Goal: Task Accomplishment & Management: Manage account settings

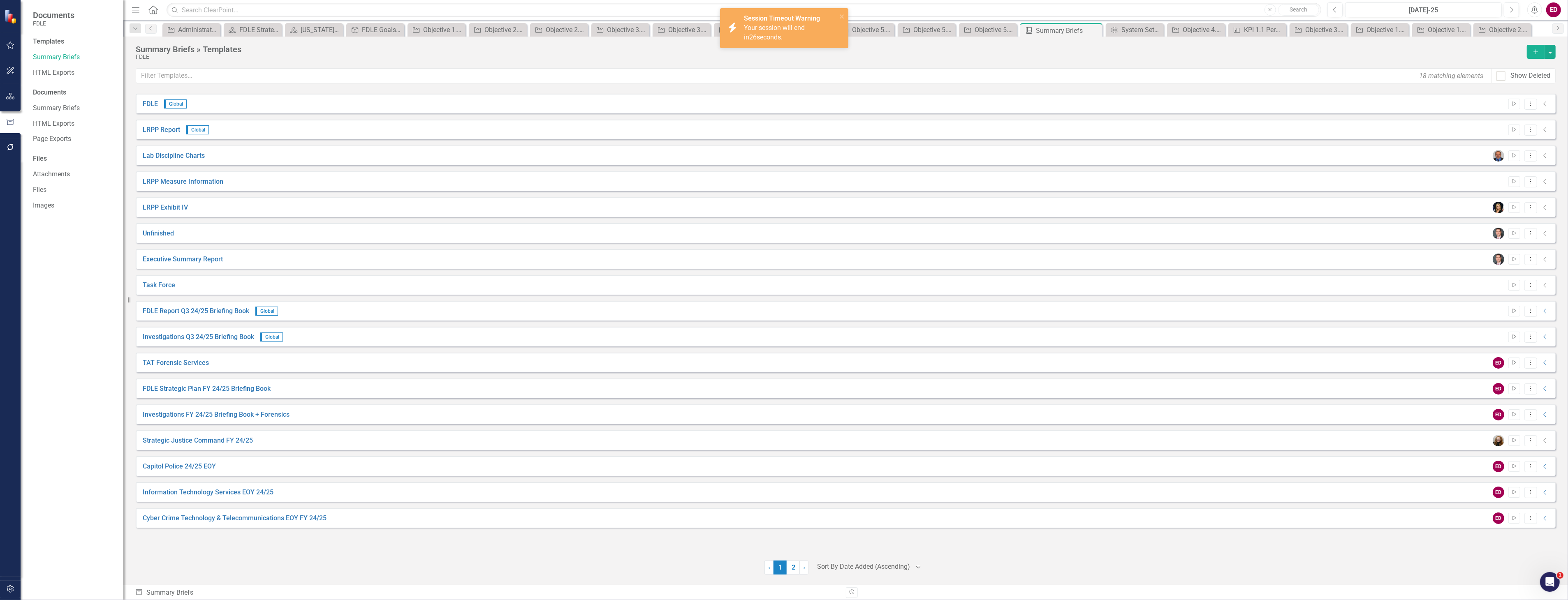
click at [7, 102] on button "button" at bounding box center [10, 97] width 18 height 17
click at [38, 85] on icon "Dropdown" at bounding box center [36, 87] width 6 height 5
click at [45, 150] on link "Divisions / Offices / Programs FY 25/26" at bounding box center [84, 148] width 78 height 9
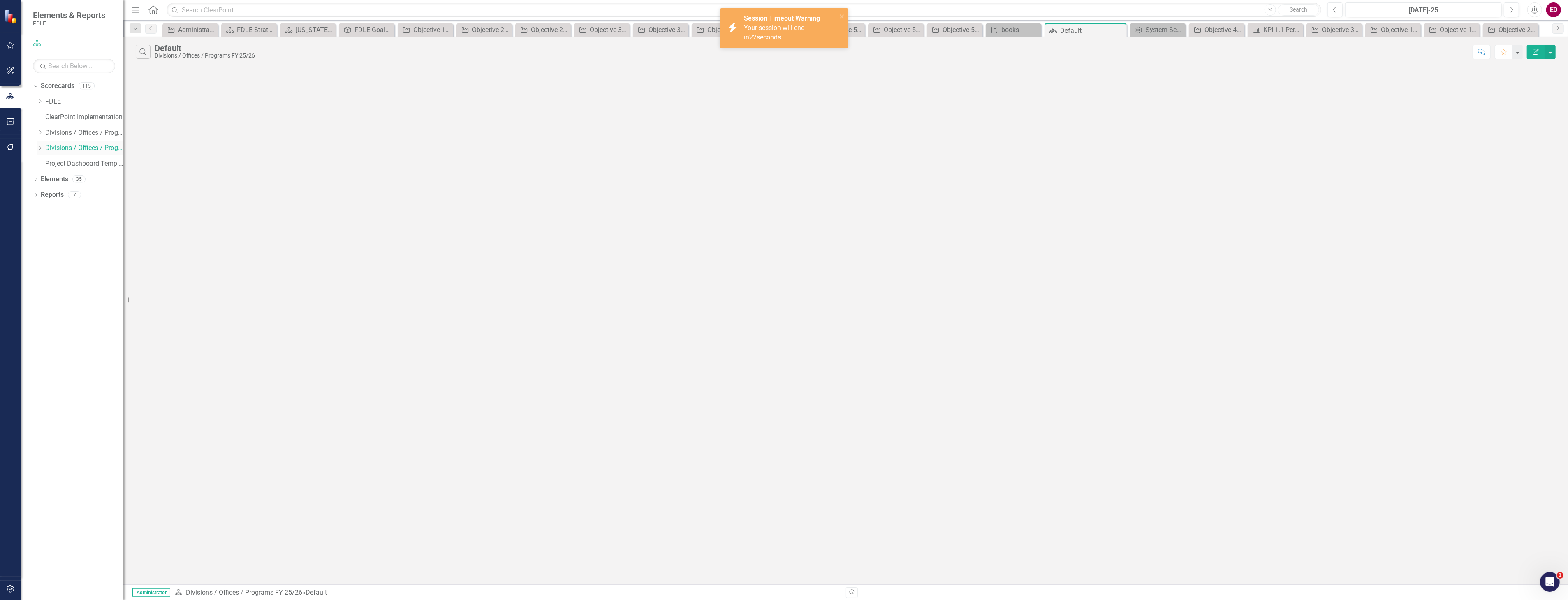
click at [42, 149] on icon "Dropdown" at bounding box center [40, 147] width 6 height 5
drag, startPoint x: 44, startPoint y: 223, endPoint x: 44, endPoint y: 228, distance: 5.0
click at [44, 228] on div "Dropdown Investigative and Forensic Services FY 25/26" at bounding box center [80, 227] width 86 height 15
click at [46, 228] on div "Dropdown Investigative and Forensic Services FY 25/26" at bounding box center [80, 227] width 86 height 15
click at [48, 228] on icon "Dropdown" at bounding box center [48, 225] width 6 height 5
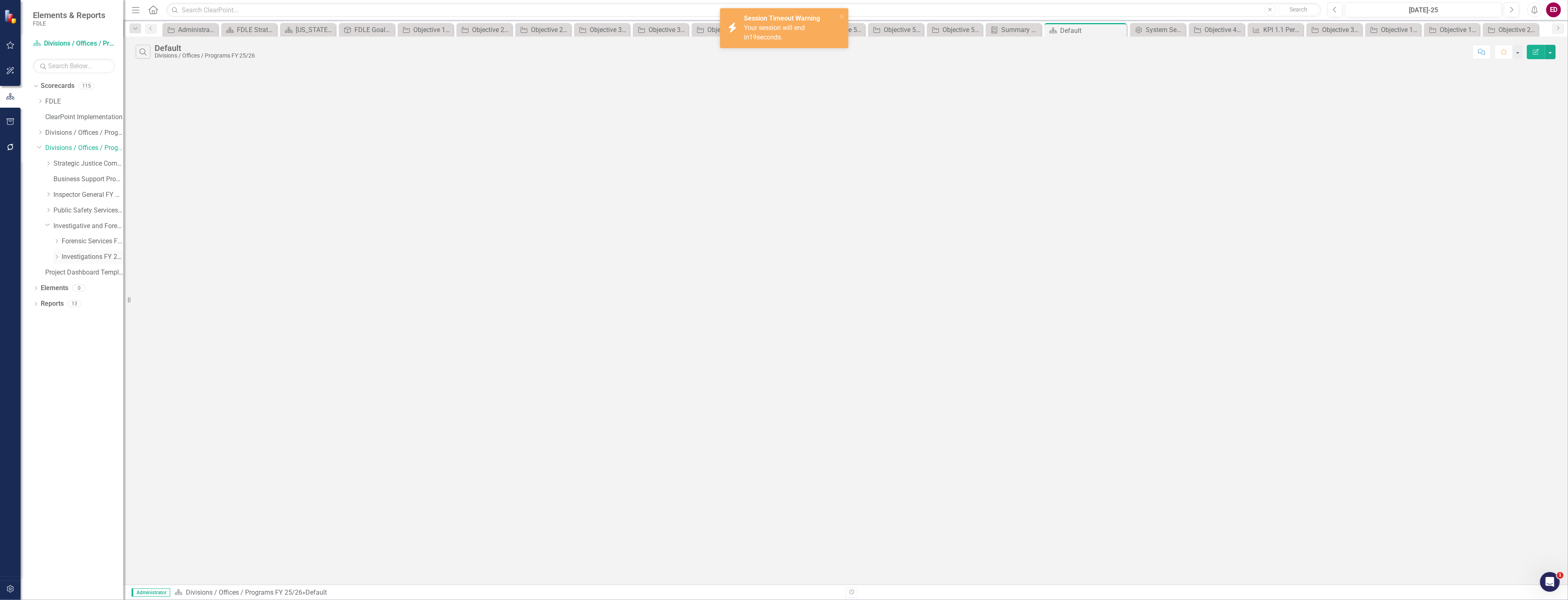
click at [57, 255] on div "Dropdown" at bounding box center [56, 257] width 6 height 7
click at [63, 272] on icon "Dropdown" at bounding box center [65, 272] width 6 height 5
click at [100, 363] on link "TBROC FY 25/26" at bounding box center [100, 366] width 45 height 9
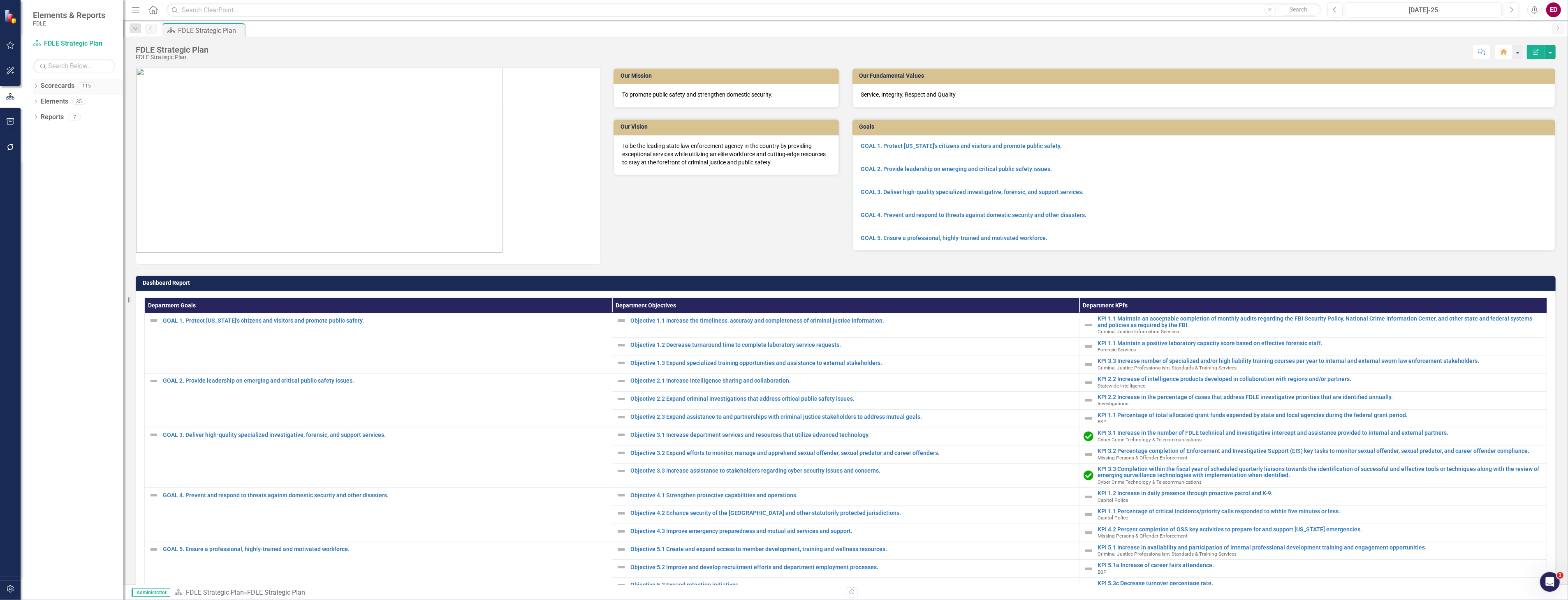
click at [38, 87] on icon "Dropdown" at bounding box center [36, 87] width 6 height 5
click at [39, 149] on icon "Dropdown" at bounding box center [40, 147] width 6 height 5
click at [50, 230] on div "Dropdown Investigative and Forensic Services FY 25/26" at bounding box center [84, 226] width 78 height 13
click at [50, 225] on icon "Dropdown" at bounding box center [48, 225] width 6 height 5
click at [67, 236] on div "Dropdown Forensic Services FY 25/26" at bounding box center [88, 241] width 70 height 13
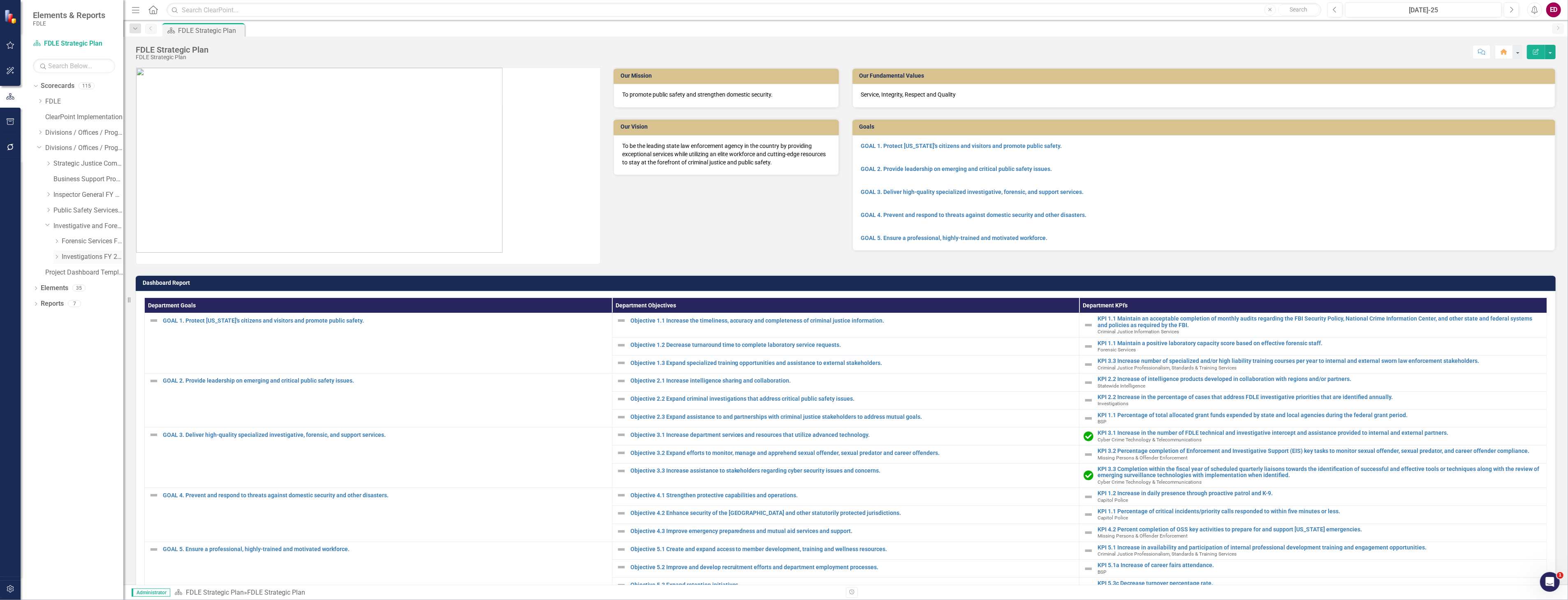
click at [68, 256] on link "Investigations FY 25/26" at bounding box center [93, 257] width 62 height 9
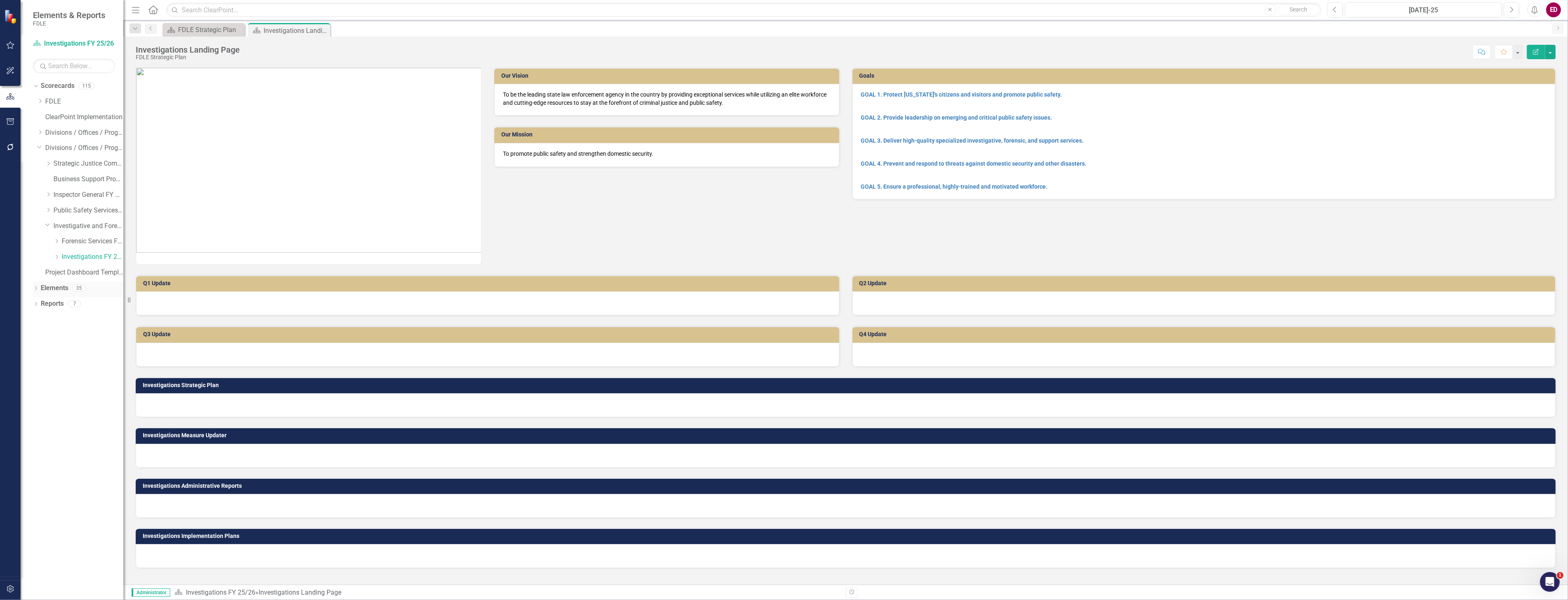
click at [38, 287] on icon "Dropdown" at bounding box center [36, 289] width 6 height 5
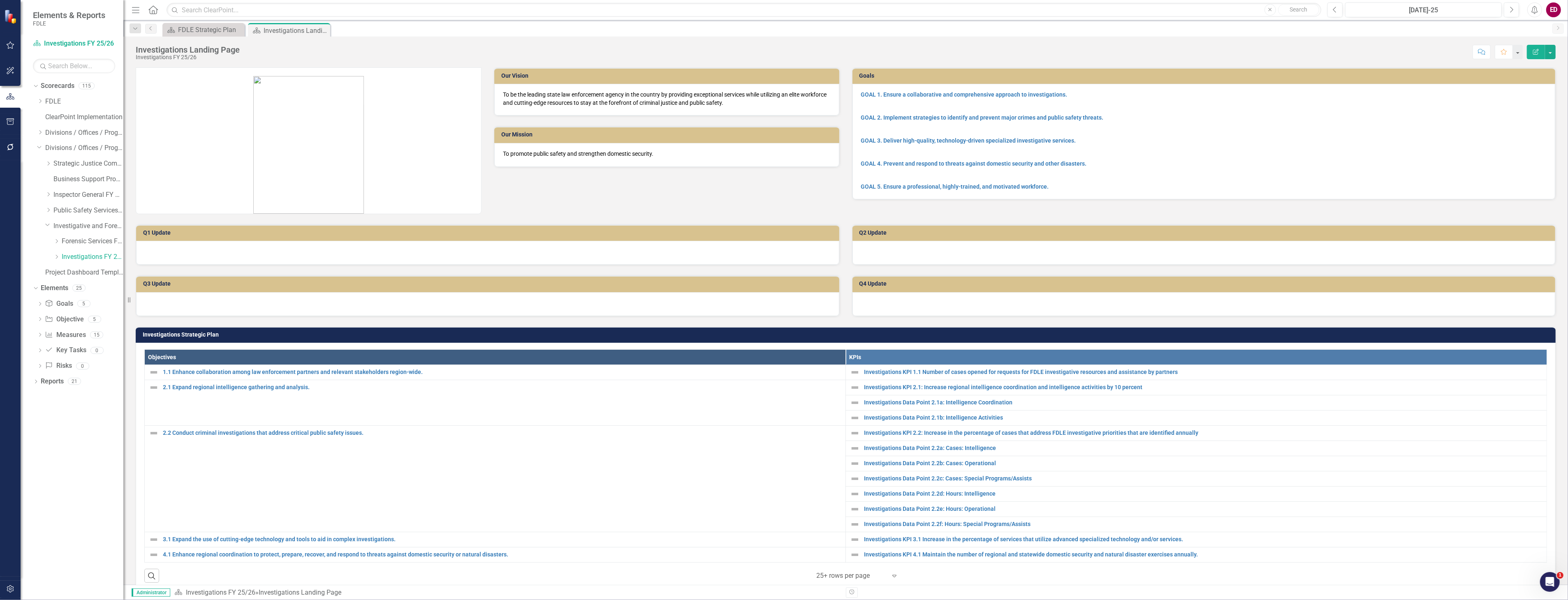
click at [51, 254] on div "Dropdown Investigations FY 25/26" at bounding box center [80, 258] width 86 height 15
click at [57, 256] on icon "Dropdown" at bounding box center [56, 256] width 6 height 5
click at [65, 274] on icon "Dropdown" at bounding box center [65, 272] width 6 height 5
click at [106, 365] on link "TBROC FY 25/26" at bounding box center [100, 366] width 45 height 9
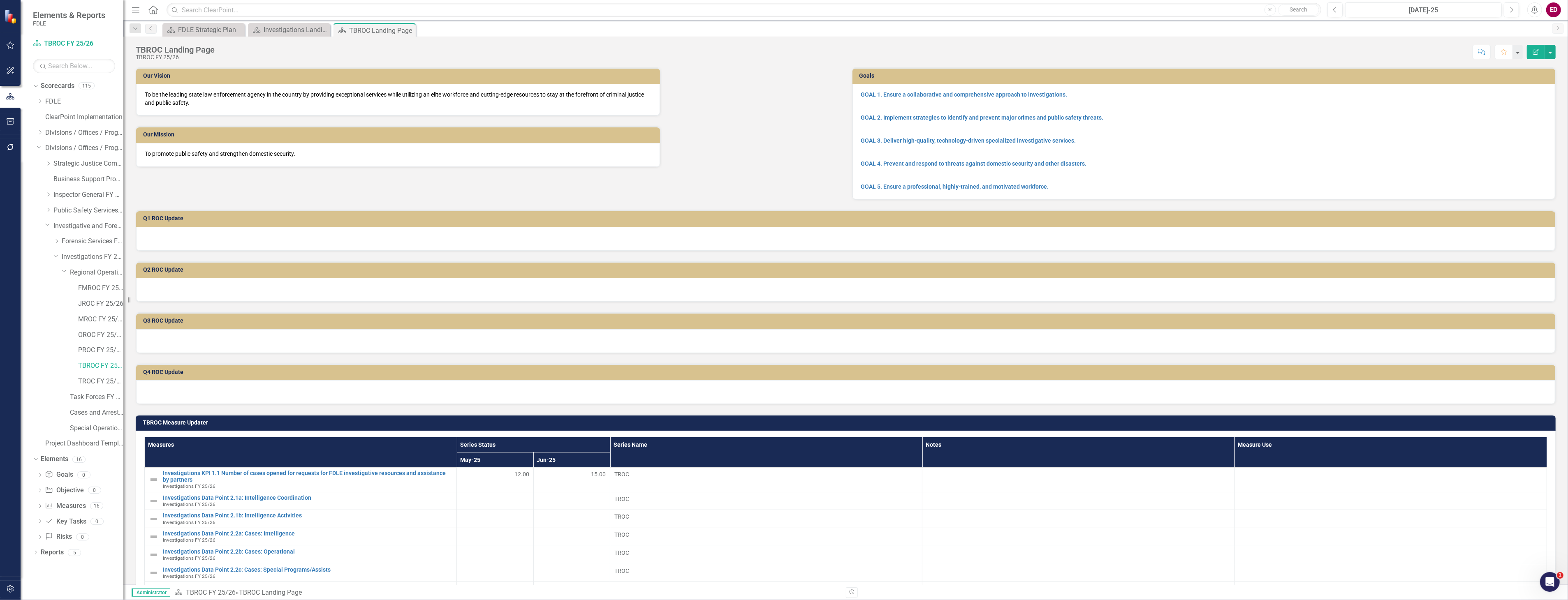
click at [9, 596] on button "button" at bounding box center [10, 589] width 18 height 17
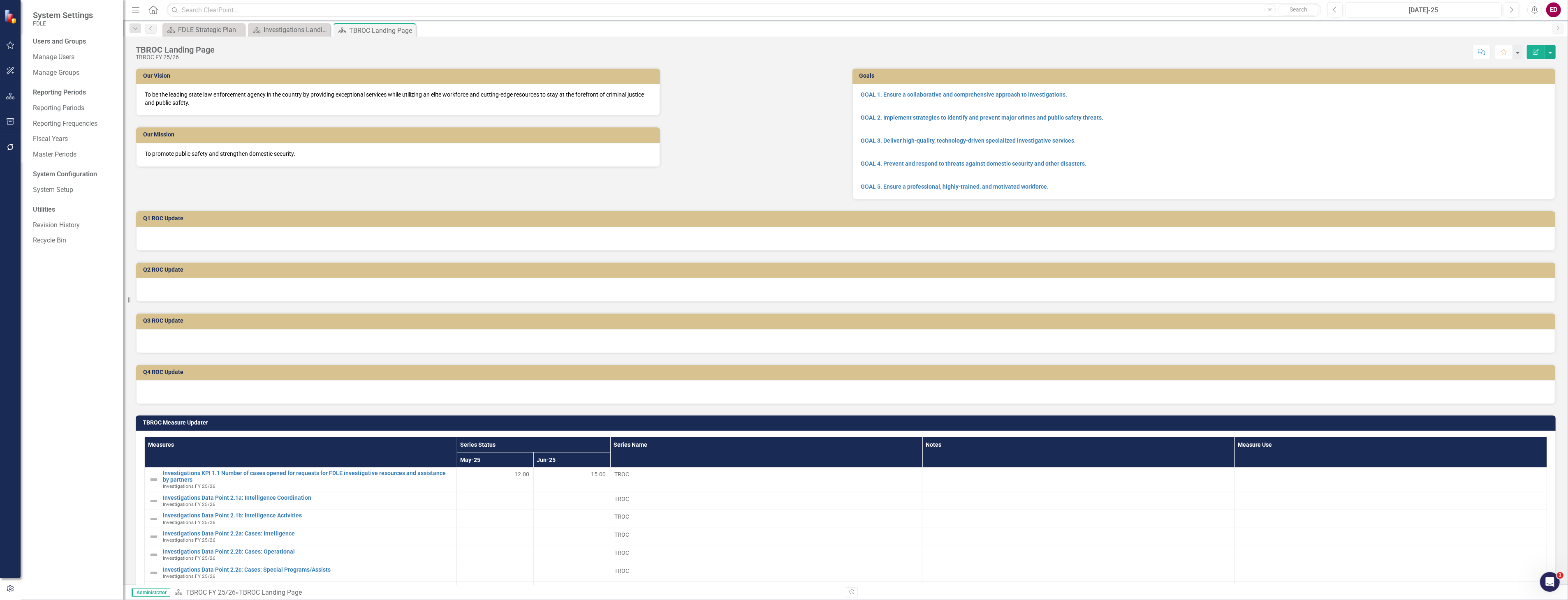
click at [75, 47] on div "Users and Groups Manage Users Manage Groups Reporting Periods Reporting Periods…" at bounding box center [72, 318] width 103 height 563
click at [84, 55] on link "Manage Users" at bounding box center [74, 57] width 82 height 9
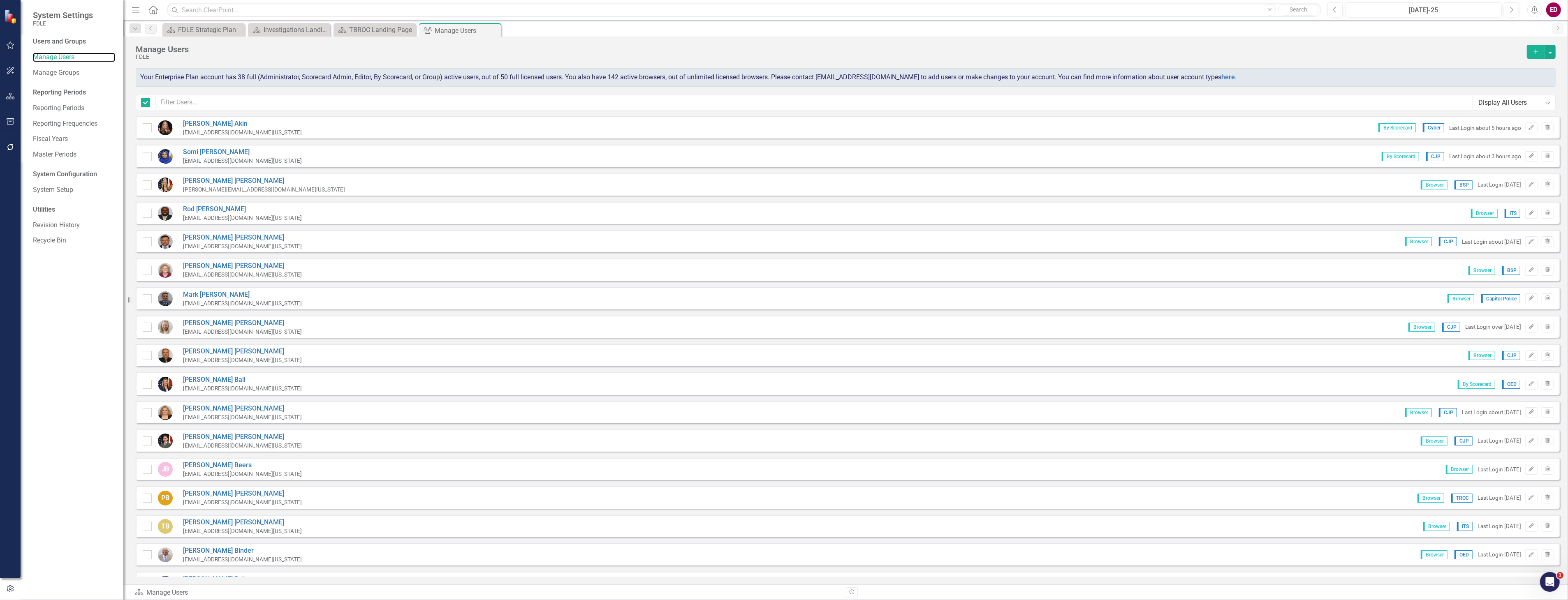
checkbox input "false"
click at [451, 116] on div "Manage Users FDLE Add Your Enterprise Plan account has 38 full (Administrator, …" at bounding box center [845, 76] width 1445 height 80
click at [460, 103] on input "text" at bounding box center [814, 102] width 1318 height 15
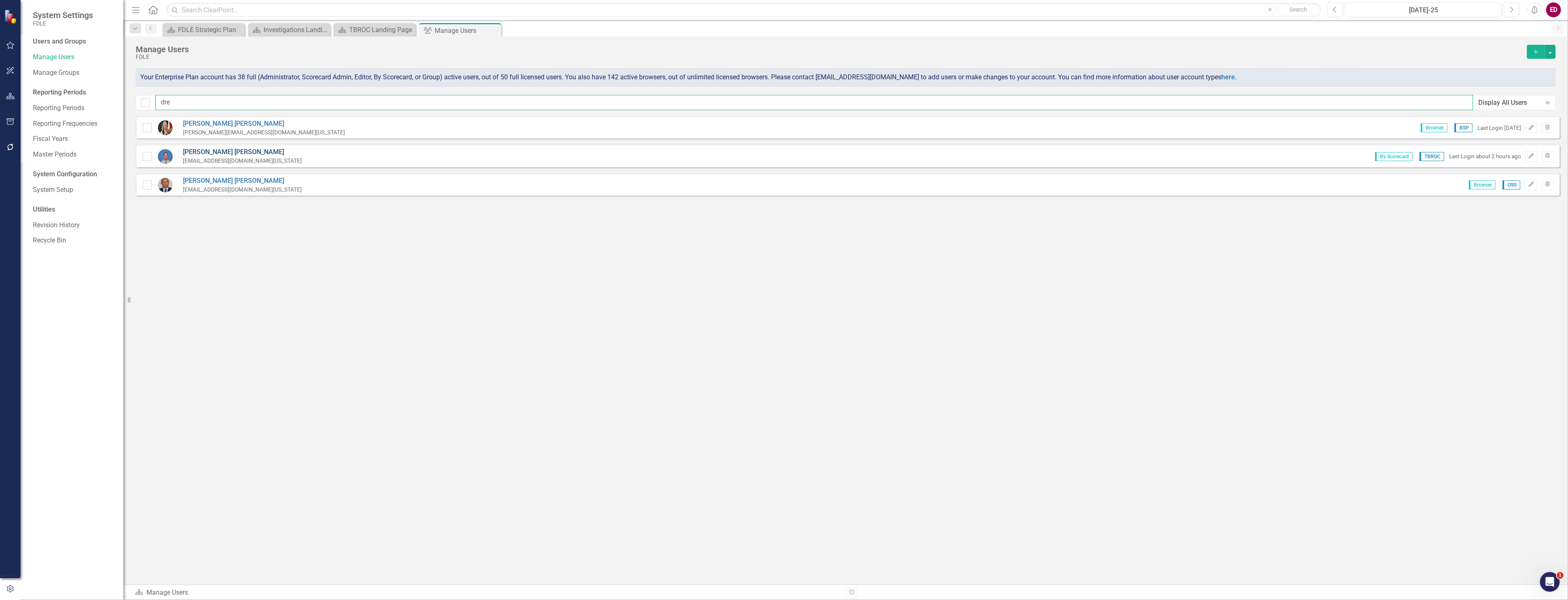
type input "dre"
click at [215, 153] on link "Steve Dressler" at bounding box center [242, 152] width 119 height 9
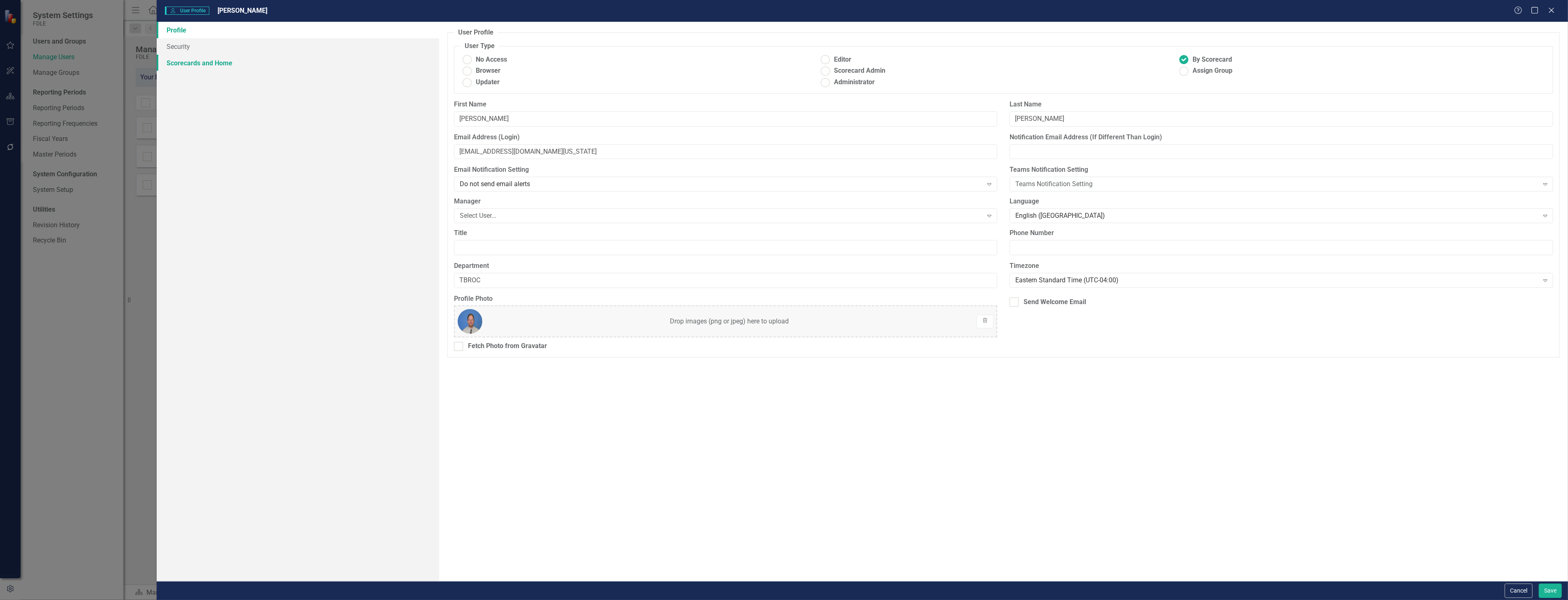
click at [289, 61] on link "Scorecards and Home" at bounding box center [297, 63] width 282 height 16
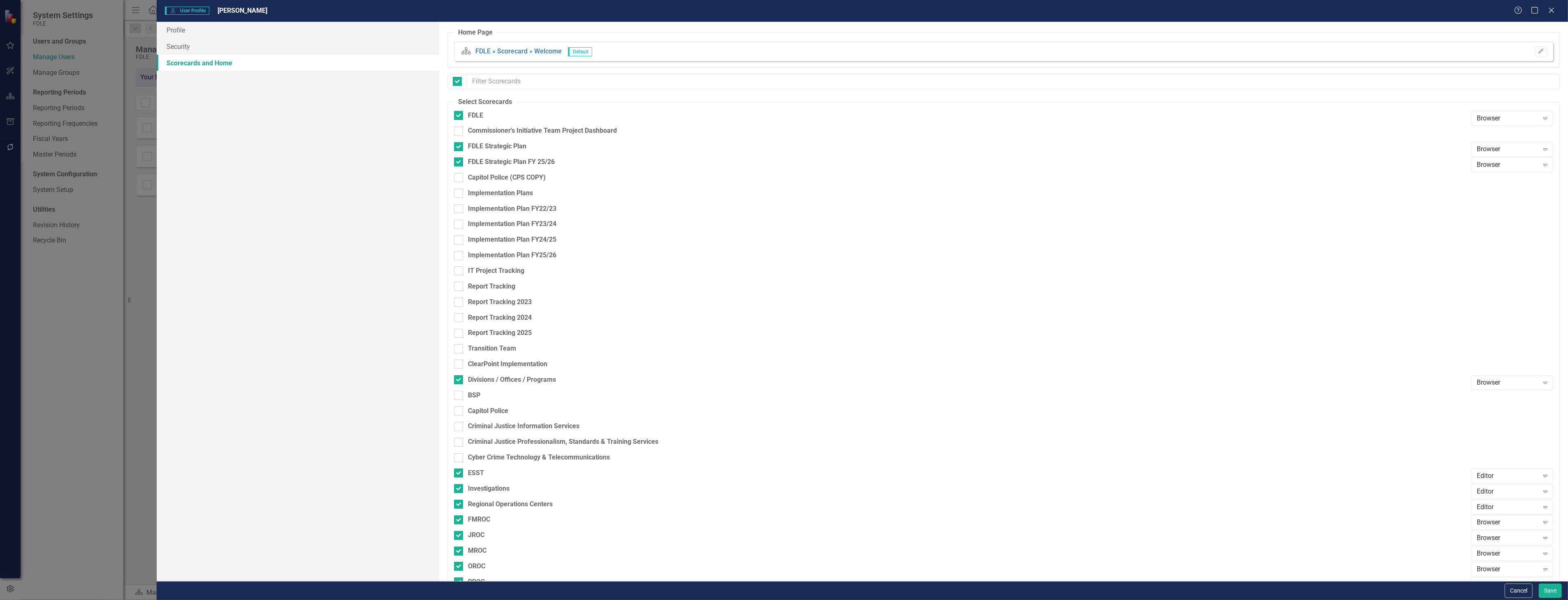
checkbox input "false"
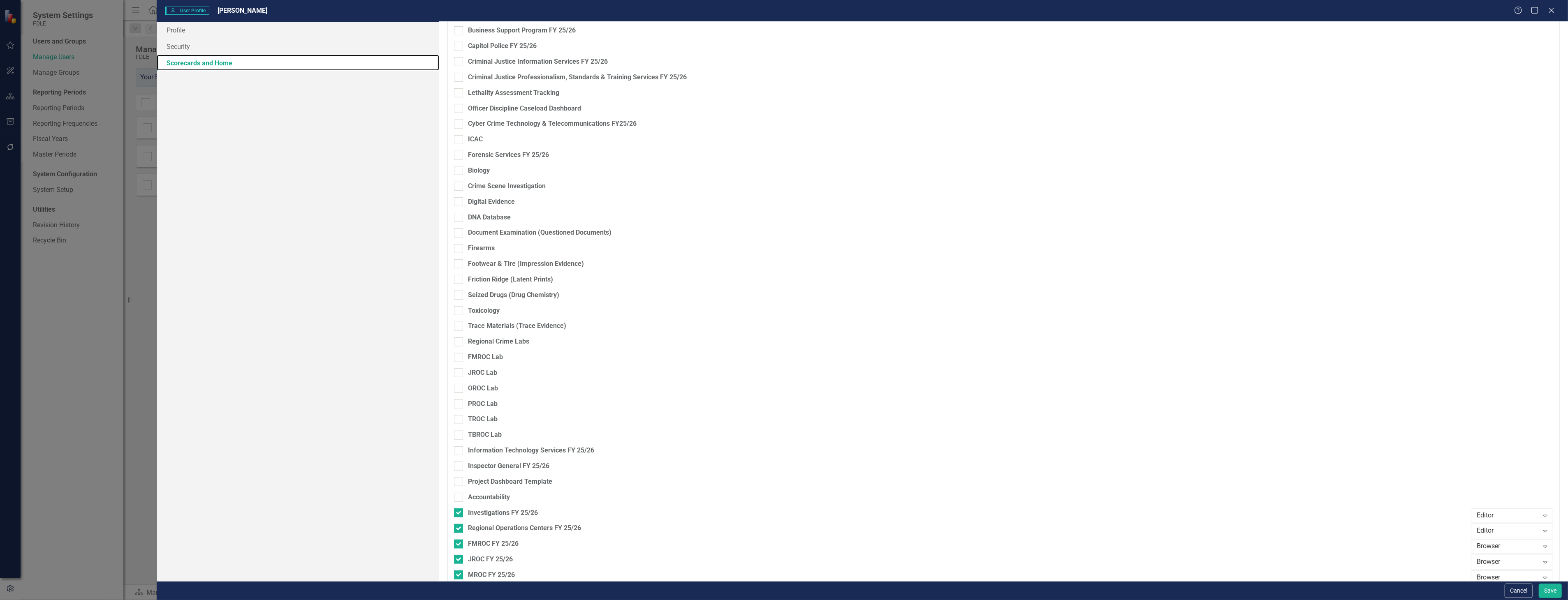
scroll to position [1326, 0]
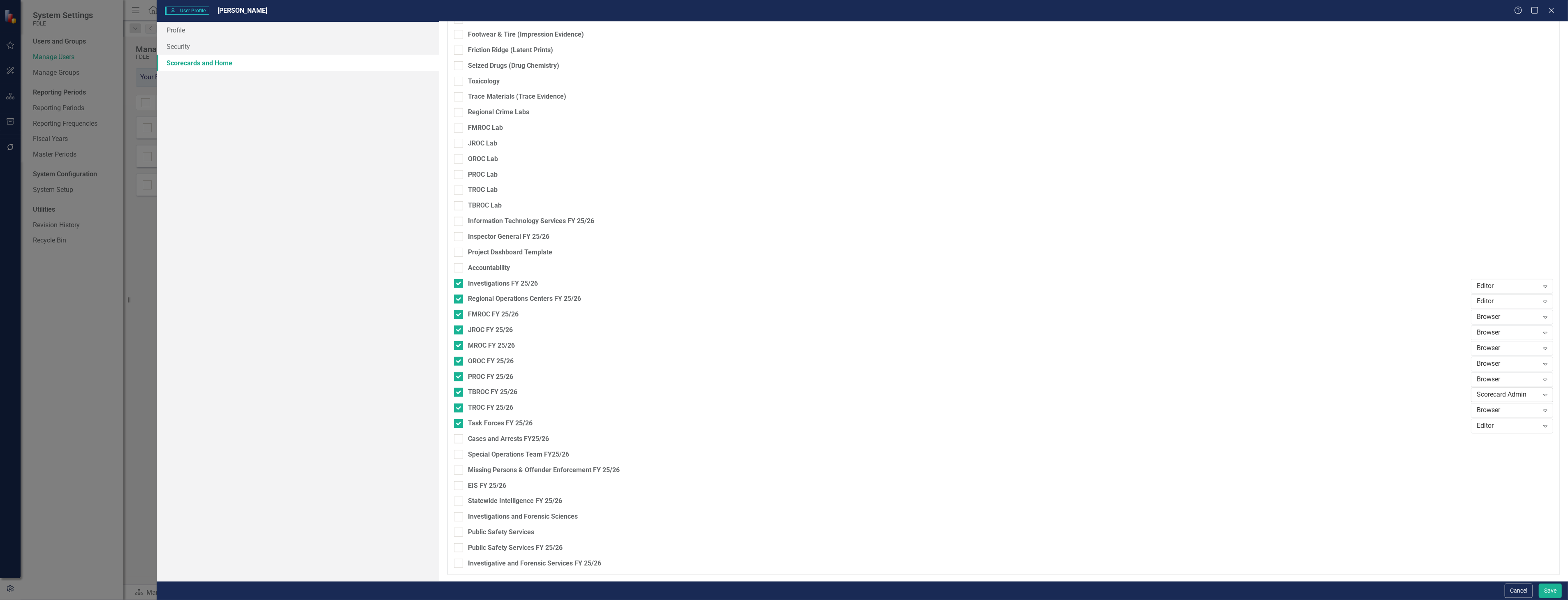
click at [1501, 402] on div "Scorecard Admin Expand" at bounding box center [1512, 395] width 82 height 15
click at [1501, 437] on div "Editor" at bounding box center [1508, 437] width 69 height 9
click at [1558, 600] on html "System Settings FDLE Users and Groups Manage Users Manage Groups Reporting Peri…" at bounding box center [784, 300] width 1568 height 600
click at [1548, 590] on button "Save" at bounding box center [1551, 591] width 23 height 14
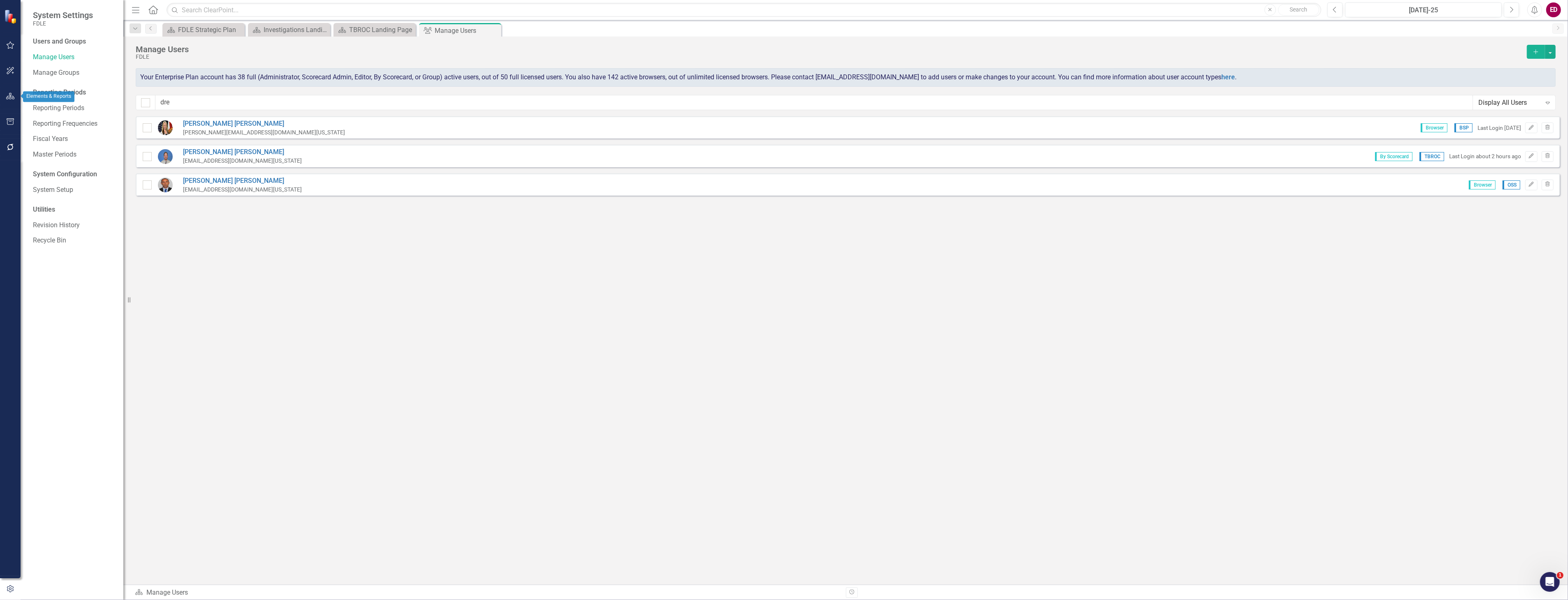
click at [14, 89] on button "button" at bounding box center [10, 97] width 18 height 17
click at [38, 91] on div "Dropdown Scorecards 115" at bounding box center [78, 87] width 90 height 15
click at [38, 87] on div "Dropdown Scorecards 115" at bounding box center [78, 87] width 90 height 15
click at [34, 88] on icon "Dropdown" at bounding box center [36, 87] width 6 height 5
click at [40, 149] on icon "Dropdown" at bounding box center [40, 147] width 6 height 5
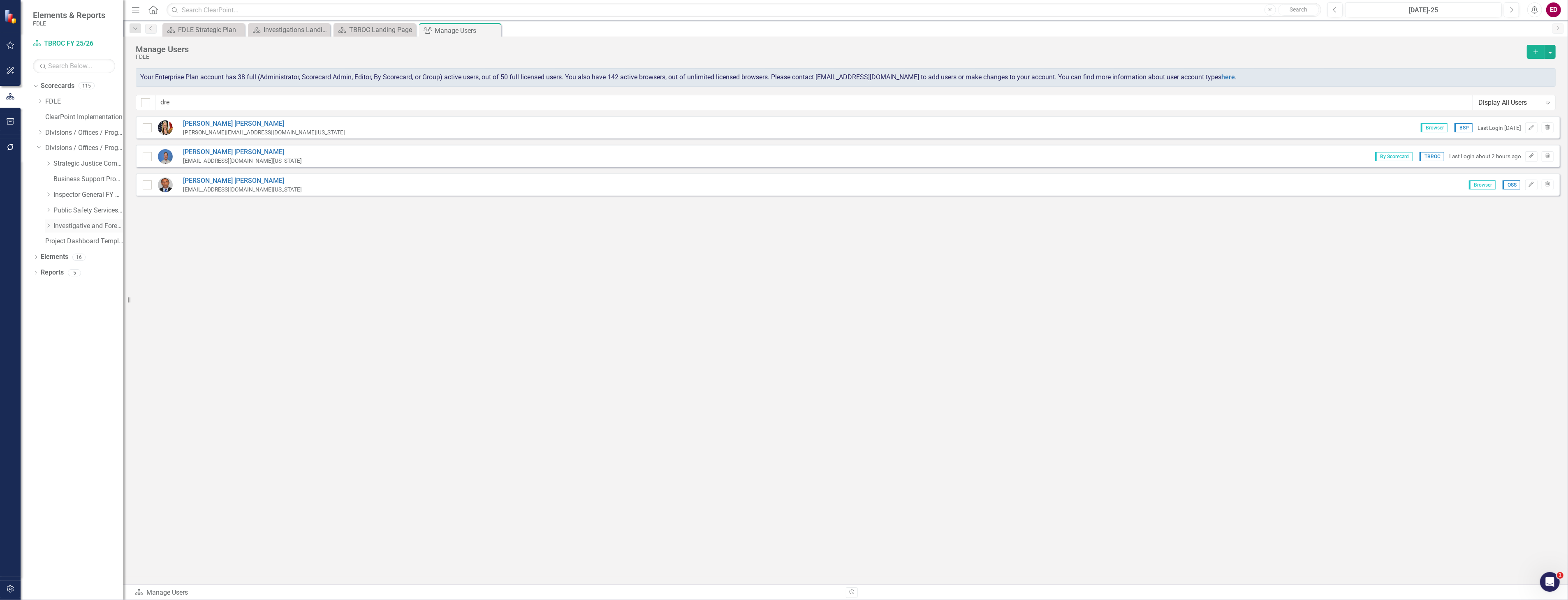
click at [47, 227] on icon "Dropdown" at bounding box center [48, 225] width 6 height 5
click at [57, 260] on div "Dropdown" at bounding box center [56, 257] width 6 height 7
click at [67, 272] on icon "Dropdown" at bounding box center [65, 272] width 6 height 5
click at [98, 369] on link "TBROC FY 25/26" at bounding box center [100, 366] width 45 height 9
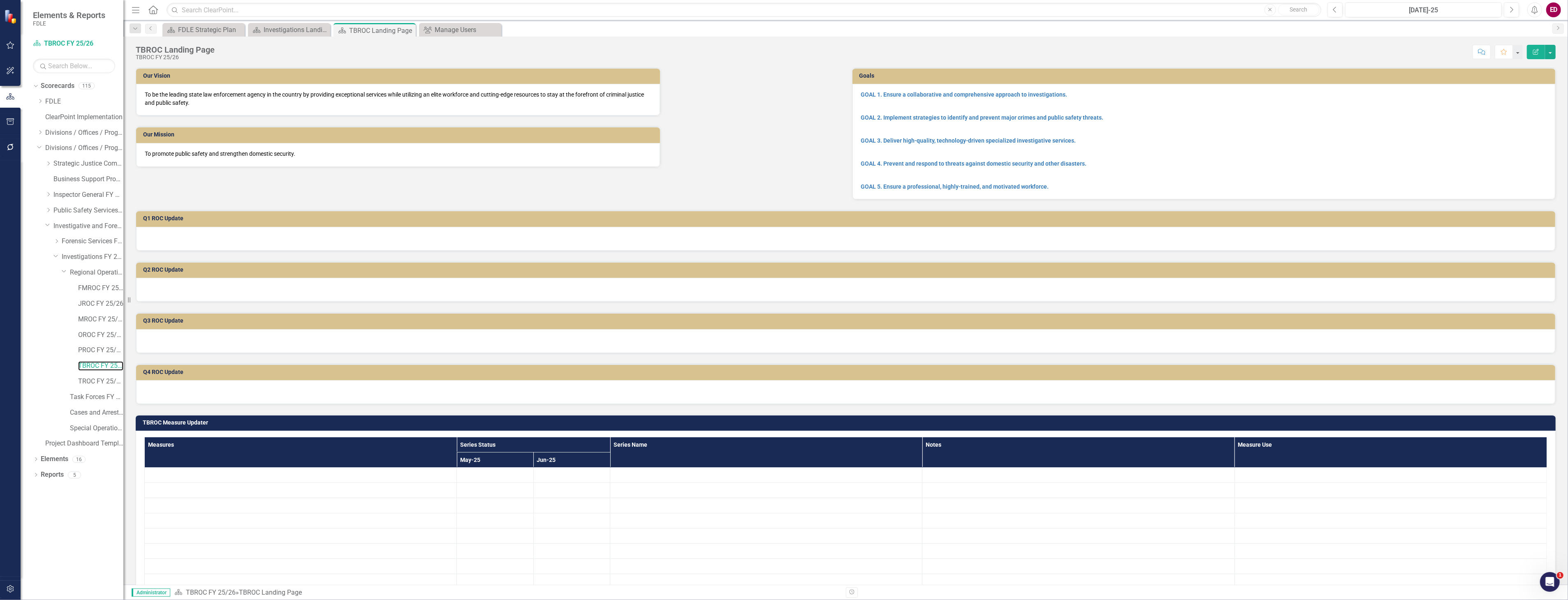
scroll to position [91, 0]
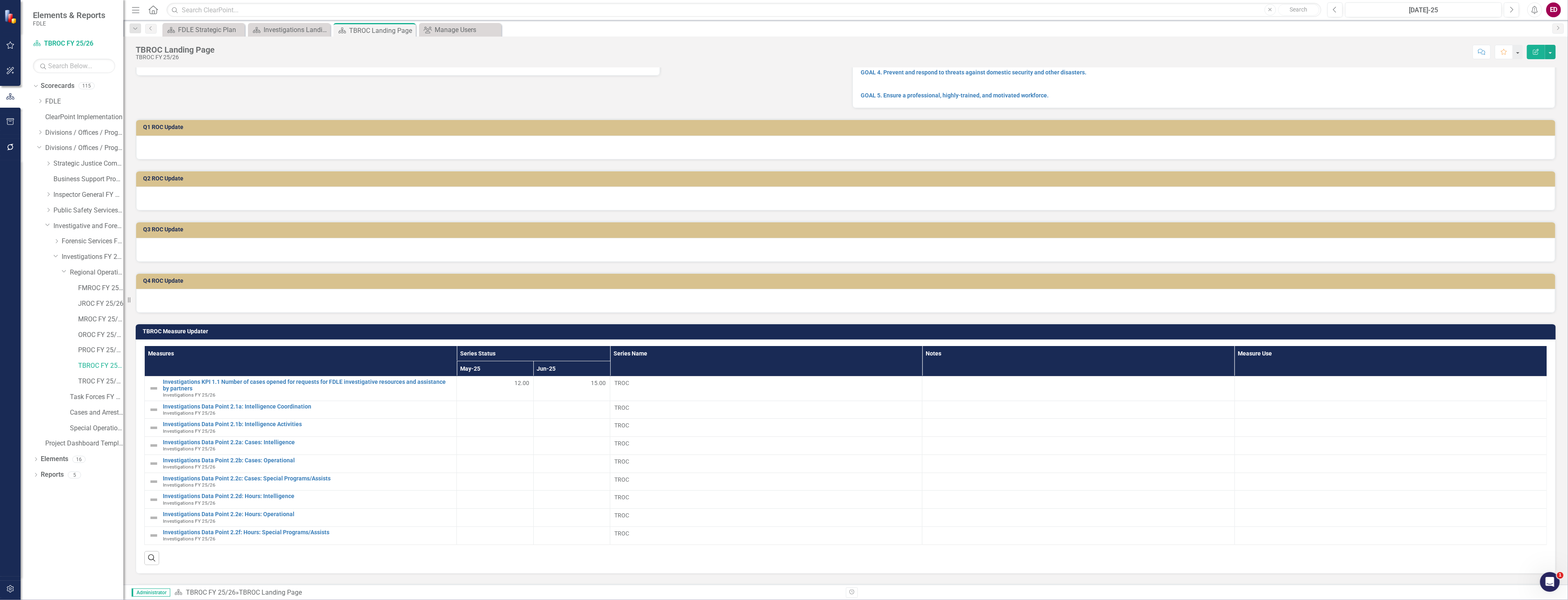
click at [1456, 319] on div "TBROC Measure Updater Measures Series Status Series Name Notes Measure Use May-…" at bounding box center [845, 443] width 1432 height 260
click at [1459, 328] on h3 "TBROC Measure Updater" at bounding box center [847, 331] width 1409 height 6
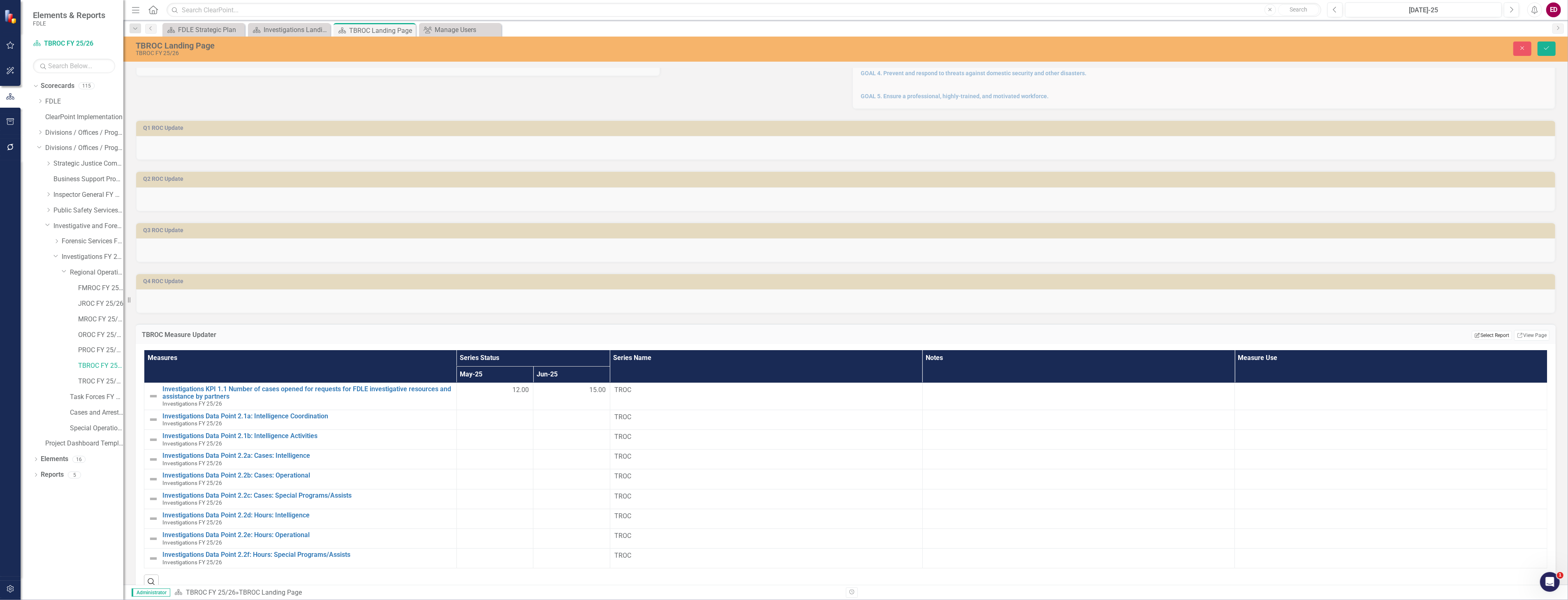
click at [1477, 334] on button "Edit Report Select Report" at bounding box center [1491, 335] width 40 height 9
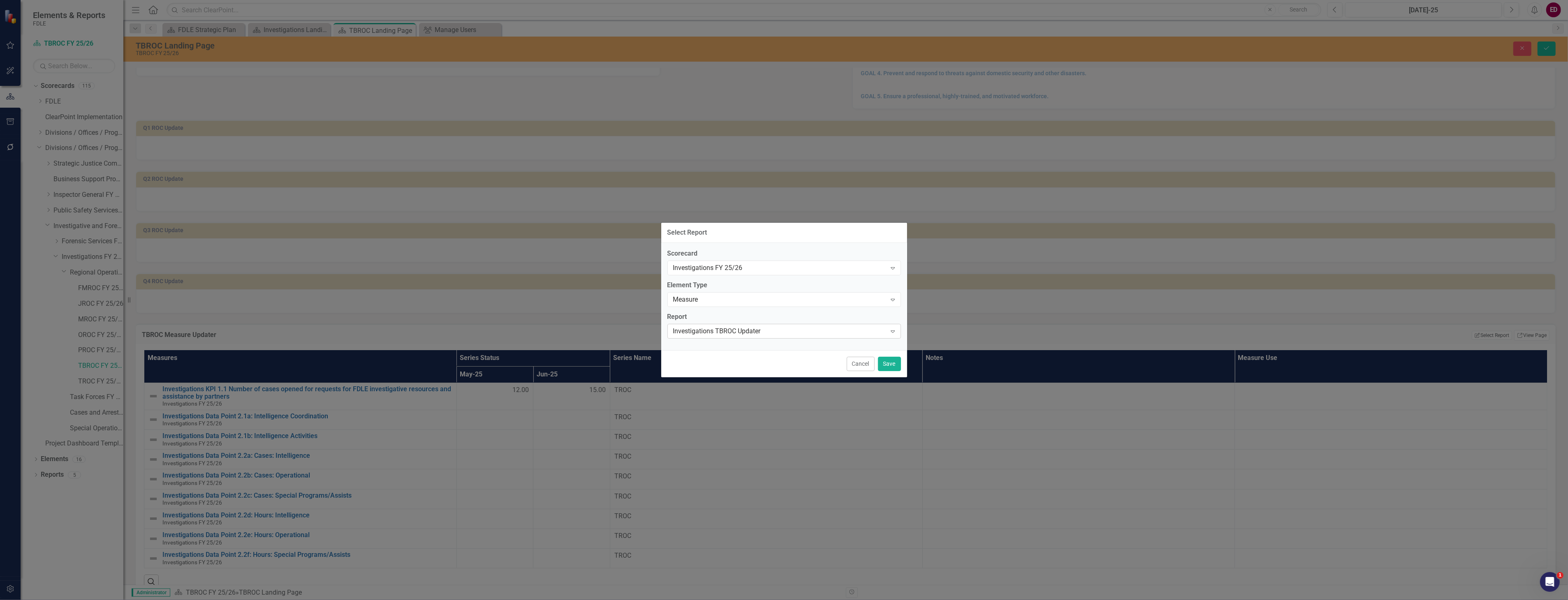
click at [775, 328] on div "Investigations TBROC Updater" at bounding box center [779, 331] width 213 height 9
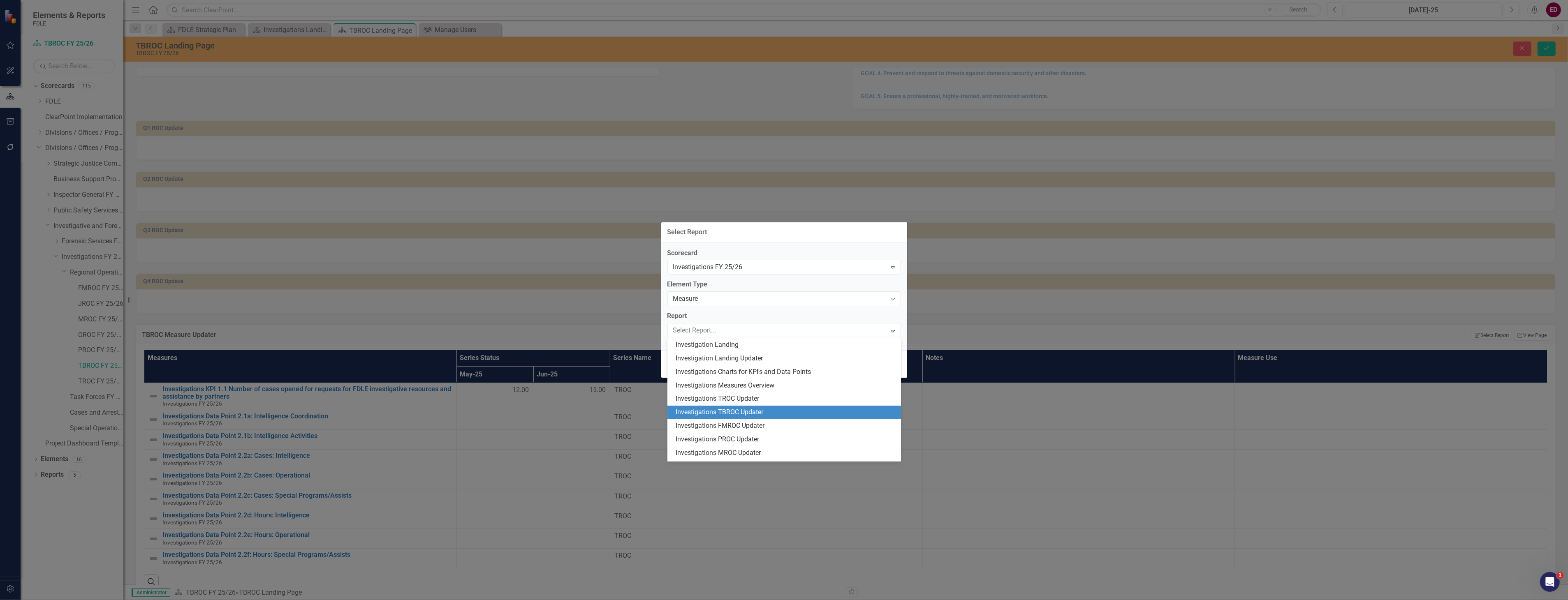
scroll to position [25, 0]
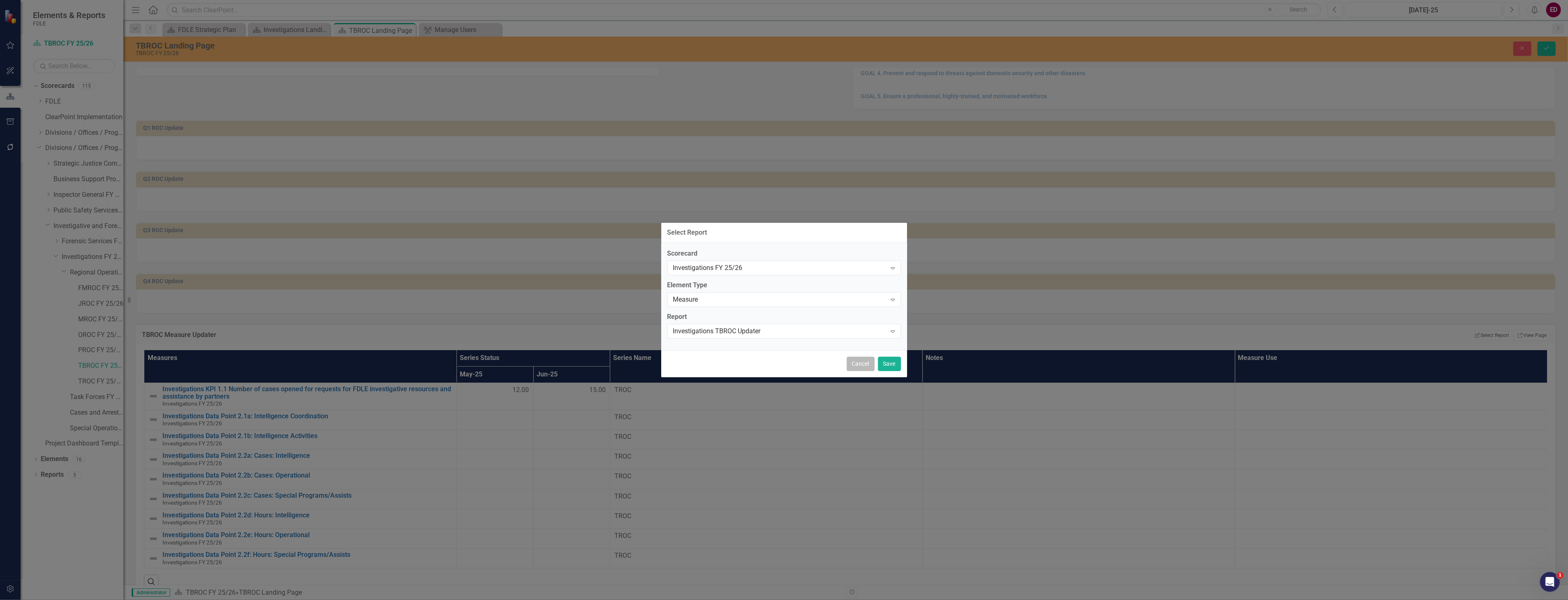
click at [865, 369] on button "Cancel" at bounding box center [861, 363] width 28 height 14
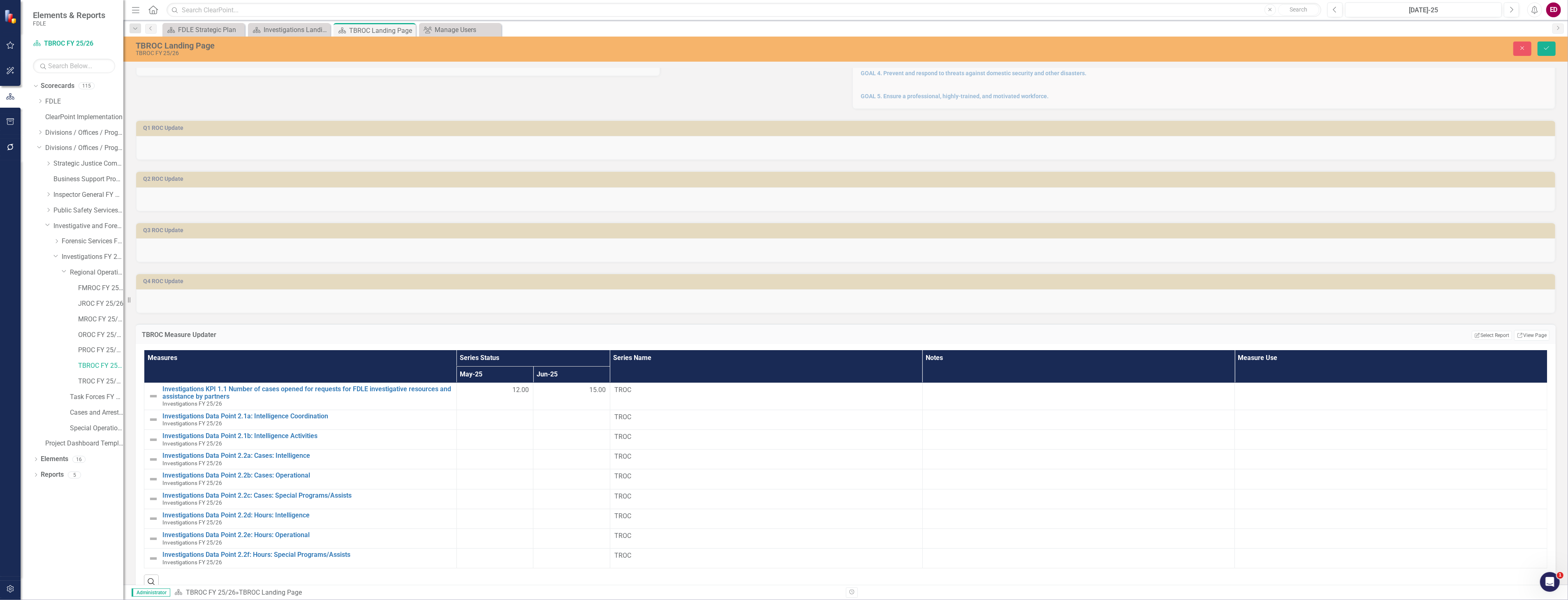
click at [1546, 334] on div "TBROC Measure Updater Edit Report Select Report Link View Page" at bounding box center [846, 334] width 1420 height 20
click at [1538, 334] on link "Link View Page" at bounding box center [1532, 336] width 36 height 11
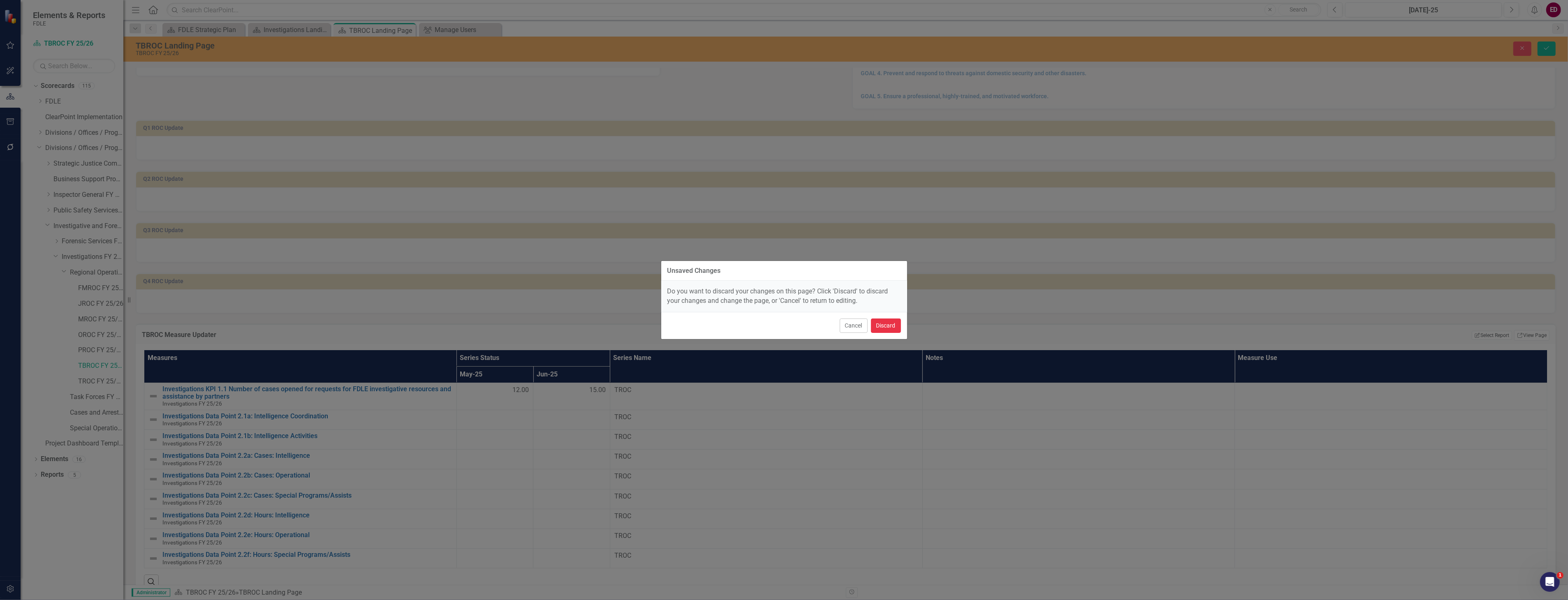
click at [890, 327] on button "Discard" at bounding box center [886, 326] width 30 height 14
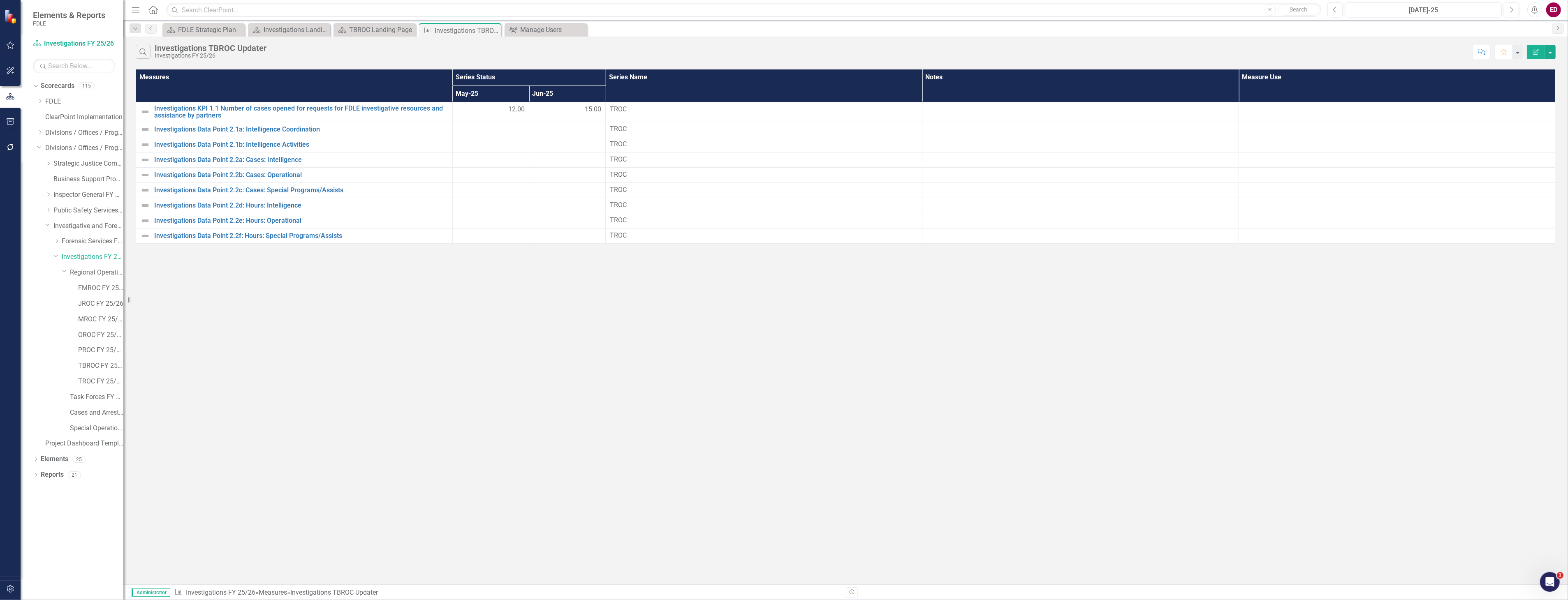
click at [1533, 54] on button "Edit Report" at bounding box center [1536, 52] width 18 height 14
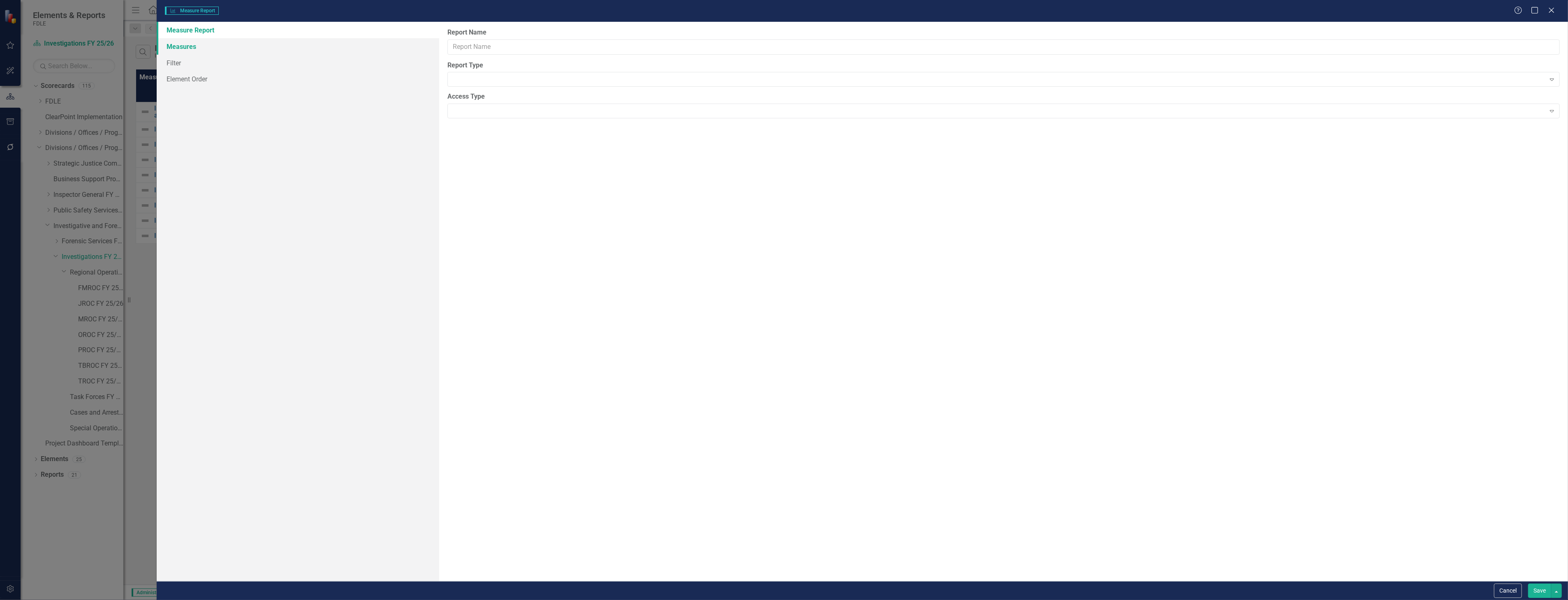
type input "Investigations TBROC Updater"
click at [188, 48] on link "Columns" at bounding box center [297, 46] width 282 height 16
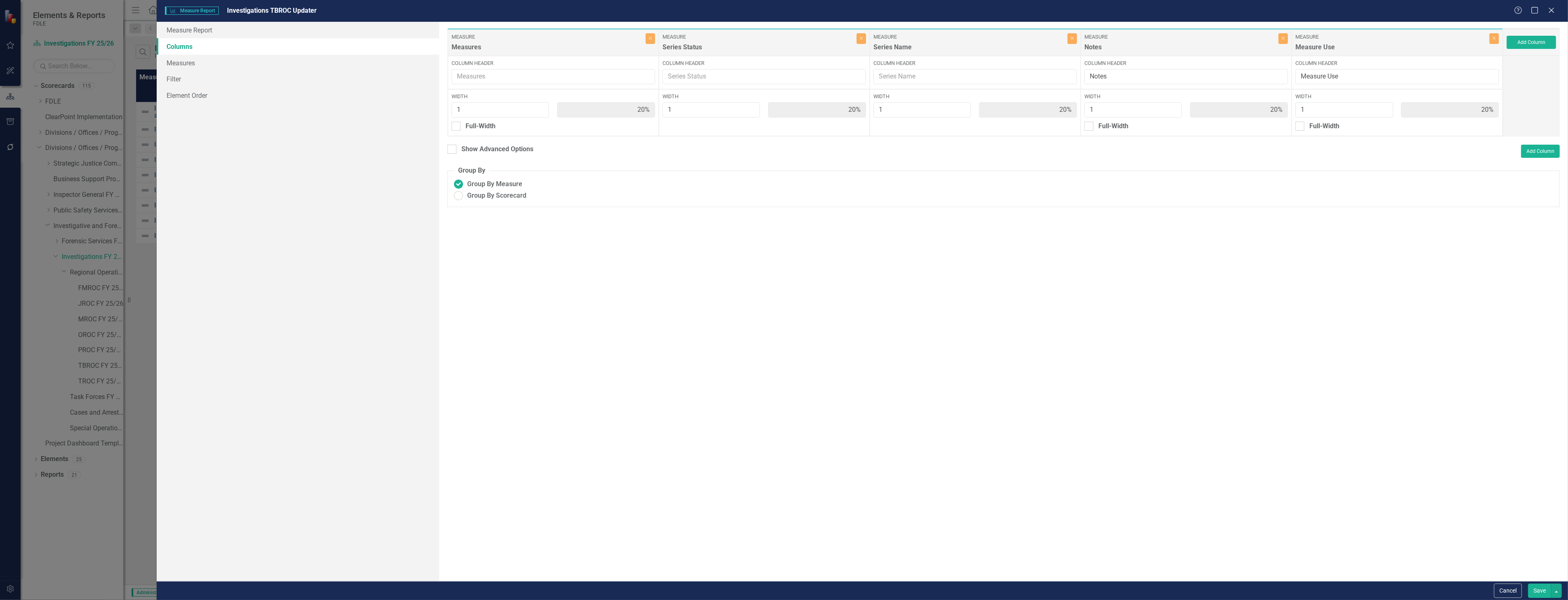
click at [230, 41] on link "Columns" at bounding box center [297, 46] width 282 height 16
click at [243, 33] on link "Measure Report" at bounding box center [297, 30] width 282 height 16
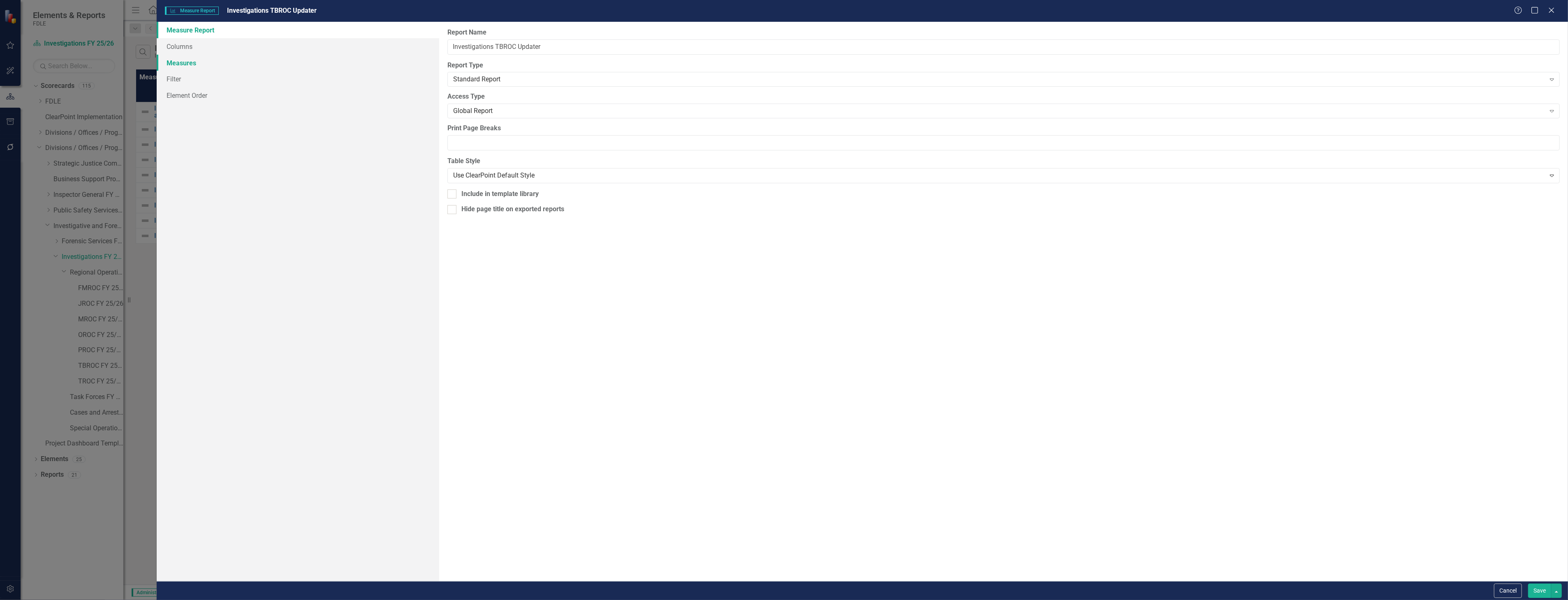
click at [404, 55] on link "Measures" at bounding box center [297, 63] width 282 height 16
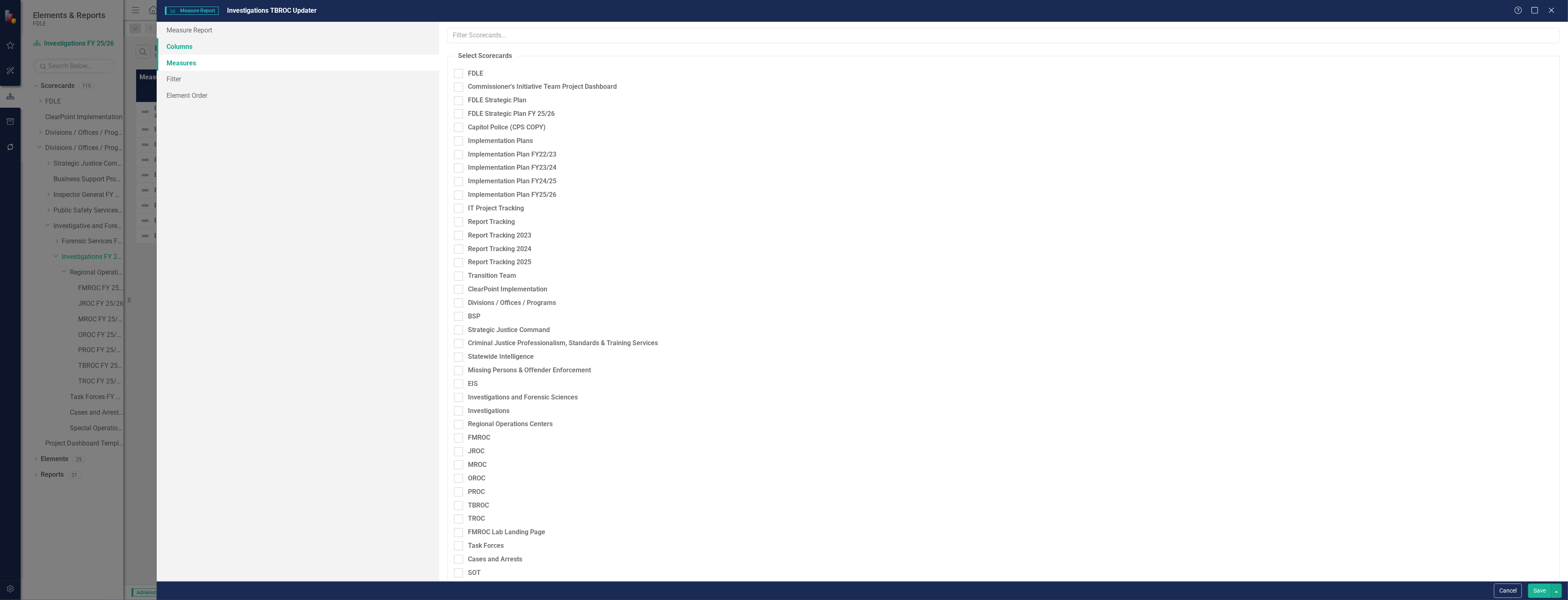
click at [398, 49] on link "Columns" at bounding box center [297, 46] width 282 height 16
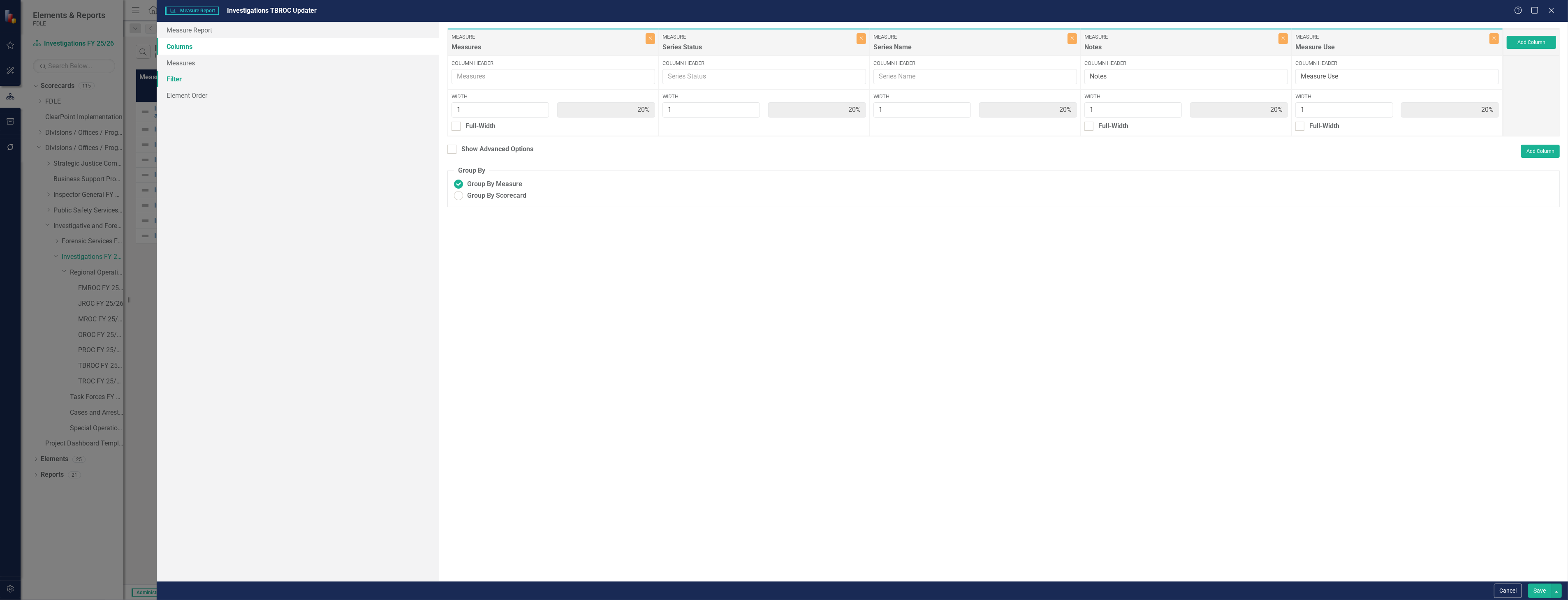
click at [394, 73] on link "Filter" at bounding box center [297, 79] width 282 height 16
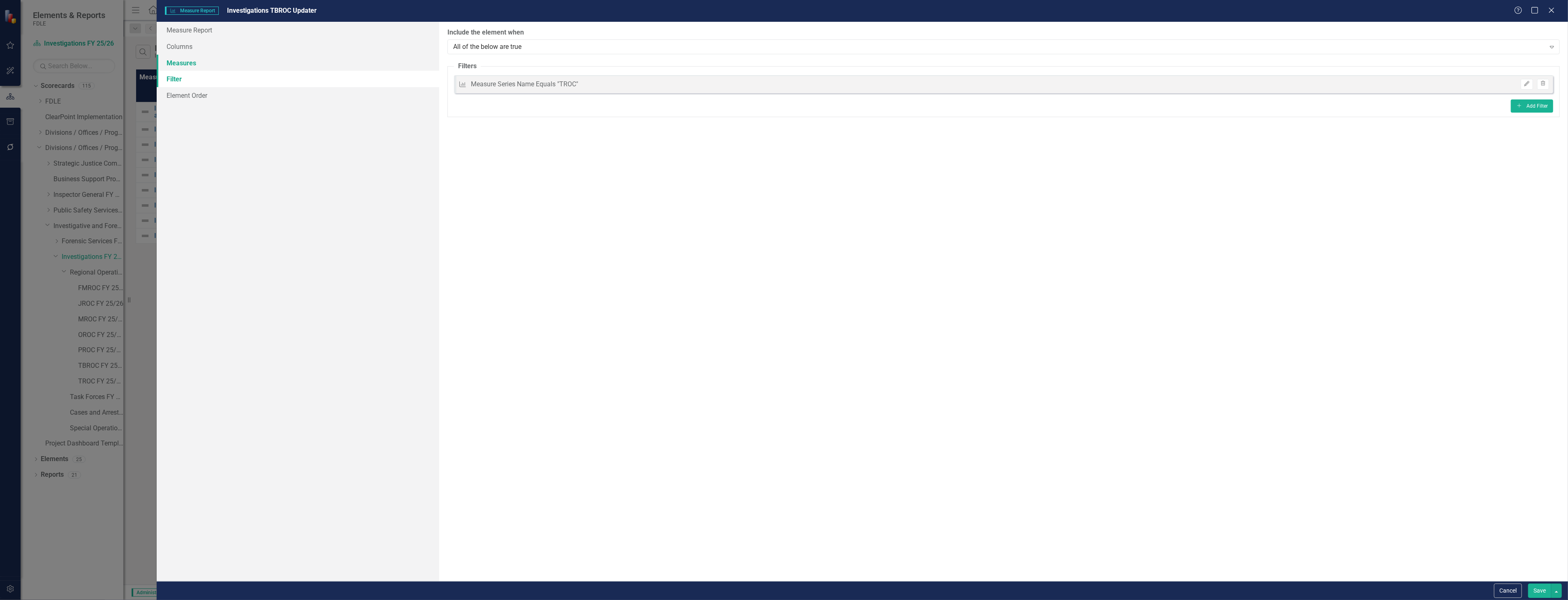
click at [404, 57] on link "Measures" at bounding box center [297, 63] width 282 height 16
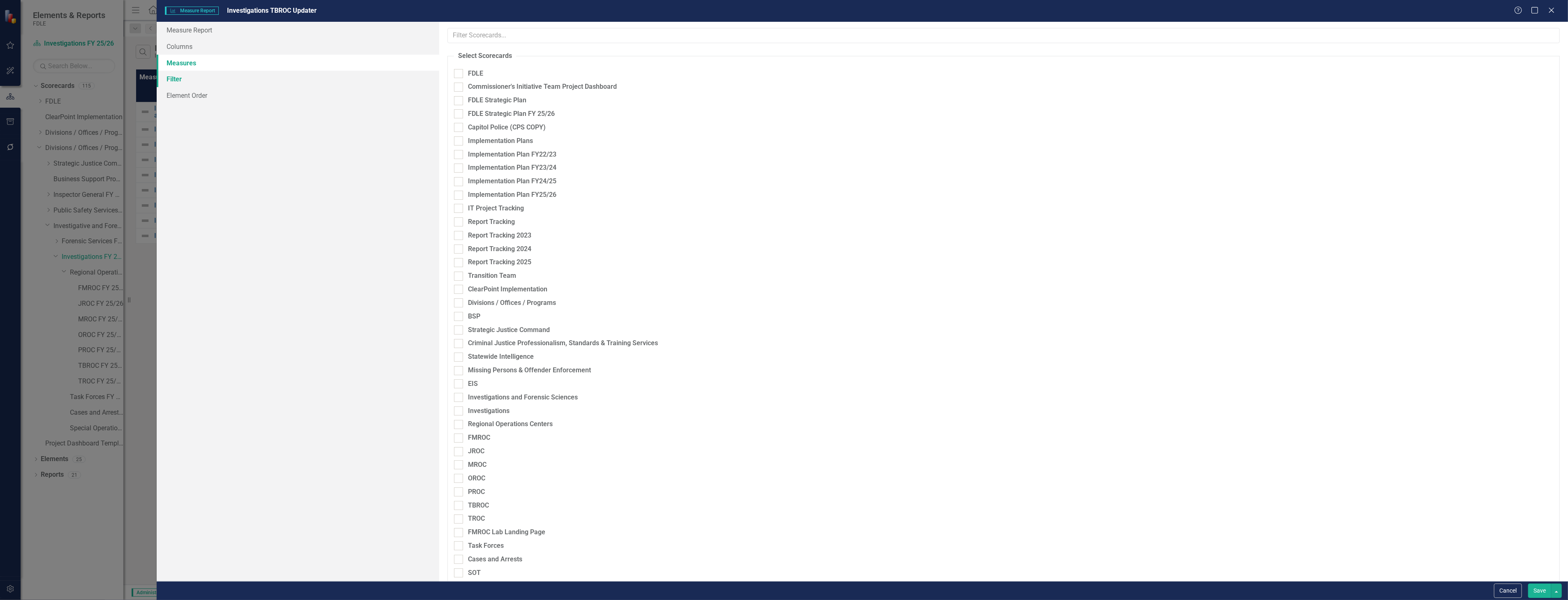
click at [371, 75] on link "Filter" at bounding box center [297, 79] width 282 height 16
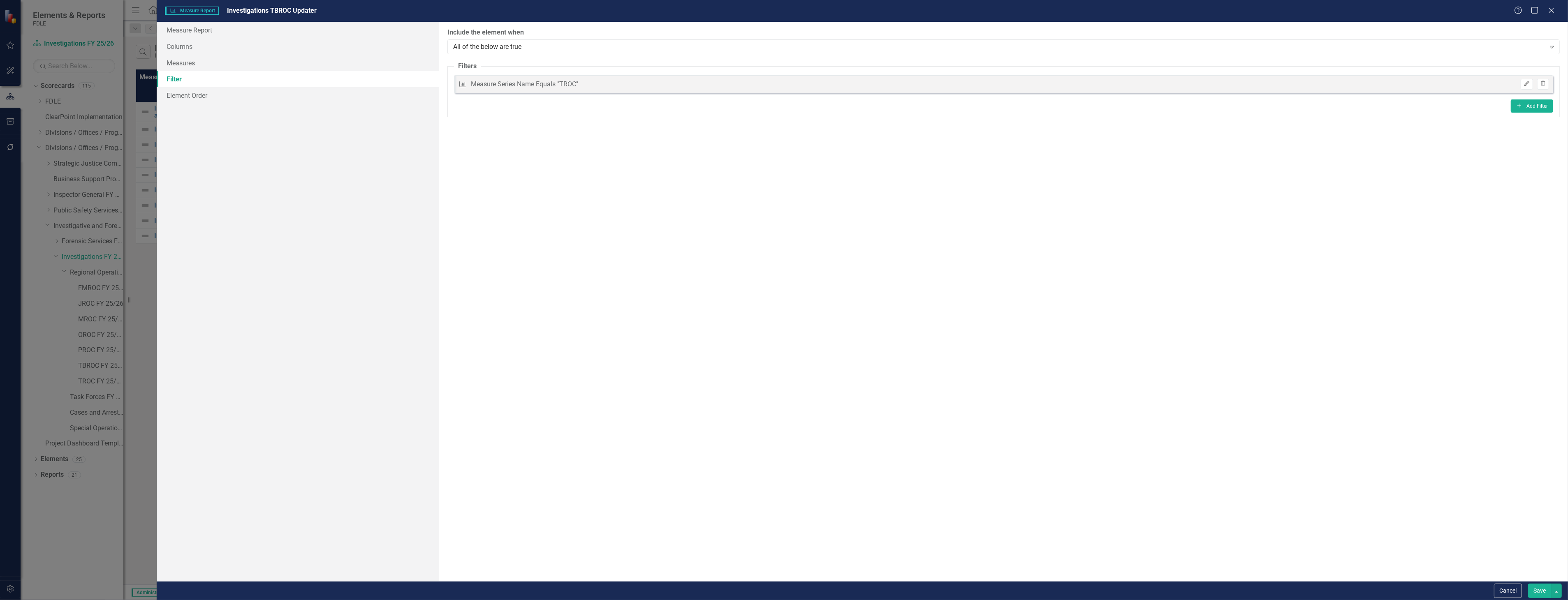
click at [1528, 84] on icon "Edit" at bounding box center [1526, 83] width 6 height 5
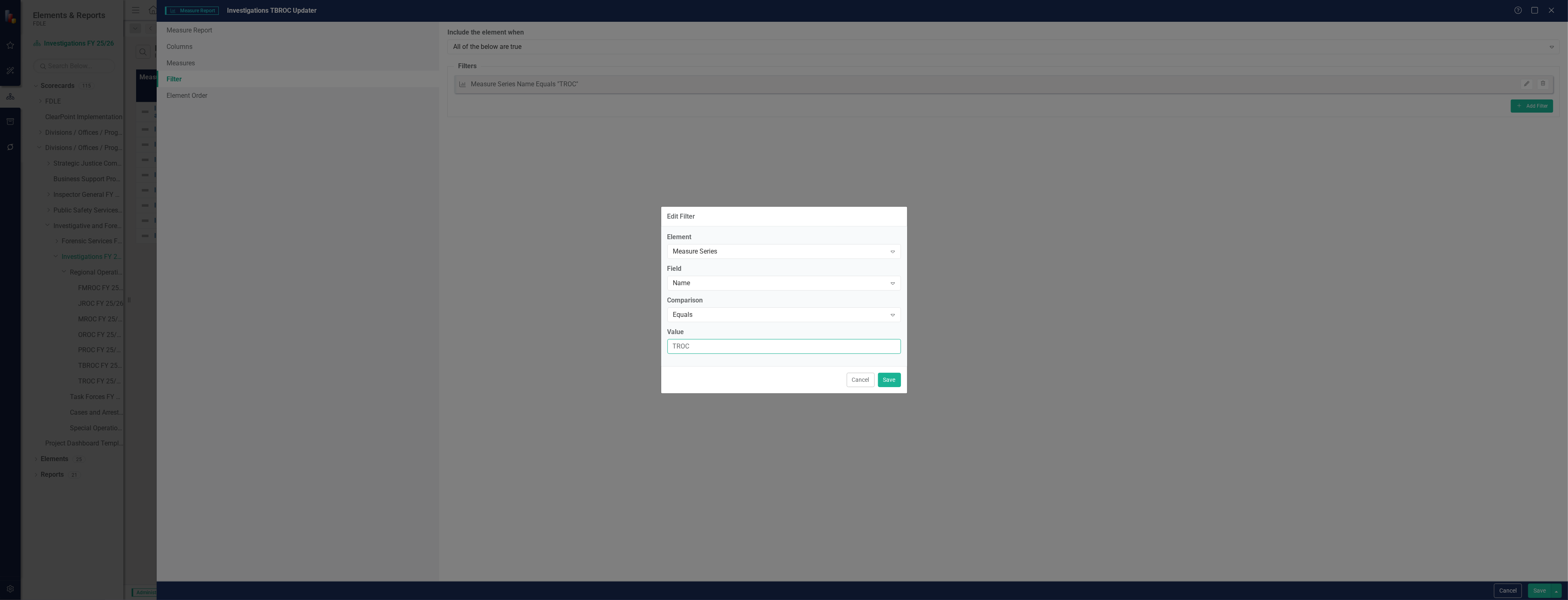
click at [678, 346] on input "TROC" at bounding box center [784, 346] width 234 height 15
type input "TBROC"
click at [891, 377] on button "Save" at bounding box center [890, 379] width 23 height 14
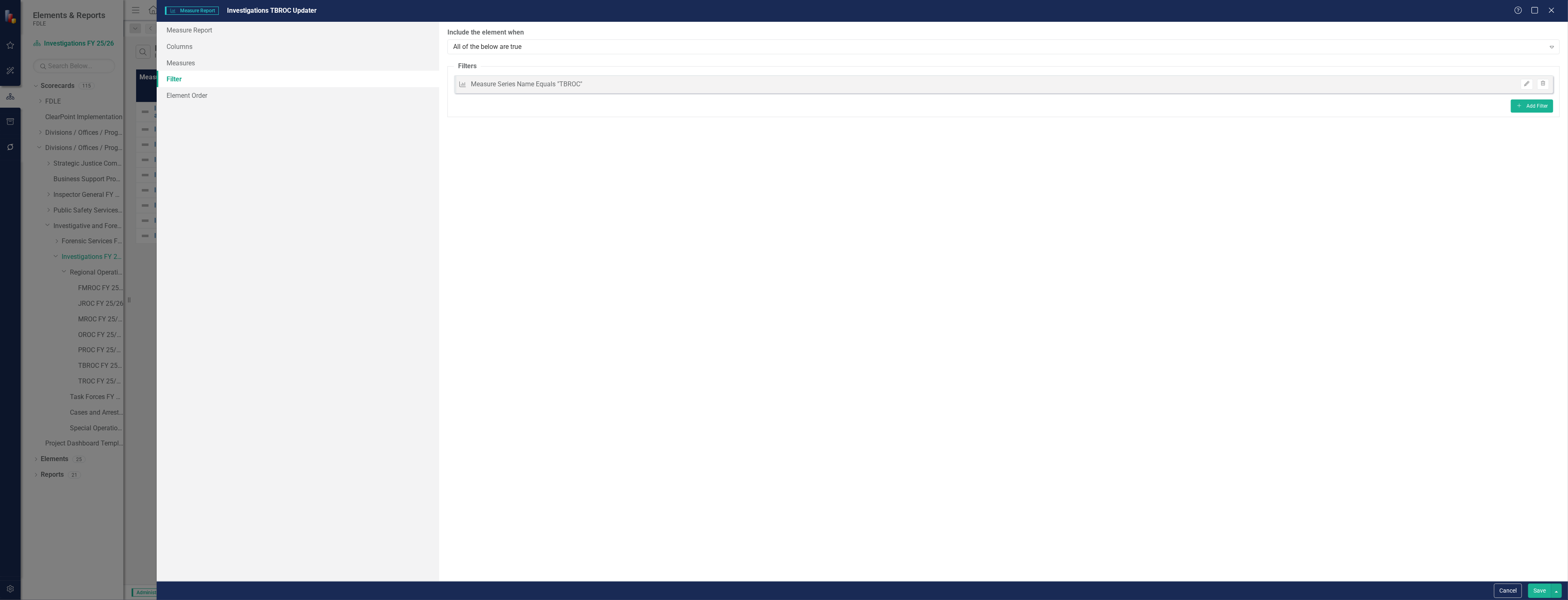
click at [1528, 591] on button "Save" at bounding box center [1540, 591] width 23 height 14
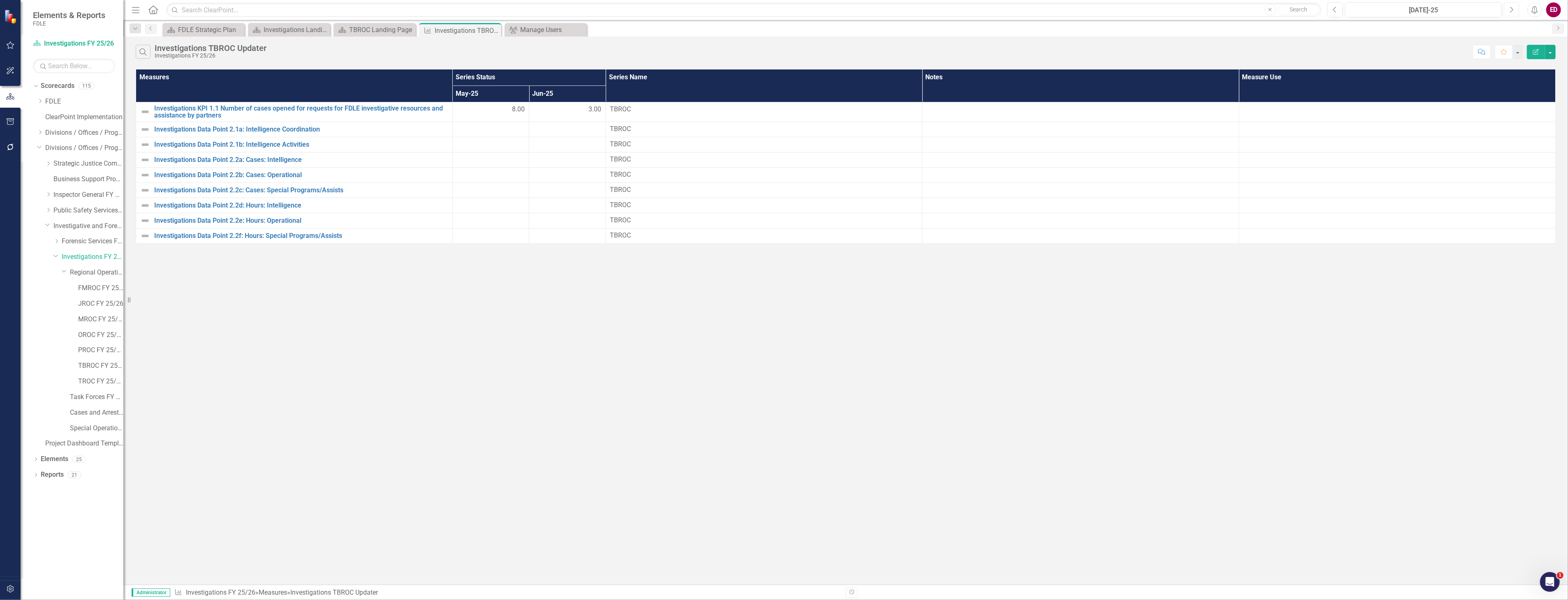
click at [1509, 8] on button "Next" at bounding box center [1511, 10] width 15 height 15
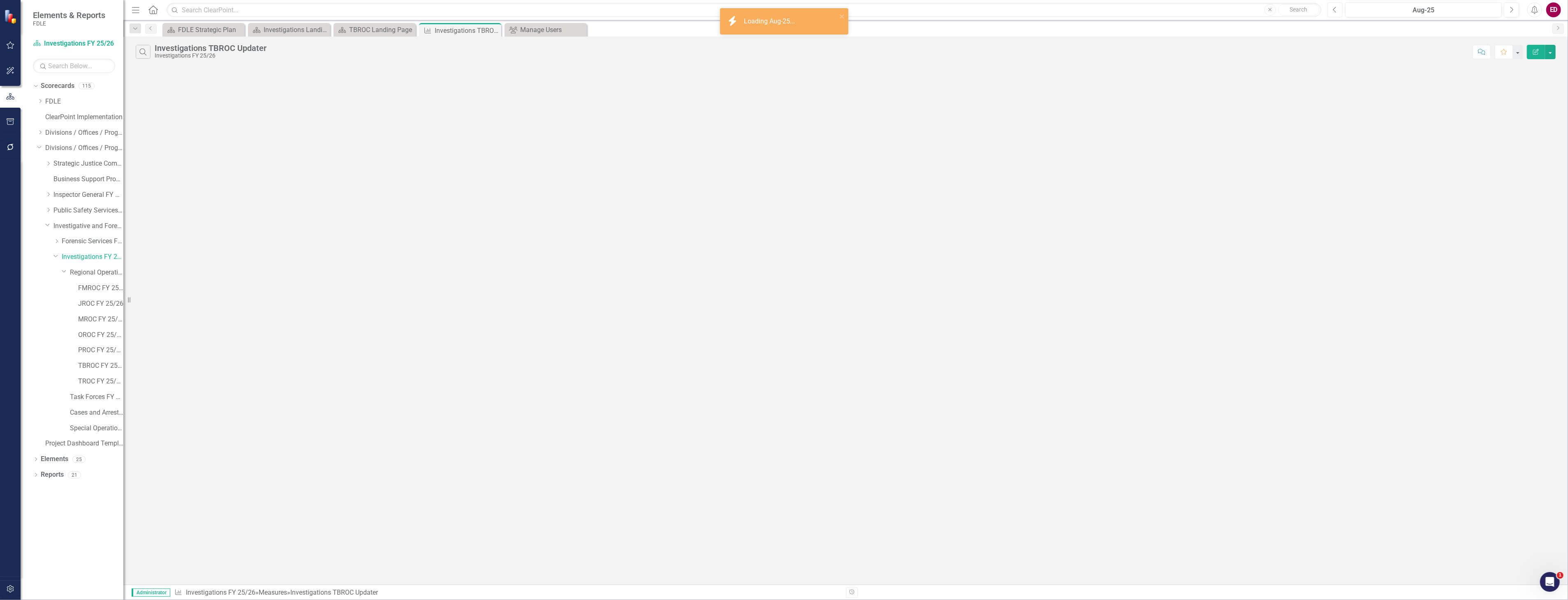
click at [1339, 14] on button "Previous" at bounding box center [1335, 10] width 15 height 15
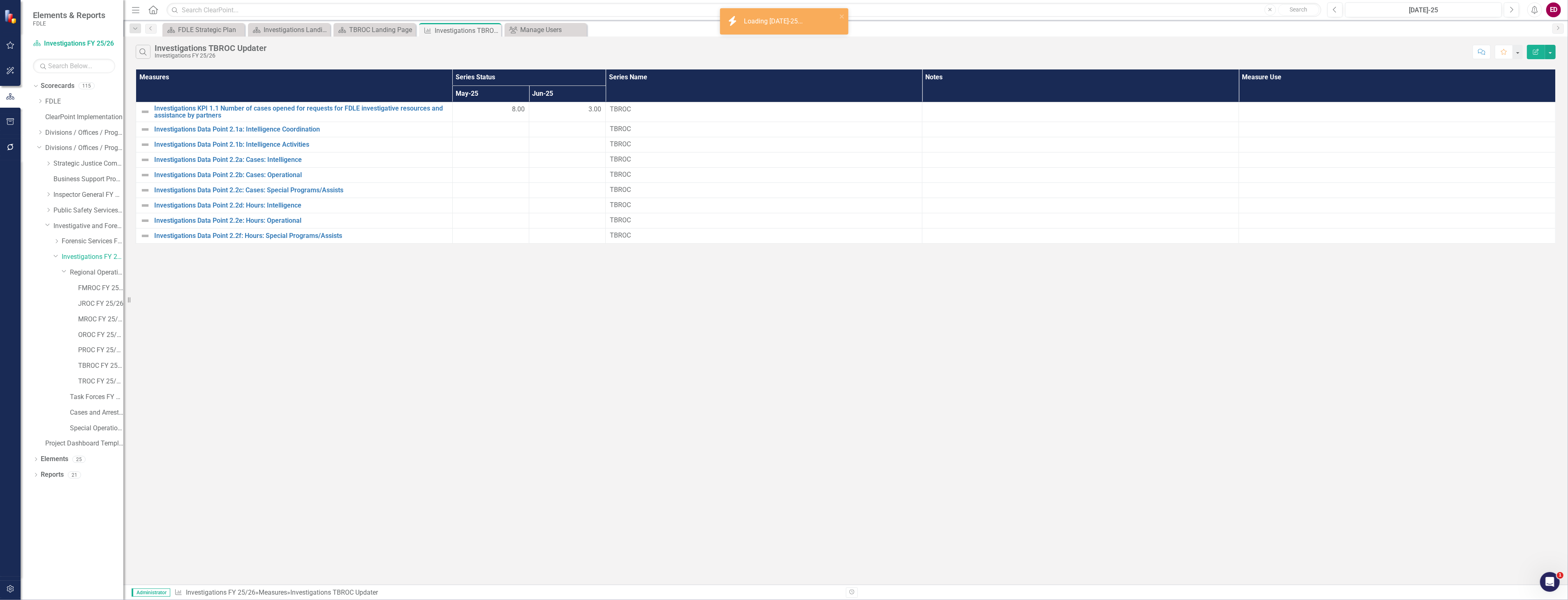
click at [1533, 53] on icon "button" at bounding box center [1536, 52] width 6 height 6
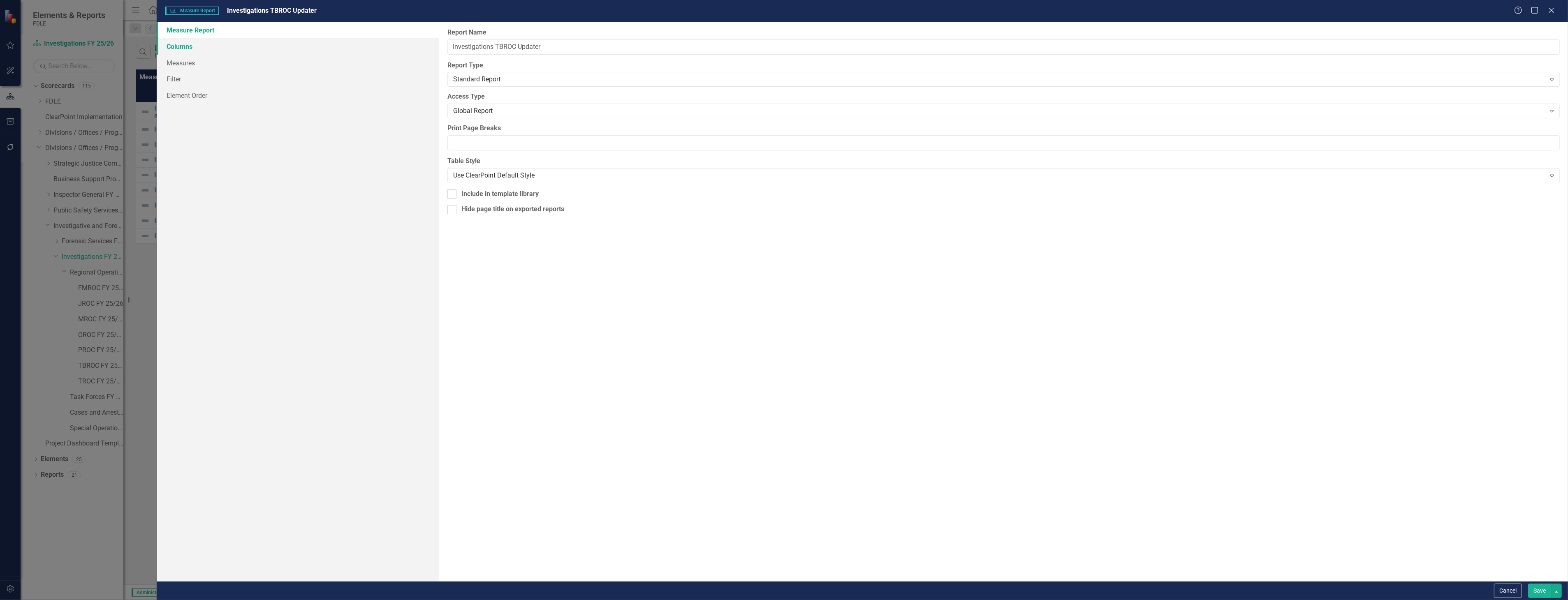
click at [294, 38] on link "Columns" at bounding box center [297, 46] width 282 height 16
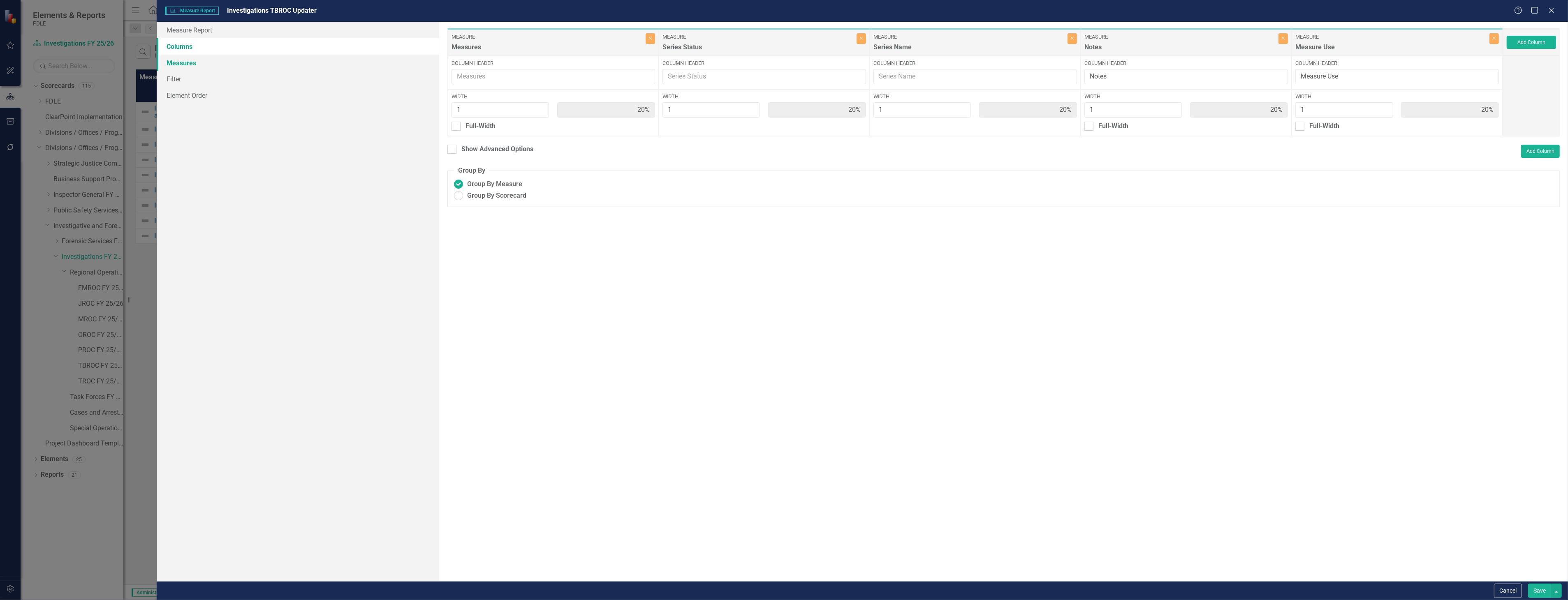
click at [323, 54] on link "Measures" at bounding box center [297, 63] width 282 height 16
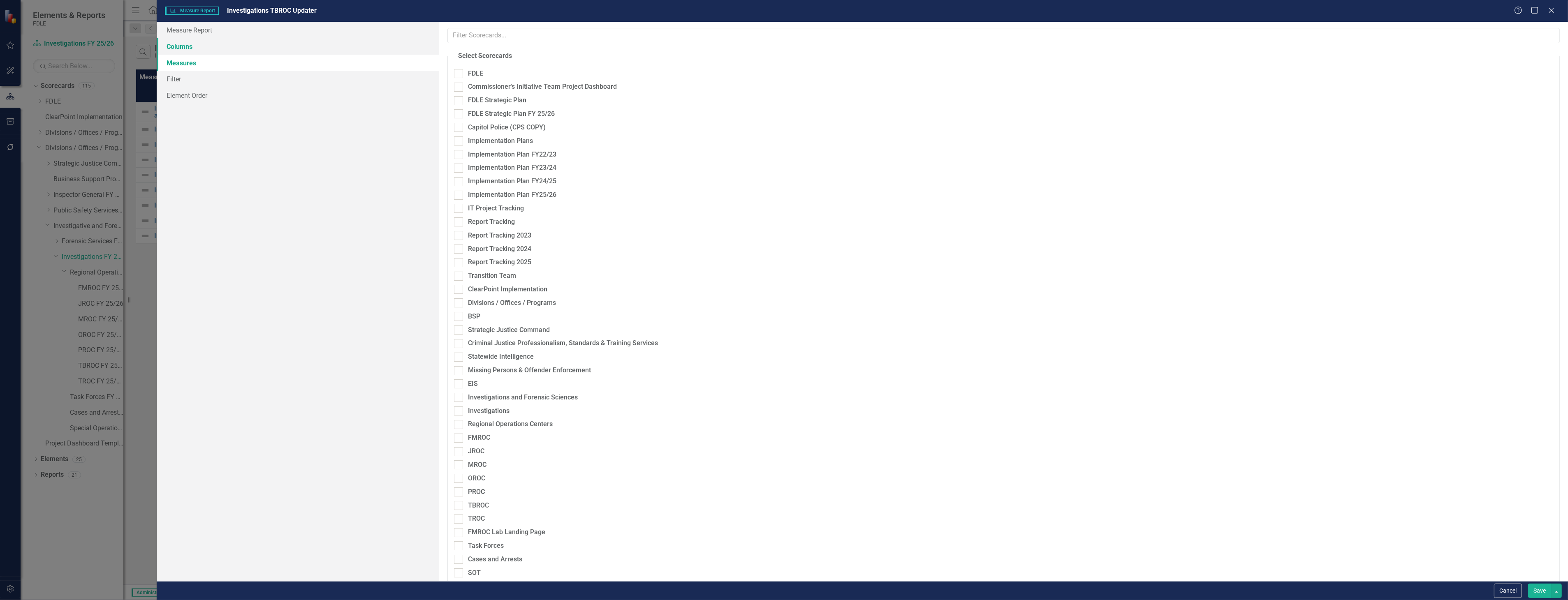
click at [332, 47] on link "Columns" at bounding box center [297, 46] width 282 height 16
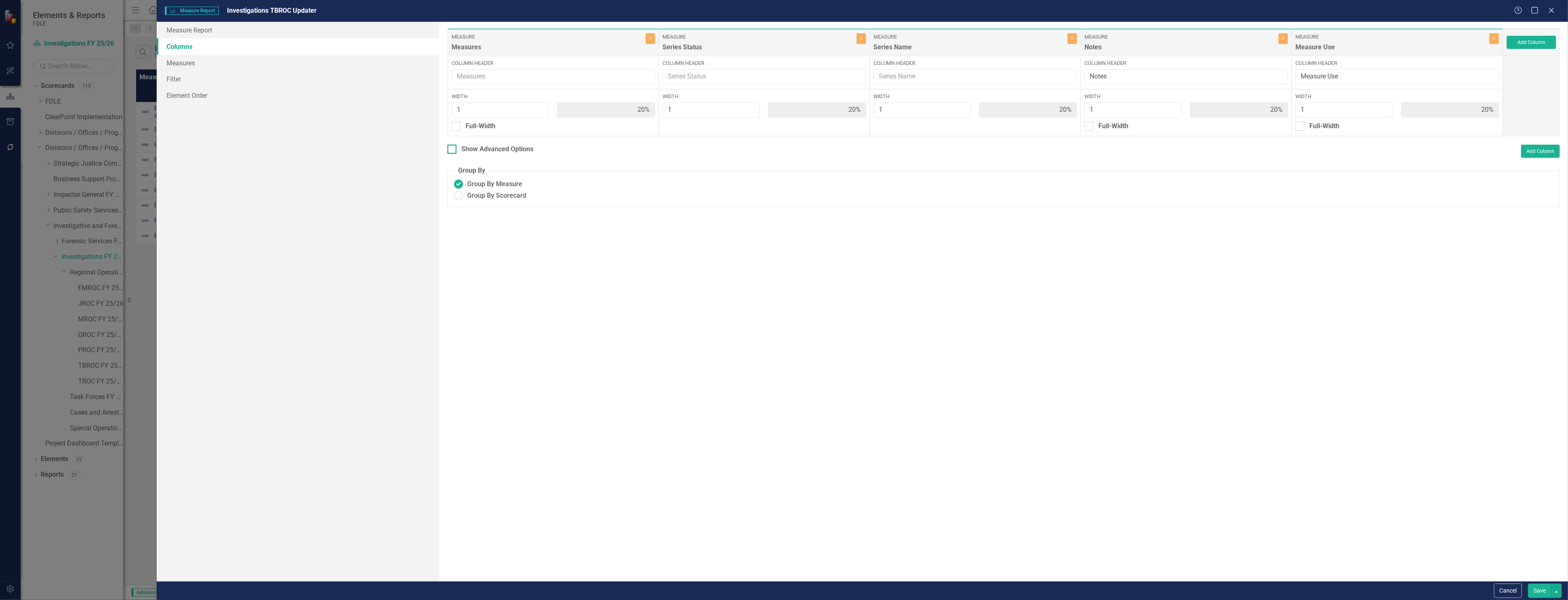
click at [504, 147] on div "Show Advanced Options" at bounding box center [497, 149] width 72 height 9
click at [453, 147] on input "Show Advanced Options" at bounding box center [450, 147] width 5 height 5
checkbox input "true"
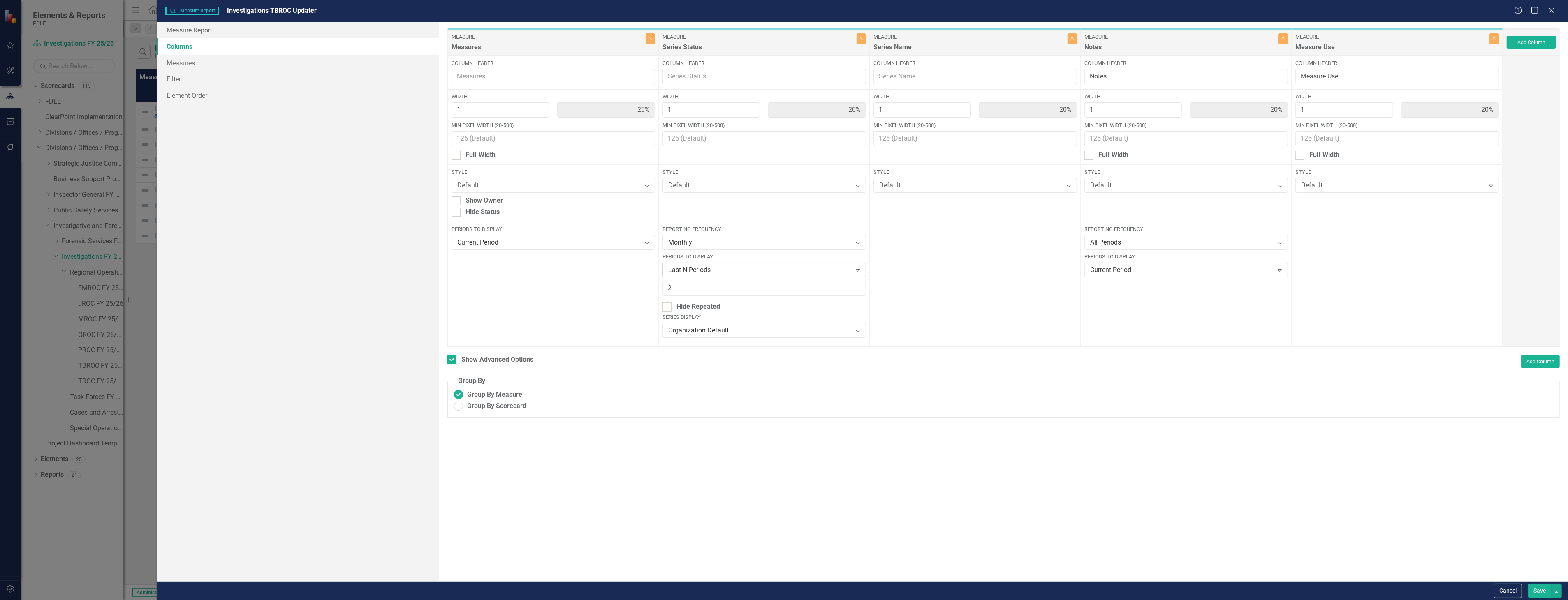
click at [849, 266] on div "Last N Periods" at bounding box center [760, 270] width 184 height 9
click at [812, 284] on div "Current Period" at bounding box center [766, 285] width 190 height 9
click at [1539, 591] on button "Save" at bounding box center [1540, 591] width 23 height 14
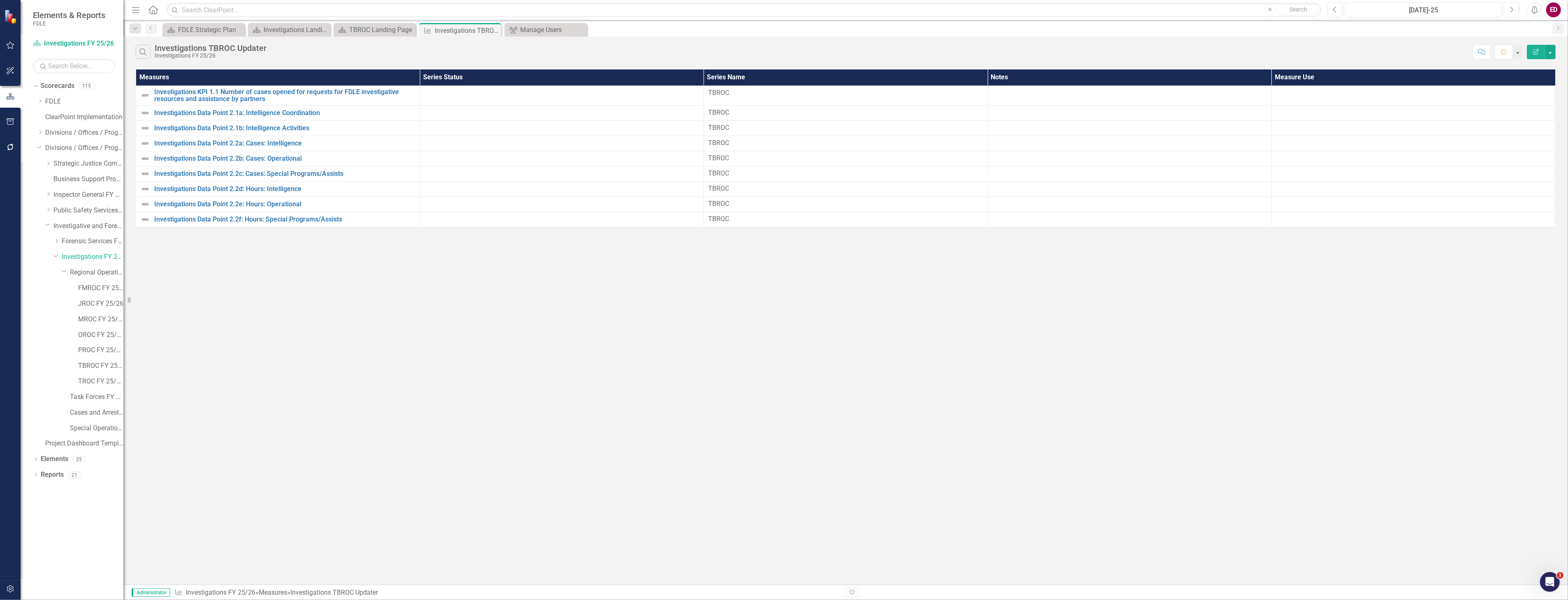
click at [1535, 50] on icon "Edit Report" at bounding box center [1536, 52] width 7 height 6
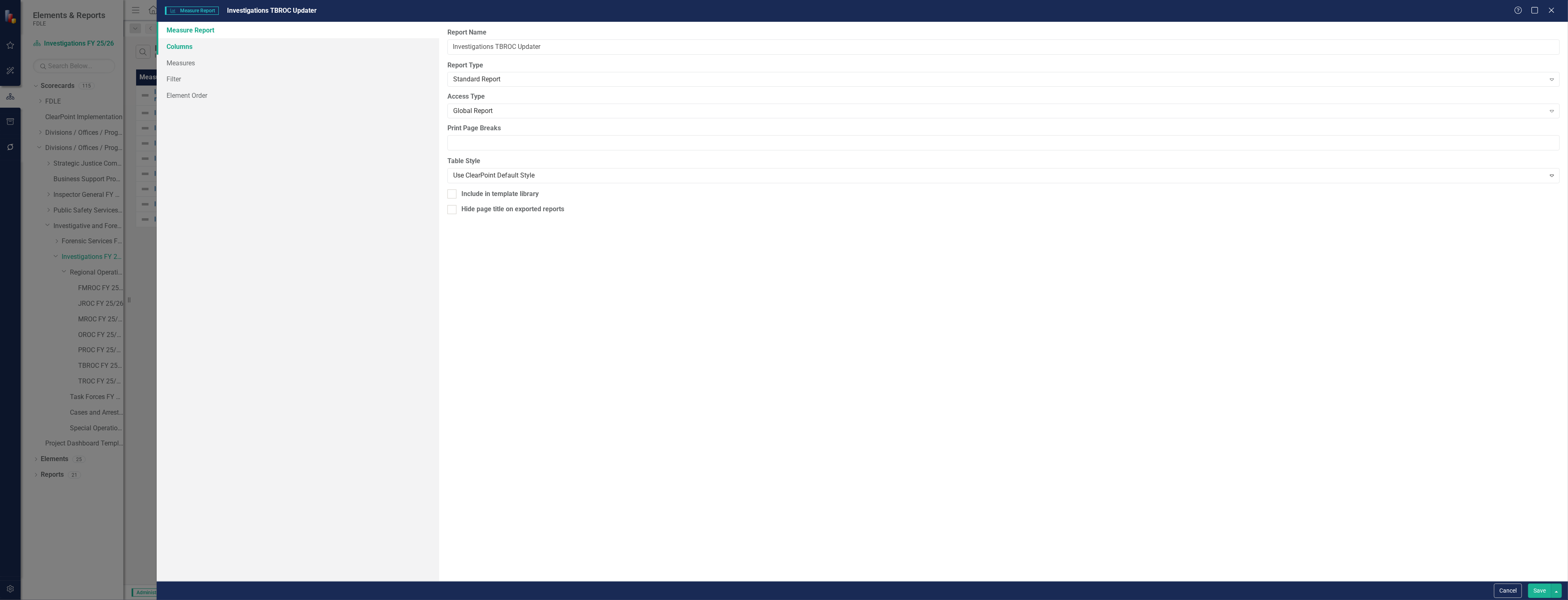
click at [339, 52] on link "Columns" at bounding box center [297, 46] width 282 height 16
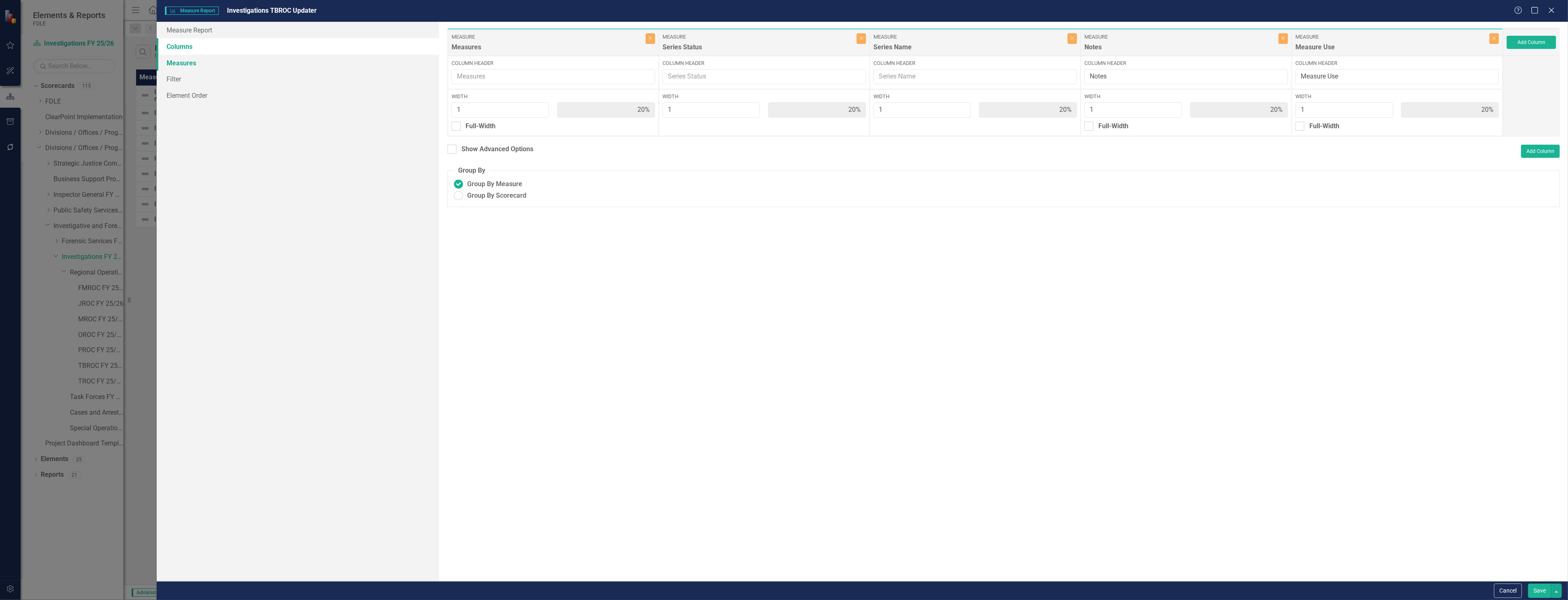
click at [342, 63] on link "Measures" at bounding box center [297, 63] width 282 height 16
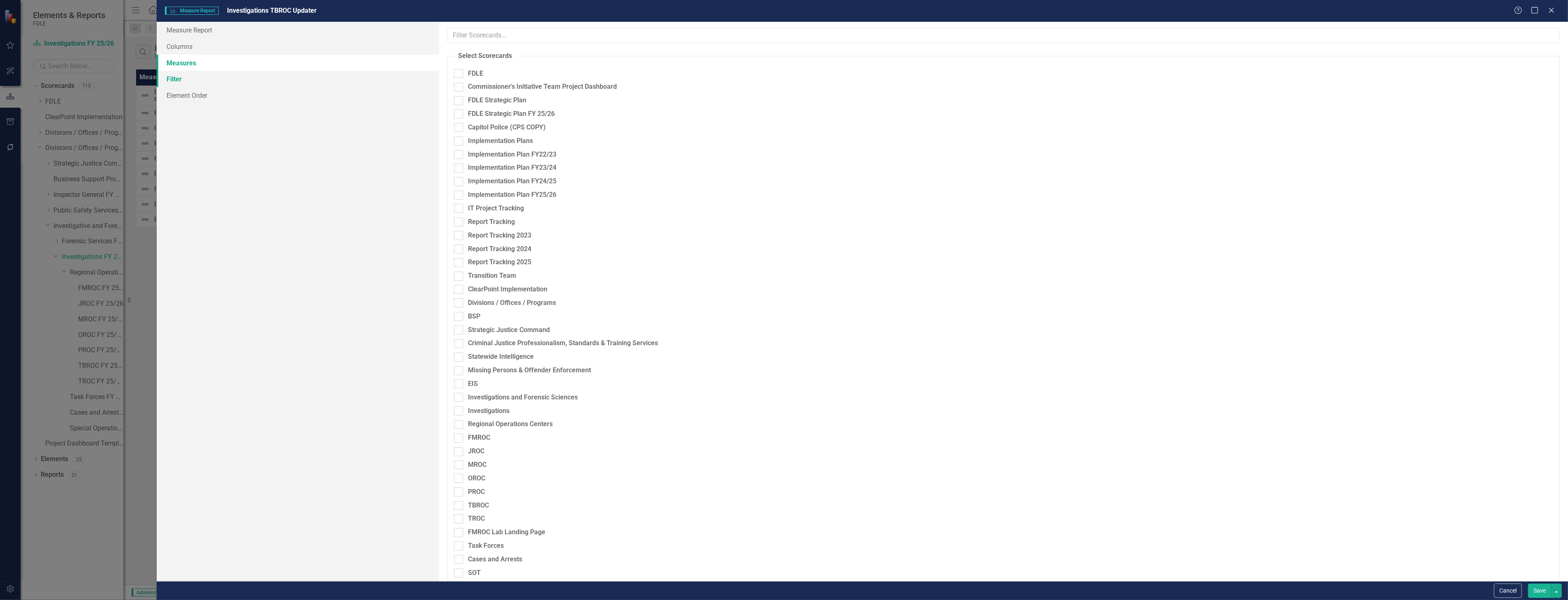
click at [343, 80] on link "Filter" at bounding box center [297, 79] width 282 height 16
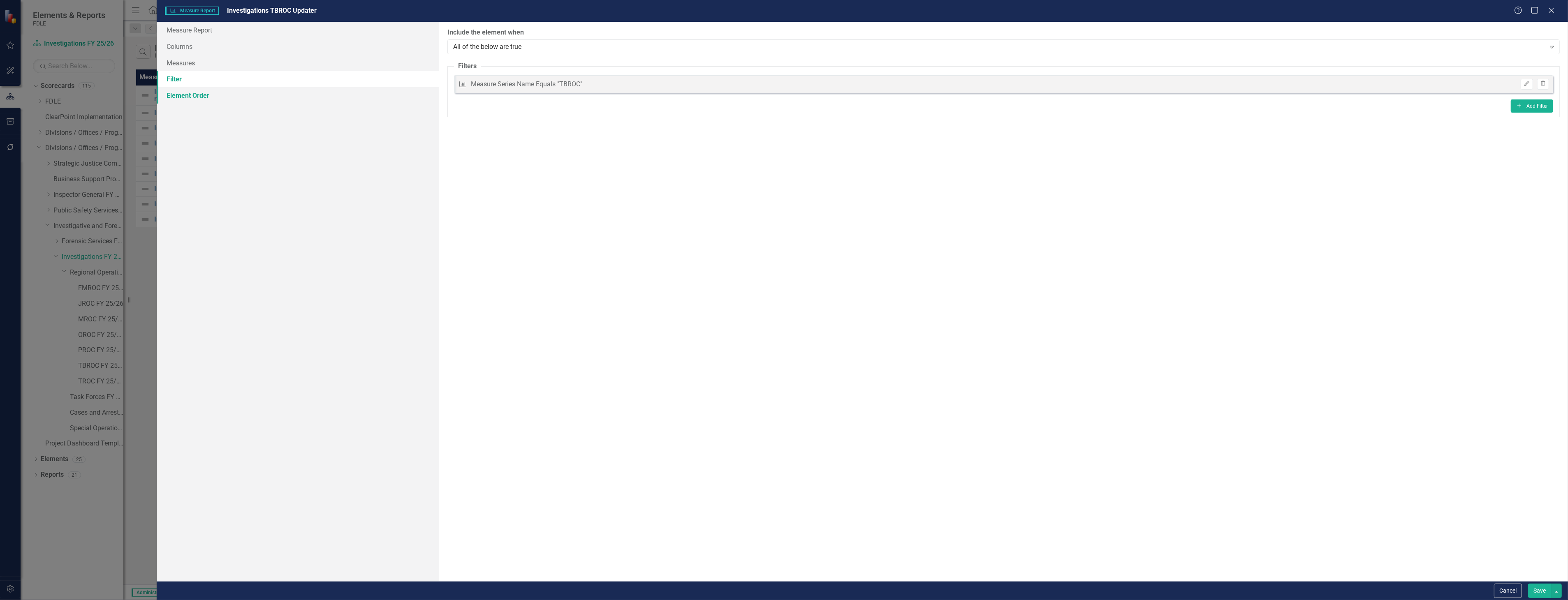
click at [343, 100] on link "Element Order" at bounding box center [297, 96] width 282 height 16
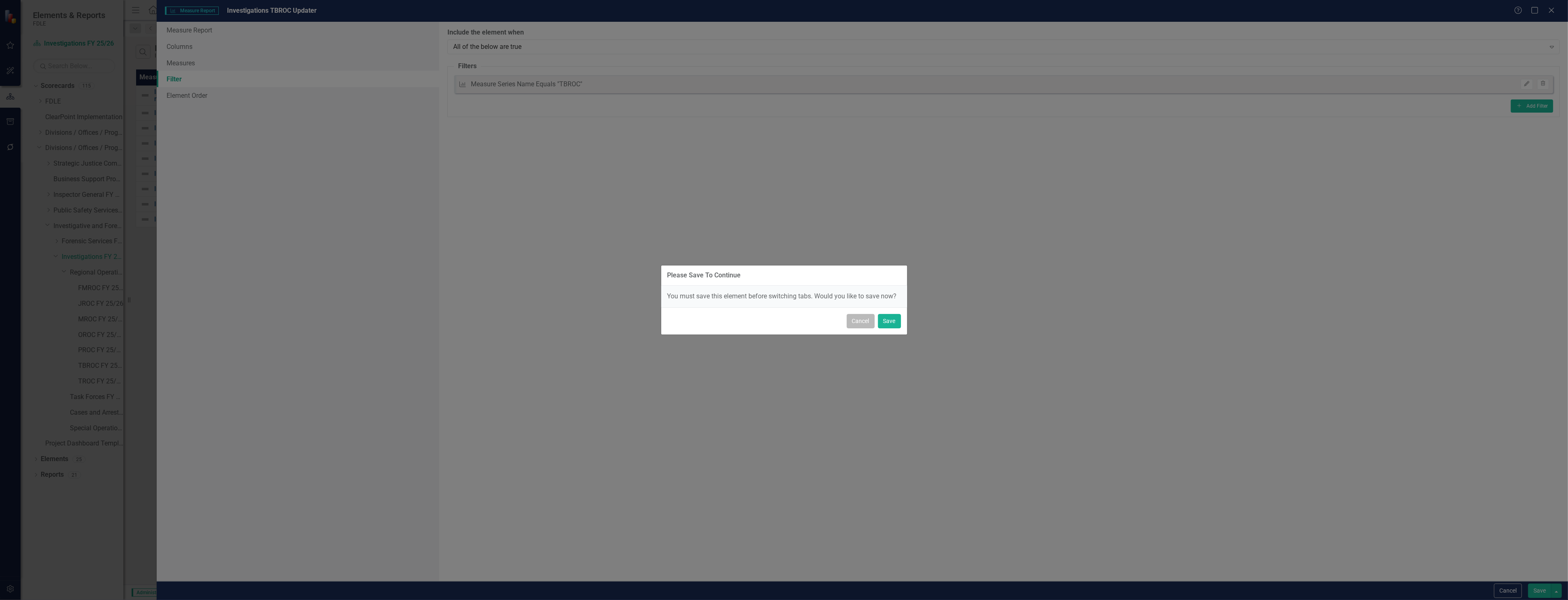
click at [851, 323] on button "Cancel" at bounding box center [861, 321] width 28 height 14
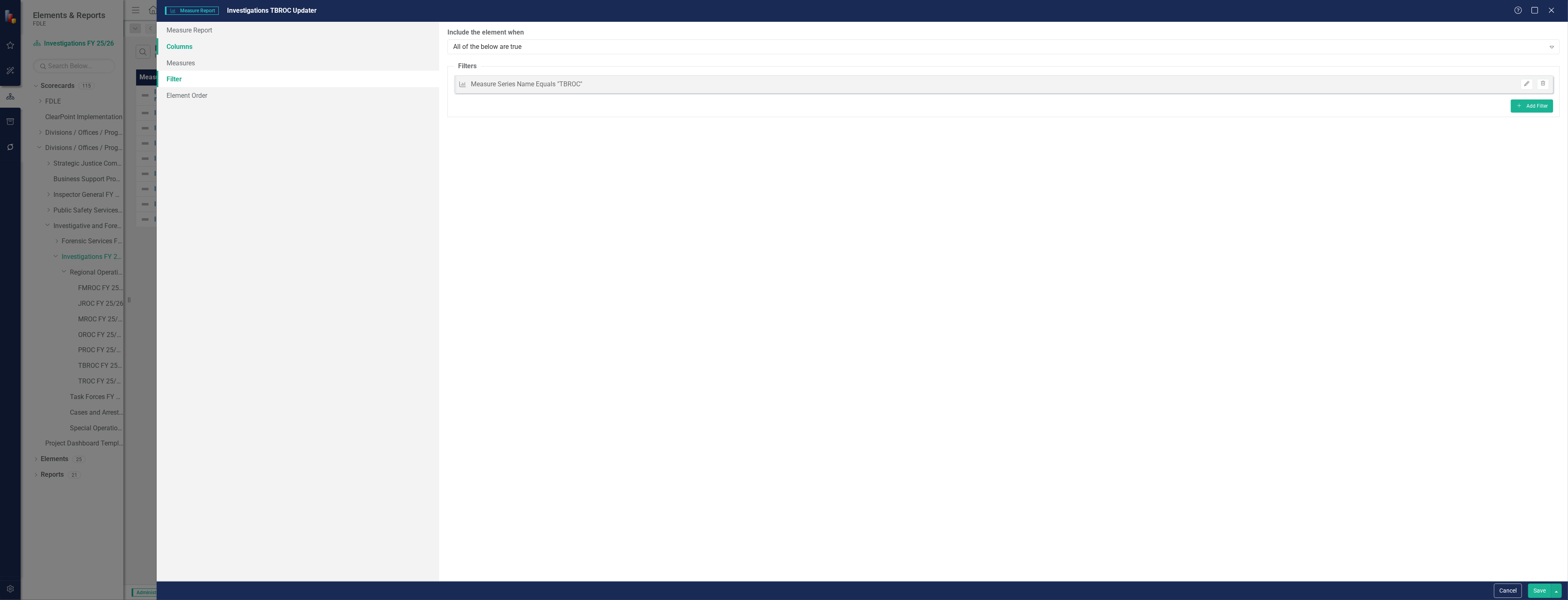
click at [299, 51] on link "Columns" at bounding box center [297, 46] width 282 height 16
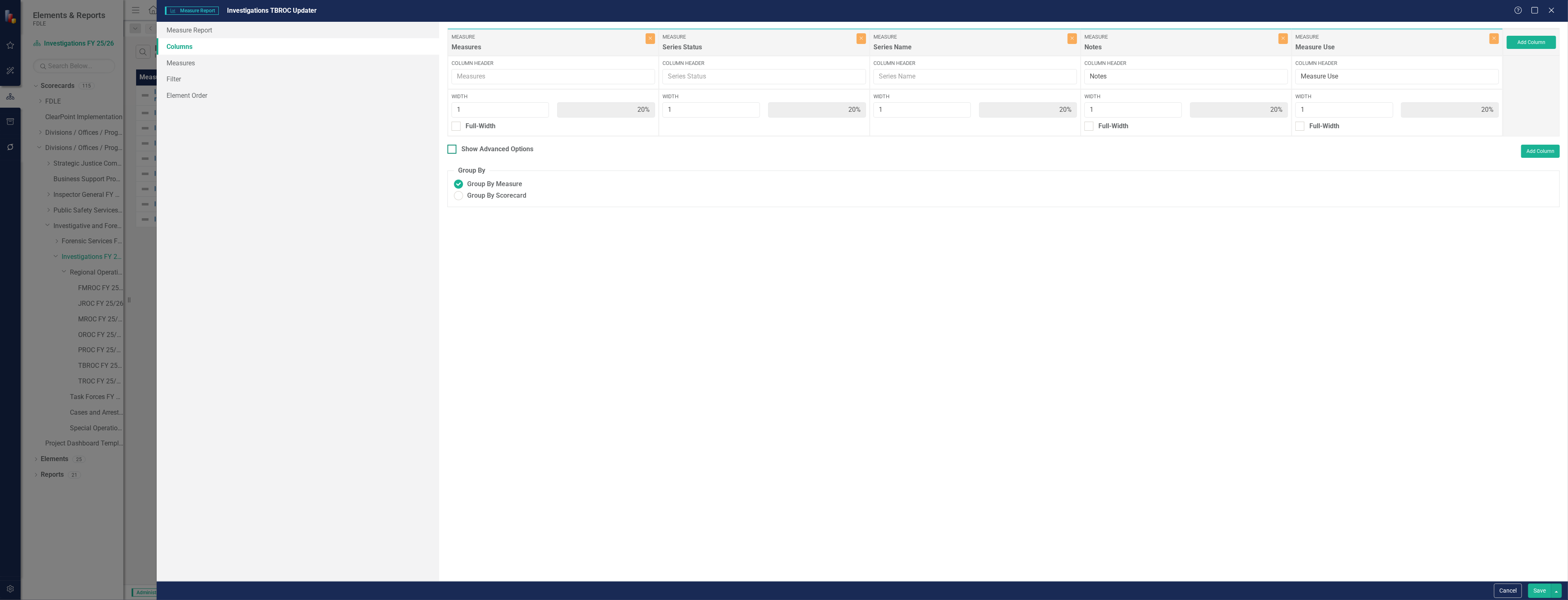
click at [480, 151] on div "Show Advanced Options" at bounding box center [497, 149] width 72 height 9
click at [453, 150] on input "Show Advanced Options" at bounding box center [450, 147] width 5 height 5
checkbox input "true"
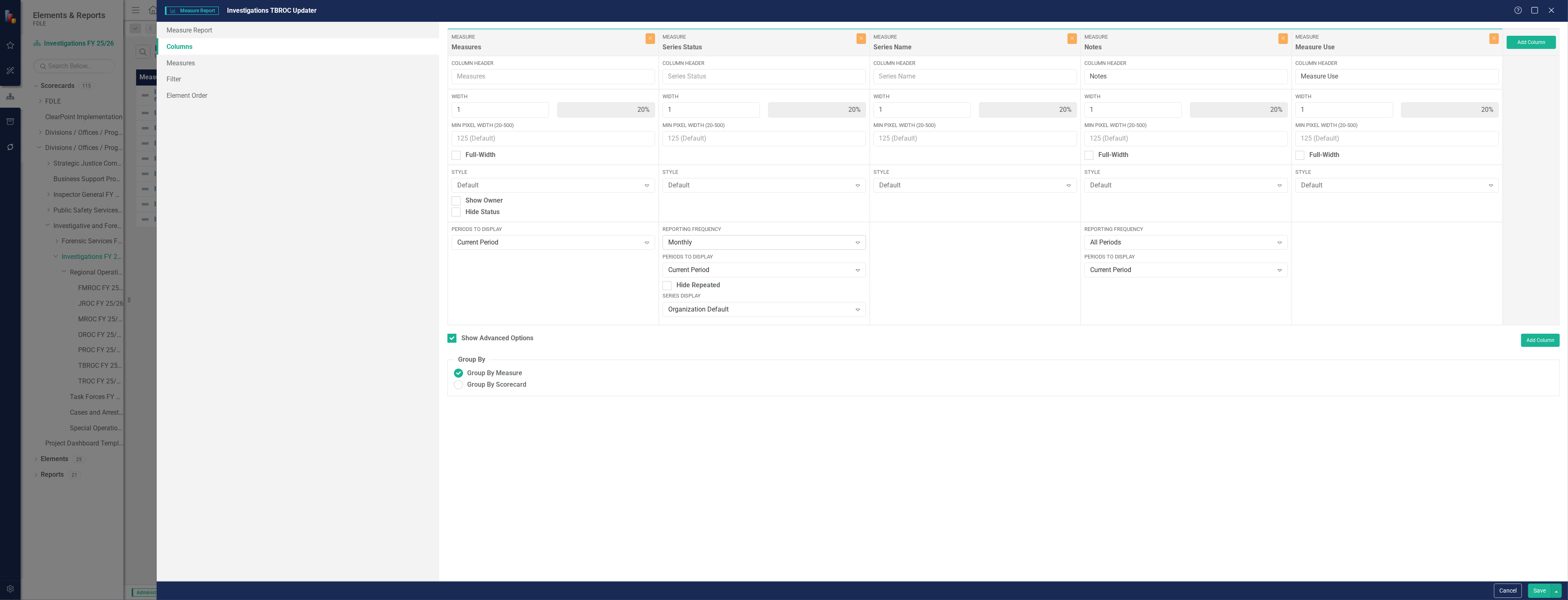
click at [804, 239] on div "Monthly" at bounding box center [760, 243] width 184 height 9
click at [732, 338] on div "Monthly" at bounding box center [766, 340] width 190 height 9
click at [721, 274] on div "Current Period Expand" at bounding box center [764, 270] width 203 height 15
click at [727, 391] on div "Next N Periods" at bounding box center [766, 393] width 190 height 9
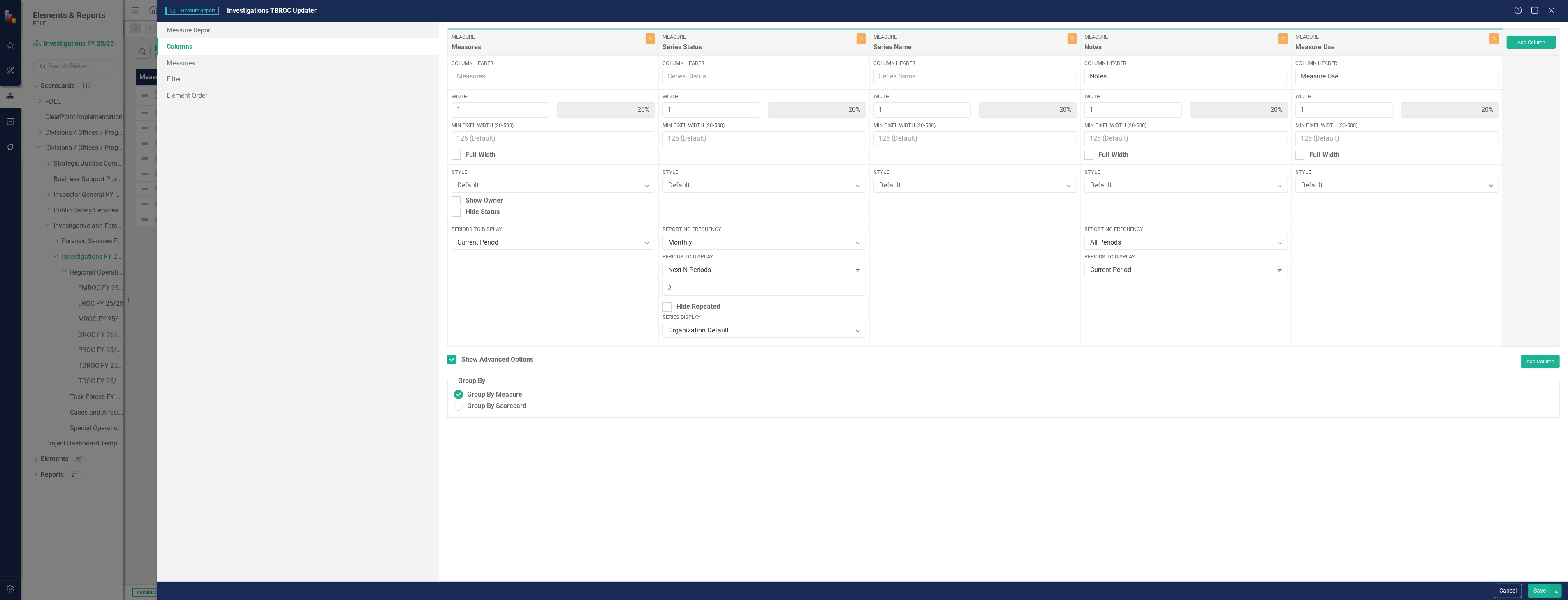
click at [1525, 589] on div "Cancel Save" at bounding box center [1527, 591] width 70 height 14
click at [1539, 588] on button "Save" at bounding box center [1540, 591] width 23 height 14
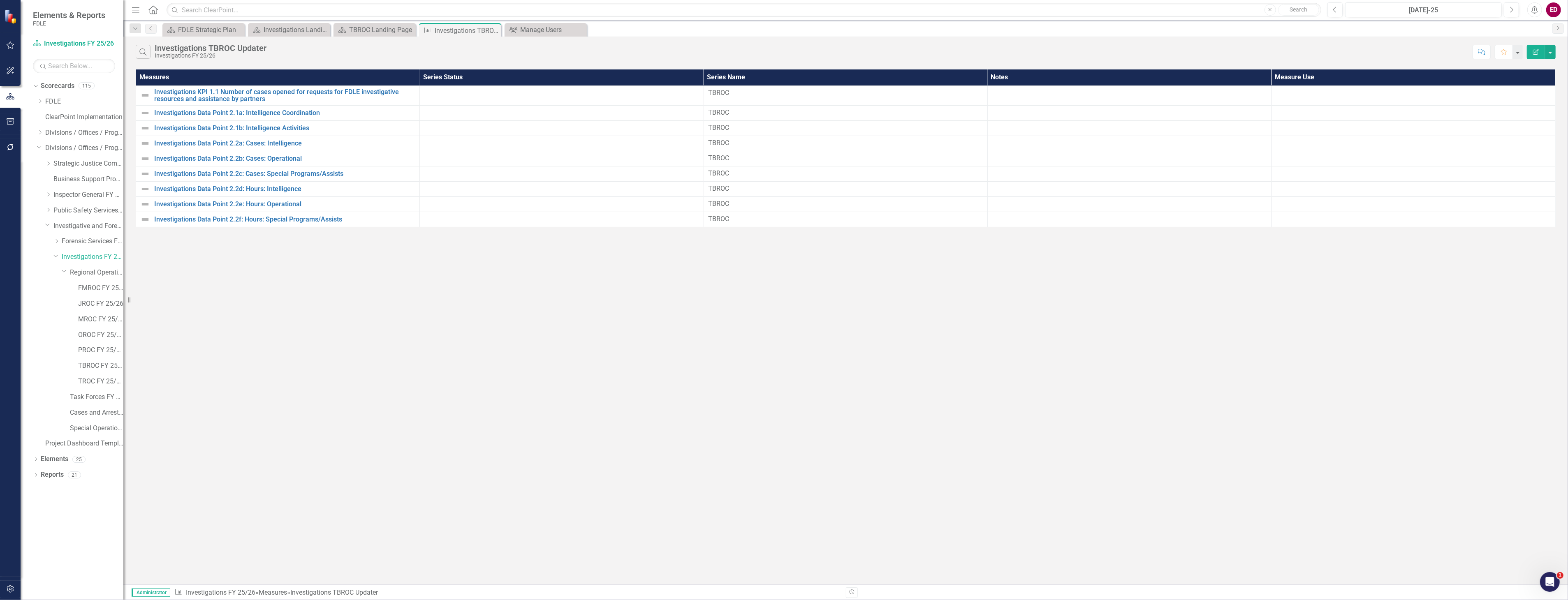
click at [30, 459] on div "Dropdown Scorecards 115 Dropdown FDLE Commissioner's Initiative Team Project Da…" at bounding box center [72, 340] width 103 height 521
click at [30, 458] on div "Dropdown Scorecards 115 Dropdown FDLE Commissioner's Initiative Team Project Da…" at bounding box center [72, 340] width 103 height 521
click at [34, 463] on div "Dropdown" at bounding box center [36, 461] width 6 height 7
click at [39, 504] on div "Dropdown" at bounding box center [40, 507] width 6 height 7
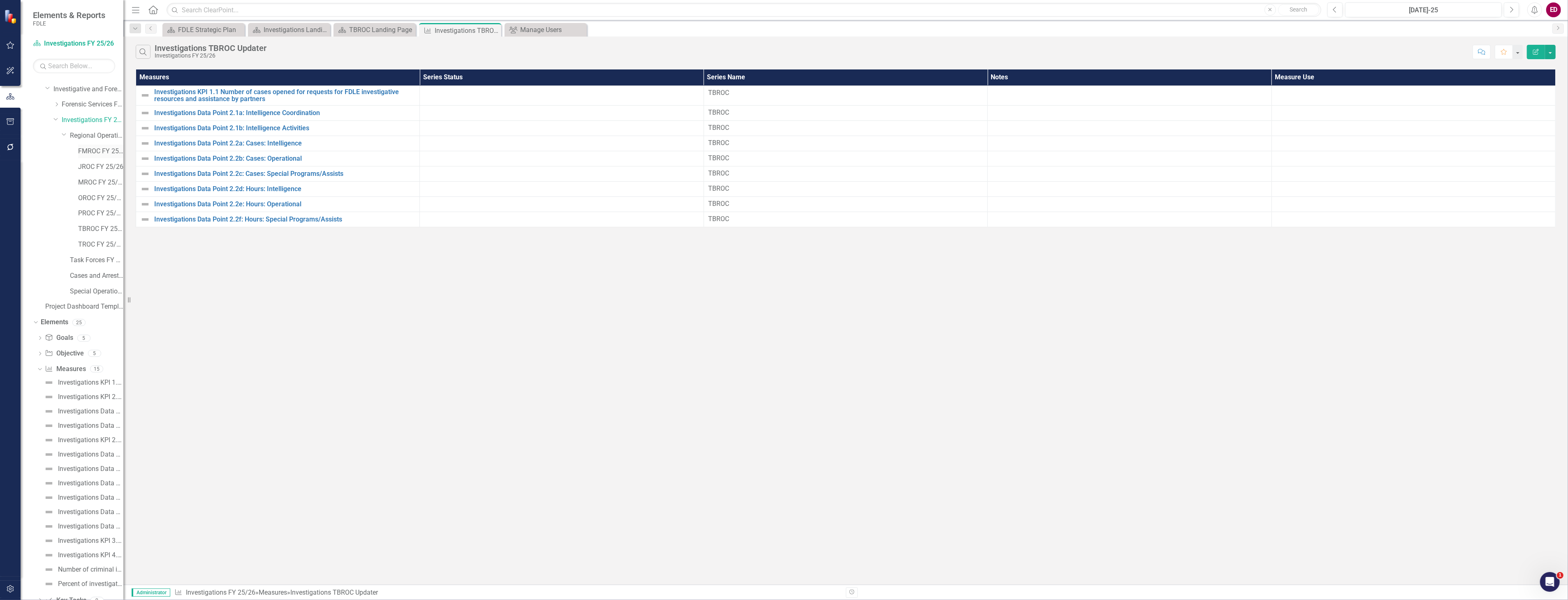
click at [95, 148] on link "FMROC FY 25/26" at bounding box center [100, 151] width 45 height 9
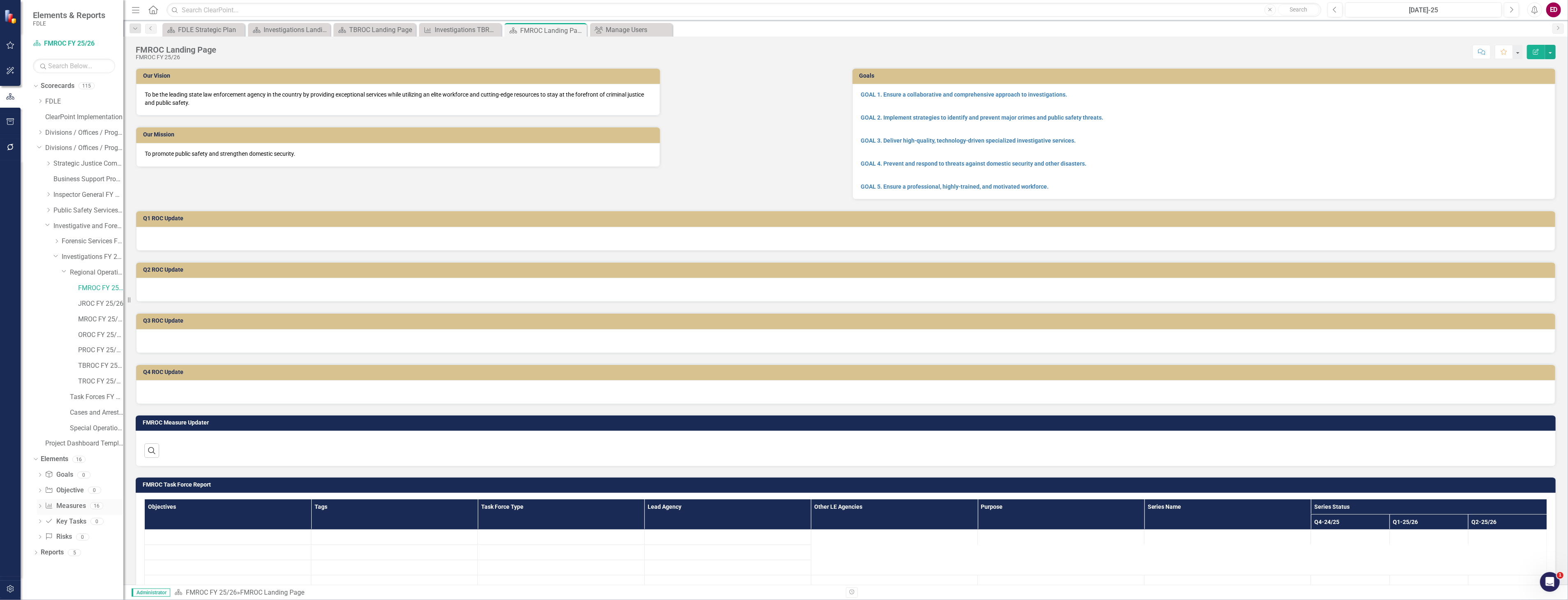
click at [38, 507] on icon "Dropdown" at bounding box center [40, 507] width 6 height 5
click at [42, 301] on icon "Dropdown" at bounding box center [40, 299] width 6 height 5
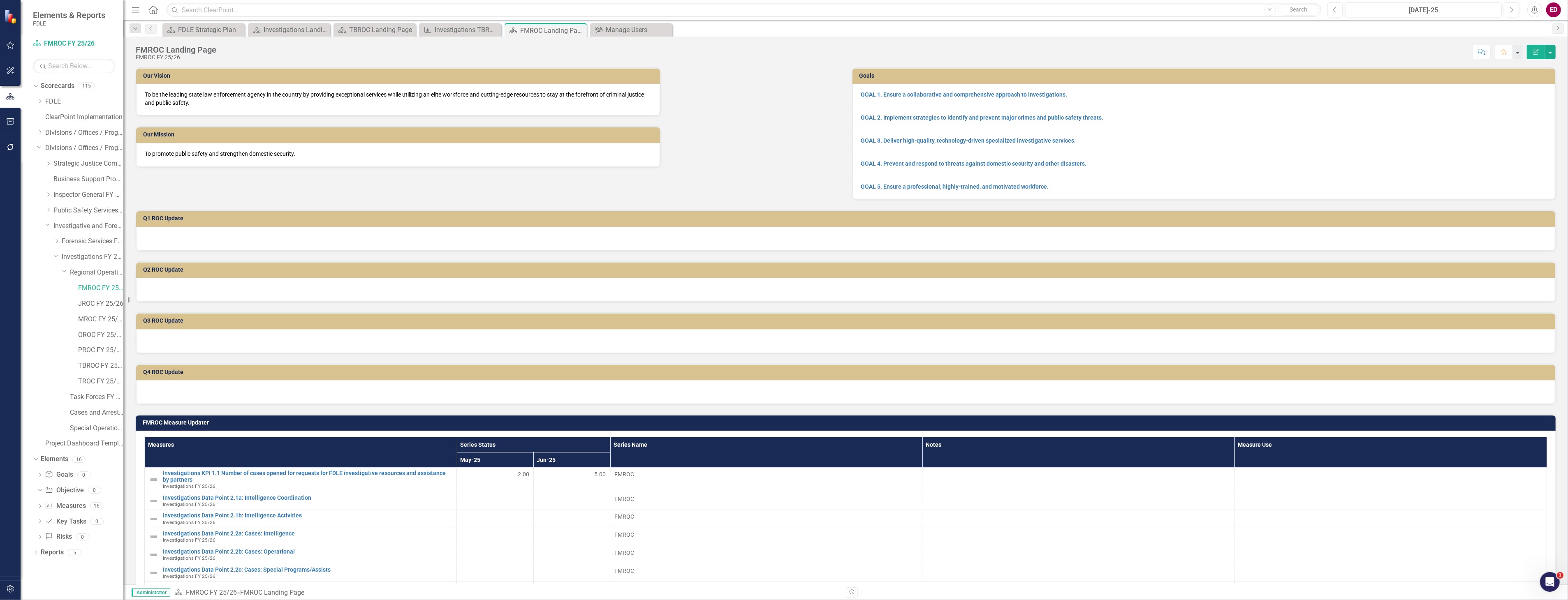
scroll to position [137, 0]
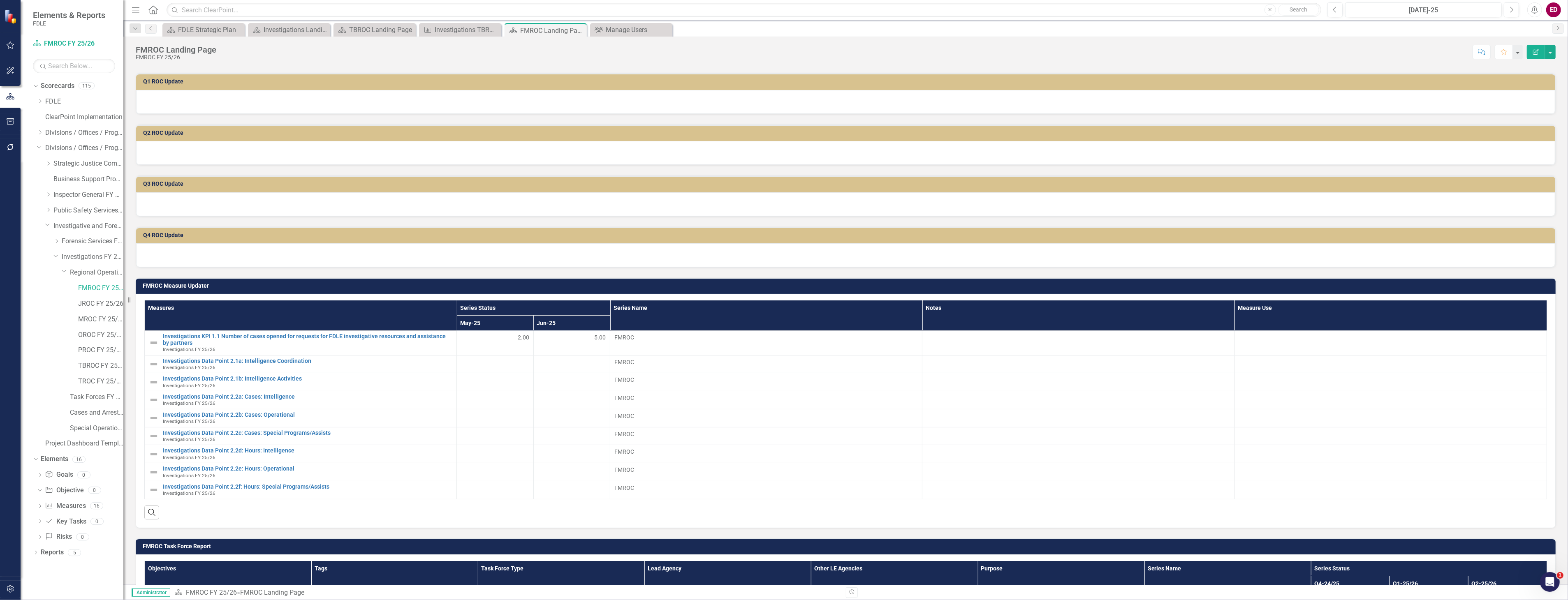
click at [576, 285] on h3 "FMROC Measure Updater" at bounding box center [847, 285] width 1409 height 6
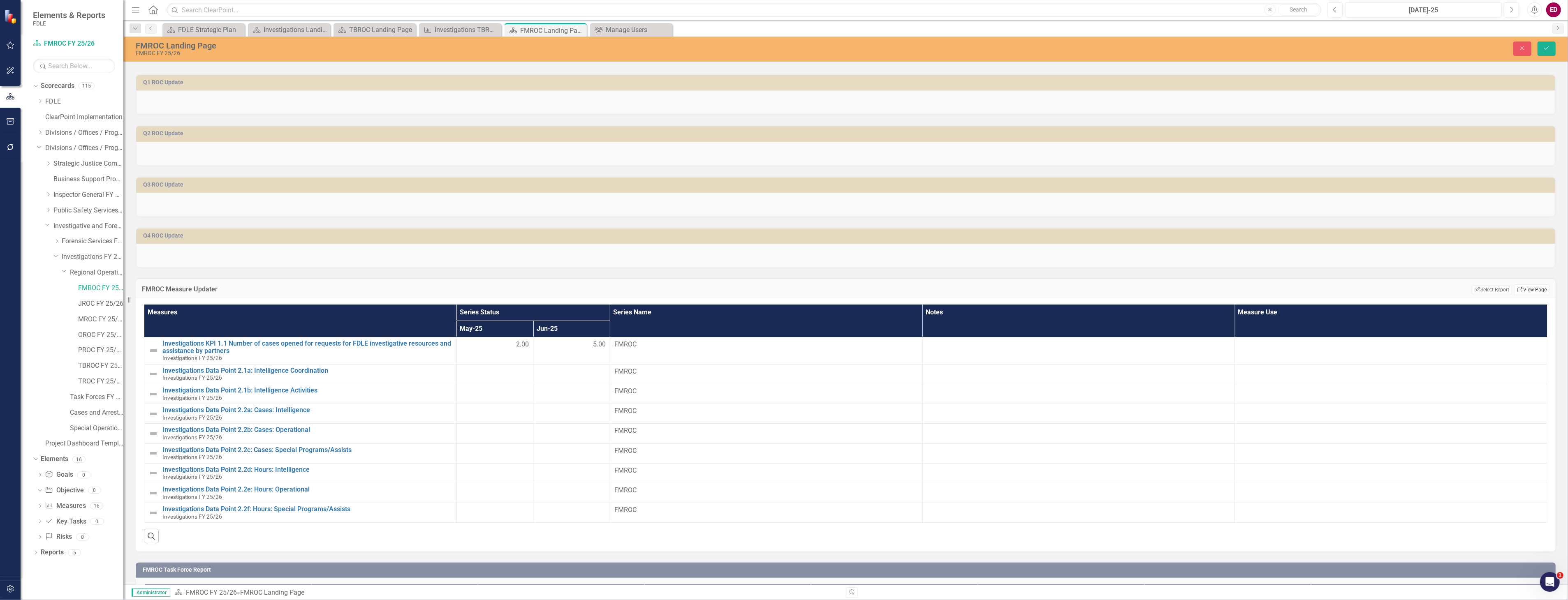
click at [1524, 285] on link "Link View Page" at bounding box center [1532, 290] width 36 height 11
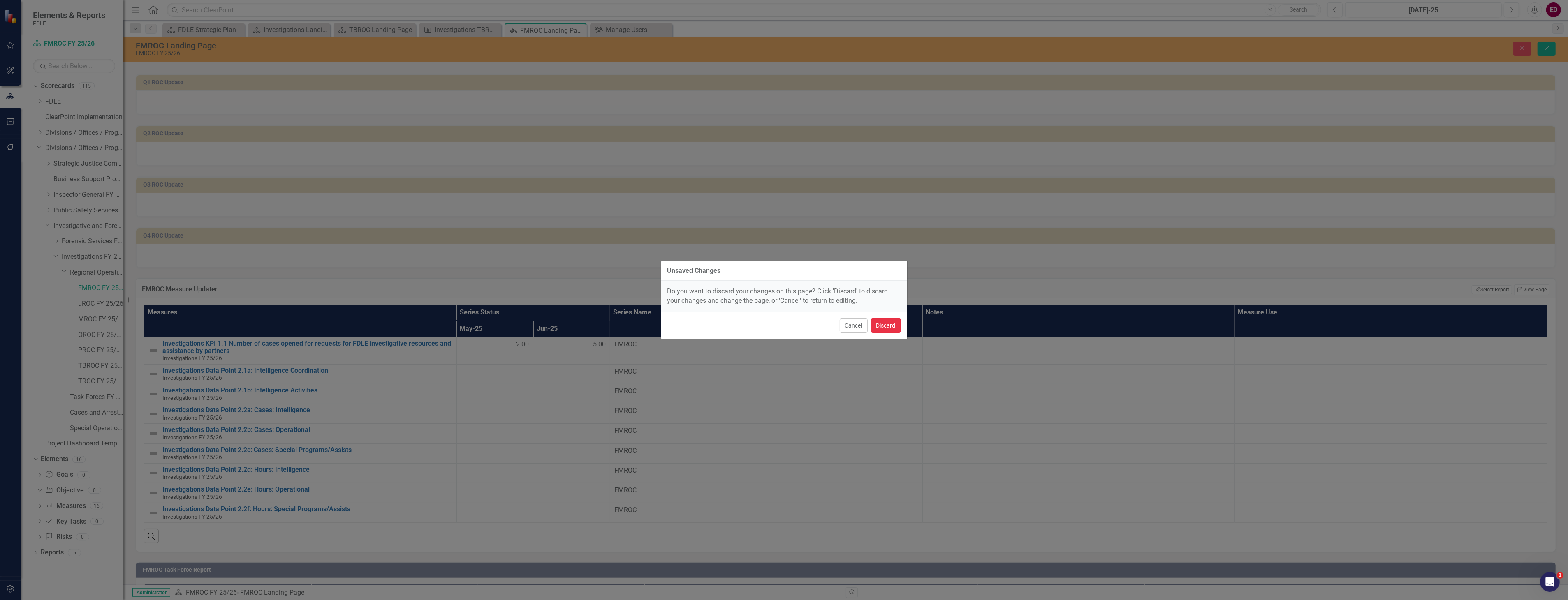
click at [878, 322] on button "Discard" at bounding box center [886, 326] width 30 height 14
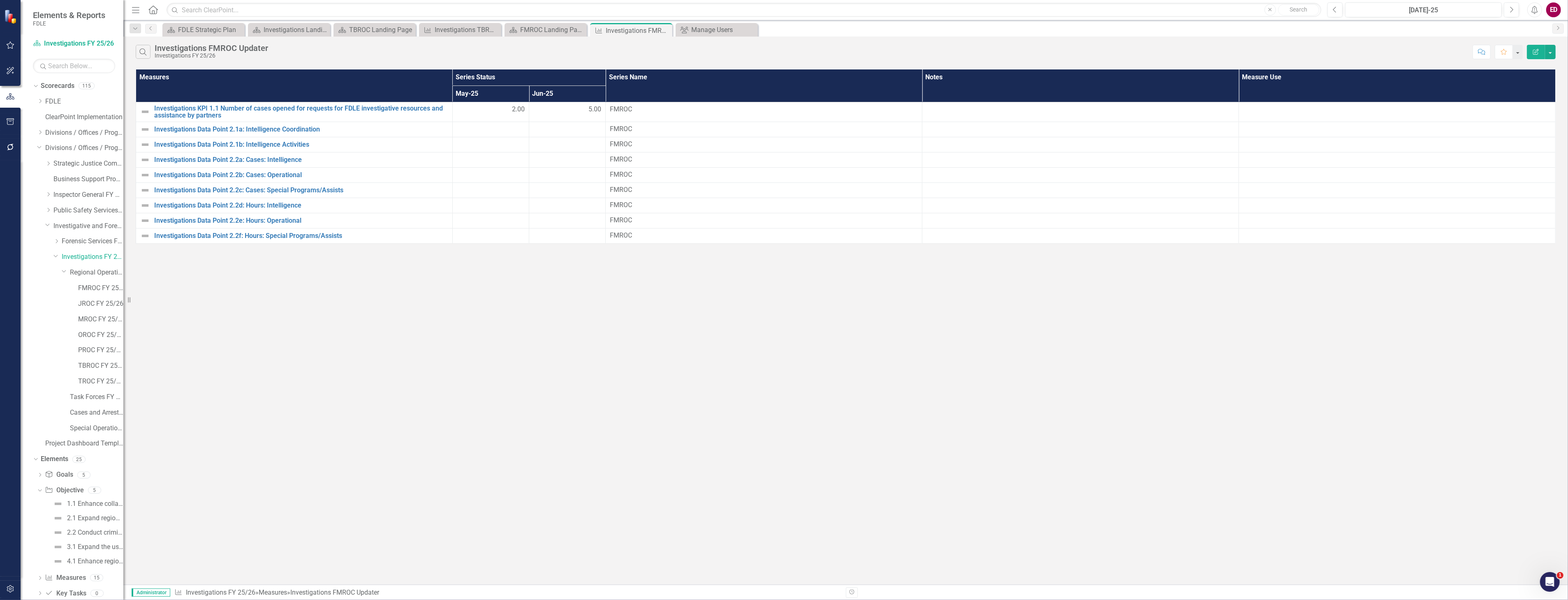
click at [1538, 48] on button "Edit Report" at bounding box center [1536, 52] width 18 height 14
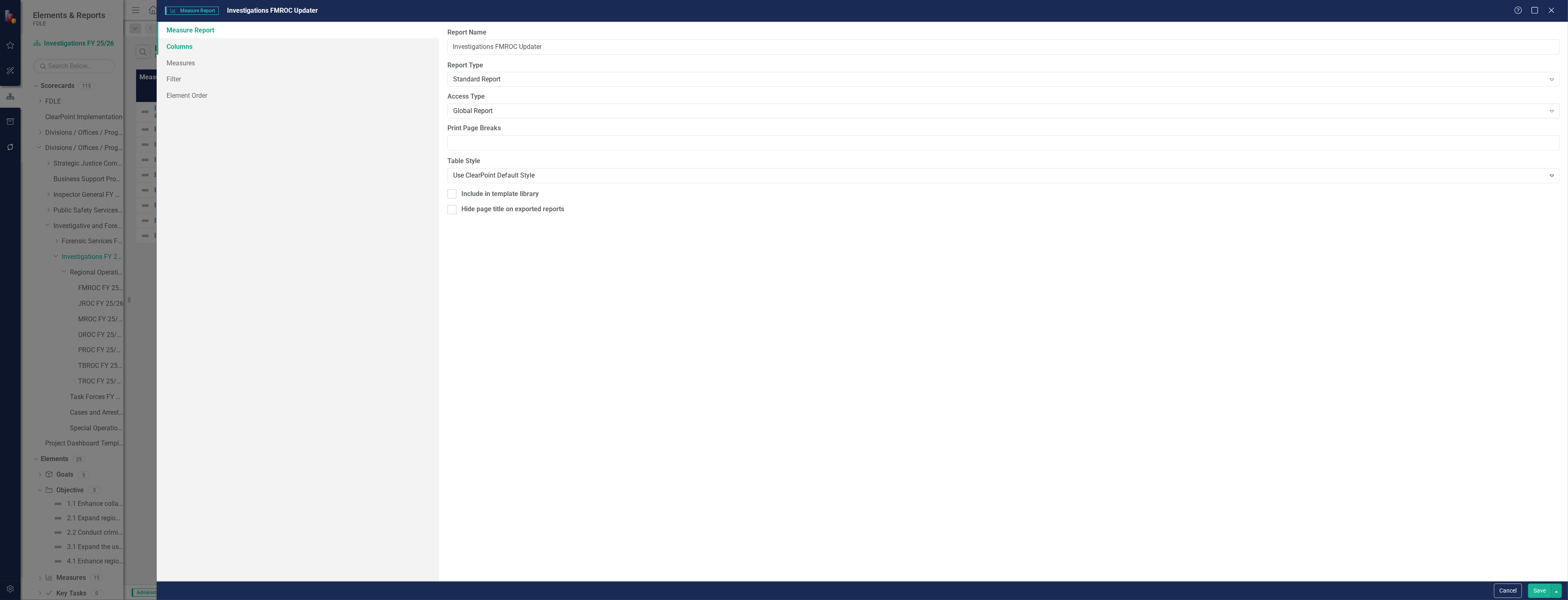
click at [312, 46] on link "Columns" at bounding box center [297, 46] width 282 height 16
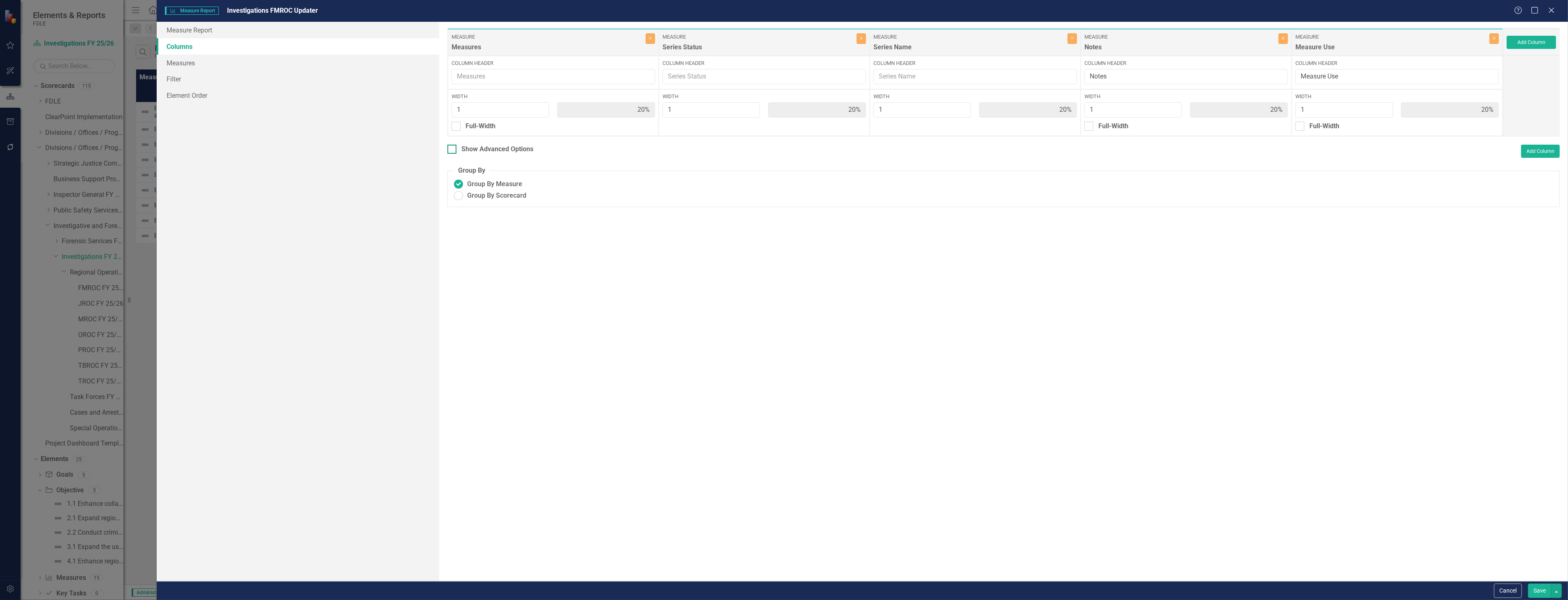
click at [502, 149] on div "Show Advanced Options" at bounding box center [497, 149] width 72 height 9
click at [453, 149] on input "Show Advanced Options" at bounding box center [450, 147] width 5 height 5
checkbox input "true"
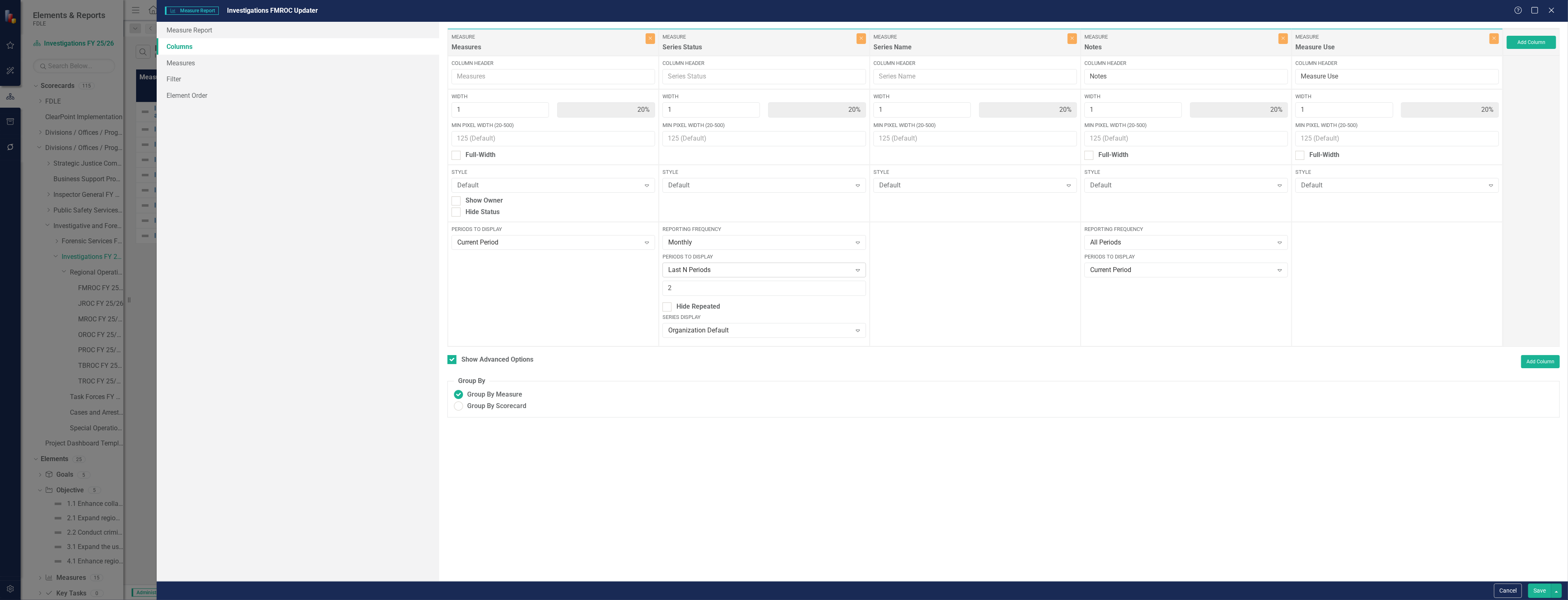
click at [693, 270] on div "Last N Periods" at bounding box center [760, 270] width 184 height 9
click at [714, 389] on div "Next N Periods" at bounding box center [766, 393] width 190 height 9
click at [1542, 586] on button "Save" at bounding box center [1540, 591] width 23 height 14
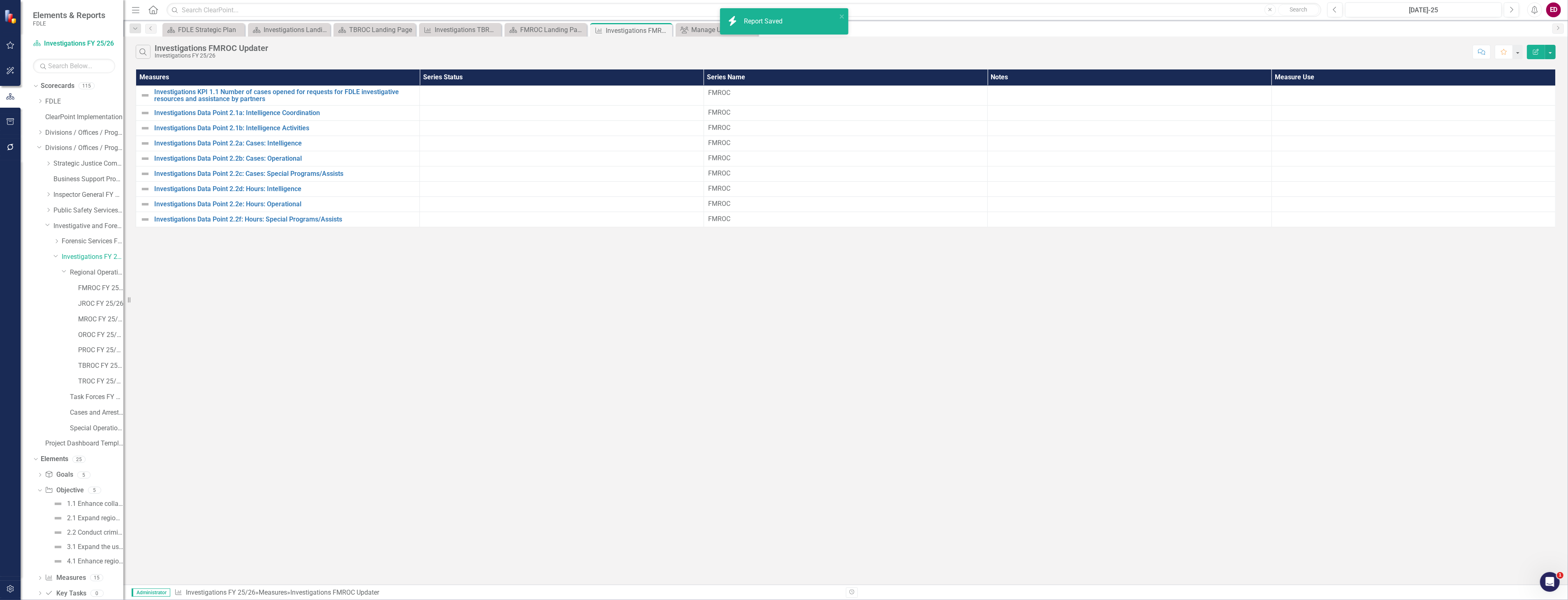
click at [1535, 57] on button "Edit Report" at bounding box center [1536, 52] width 18 height 14
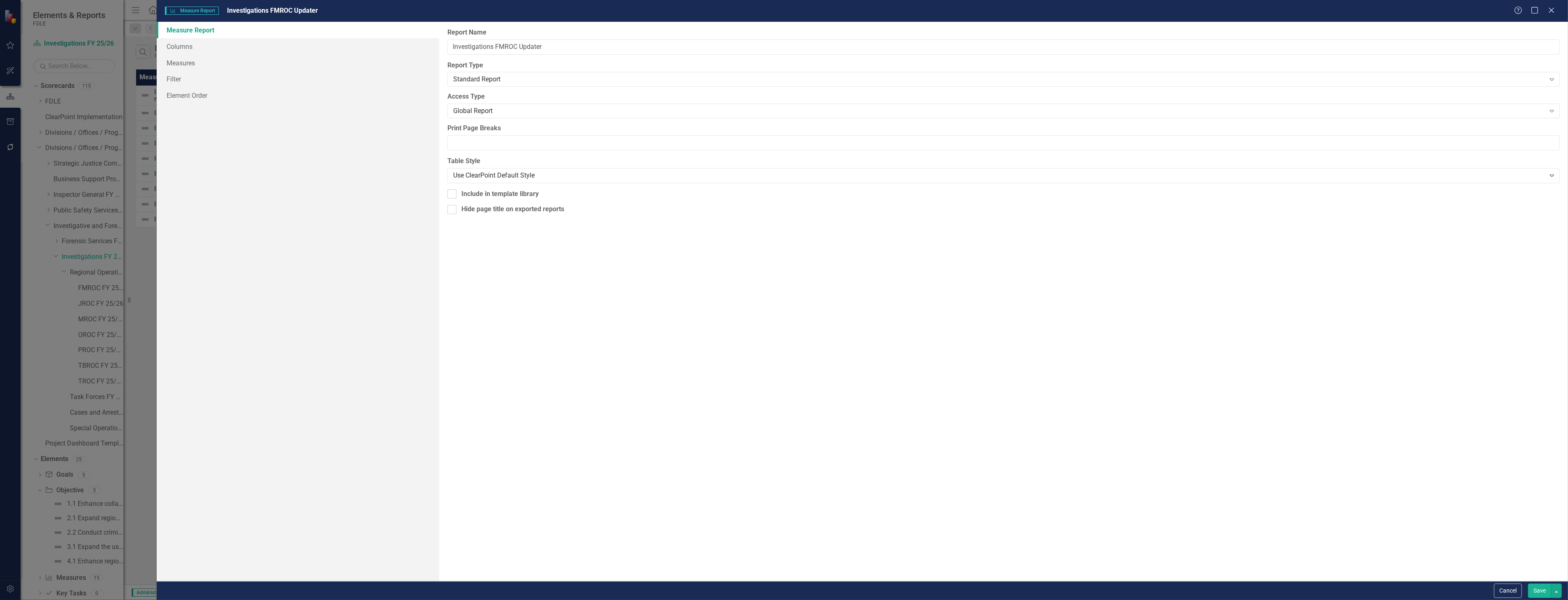
click at [246, 38] on link "Measure Report" at bounding box center [297, 30] width 282 height 16
click at [260, 92] on link "Element Order" at bounding box center [297, 96] width 282 height 16
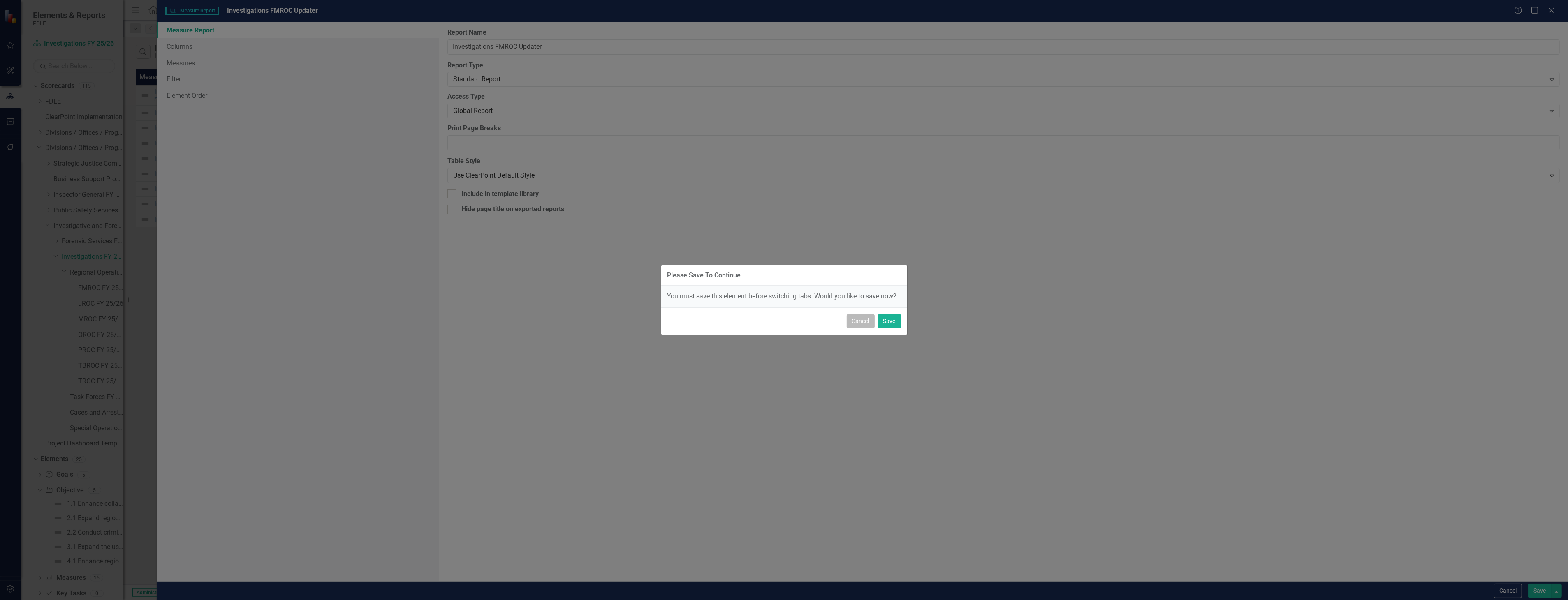
click at [869, 328] on button "Cancel" at bounding box center [861, 321] width 28 height 14
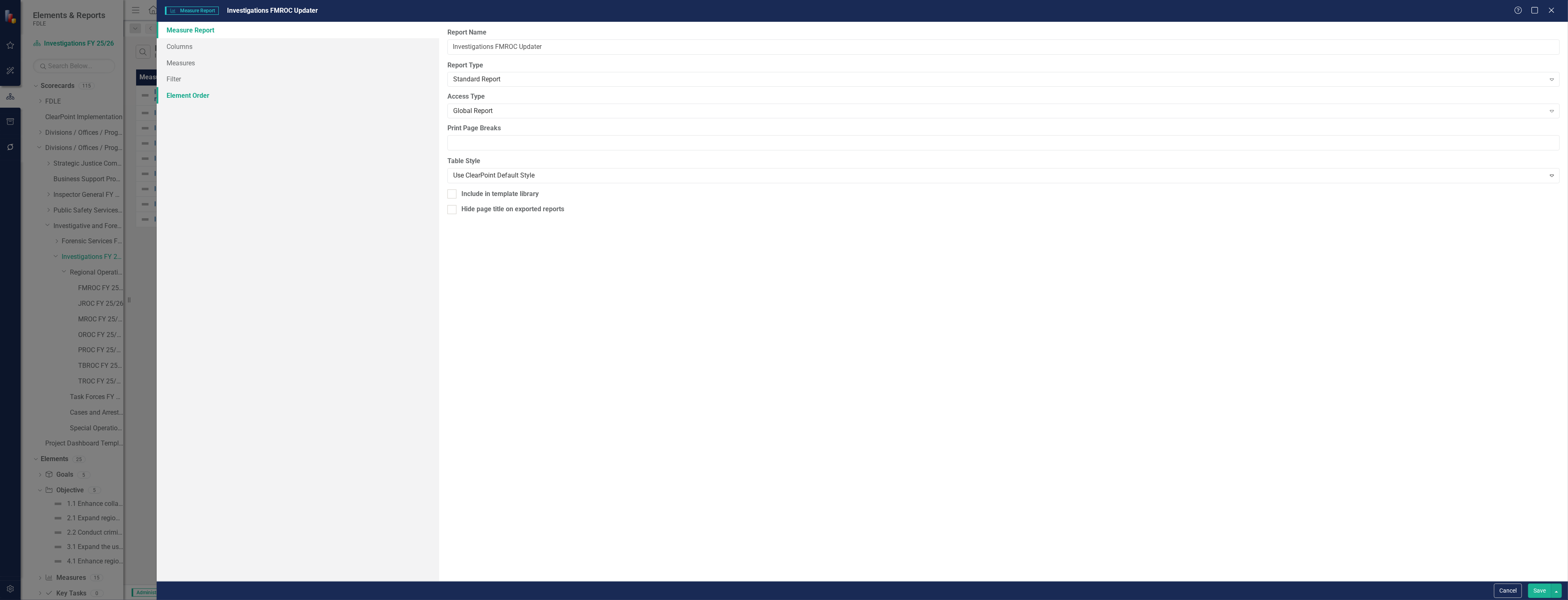
click at [191, 88] on link "Element Order" at bounding box center [297, 96] width 282 height 16
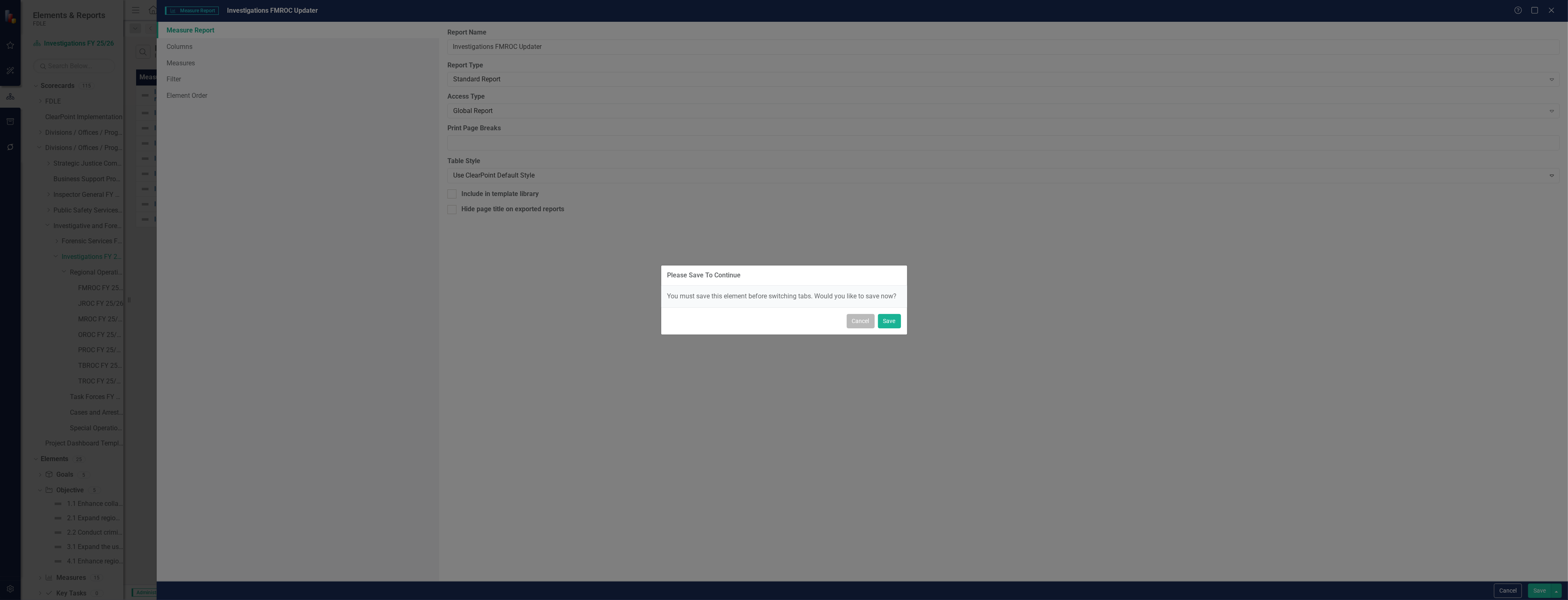
click at [853, 319] on button "Cancel" at bounding box center [861, 321] width 28 height 14
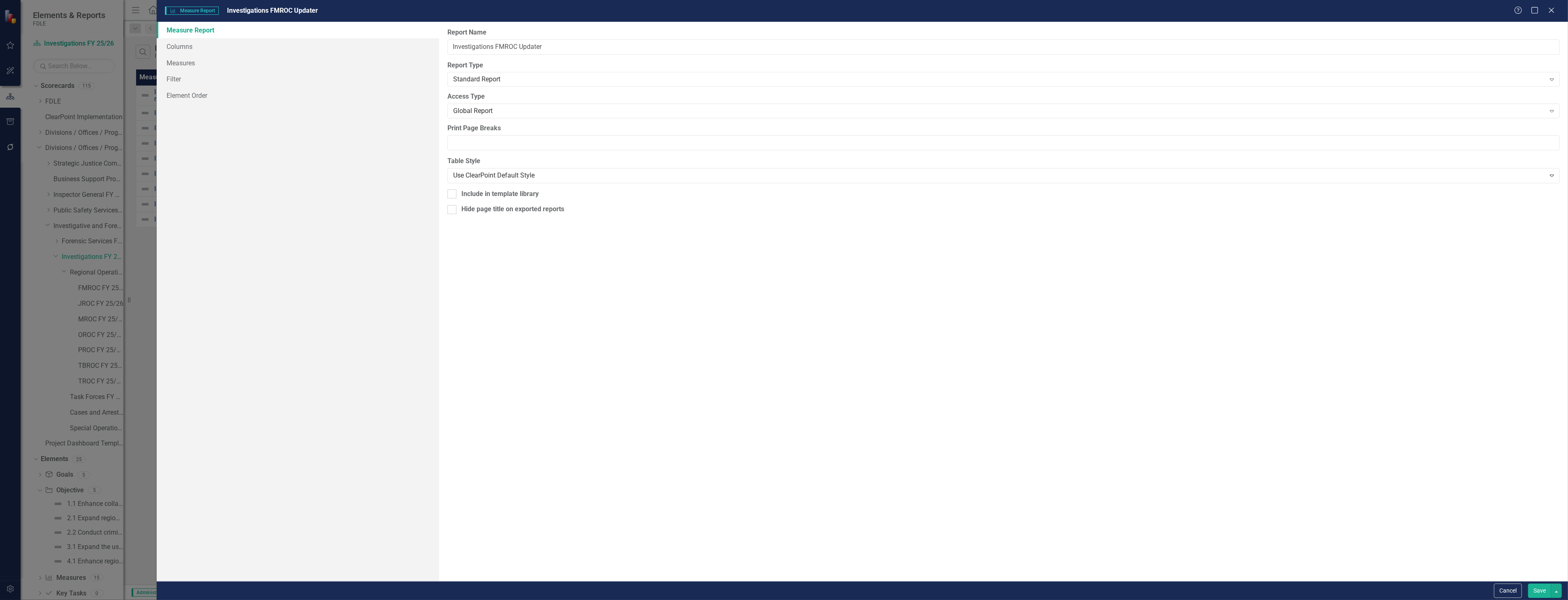
click at [252, 58] on div "Please Save To Continue You must save this element before switching tabs. Would…" at bounding box center [784, 300] width 1568 height 600
click at [237, 71] on link "Filter" at bounding box center [297, 79] width 282 height 16
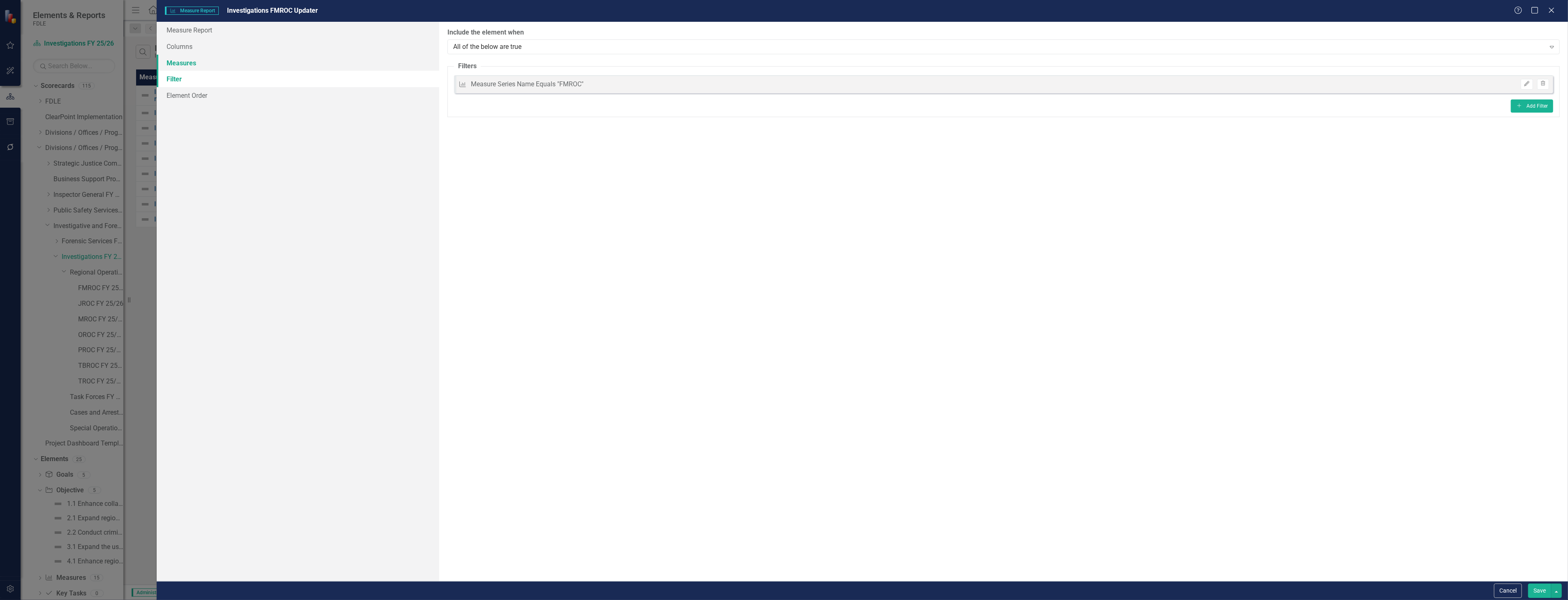
click at [236, 63] on link "Measures" at bounding box center [297, 63] width 282 height 16
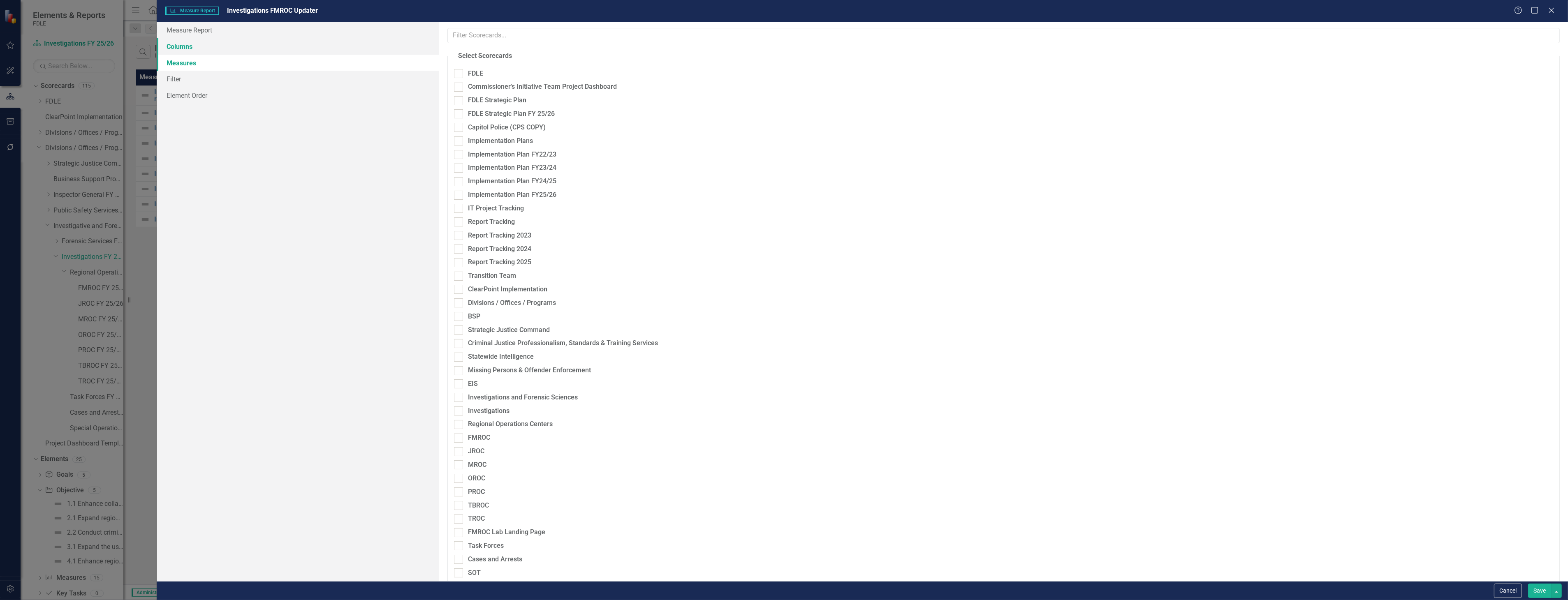
click at [275, 52] on link "Columns" at bounding box center [297, 46] width 282 height 16
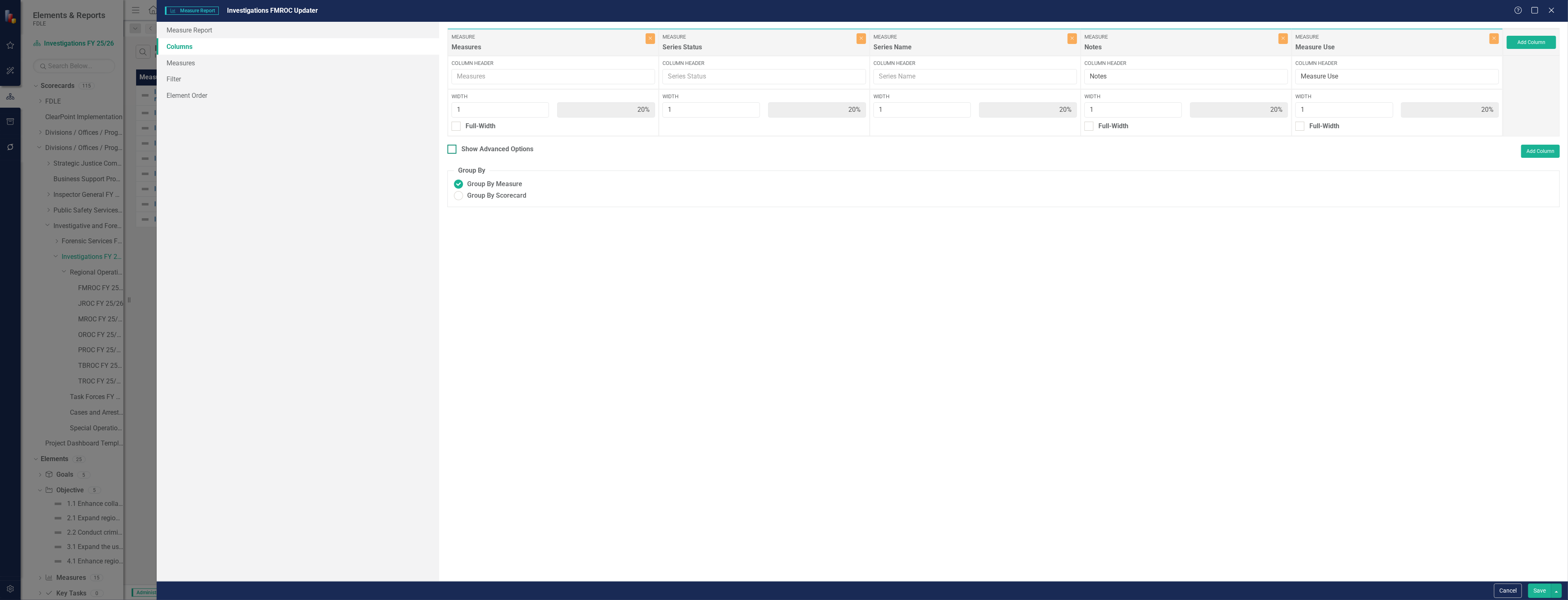
click at [475, 152] on div "Show Advanced Options" at bounding box center [497, 149] width 72 height 9
click at [453, 150] on input "Show Advanced Options" at bounding box center [450, 147] width 5 height 5
checkbox input "true"
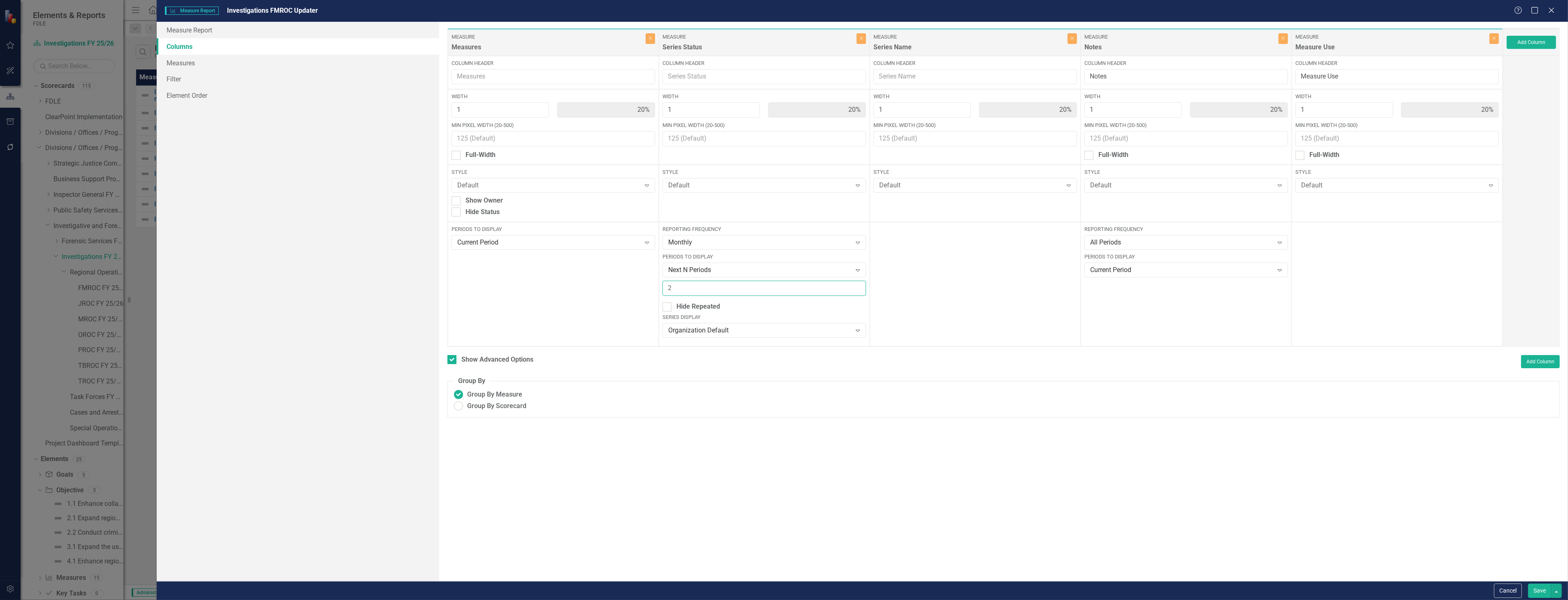
click at [741, 285] on input "2" at bounding box center [764, 288] width 203 height 15
click at [761, 270] on div "Next N Periods" at bounding box center [760, 270] width 184 height 9
click at [761, 280] on div "Current Period" at bounding box center [766, 285] width 190 height 9
click at [1536, 591] on button "Save" at bounding box center [1540, 591] width 23 height 14
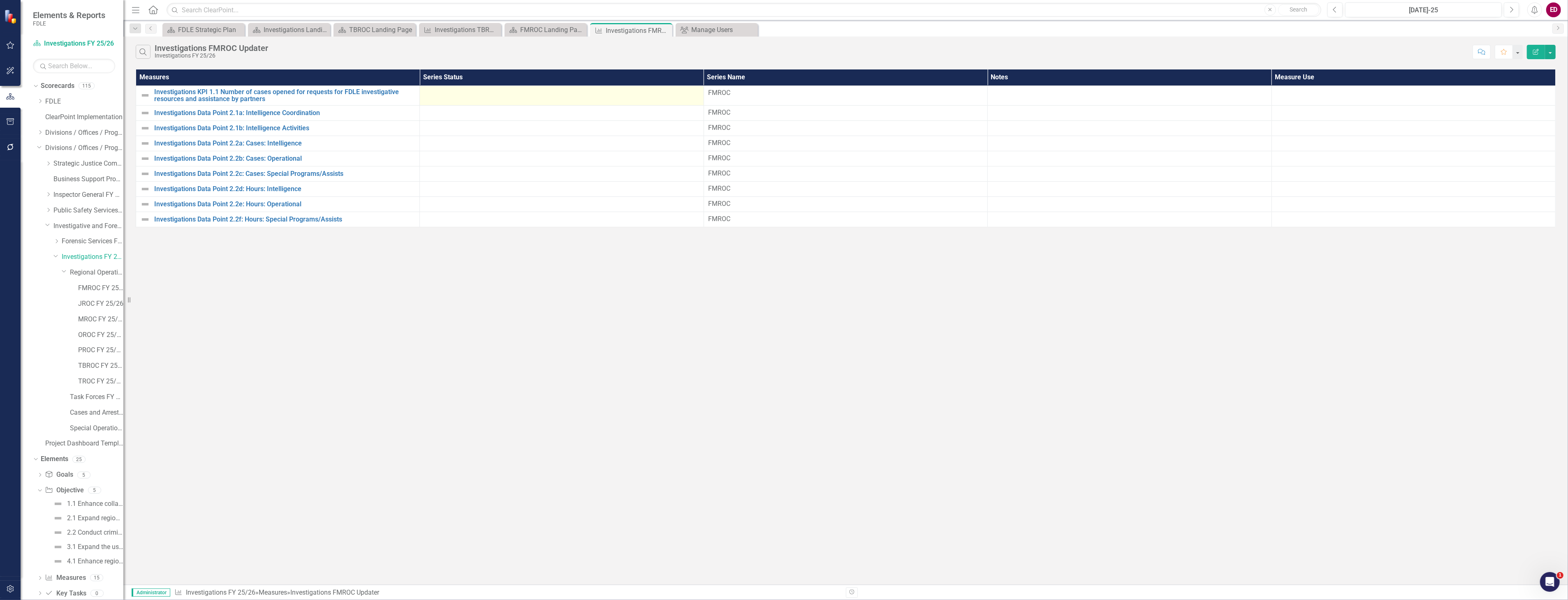
click at [536, 97] on div at bounding box center [561, 93] width 275 height 10
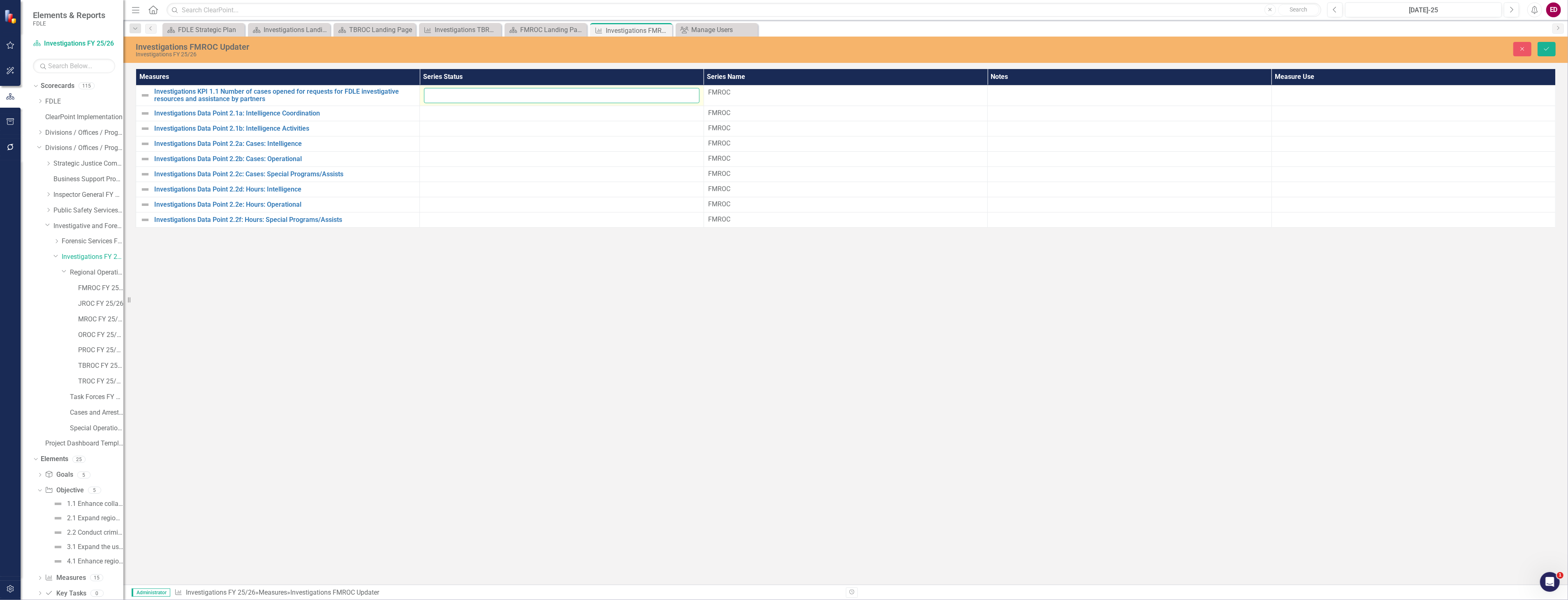
drag, startPoint x: 536, startPoint y: 97, endPoint x: 497, endPoint y: 97, distance: 39.0
click at [497, 97] on input "number" at bounding box center [561, 96] width 275 height 15
click at [1540, 52] on button "Save" at bounding box center [1546, 48] width 18 height 14
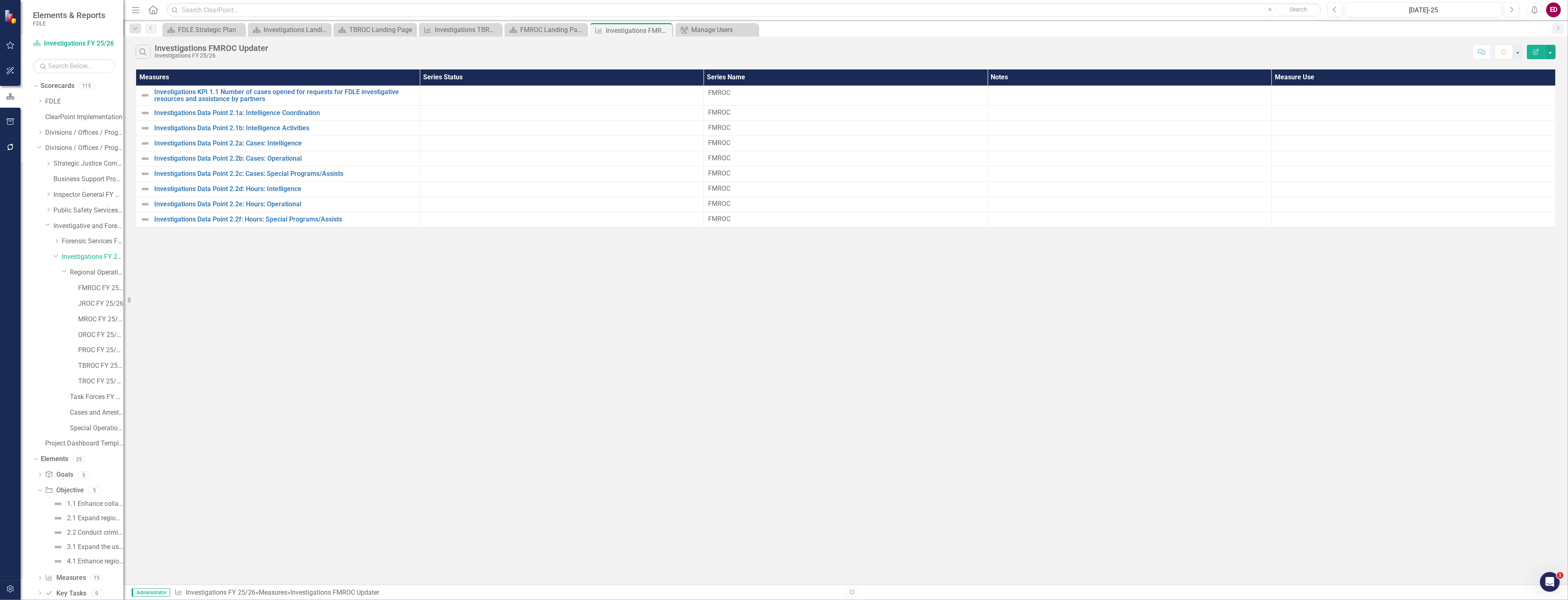
click at [1536, 52] on icon "Edit Report" at bounding box center [1536, 52] width 7 height 6
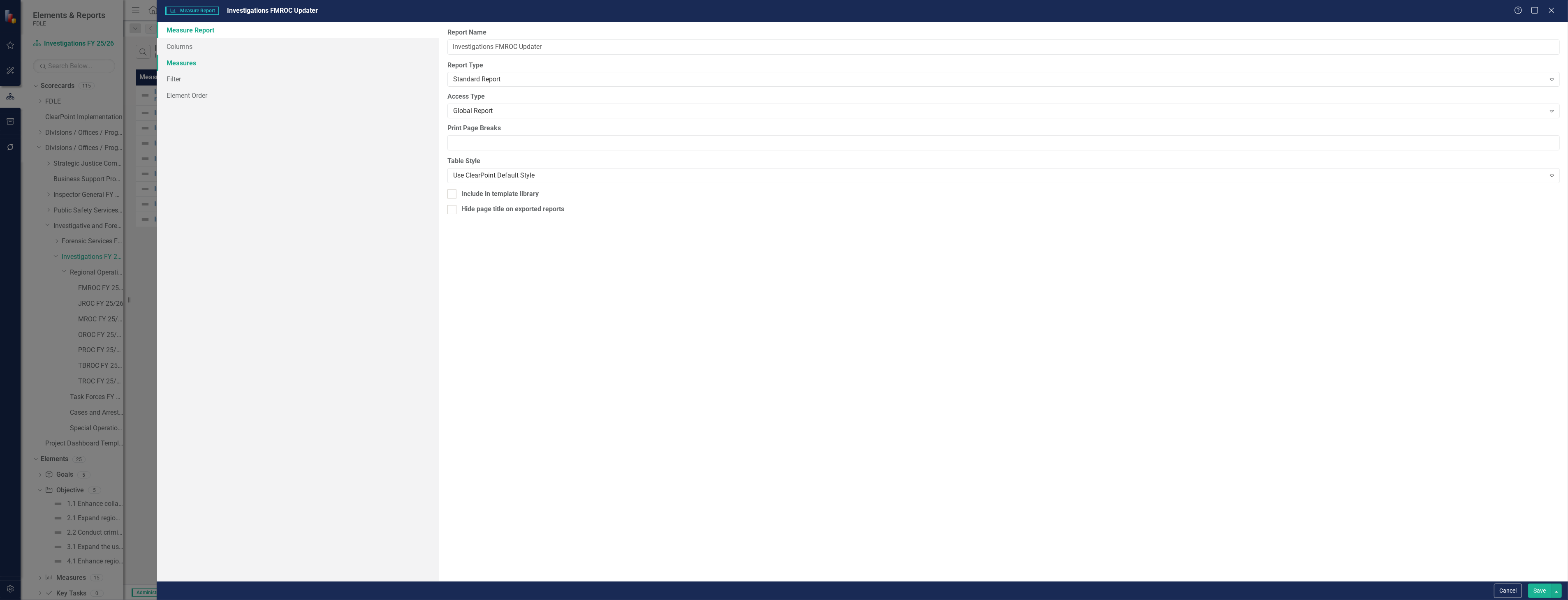
click at [351, 64] on link "Measures" at bounding box center [297, 63] width 282 height 16
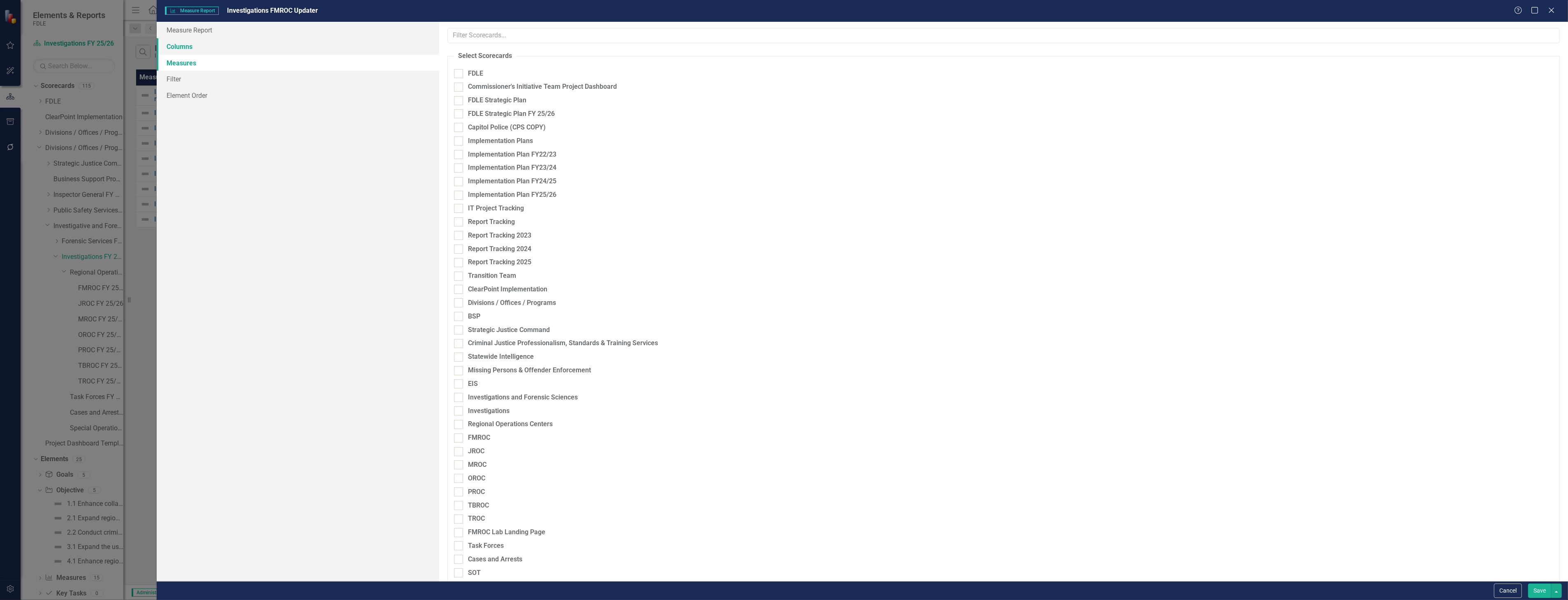
click at [366, 47] on link "Columns" at bounding box center [297, 46] width 282 height 16
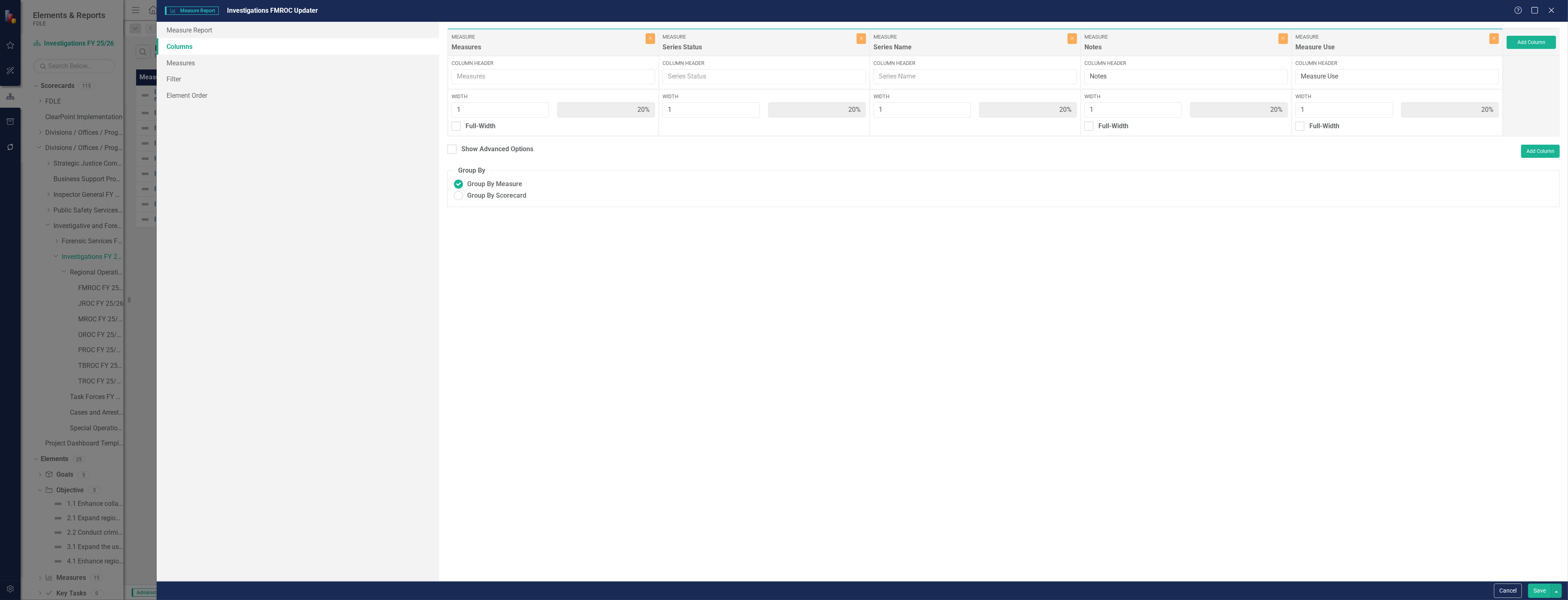
click at [476, 143] on div "To add columns to your report, click on the "Select Columns" button below. All …" at bounding box center [1003, 301] width 1129 height 560
click at [482, 147] on div "Show Advanced Options" at bounding box center [497, 149] width 72 height 9
click at [453, 147] on input "Show Advanced Options" at bounding box center [450, 147] width 5 height 5
checkbox input "true"
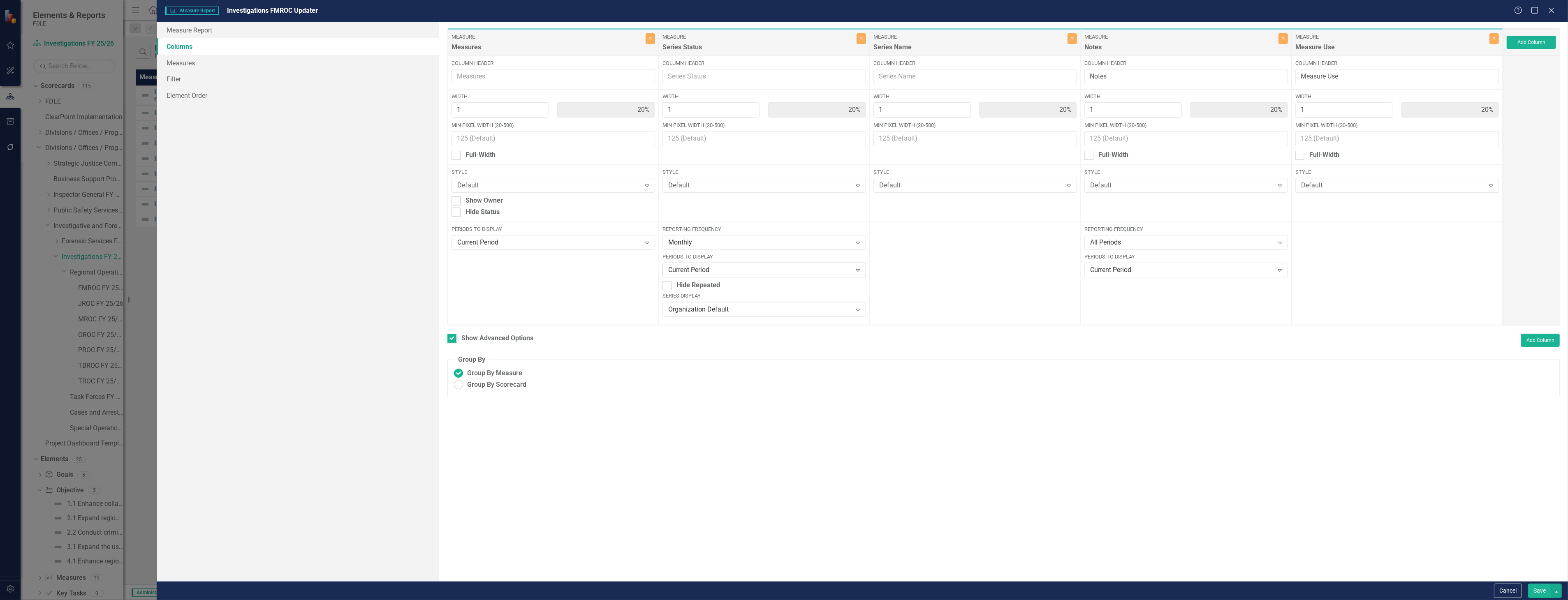
click at [786, 270] on div "Current Period" at bounding box center [760, 270] width 184 height 9
click at [780, 233] on div "Reporting Frequency Monthly Expand" at bounding box center [764, 237] width 203 height 24
click at [780, 240] on div "Monthly" at bounding box center [760, 243] width 184 height 9
click at [793, 313] on div "FY 25/26 No back data" at bounding box center [766, 318] width 190 height 9
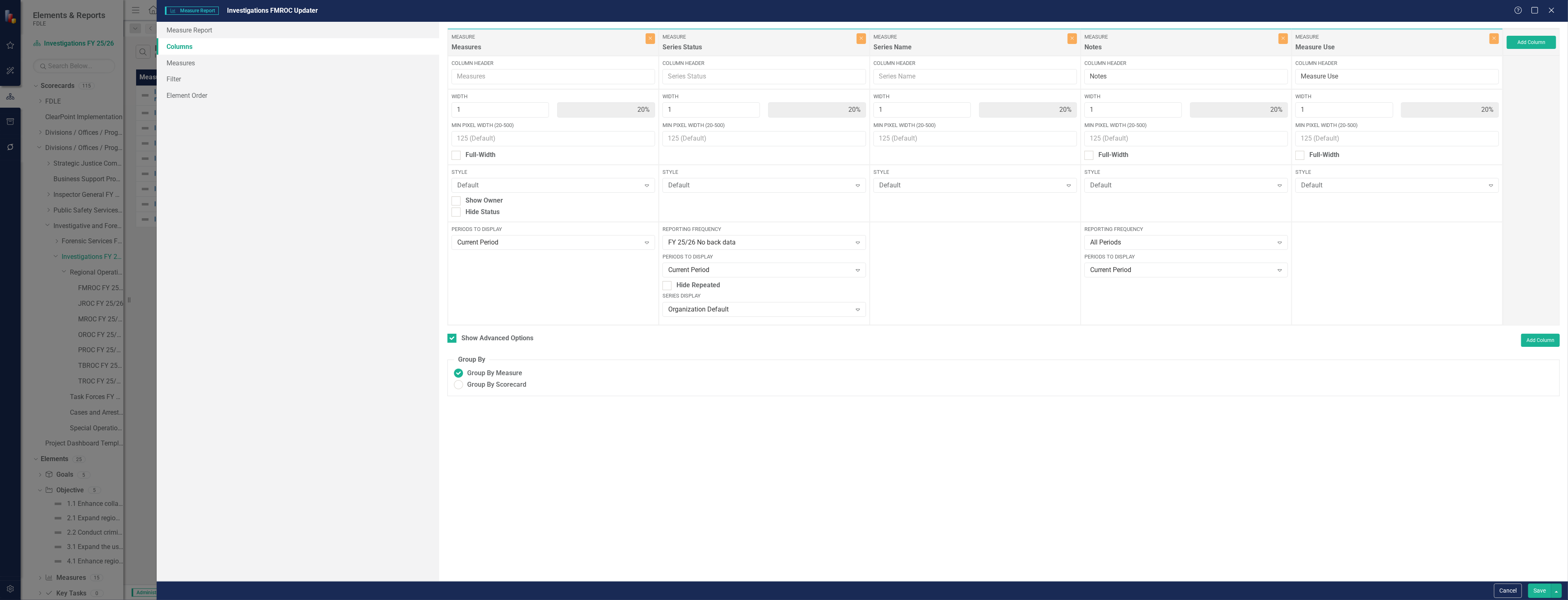
click at [1535, 590] on button "Save" at bounding box center [1540, 591] width 23 height 14
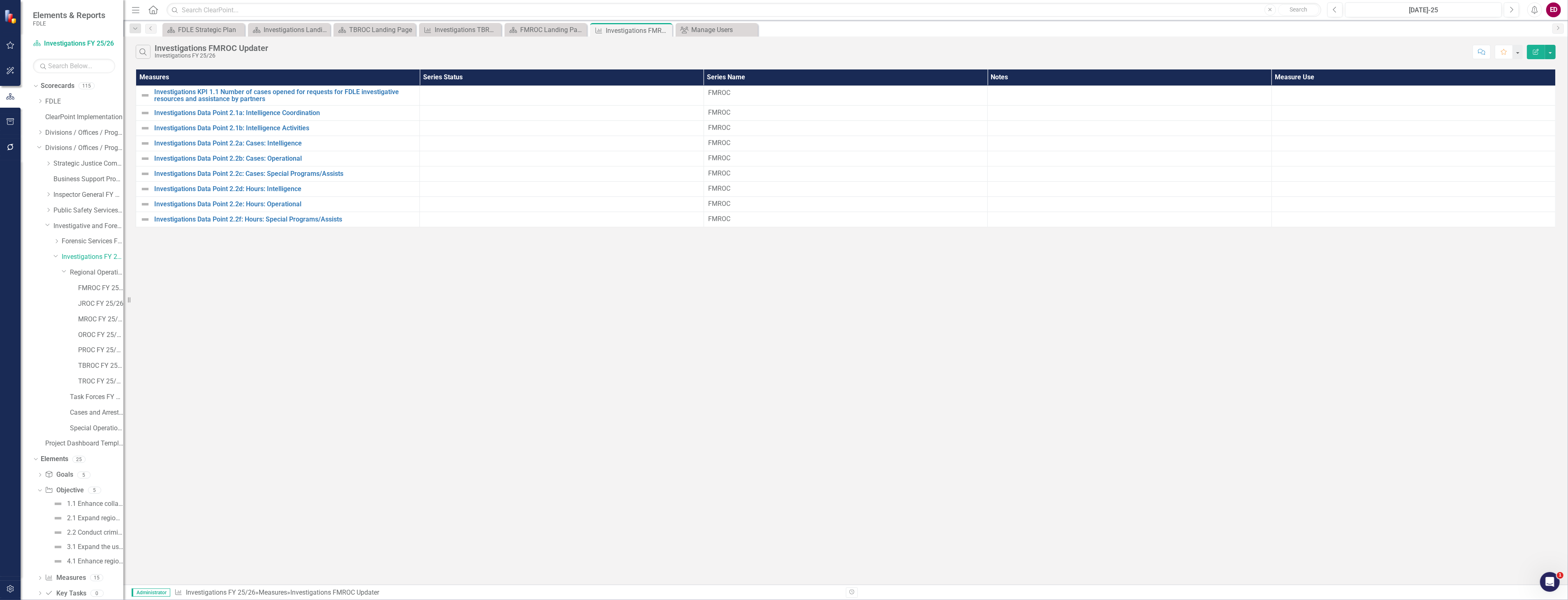
click at [1530, 48] on button "Edit Report" at bounding box center [1536, 52] width 18 height 14
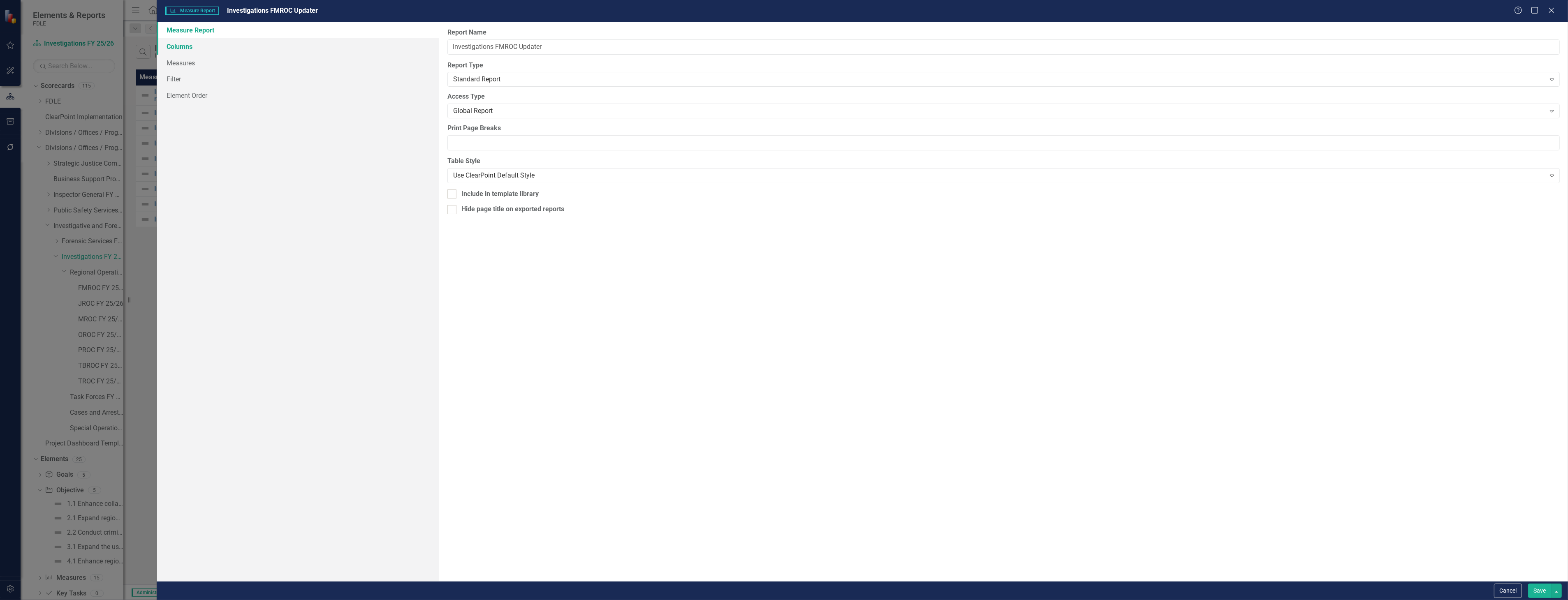
click at [306, 45] on link "Columns" at bounding box center [297, 46] width 282 height 16
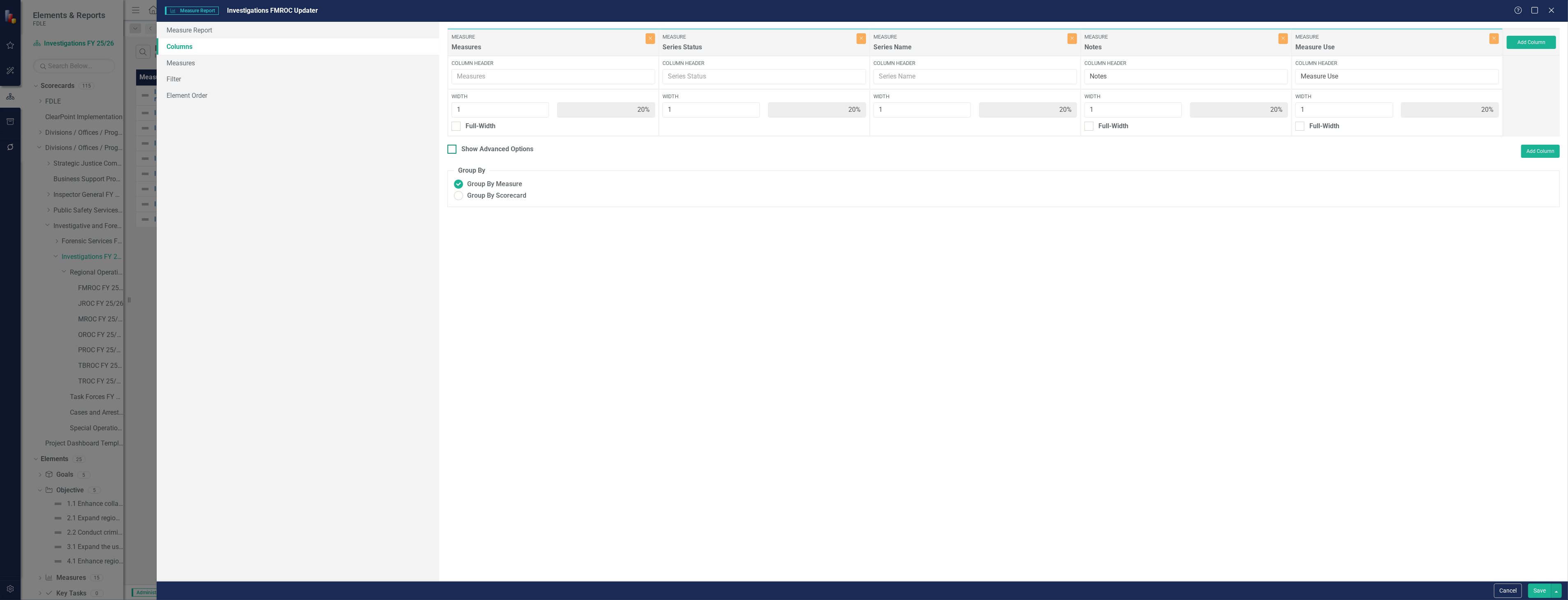
click at [507, 151] on div "Show Advanced Options" at bounding box center [497, 149] width 72 height 9
click at [453, 150] on input "Show Advanced Options" at bounding box center [450, 147] width 5 height 5
checkbox input "true"
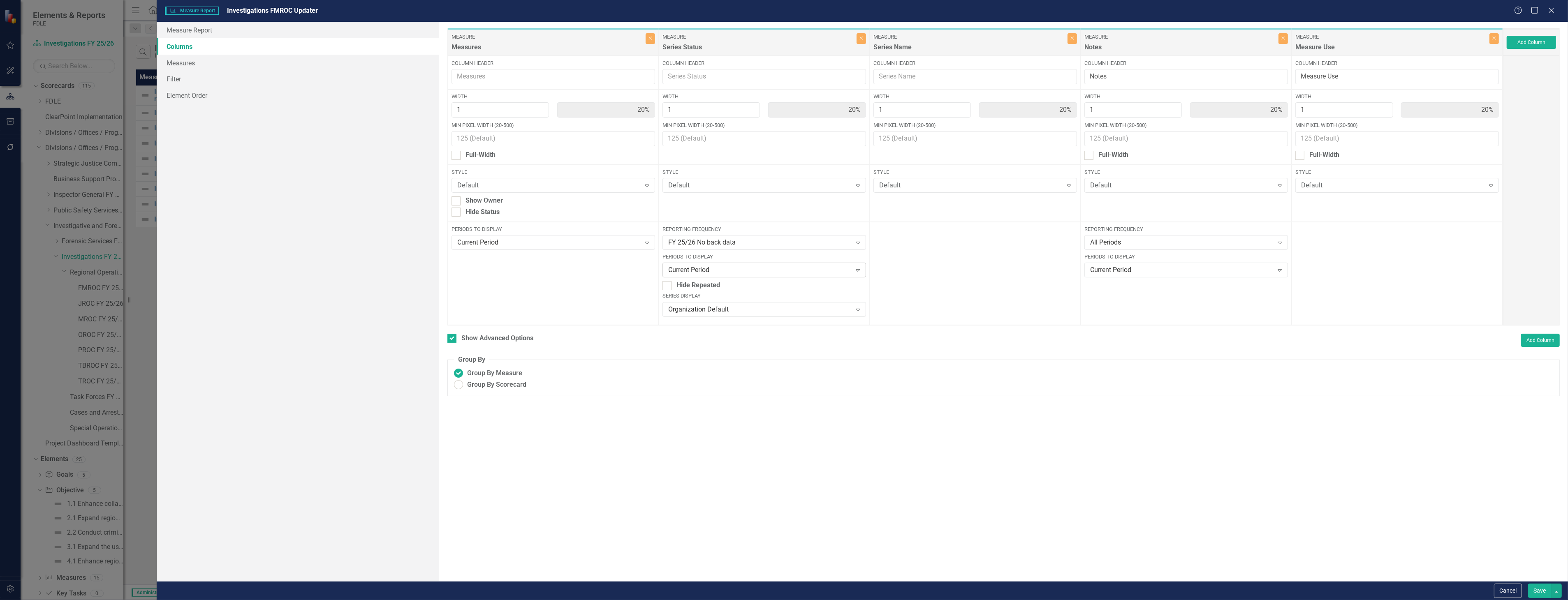
click at [741, 270] on div "Current Period" at bounding box center [760, 270] width 184 height 9
click at [727, 391] on div "Next N Periods" at bounding box center [766, 393] width 190 height 9
click at [1547, 589] on button "Save" at bounding box center [1540, 591] width 23 height 14
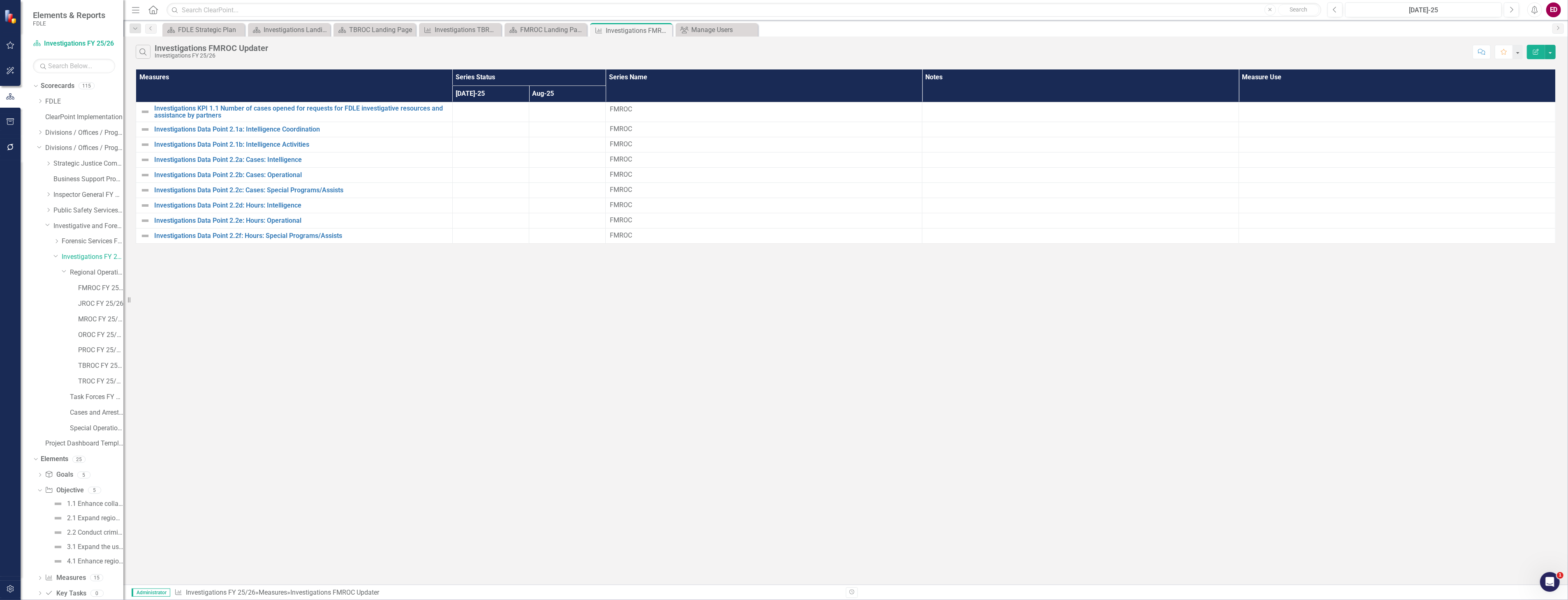
scroll to position [34, 0]
click at [42, 547] on icon "Dropdown" at bounding box center [40, 546] width 6 height 5
click at [32, 593] on div "Dropdown Scorecards 115 Dropdown FDLE Commissioner's Initiative Team Project Da…" at bounding box center [72, 340] width 103 height 521
click at [36, 593] on icon at bounding box center [36, 591] width 2 height 3
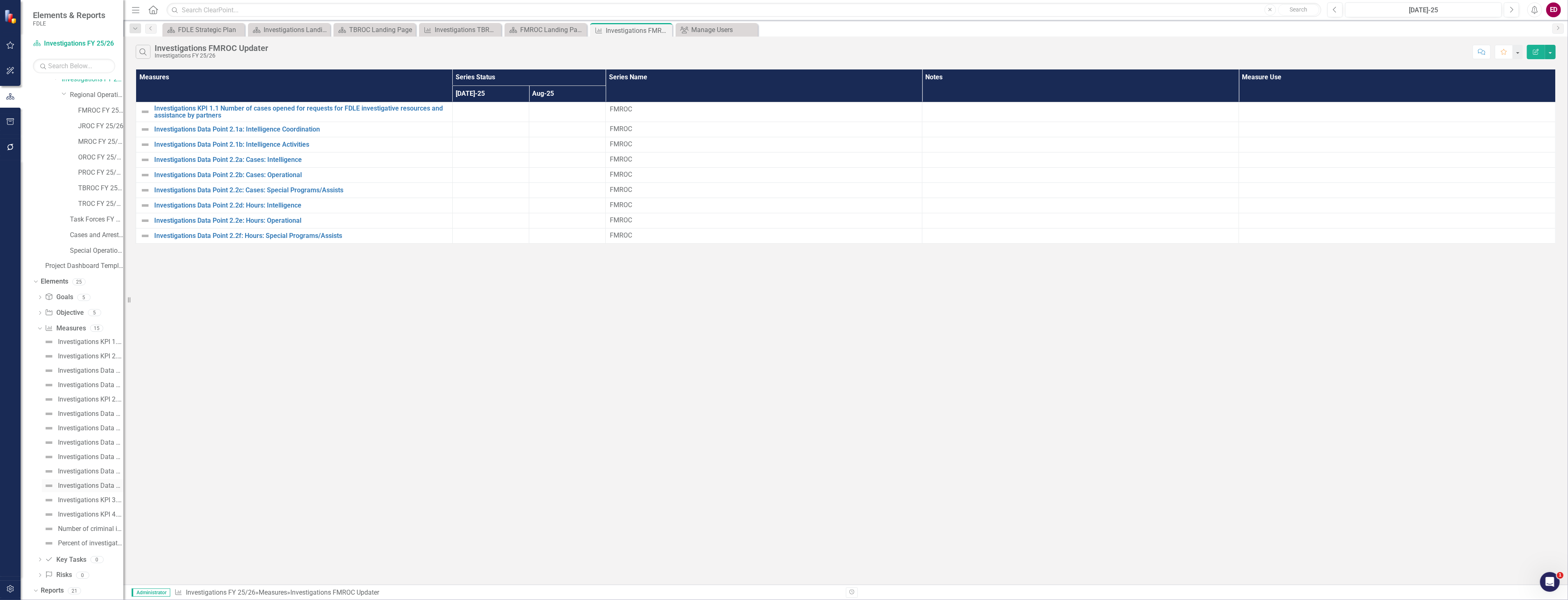
scroll to position [451, 0]
click at [108, 455] on div "Investigations TROC Updater" at bounding box center [83, 453] width 80 height 7
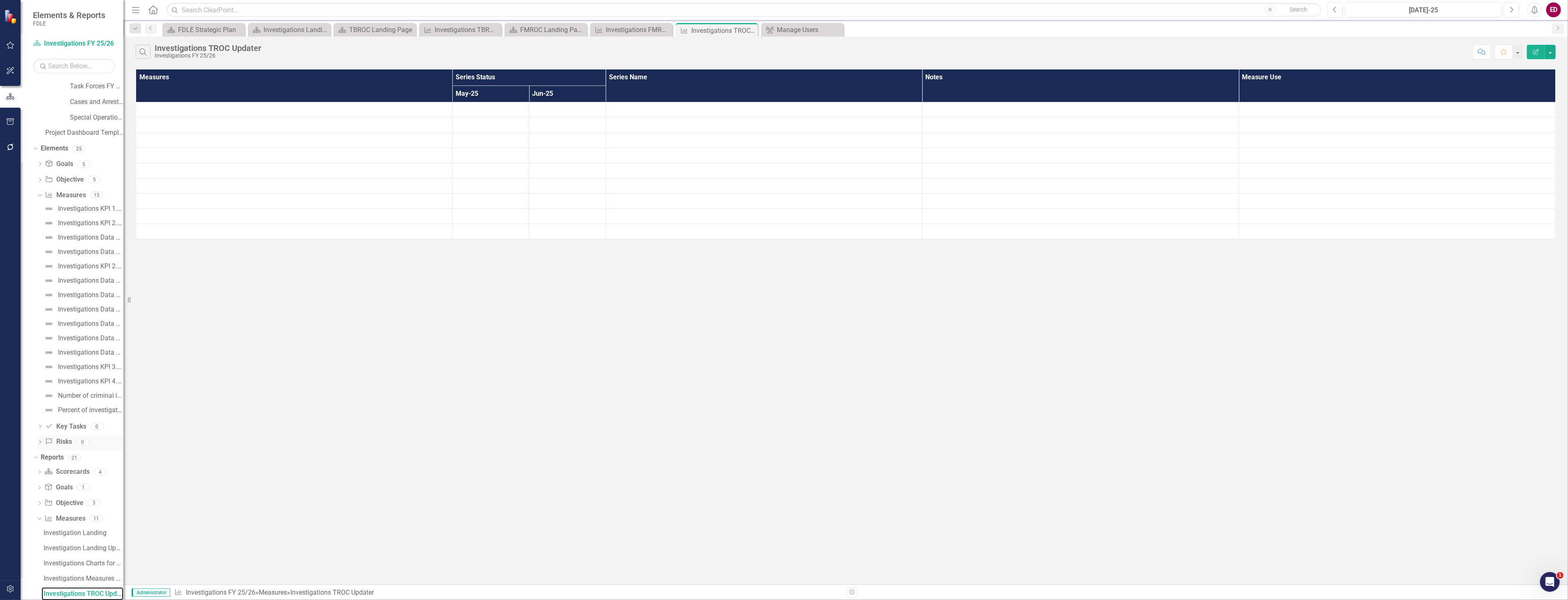
scroll to position [463, 0]
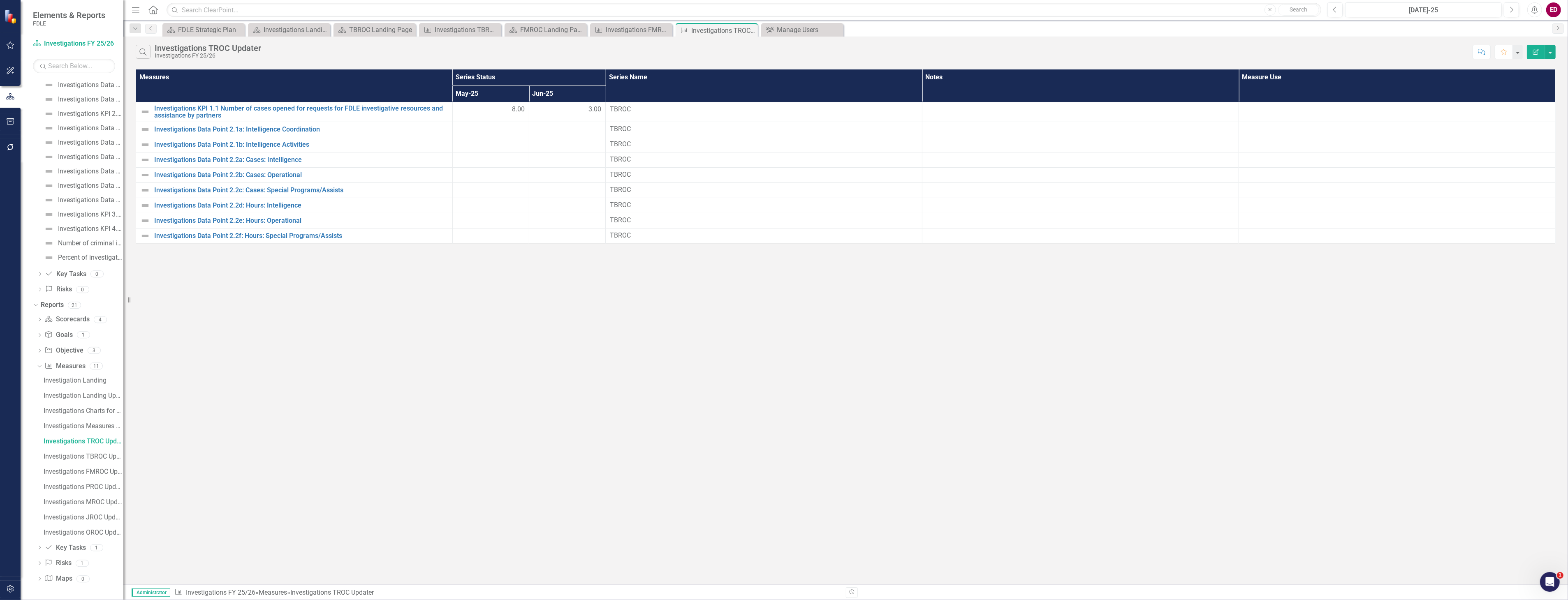
click at [1532, 51] on icon "Edit Report" at bounding box center [1536, 52] width 7 height 6
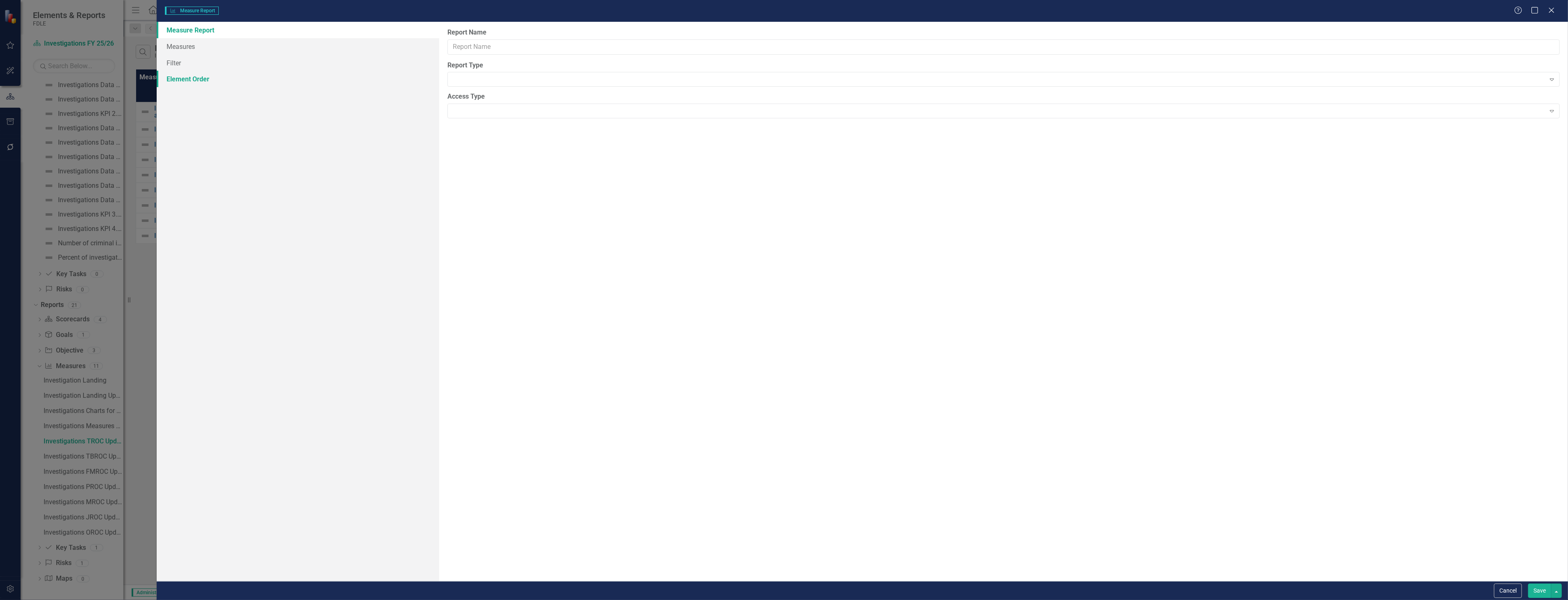
type input "Investigations TROC Updater"
click at [243, 89] on link "Element Order" at bounding box center [297, 96] width 282 height 16
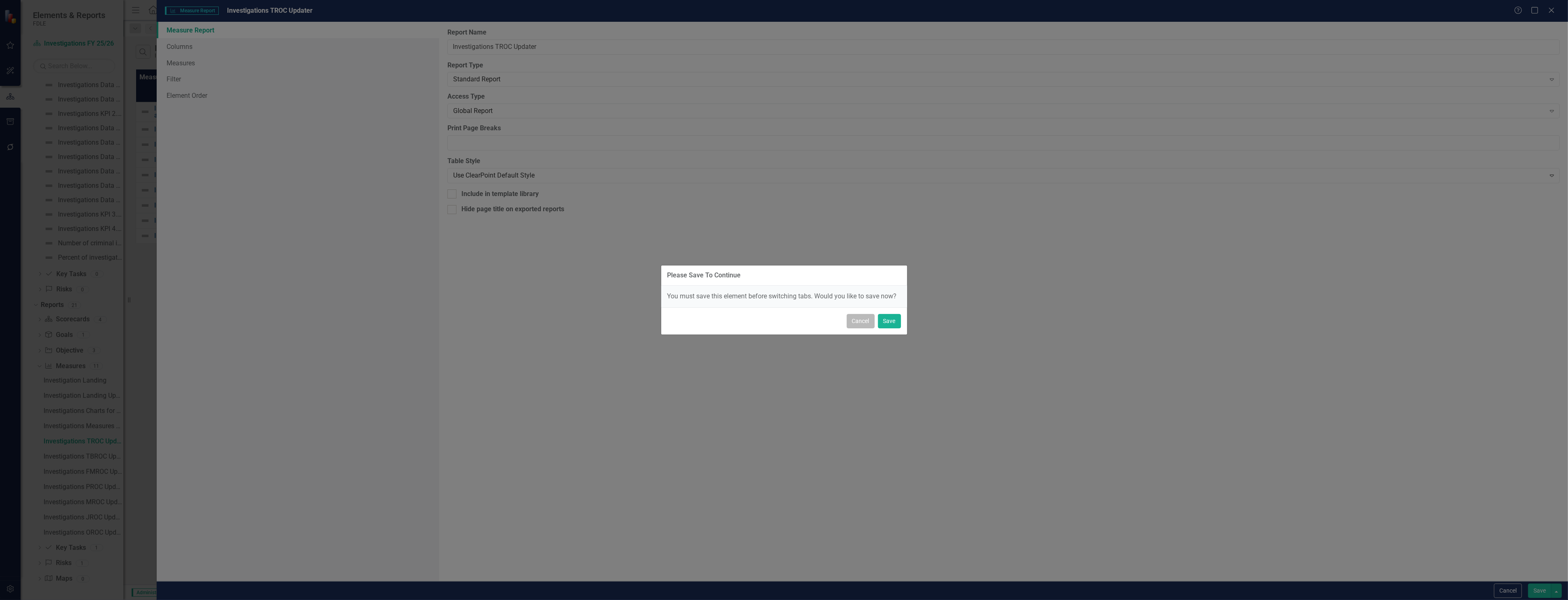
click at [866, 321] on button "Cancel" at bounding box center [861, 321] width 28 height 14
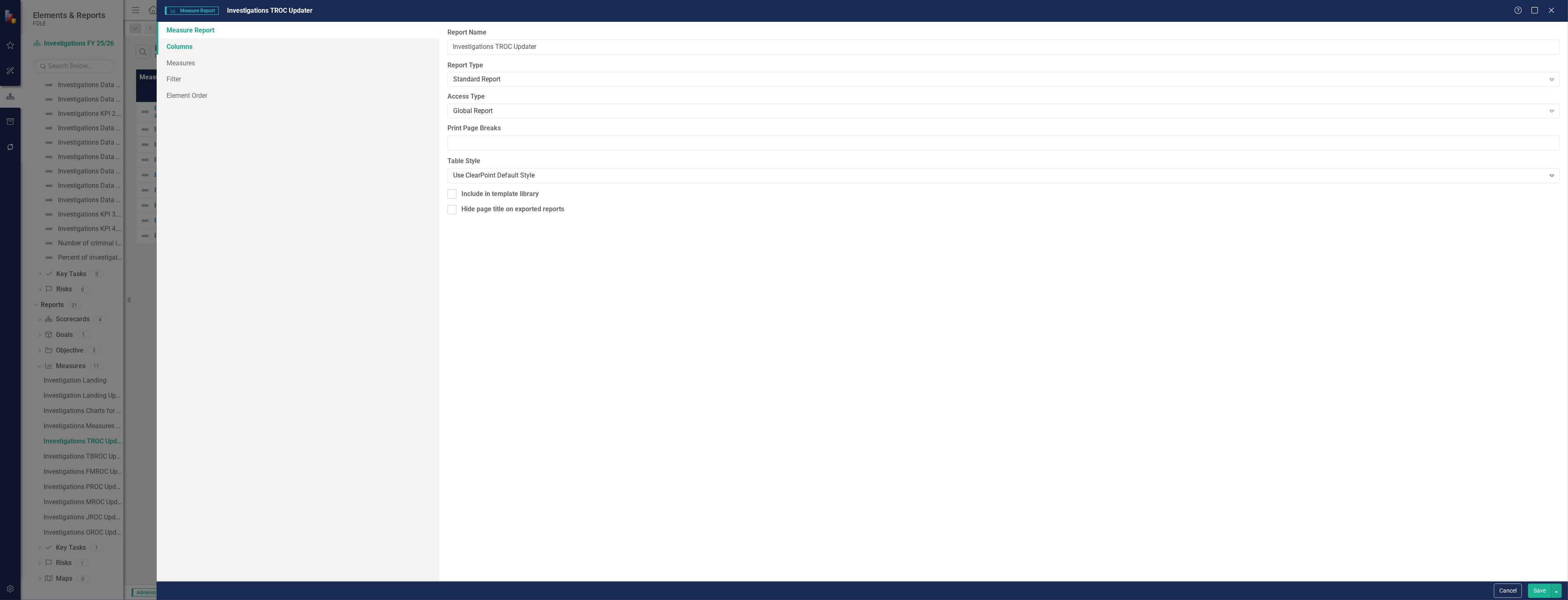
click at [277, 43] on link "Columns" at bounding box center [297, 46] width 282 height 16
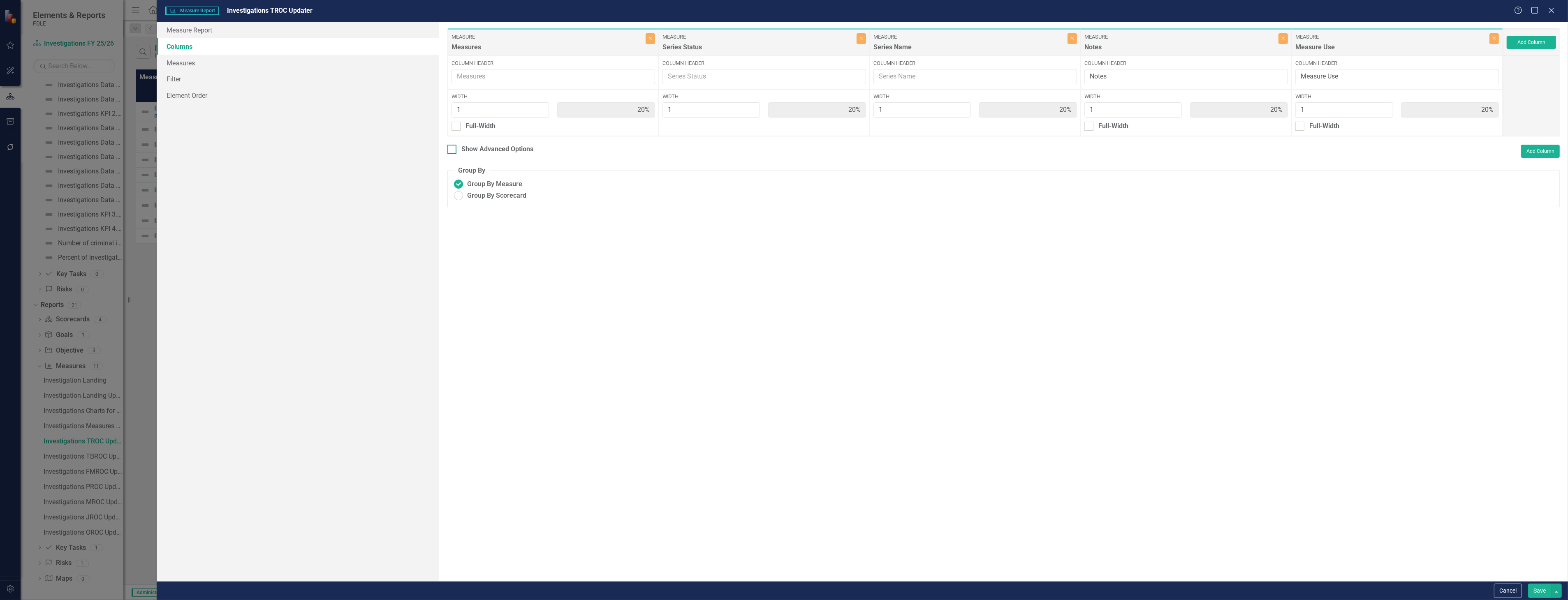
click at [476, 146] on div "Show Advanced Options" at bounding box center [497, 149] width 72 height 9
click at [453, 146] on input "Show Advanced Options" at bounding box center [450, 147] width 5 height 5
checkbox input "true"
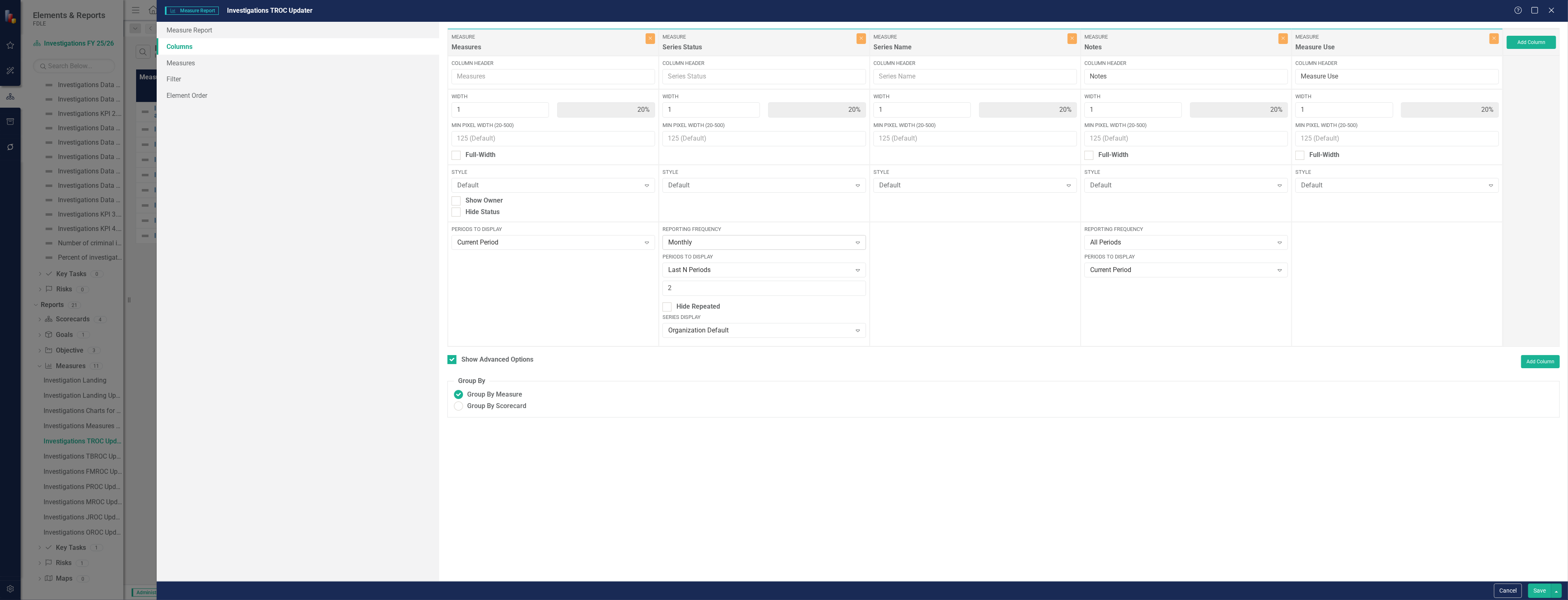
click at [729, 248] on div "Monthly Expand" at bounding box center [764, 243] width 203 height 15
click at [803, 319] on div "FY 25/26 No back data" at bounding box center [766, 318] width 190 height 9
click at [787, 274] on div "Last N Periods" at bounding box center [760, 270] width 184 height 9
click at [767, 389] on div "Next N Periods" at bounding box center [766, 393] width 190 height 9
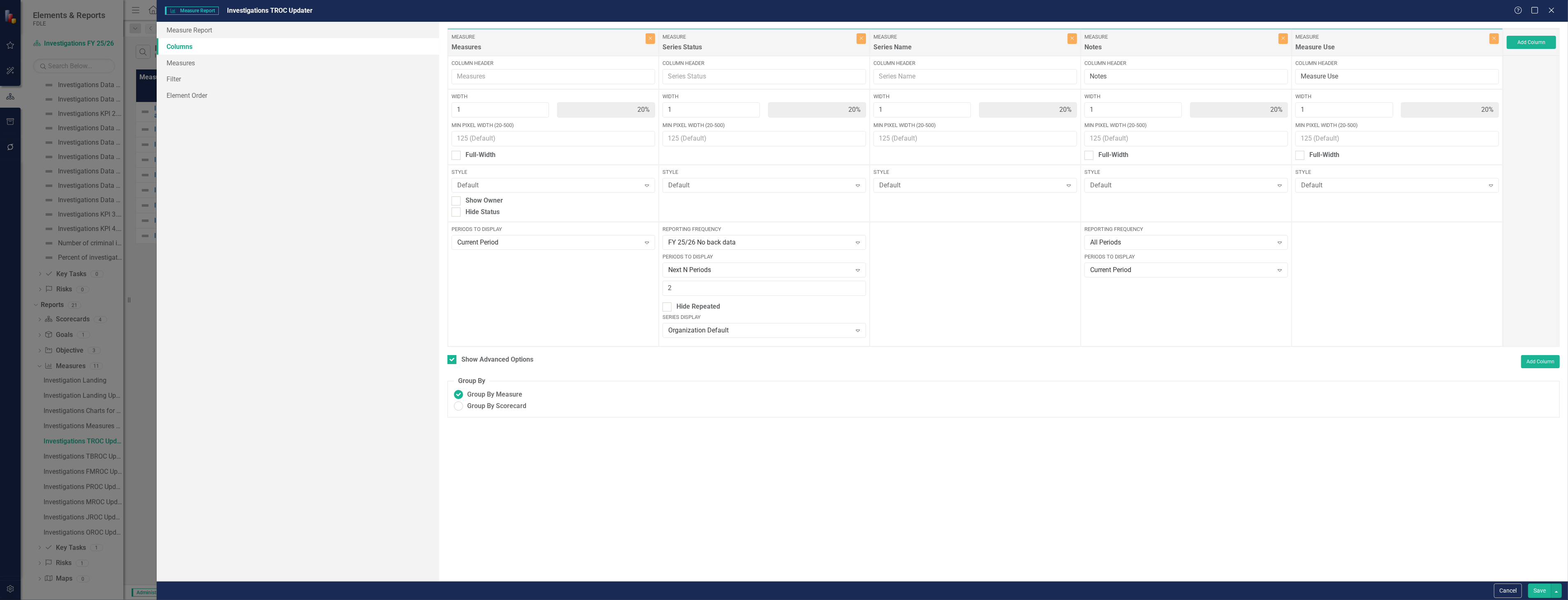
click at [1543, 586] on button "Save" at bounding box center [1540, 591] width 23 height 14
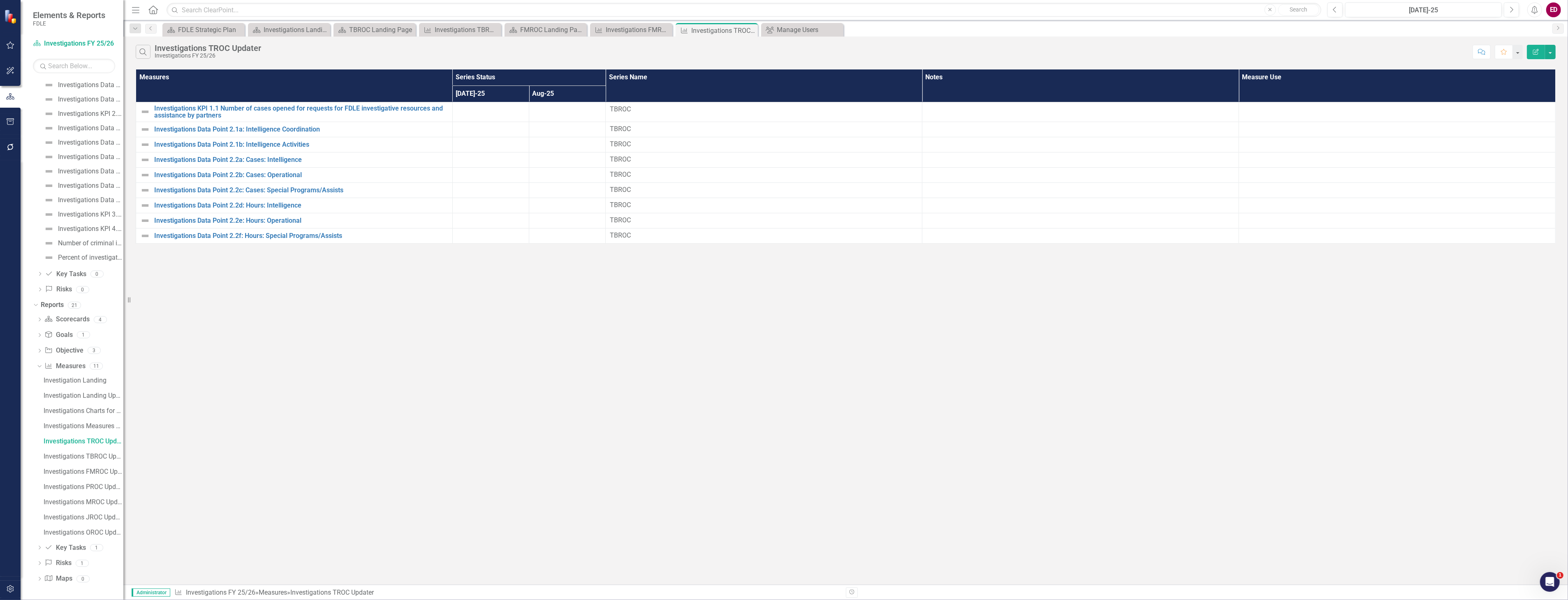
click at [1537, 47] on button "Edit Report" at bounding box center [1536, 52] width 18 height 14
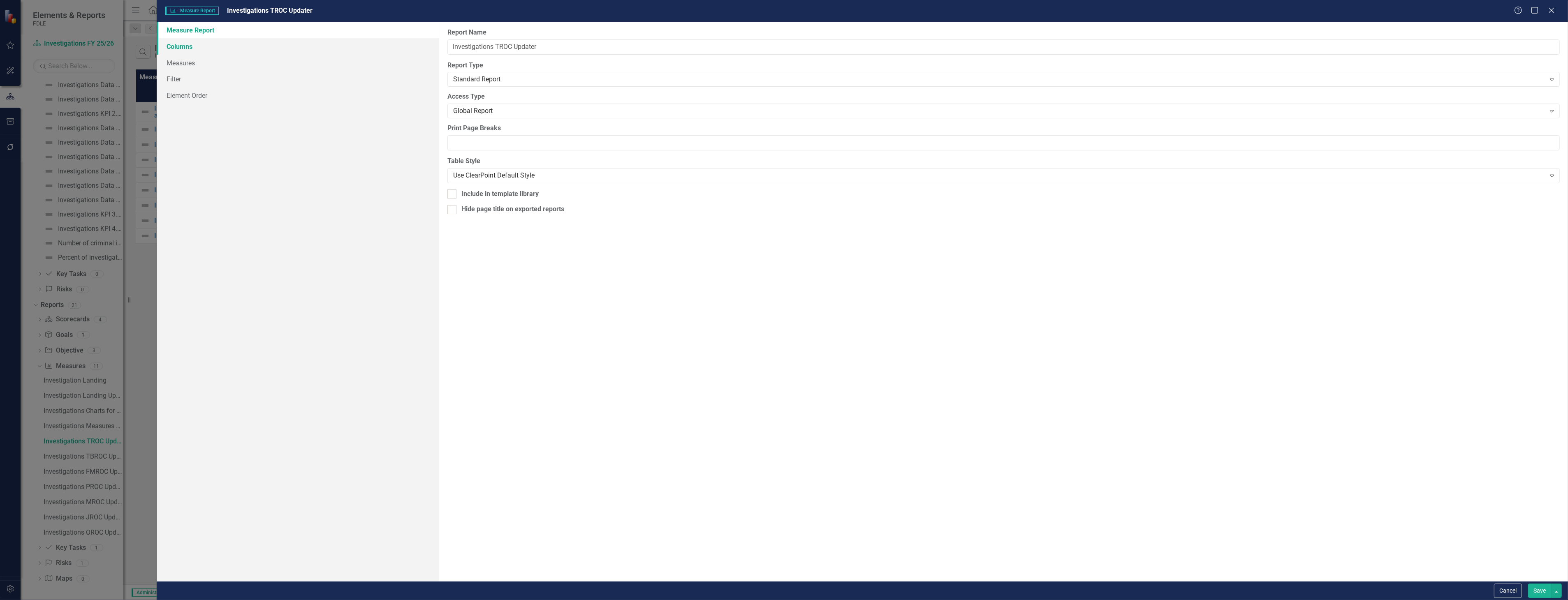
click at [344, 46] on link "Columns" at bounding box center [297, 46] width 282 height 16
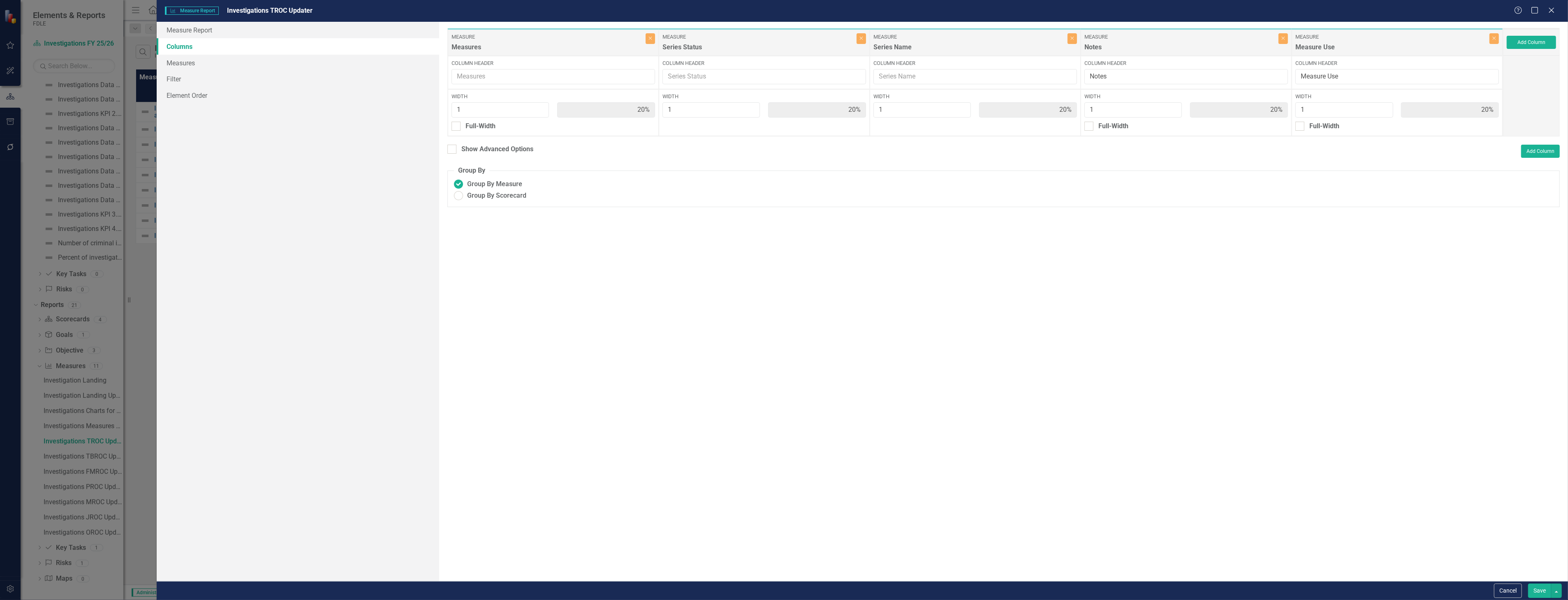
click at [477, 139] on div "To add columns to your report, click on the "Select Columns" button below. All …" at bounding box center [1003, 301] width 1129 height 560
click at [488, 151] on div "Show Advanced Options" at bounding box center [497, 149] width 72 height 9
click at [453, 150] on input "Show Advanced Options" at bounding box center [450, 147] width 5 height 5
checkbox input "true"
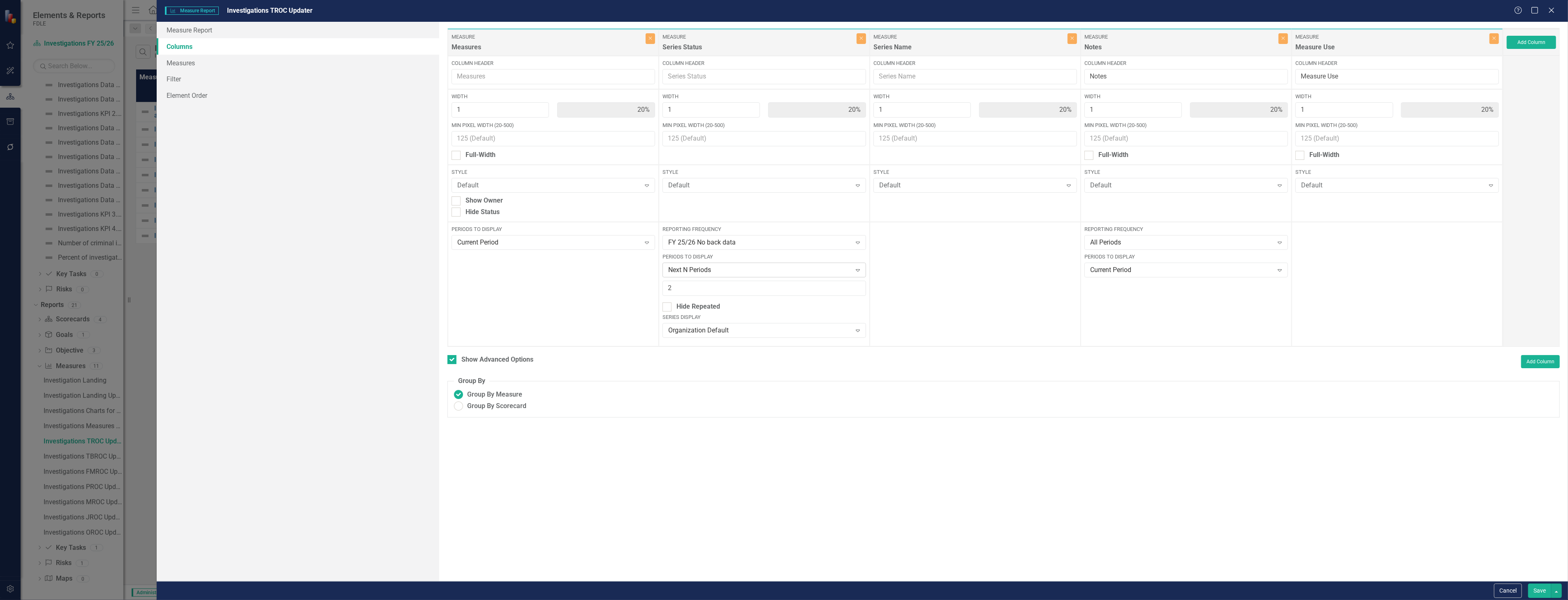
click at [775, 272] on div "Next N Periods" at bounding box center [760, 270] width 184 height 9
click at [752, 363] on div "Last N Periods" at bounding box center [766, 366] width 190 height 9
drag, startPoint x: 721, startPoint y: 278, endPoint x: 672, endPoint y: 291, distance: 50.7
click at [672, 291] on div "Reporting Frequency FY 25/26 No back data Expand Periods to Display Last N Peri…" at bounding box center [764, 284] width 211 height 124
click at [679, 290] on input "2" at bounding box center [764, 288] width 203 height 15
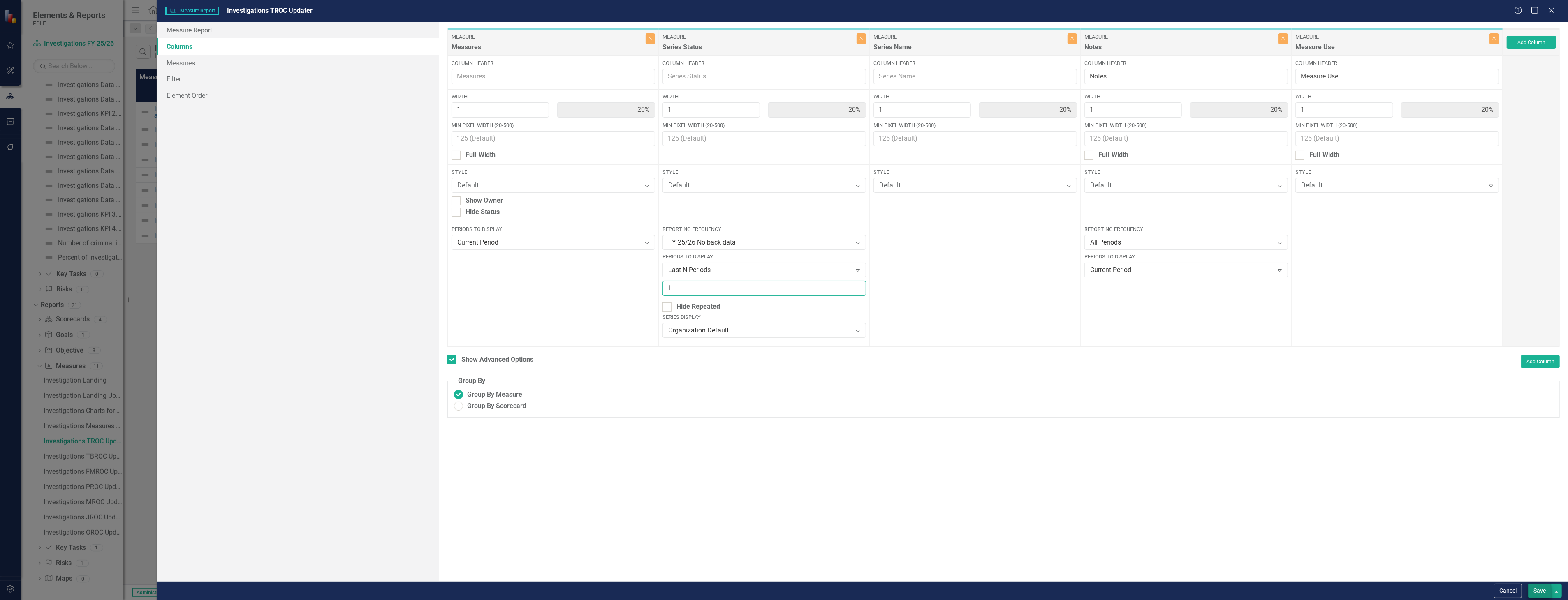
type input "1"
click at [1532, 593] on button "Save" at bounding box center [1540, 591] width 23 height 14
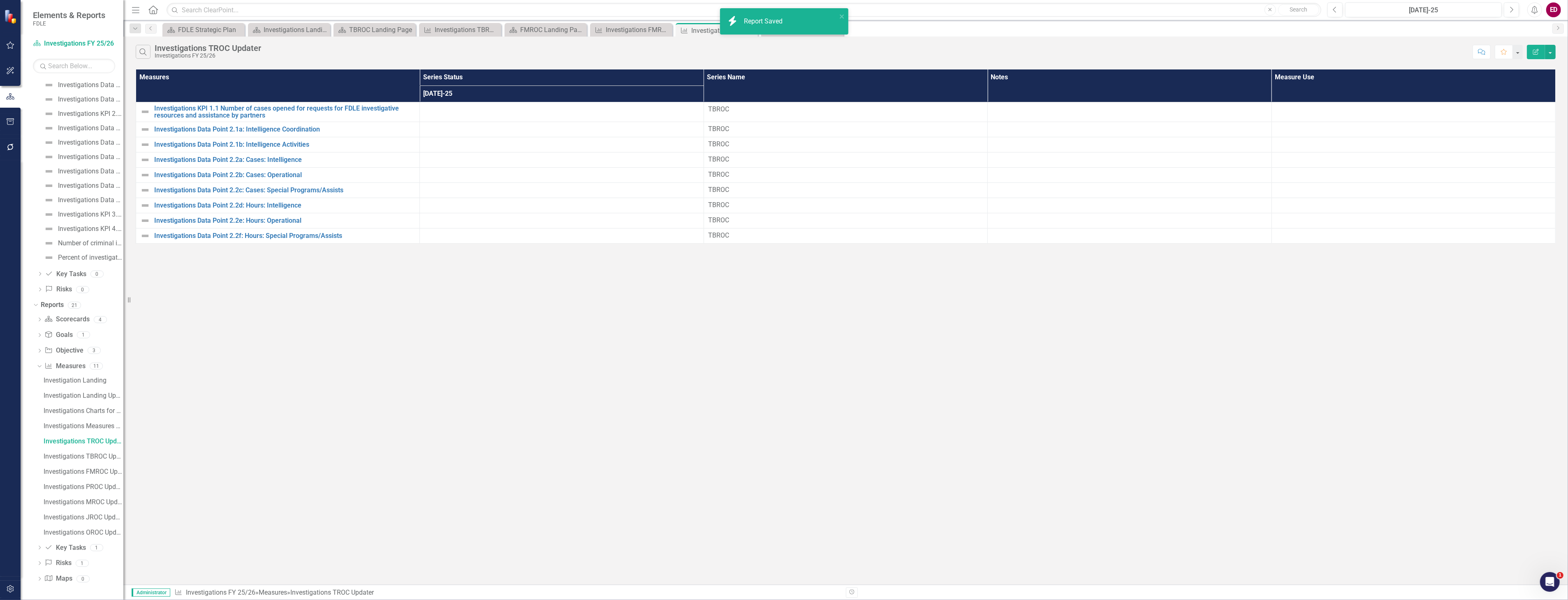
click at [1536, 52] on icon "button" at bounding box center [1536, 52] width 6 height 6
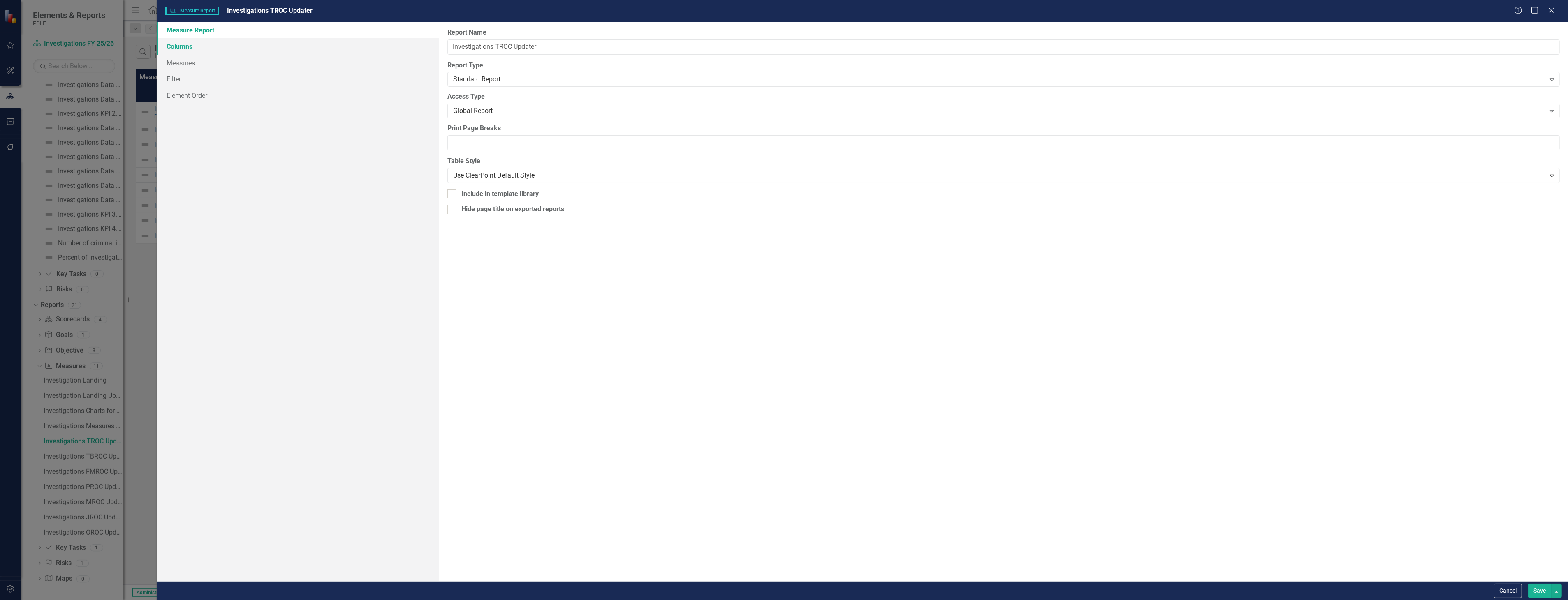
click at [360, 47] on link "Columns" at bounding box center [297, 46] width 282 height 16
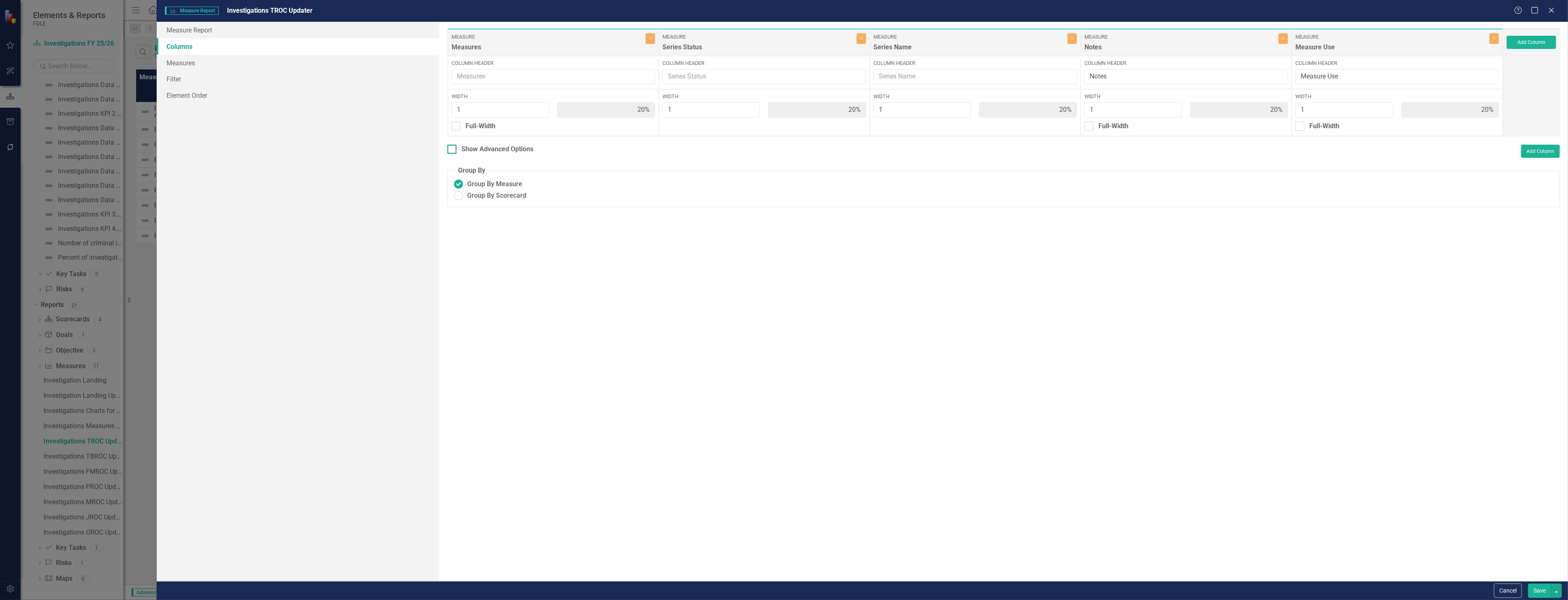
click at [504, 149] on div "Show Advanced Options" at bounding box center [497, 149] width 72 height 9
click at [453, 149] on input "Show Advanced Options" at bounding box center [450, 147] width 5 height 5
checkbox input "true"
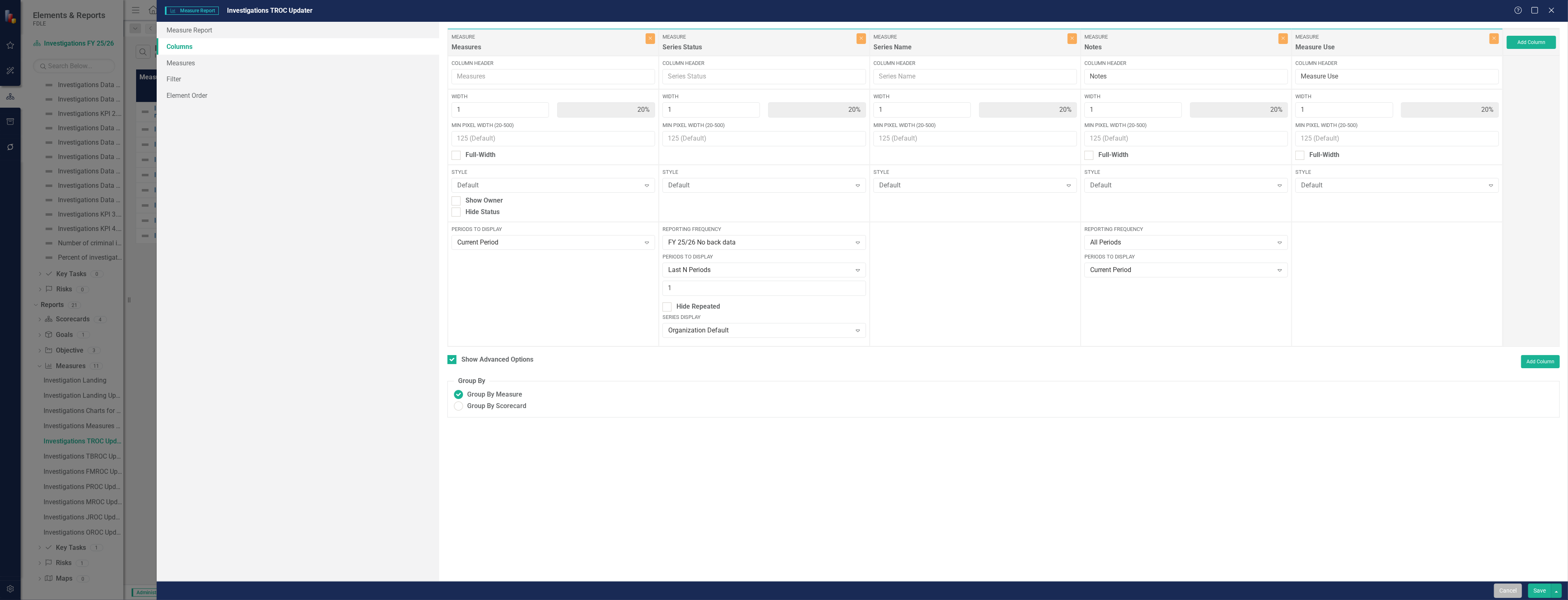
click at [1511, 588] on button "Cancel" at bounding box center [1508, 591] width 28 height 14
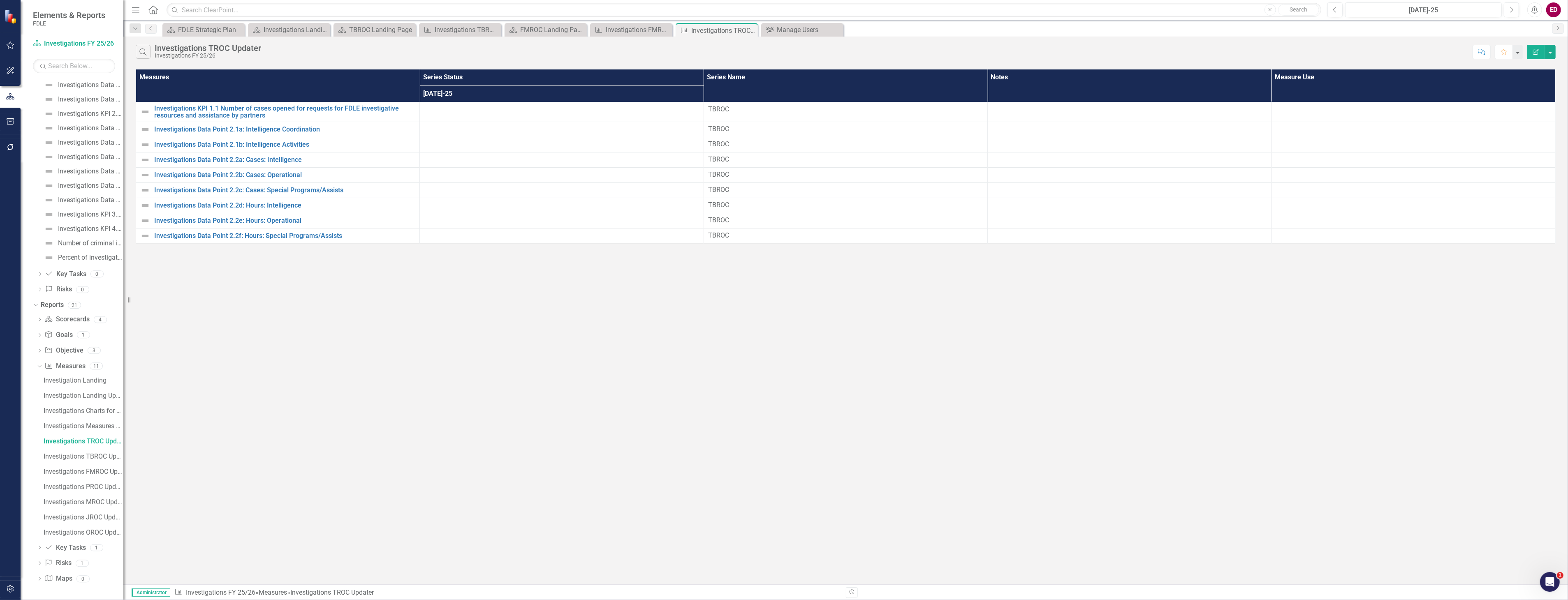
click at [1540, 56] on button "Edit Report" at bounding box center [1536, 52] width 18 height 14
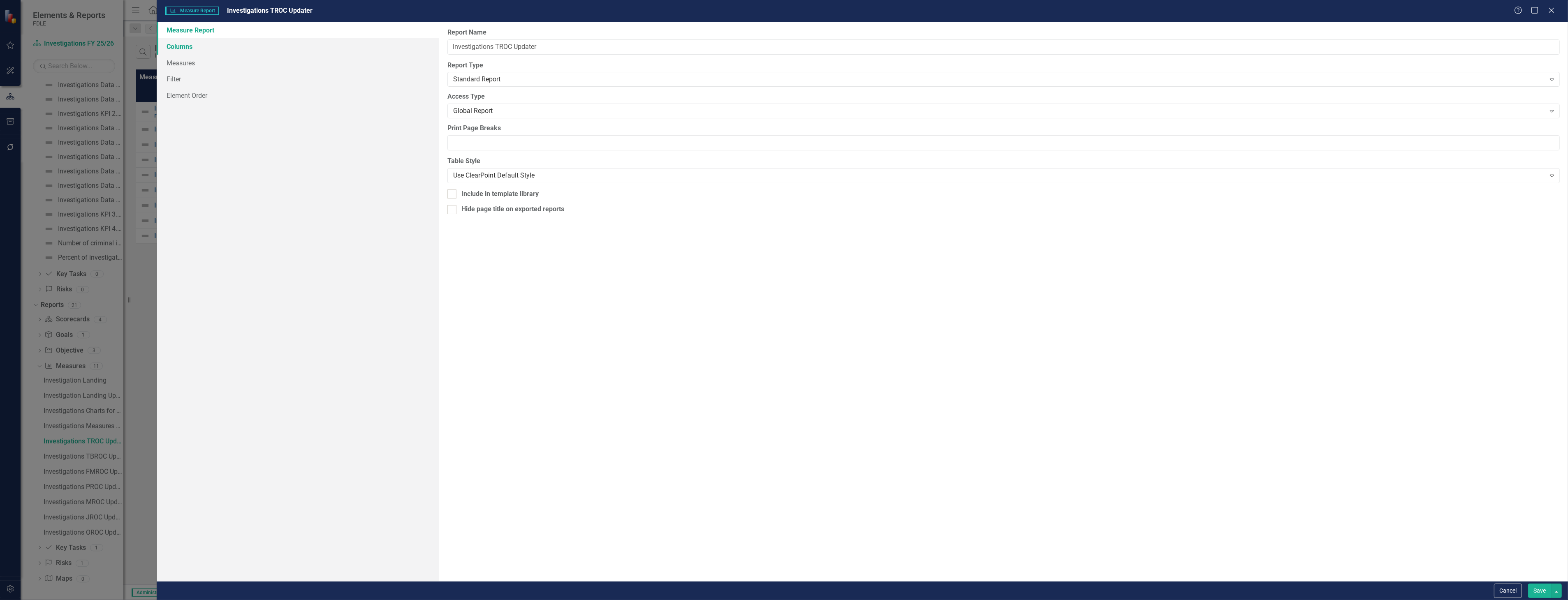
click at [358, 50] on link "Columns" at bounding box center [297, 46] width 282 height 16
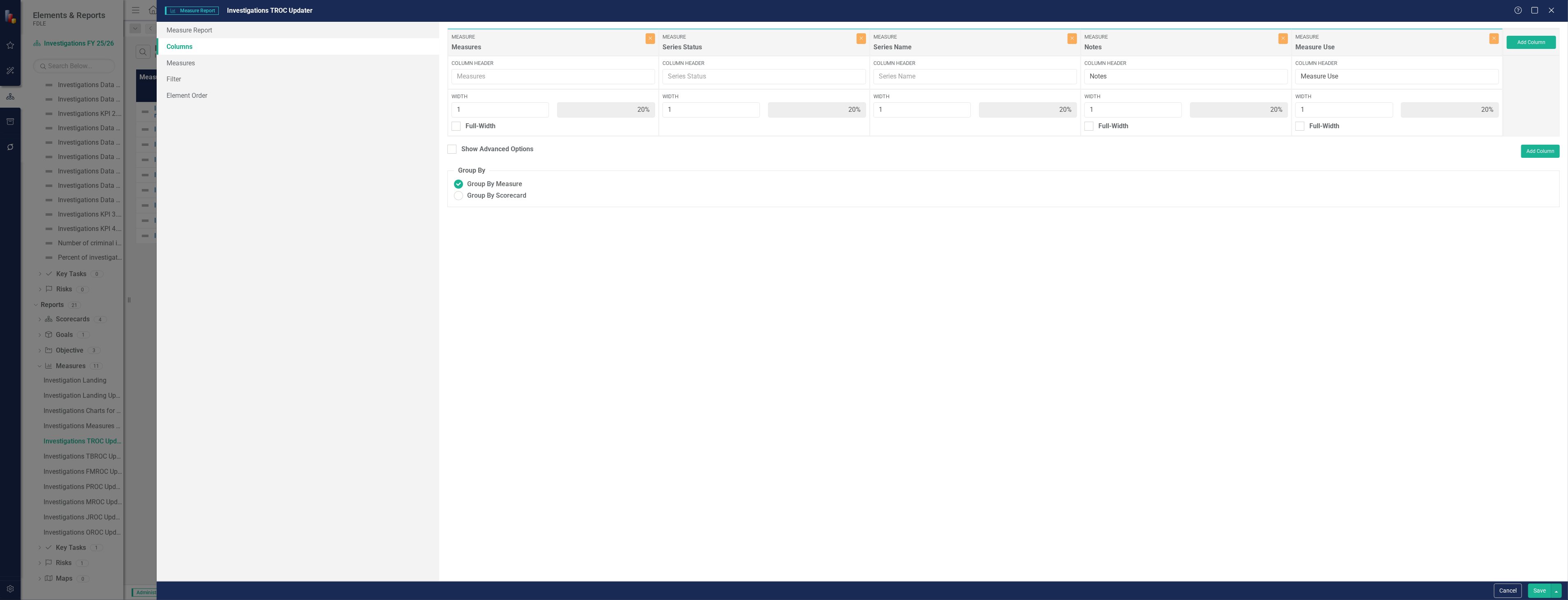
click at [524, 143] on div "To add columns to your report, click on the "Select Columns" button below. All …" at bounding box center [1003, 301] width 1129 height 560
click at [524, 147] on div "To add columns to your report, click on the "Select Columns" button below. All …" at bounding box center [1003, 301] width 1129 height 560
click at [525, 147] on div "Show Advanced Options" at bounding box center [497, 149] width 72 height 9
click at [453, 147] on input "Show Advanced Options" at bounding box center [450, 147] width 5 height 5
checkbox input "true"
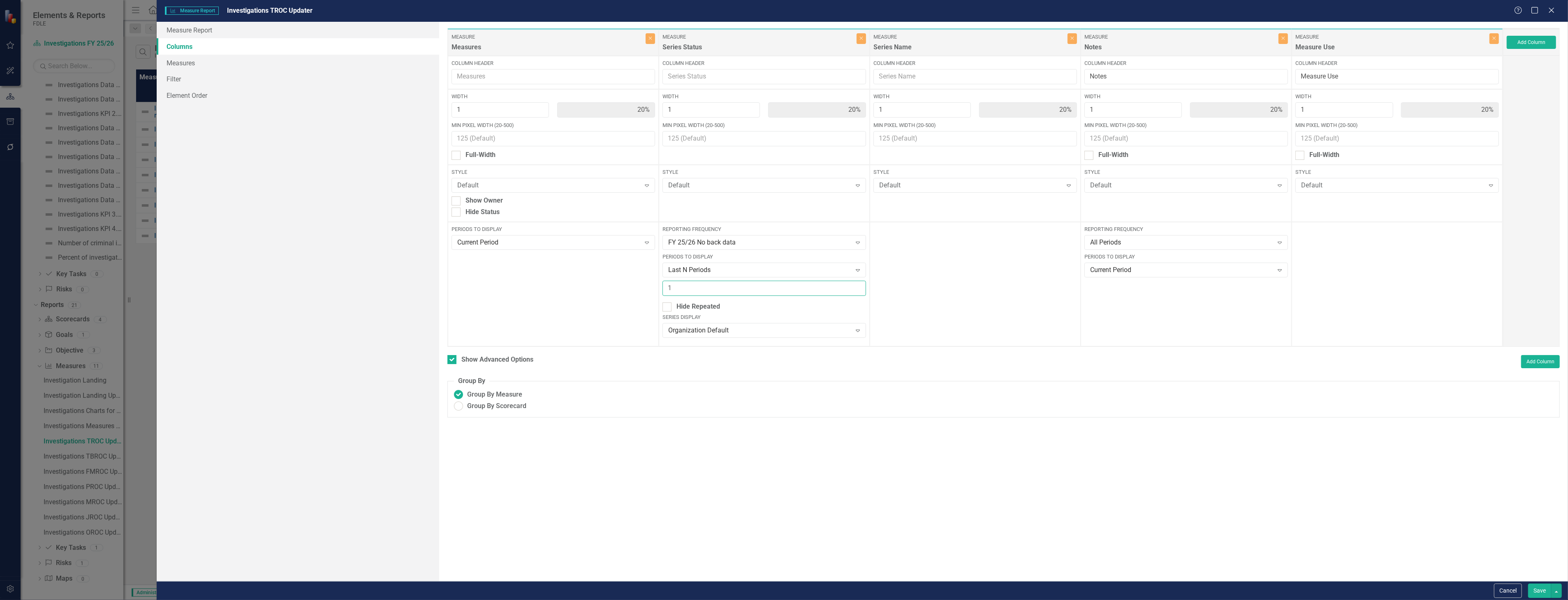
click at [750, 295] on input "1" at bounding box center [764, 288] width 203 height 15
type input "2"
click at [1538, 592] on button "Save" at bounding box center [1540, 591] width 23 height 14
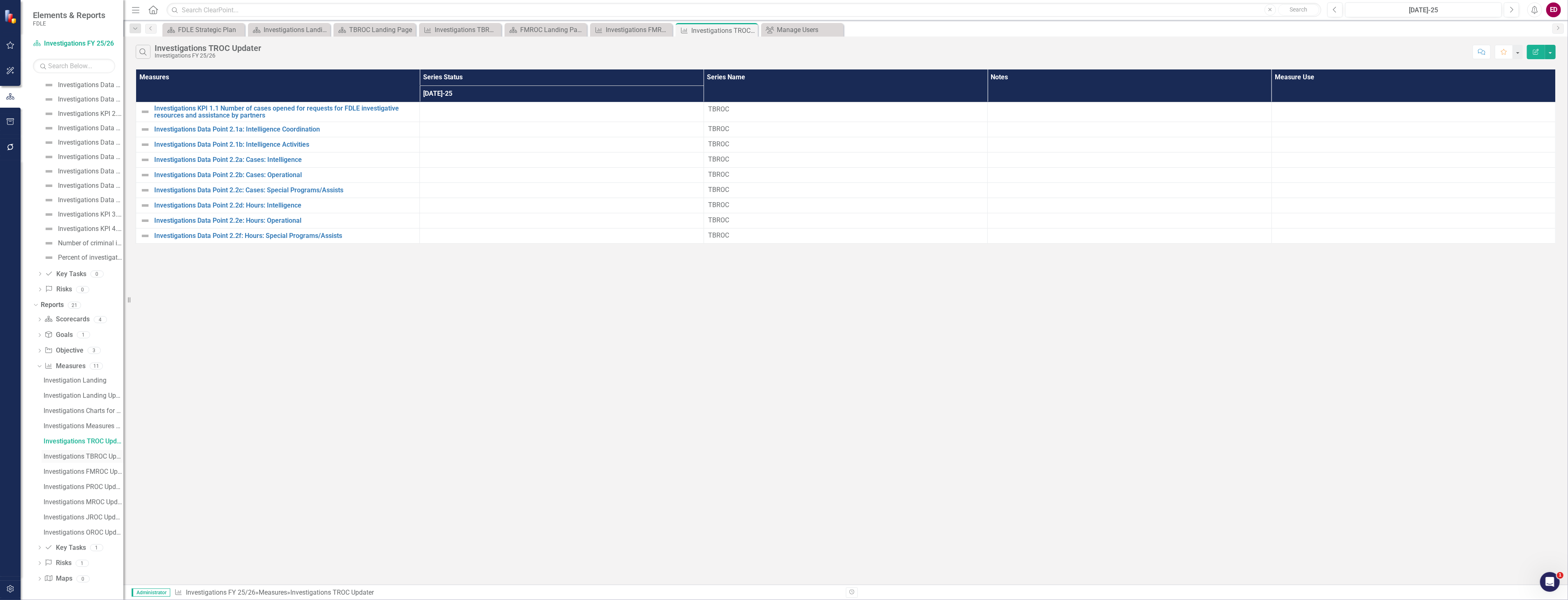
click at [90, 455] on div "Investigations TBROC Updater" at bounding box center [83, 456] width 80 height 7
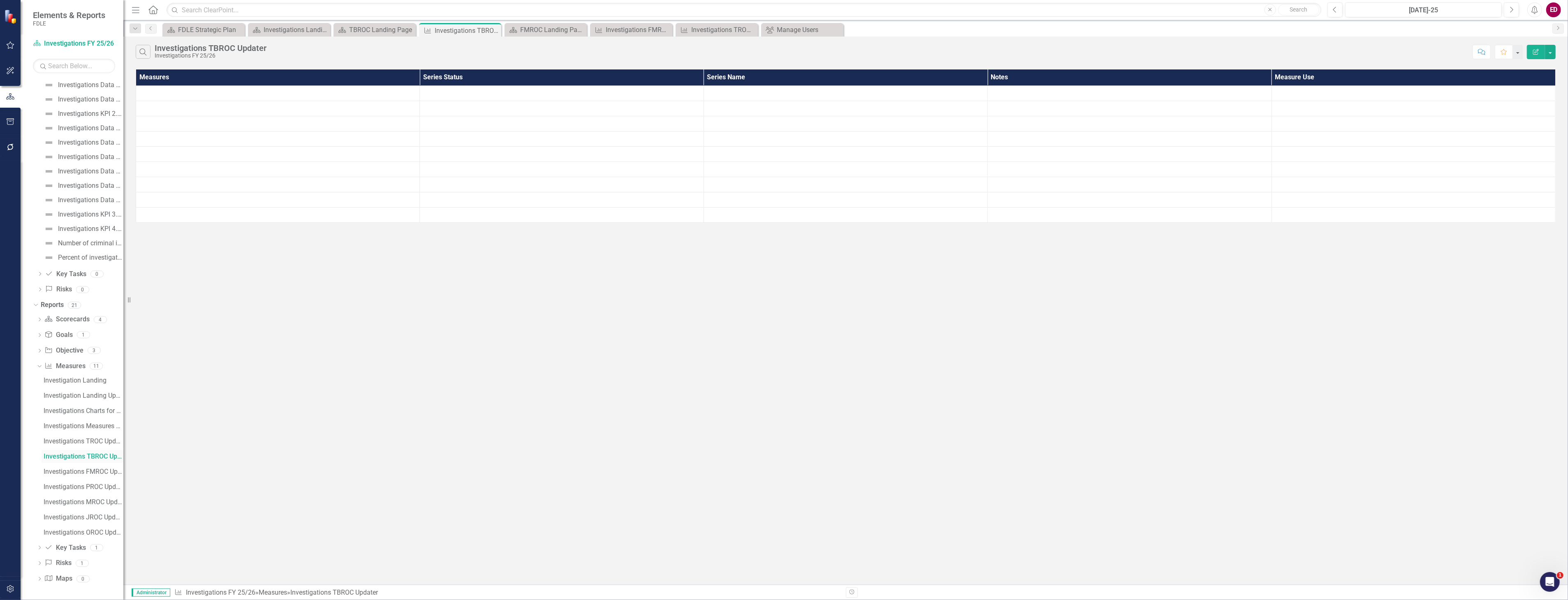
scroll to position [326, 0]
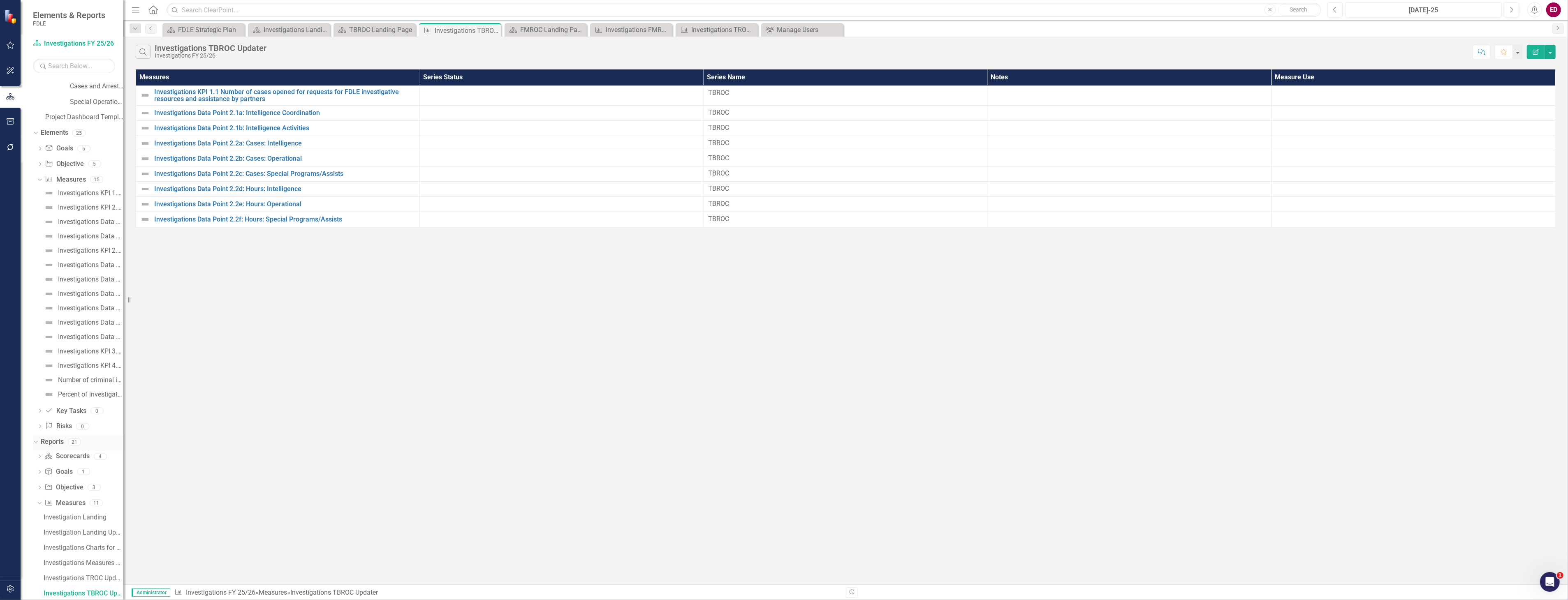
click at [92, 447] on div "Reports 21" at bounding box center [81, 443] width 83 height 15
click at [101, 574] on div "Investigations TROC Updater" at bounding box center [83, 578] width 80 height 7
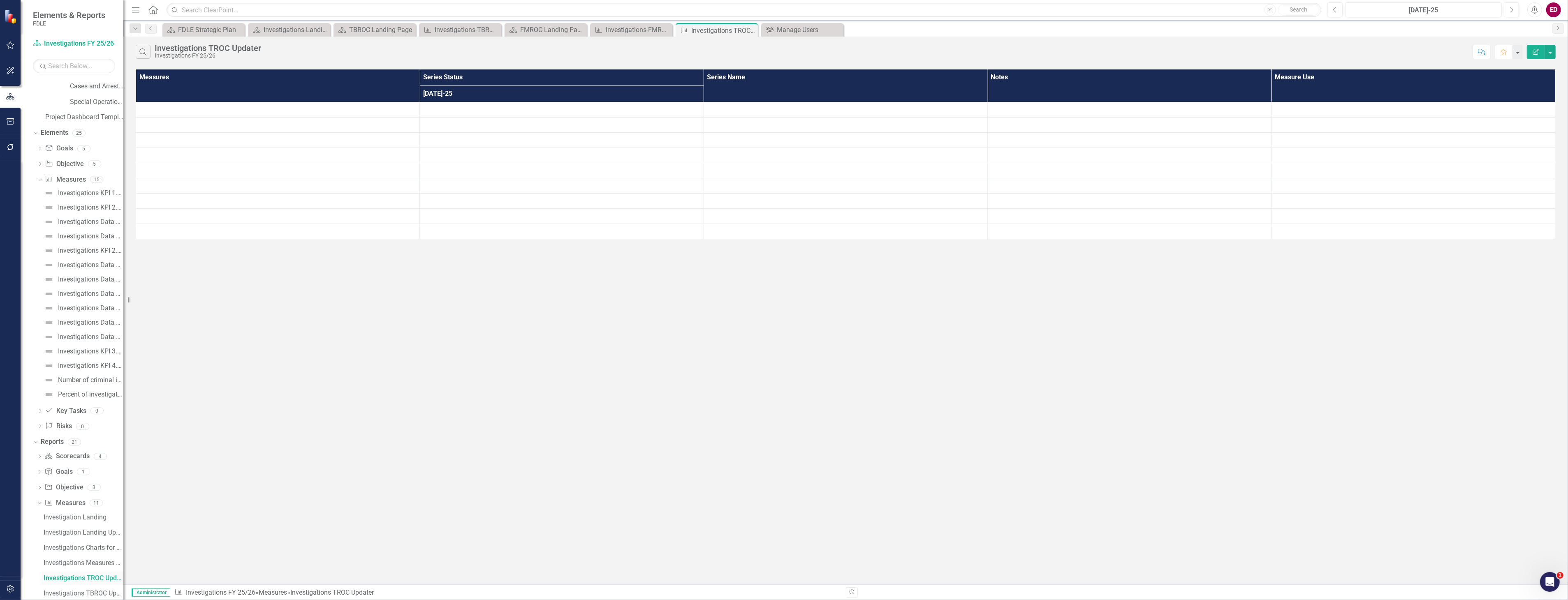
scroll to position [311, 0]
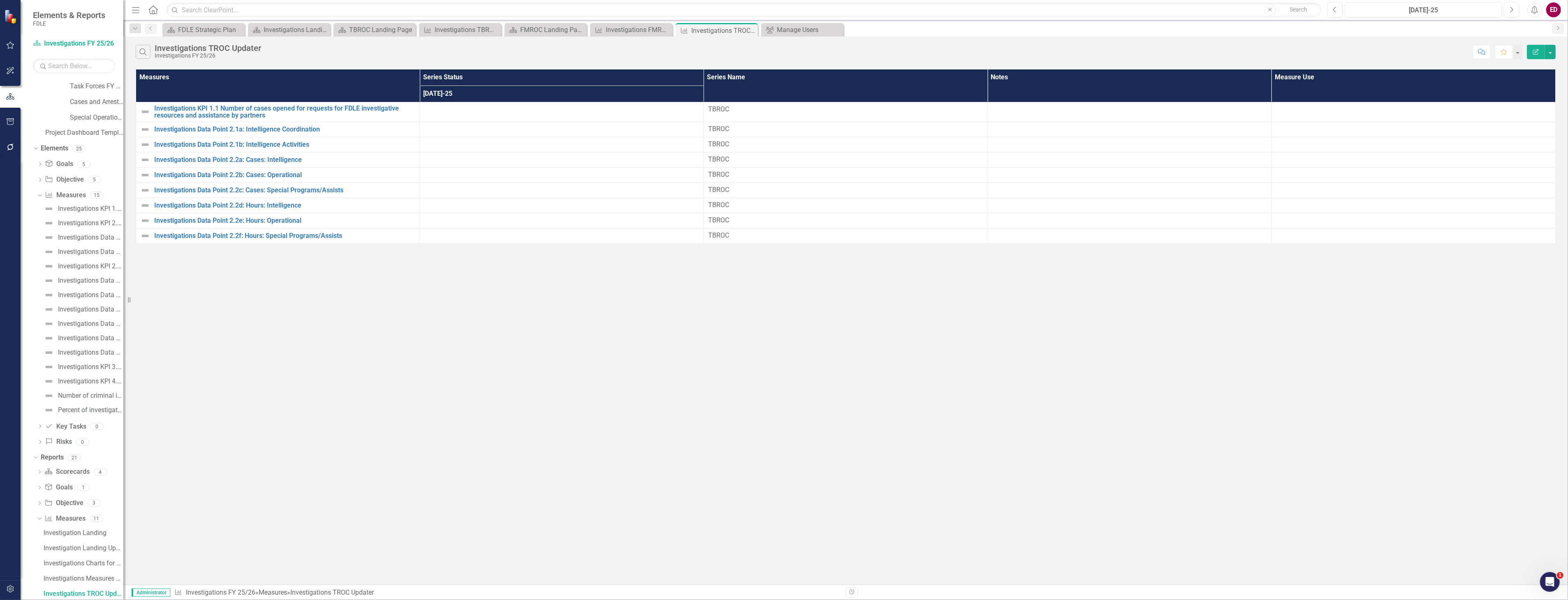
click at [1539, 55] on button "Edit Report" at bounding box center [1536, 52] width 18 height 14
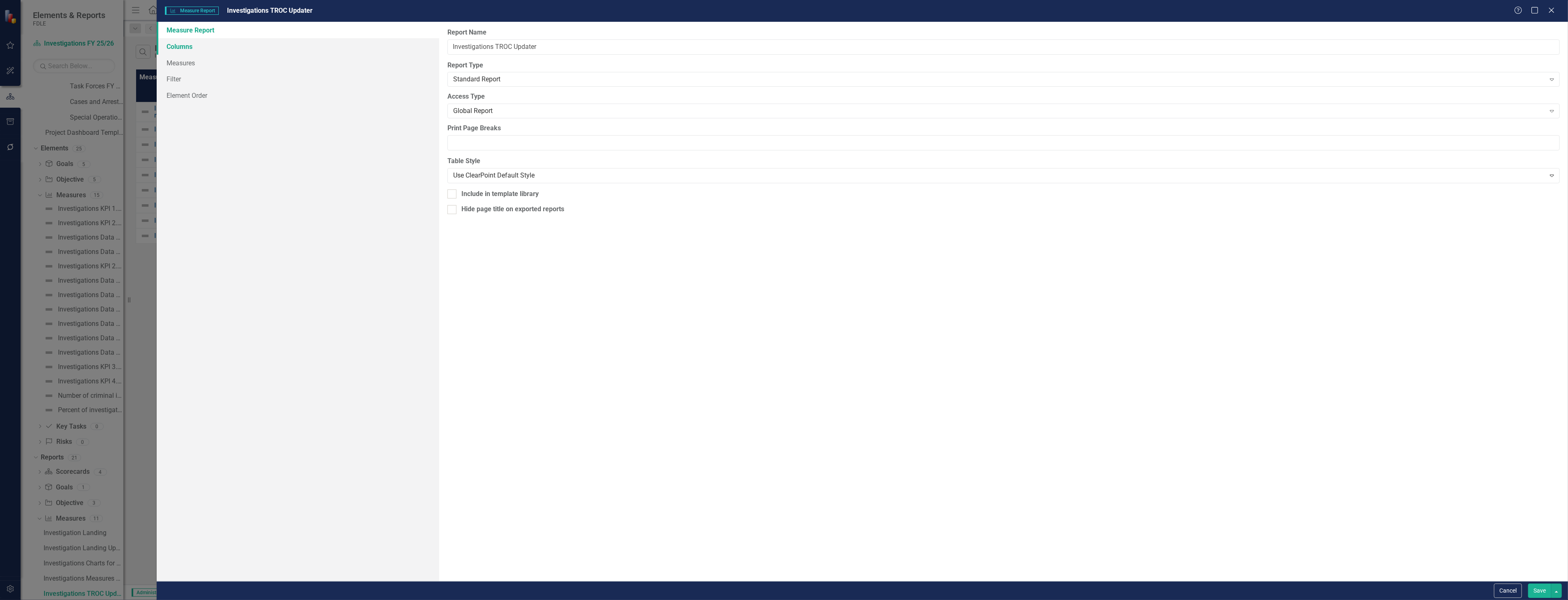
click at [212, 52] on link "Columns" at bounding box center [297, 46] width 282 height 16
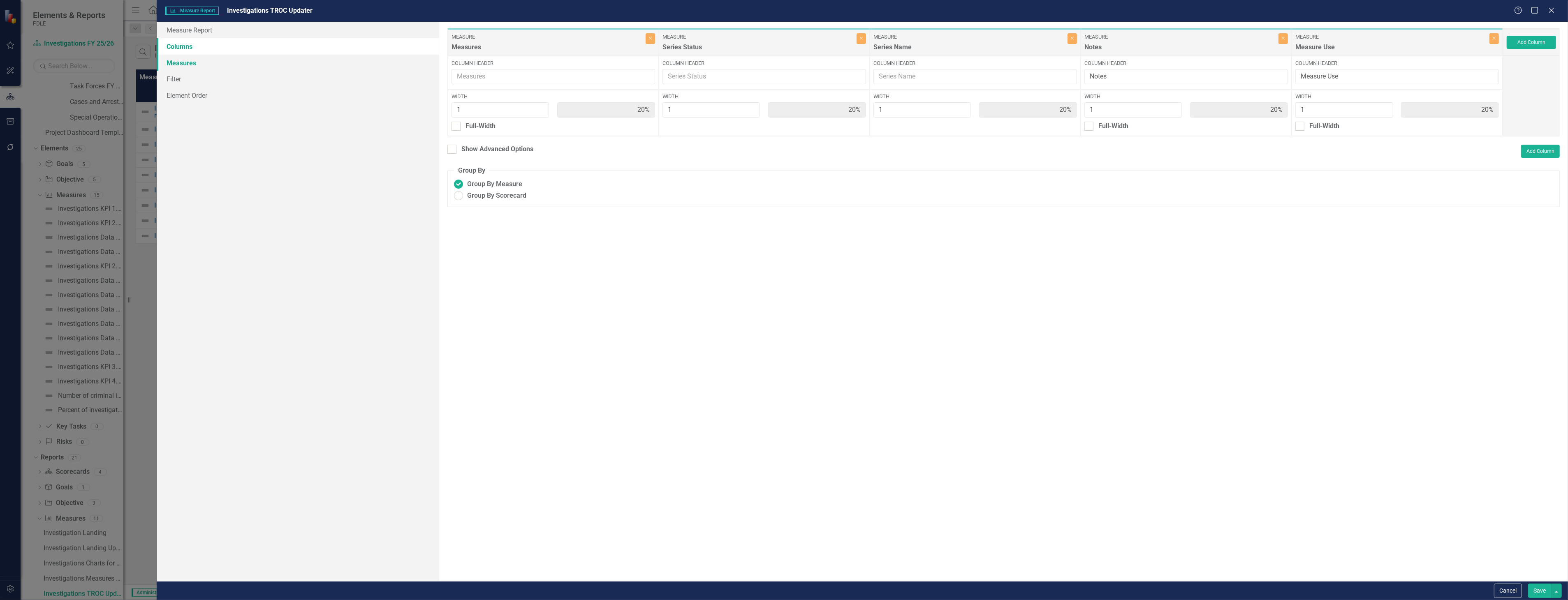
click at [219, 67] on link "Measures" at bounding box center [297, 63] width 282 height 16
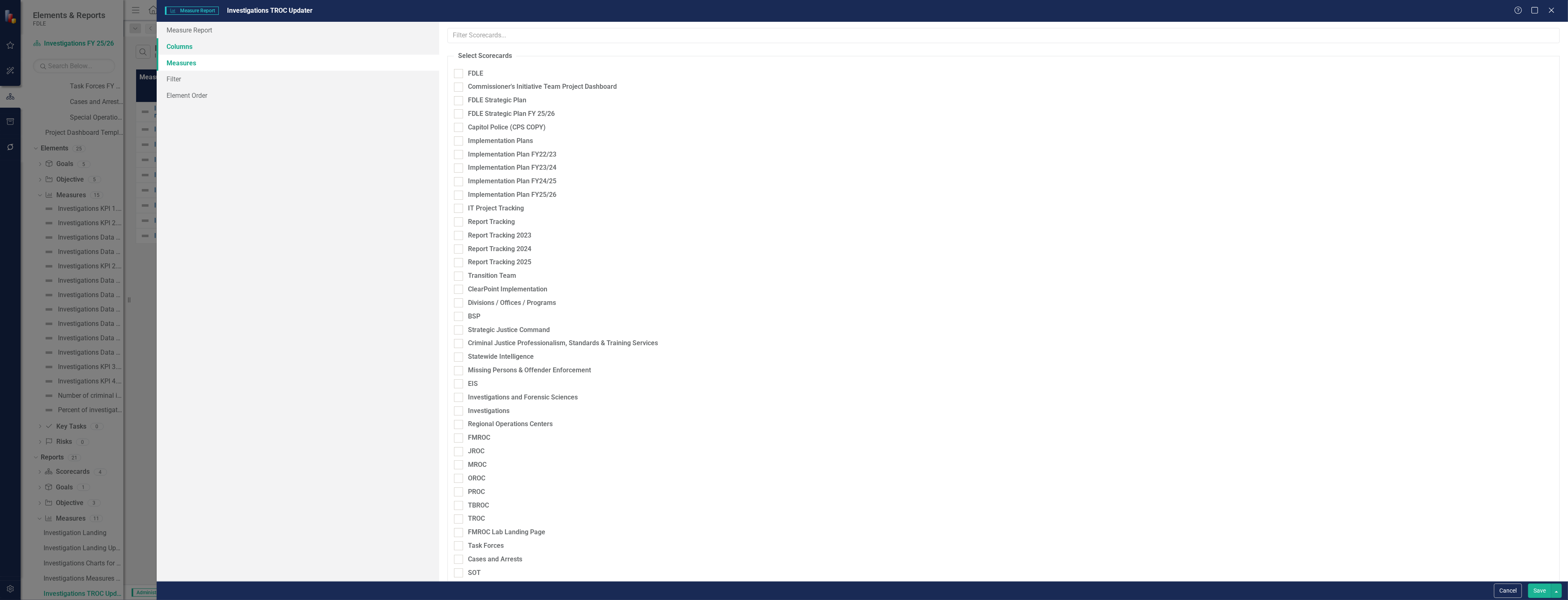
click at [251, 48] on link "Columns" at bounding box center [297, 46] width 282 height 16
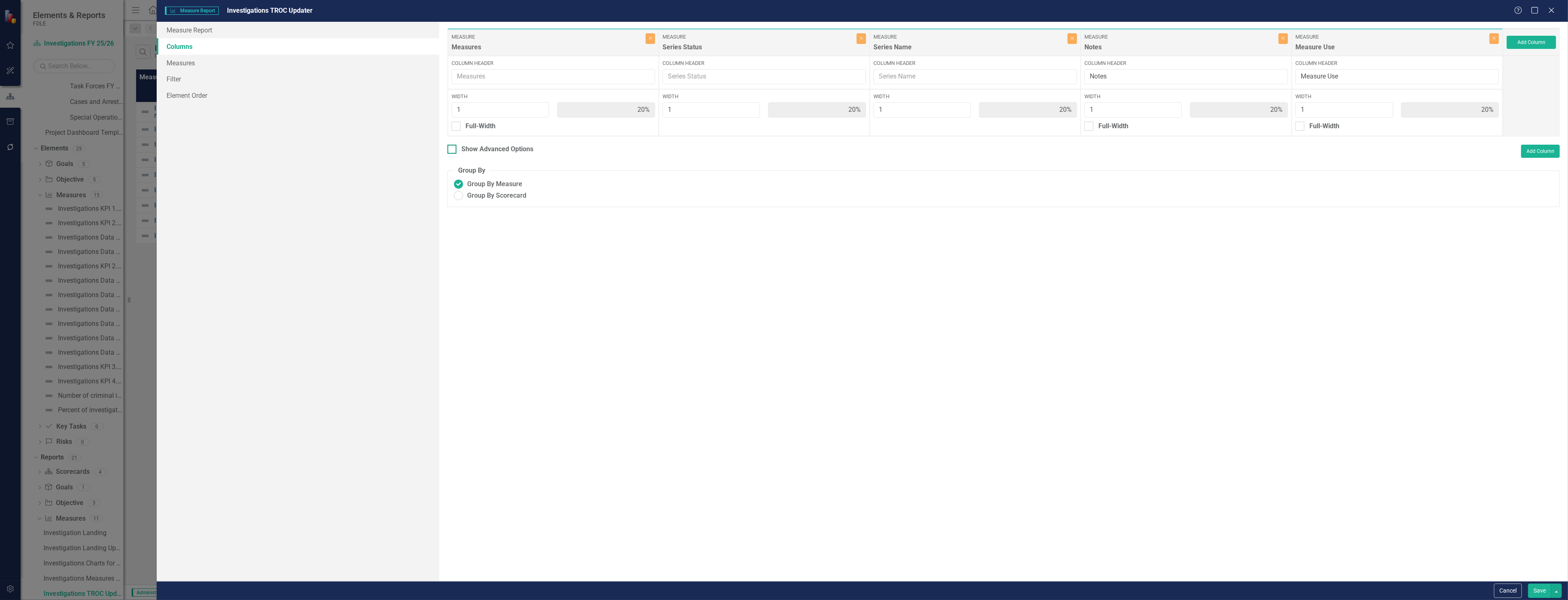
click at [470, 151] on div "Show Advanced Options" at bounding box center [497, 149] width 72 height 9
click at [453, 150] on input "Show Advanced Options" at bounding box center [450, 147] width 5 height 5
checkbox input "true"
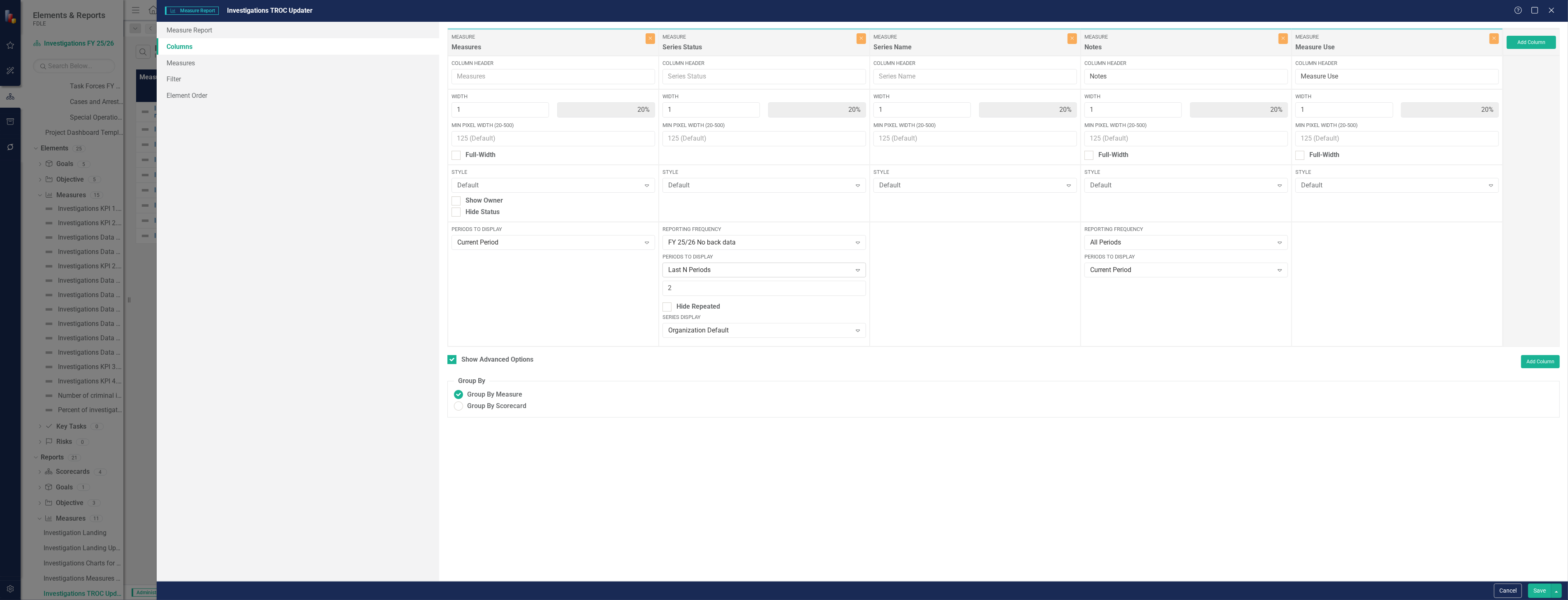
click at [788, 273] on div "Last N Periods" at bounding box center [760, 270] width 184 height 9
click at [1533, 593] on button "Save" at bounding box center [1540, 591] width 23 height 14
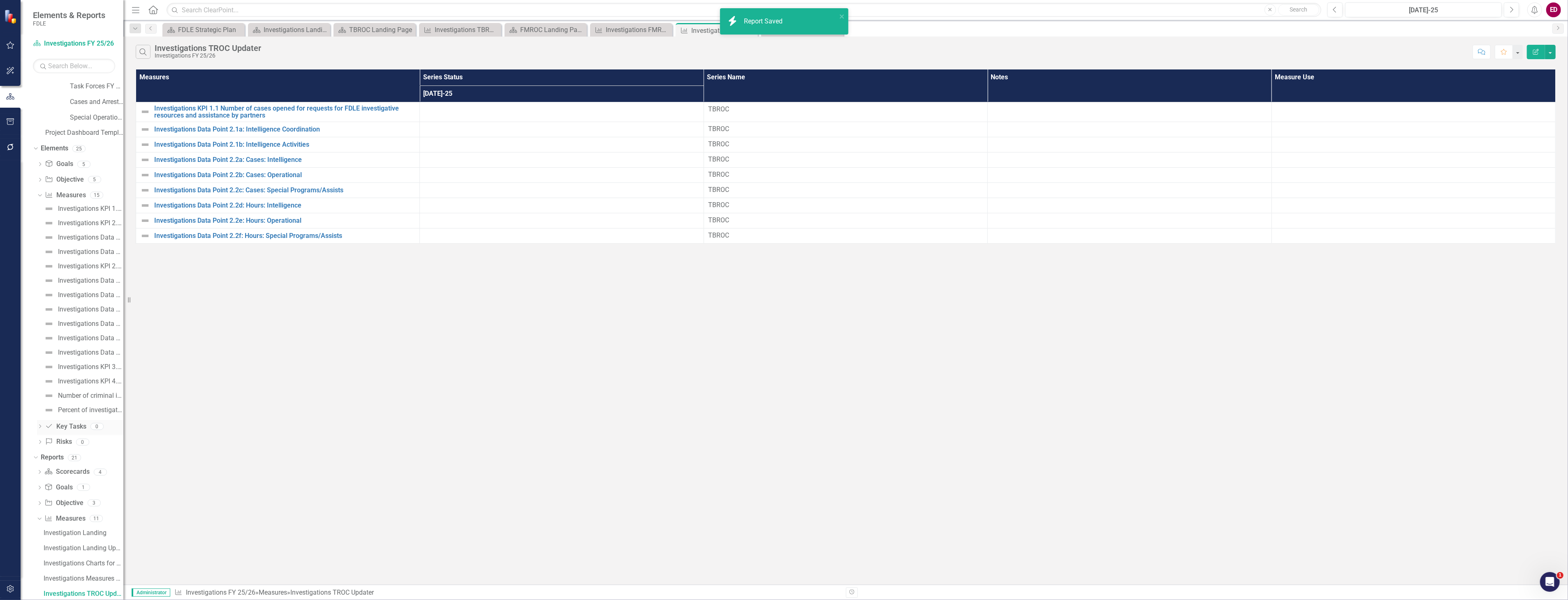
scroll to position [463, 0]
click at [98, 451] on link "Investigations TBROC Updater" at bounding box center [83, 457] width 82 height 13
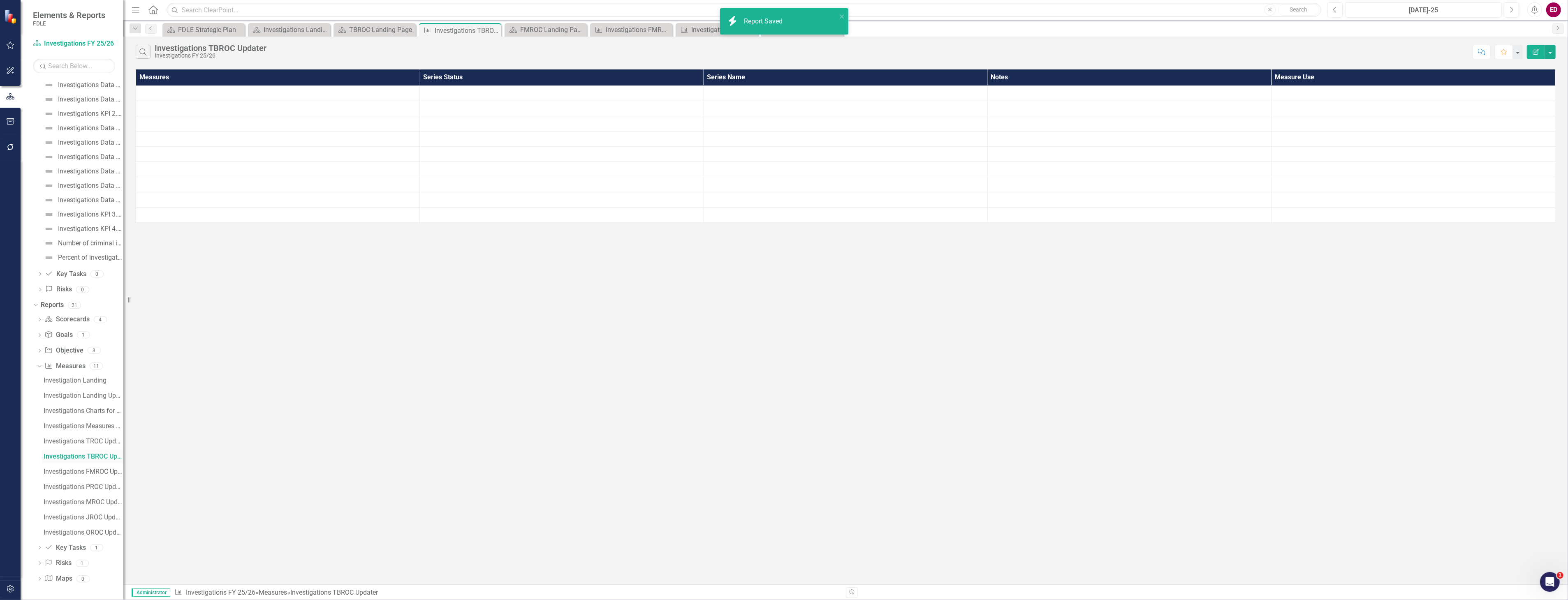
scroll to position [326, 0]
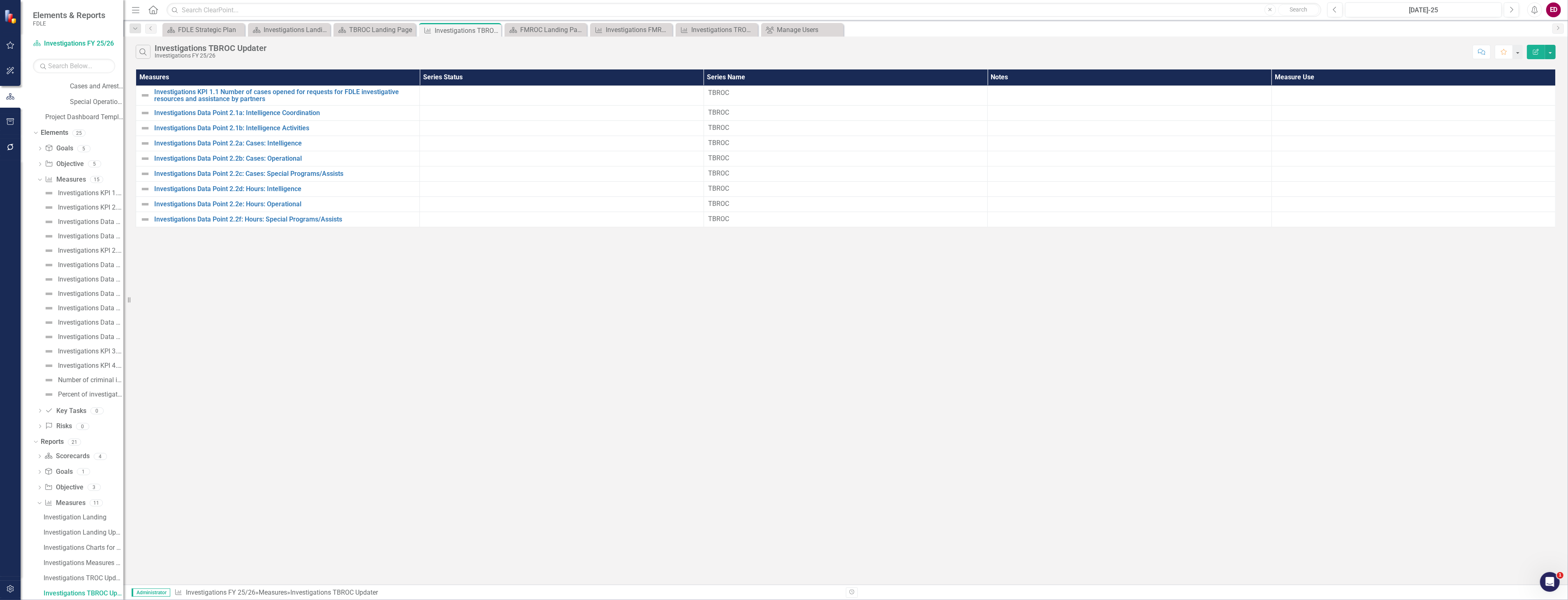
click at [1532, 51] on icon "Edit Report" at bounding box center [1536, 52] width 7 height 6
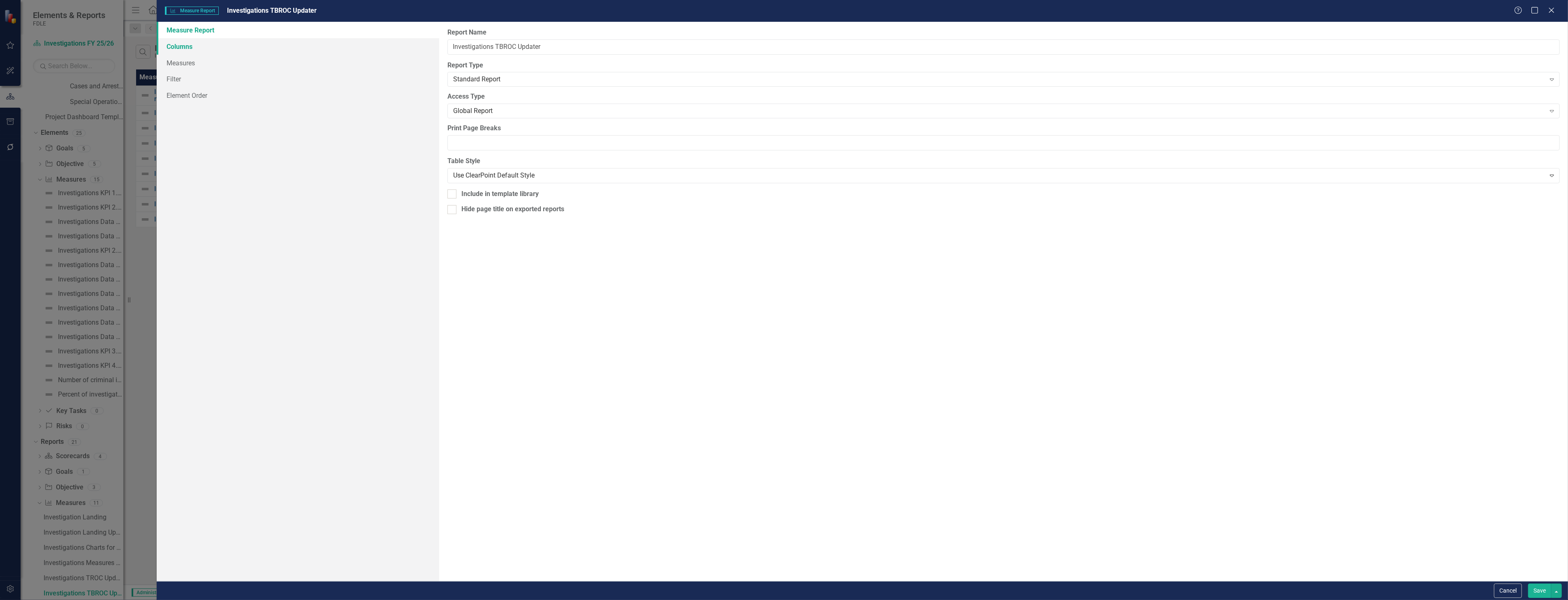
click at [236, 45] on link "Columns" at bounding box center [297, 46] width 282 height 16
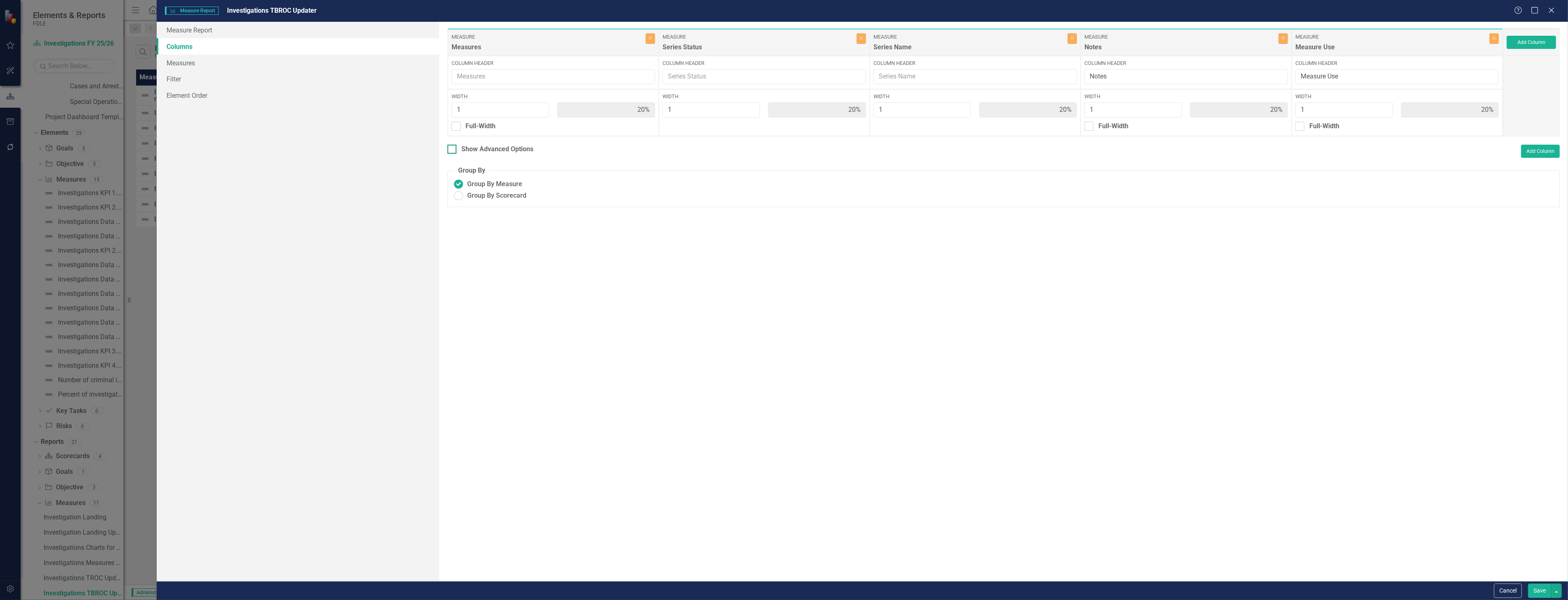
click at [495, 149] on div "Show Advanced Options" at bounding box center [497, 149] width 72 height 9
click at [453, 149] on input "Show Advanced Options" at bounding box center [450, 147] width 5 height 5
checkbox input "true"
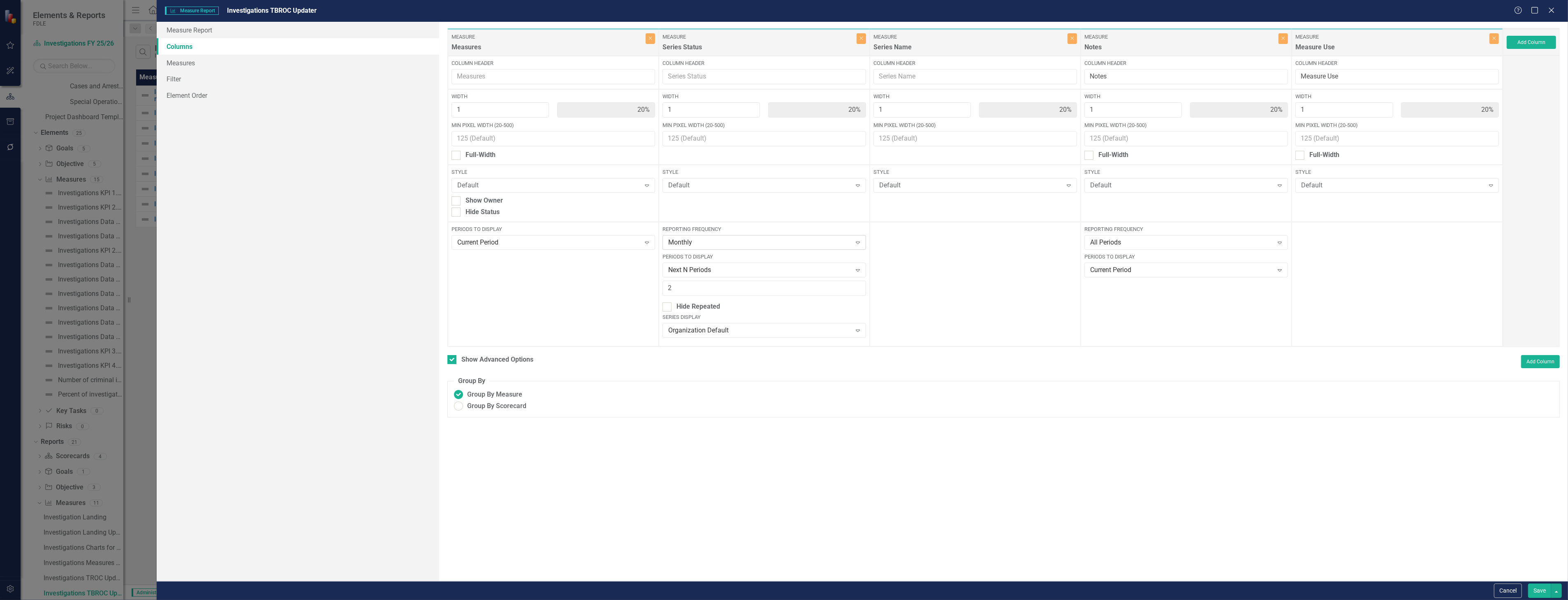
click at [810, 239] on div "Monthly" at bounding box center [760, 243] width 184 height 9
click at [767, 268] on div "FY 25/26 No back data" at bounding box center [766, 272] width 190 height 9
click at [767, 266] on div "Next N Periods" at bounding box center [760, 270] width 184 height 9
click at [1546, 586] on button "Save" at bounding box center [1540, 591] width 23 height 14
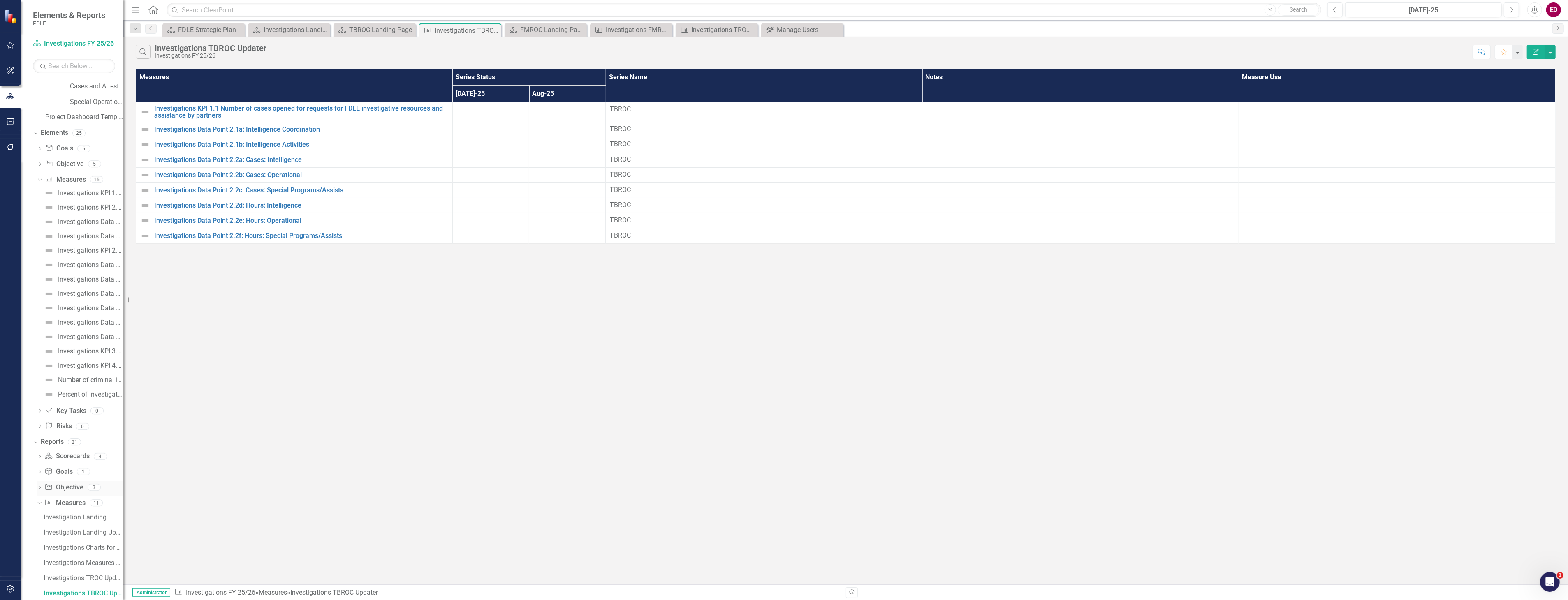
scroll to position [463, 0]
click at [92, 466] on link "Investigations FMROC Updater" at bounding box center [83, 472] width 82 height 13
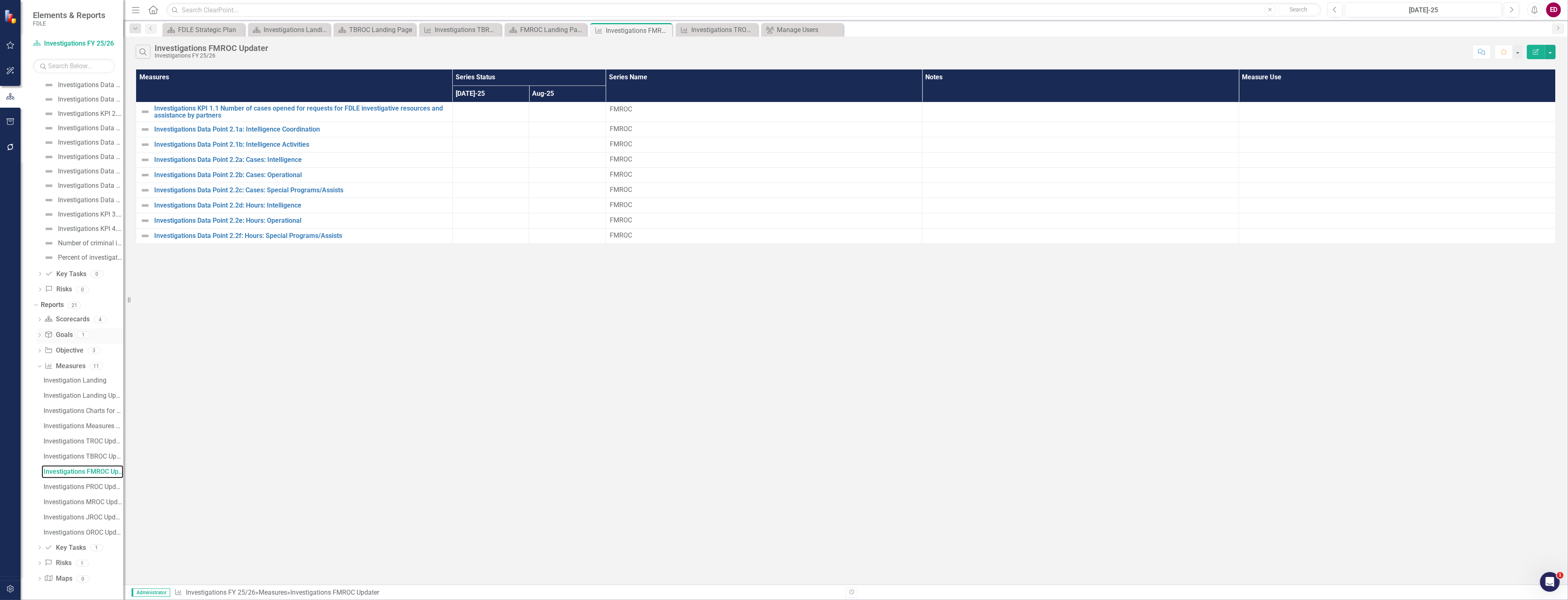
scroll to position [342, 0]
click at [97, 573] on link "Investigations TBROC Updater" at bounding box center [83, 578] width 82 height 13
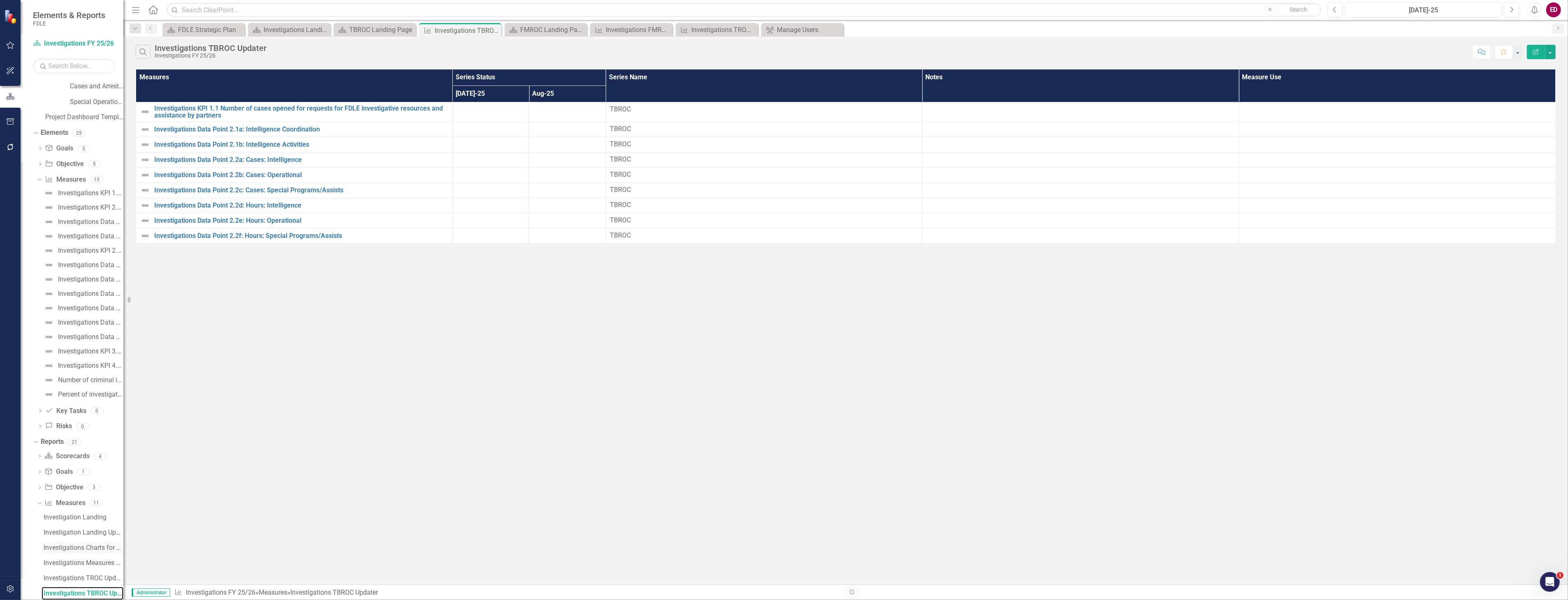
scroll to position [418, 0]
click at [104, 517] on div "Investigations FMROC Updater" at bounding box center [83, 517] width 80 height 7
click at [104, 489] on div "Investigations PROC Updater" at bounding box center [83, 487] width 80 height 7
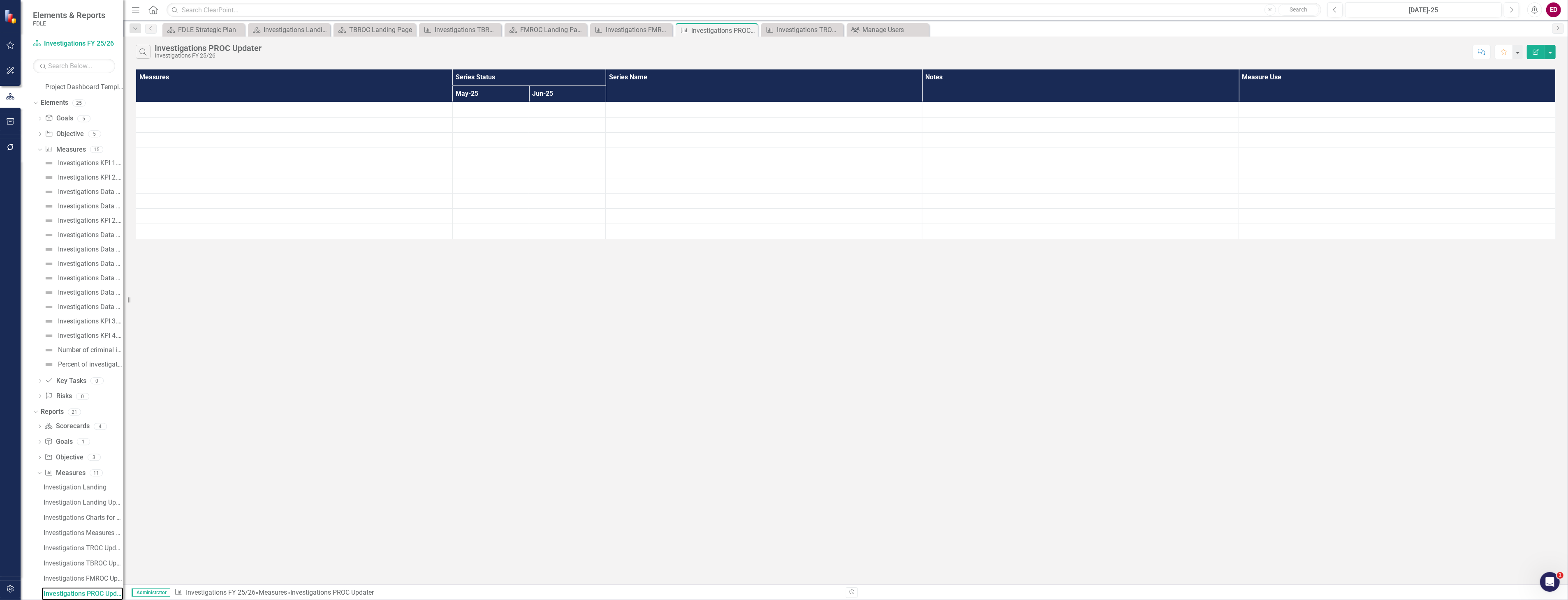
scroll to position [463, 0]
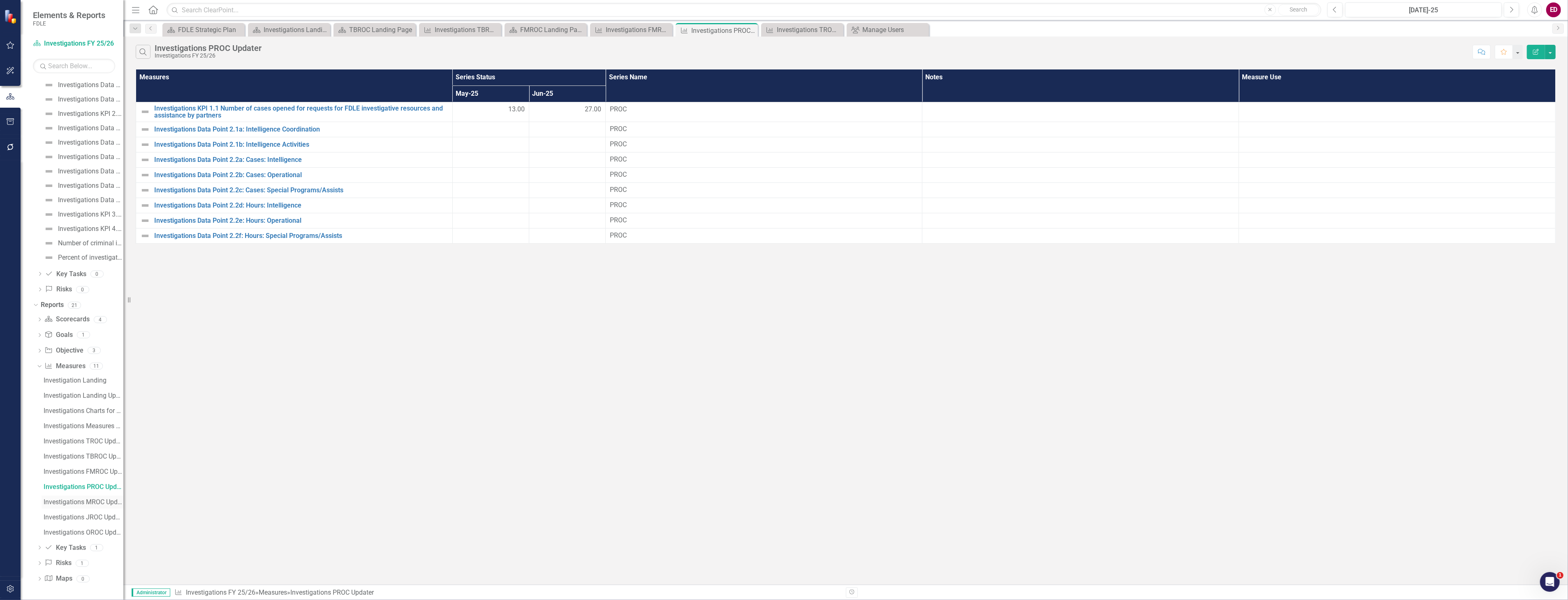
click at [87, 496] on link "Investigations MROC Updater" at bounding box center [83, 502] width 82 height 13
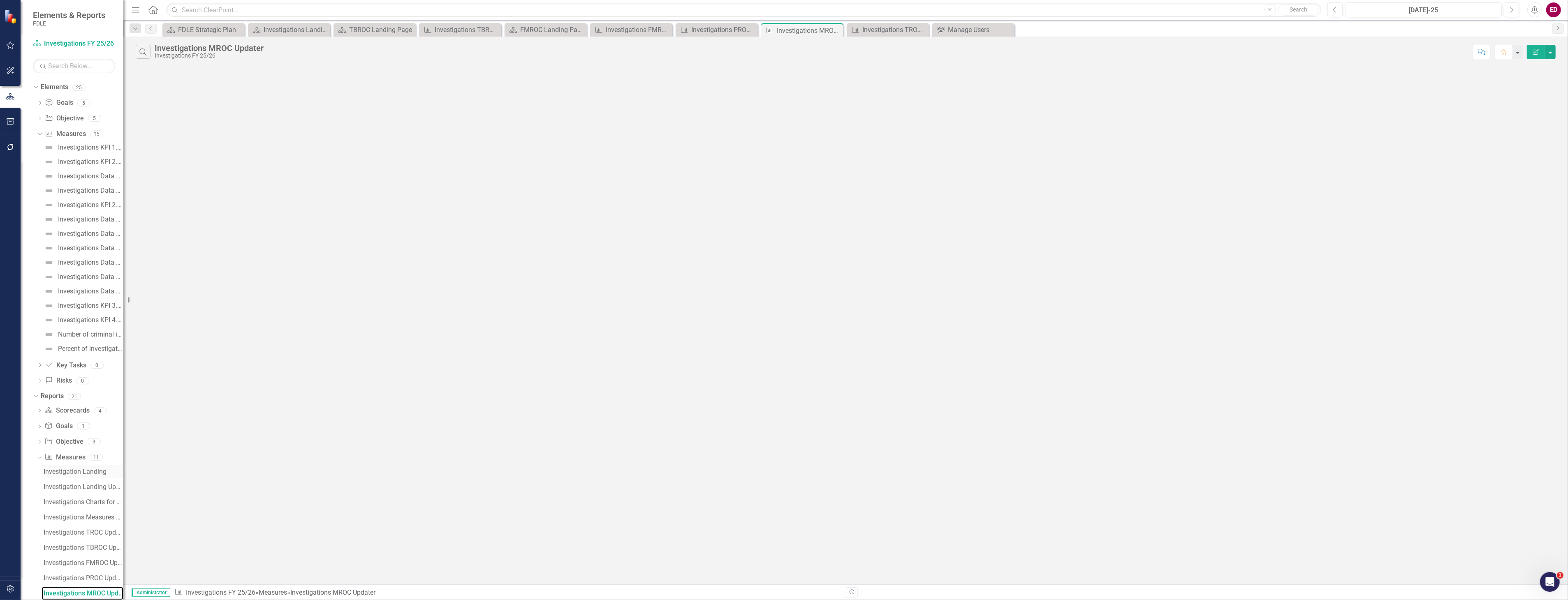
scroll to position [463, 0]
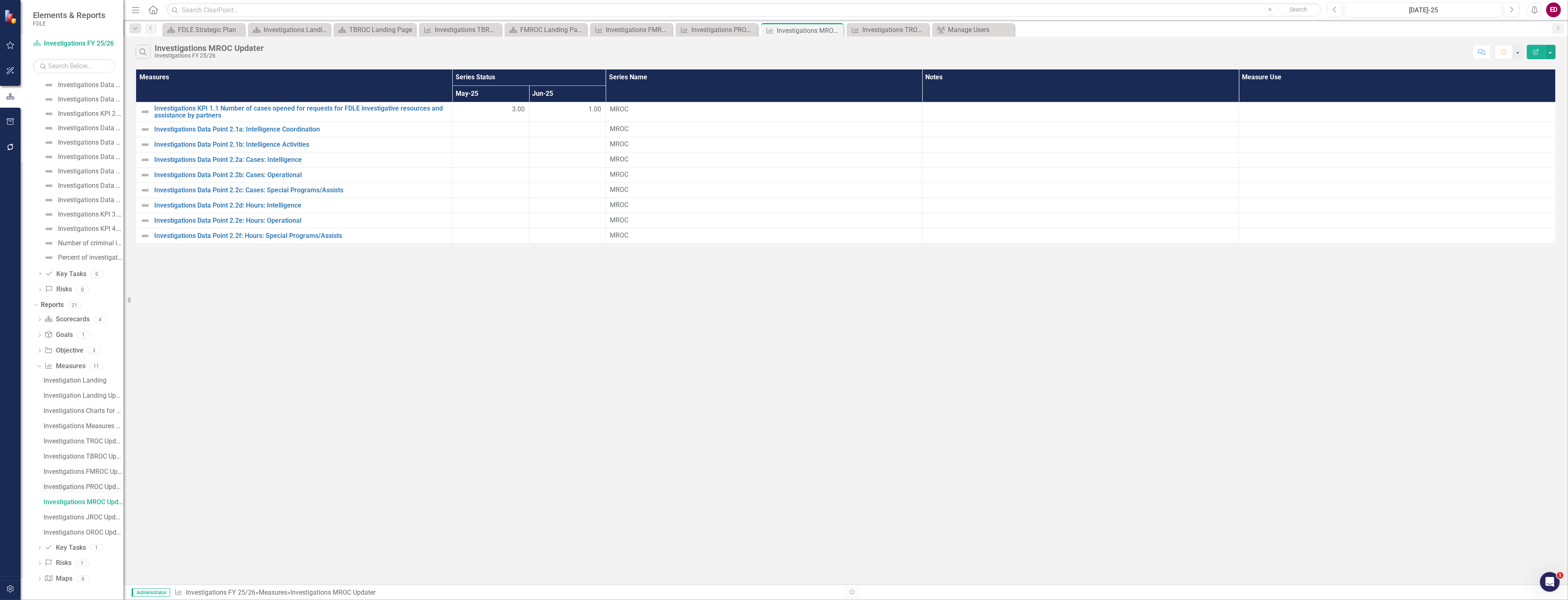
click at [108, 487] on div "Investigations PROC Updater" at bounding box center [83, 487] width 80 height 7
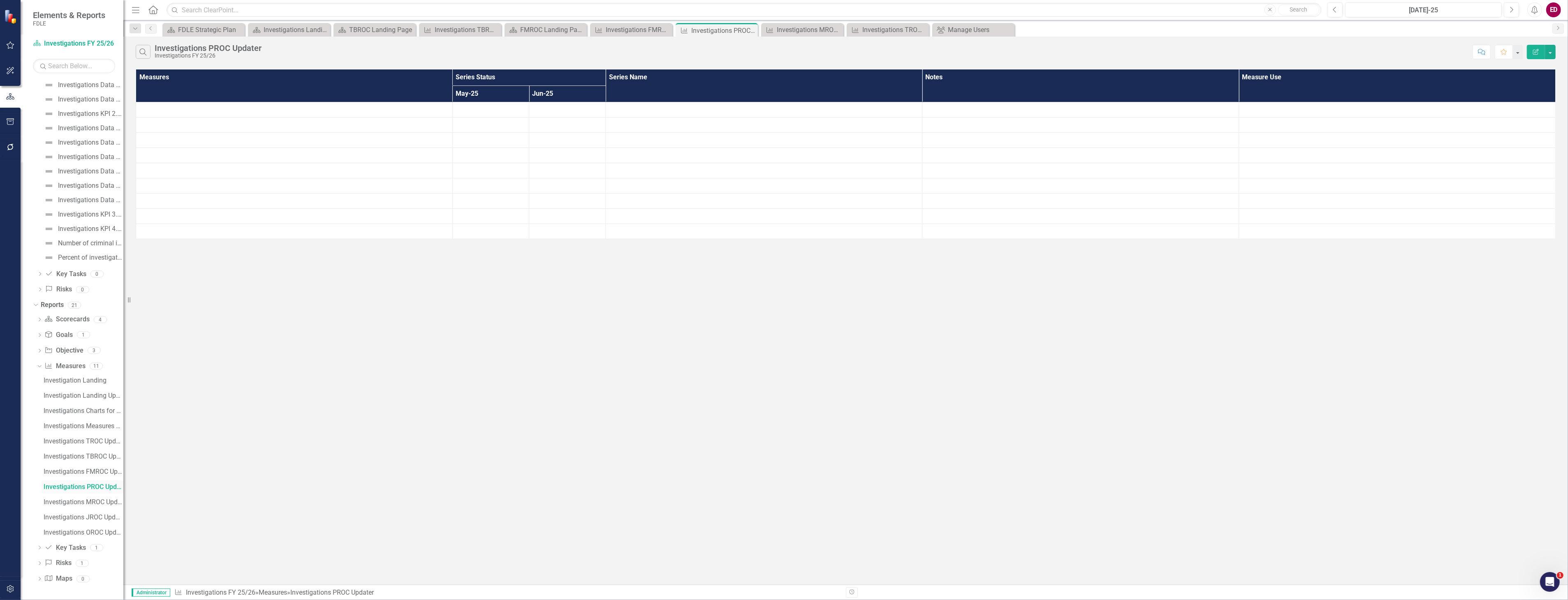
scroll to position [357, 0]
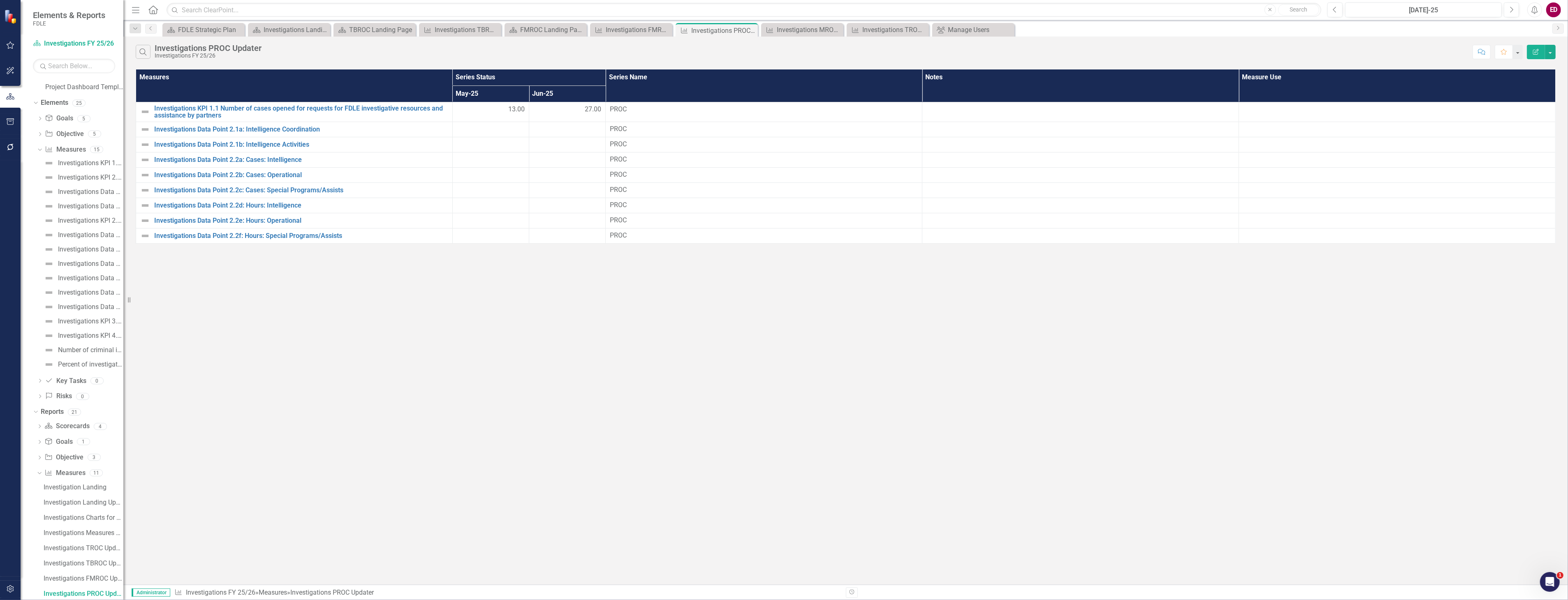
click at [1540, 51] on button "Edit Report" at bounding box center [1536, 52] width 18 height 14
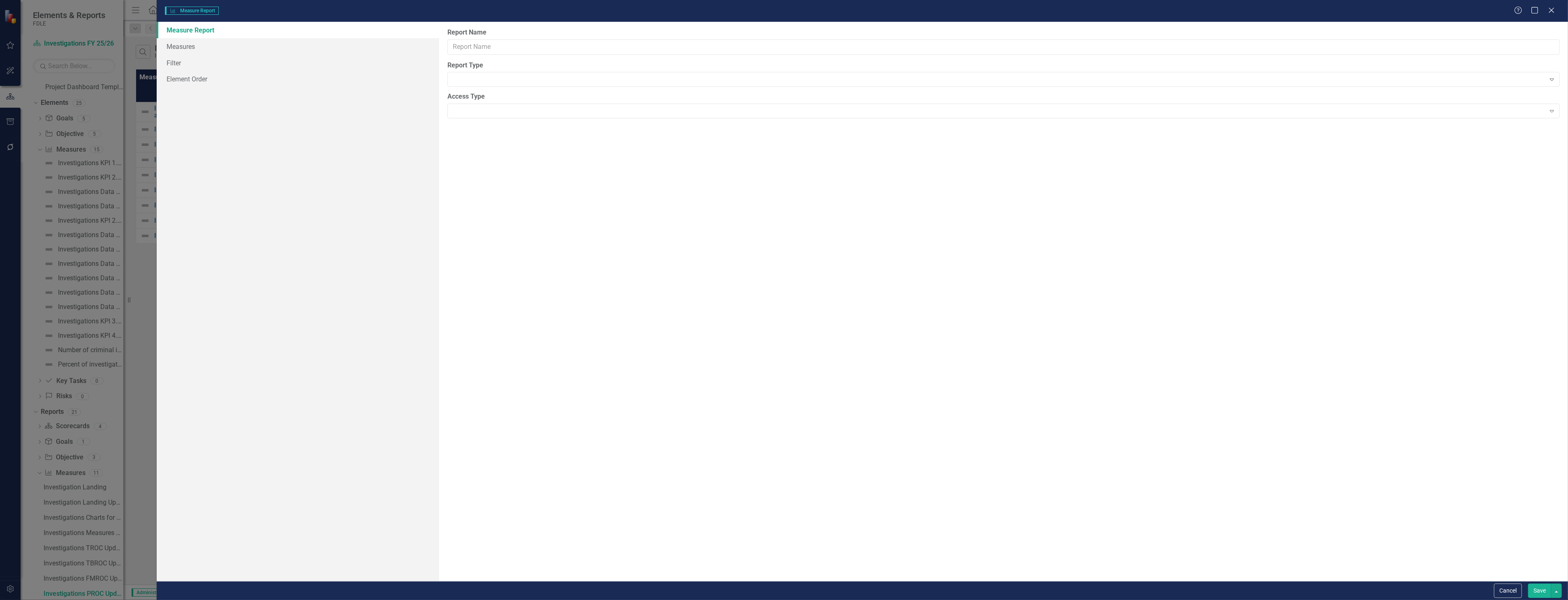
type input "Investigations PROC Updater"
click at [288, 51] on link "Columns" at bounding box center [297, 46] width 282 height 16
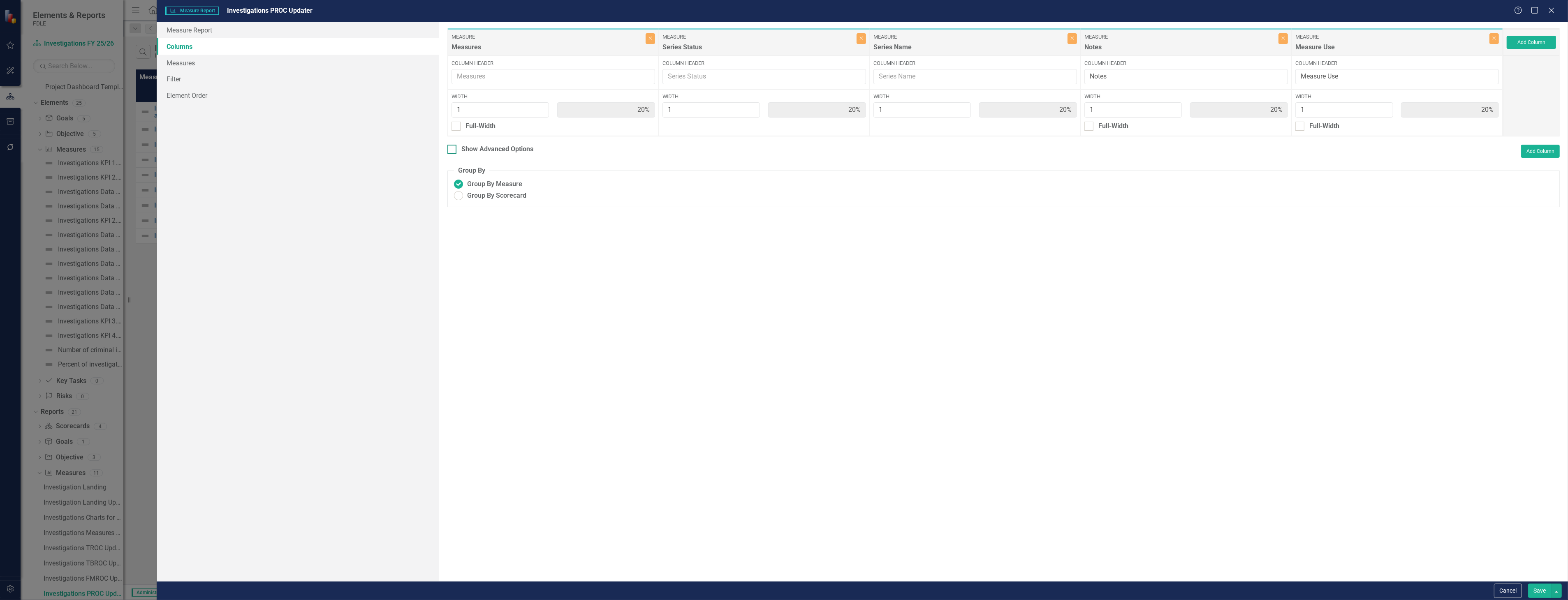
click at [491, 149] on div "Show Advanced Options" at bounding box center [497, 149] width 72 height 9
click at [453, 149] on input "Show Advanced Options" at bounding box center [450, 147] width 5 height 5
checkbox input "true"
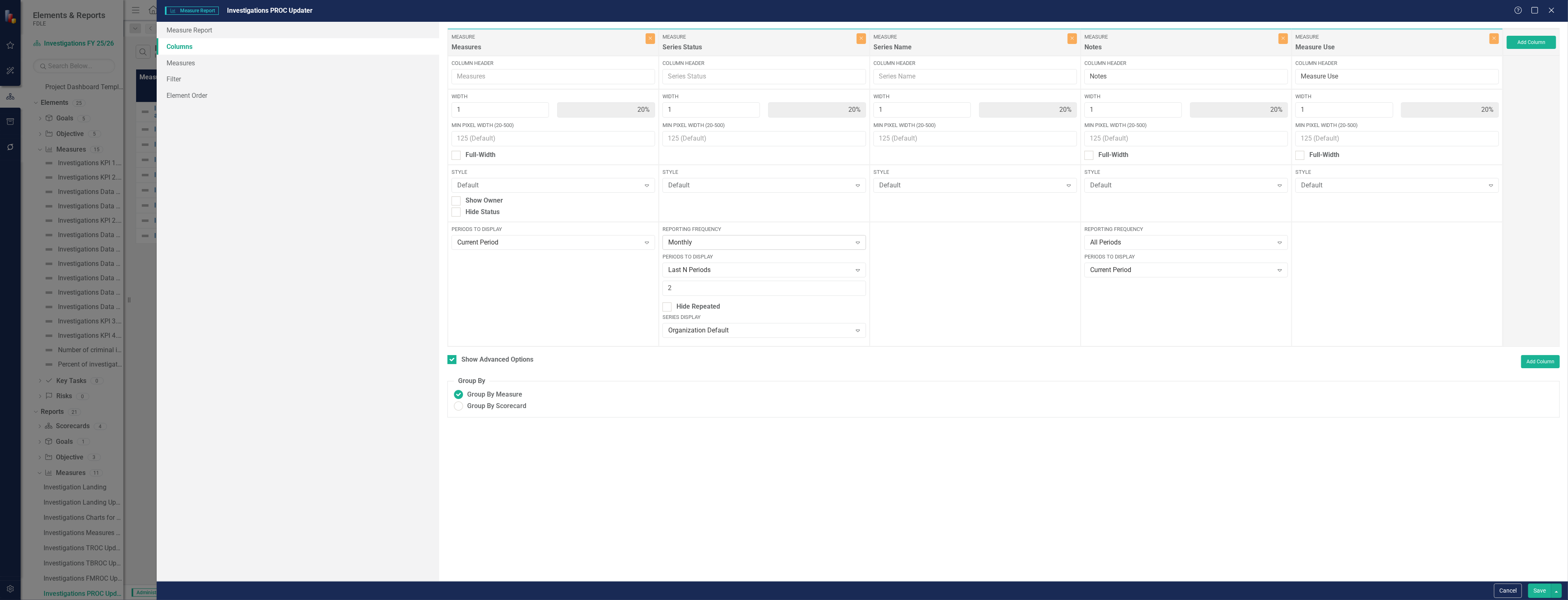
click at [754, 243] on div "Monthly" at bounding box center [760, 243] width 184 height 9
click at [746, 363] on div "FY 25/26 No back data" at bounding box center [766, 363] width 190 height 9
click at [1536, 586] on button "Save" at bounding box center [1540, 591] width 23 height 14
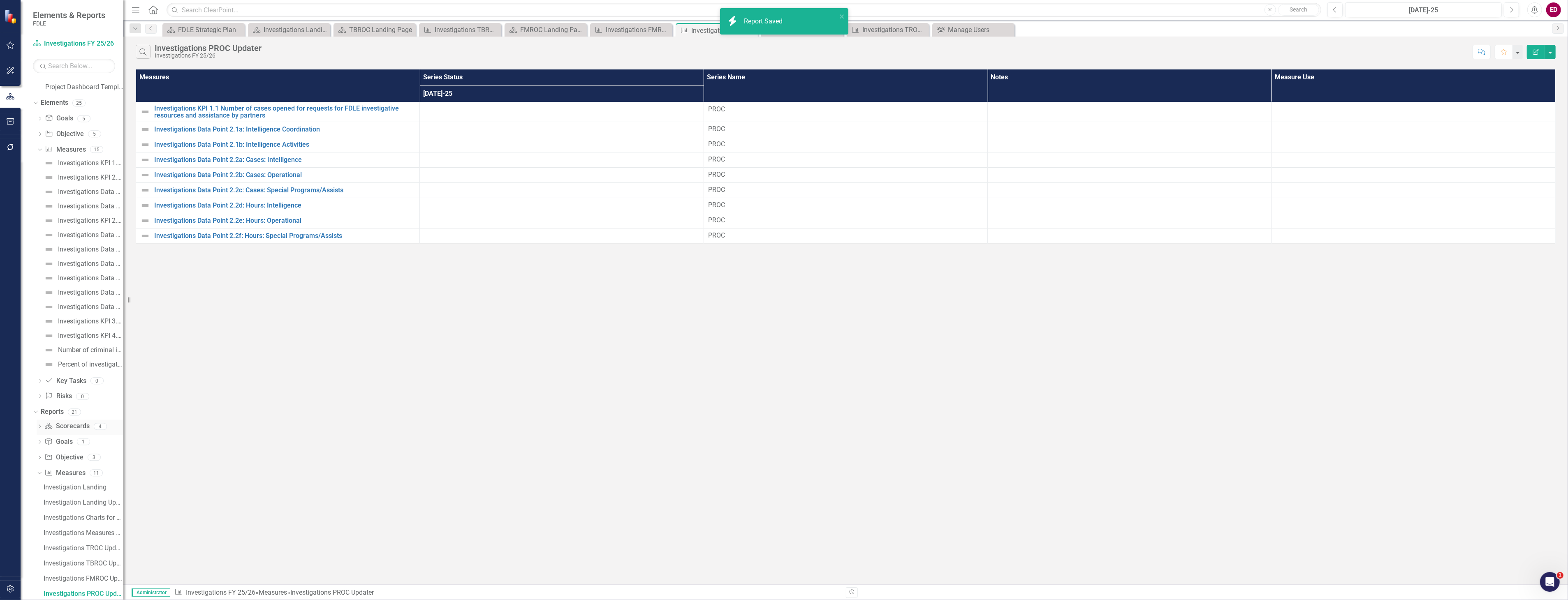
scroll to position [402, 0]
click at [1531, 50] on button "Edit Report" at bounding box center [1536, 52] width 18 height 14
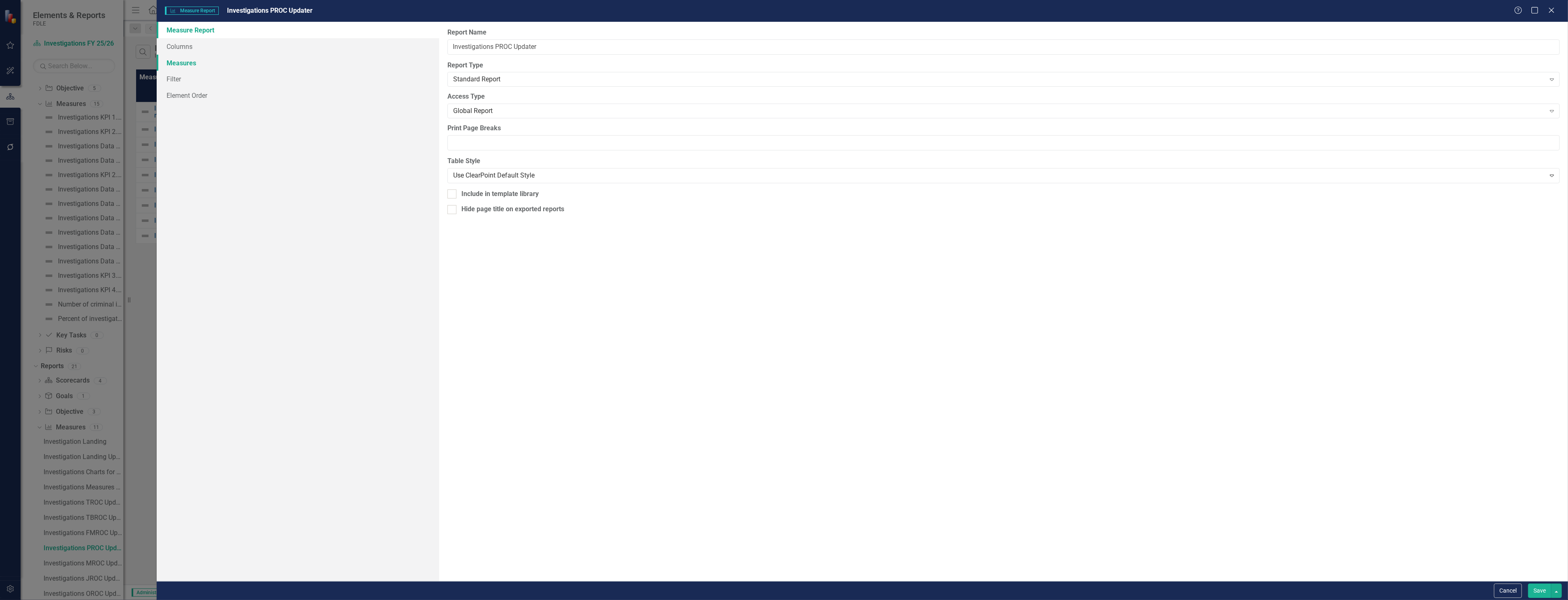
click at [352, 63] on link "Measures" at bounding box center [297, 63] width 282 height 16
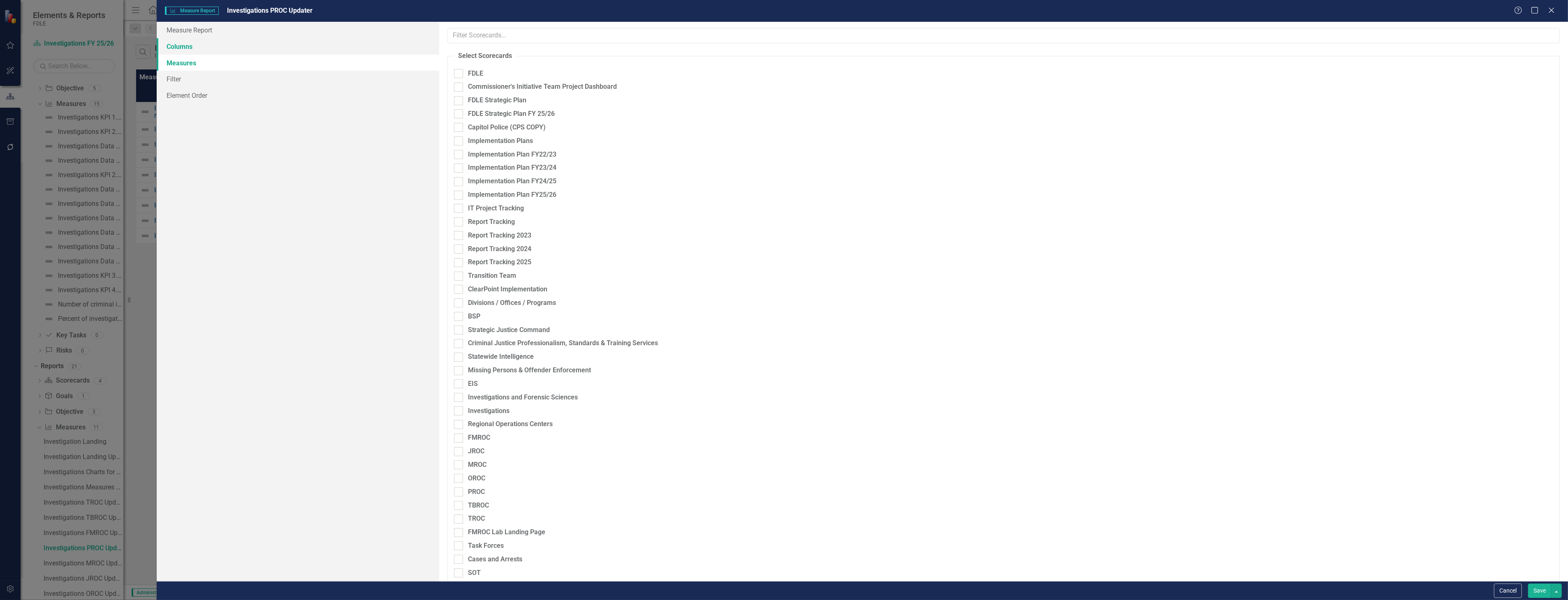
click at [357, 46] on link "Columns" at bounding box center [297, 46] width 282 height 16
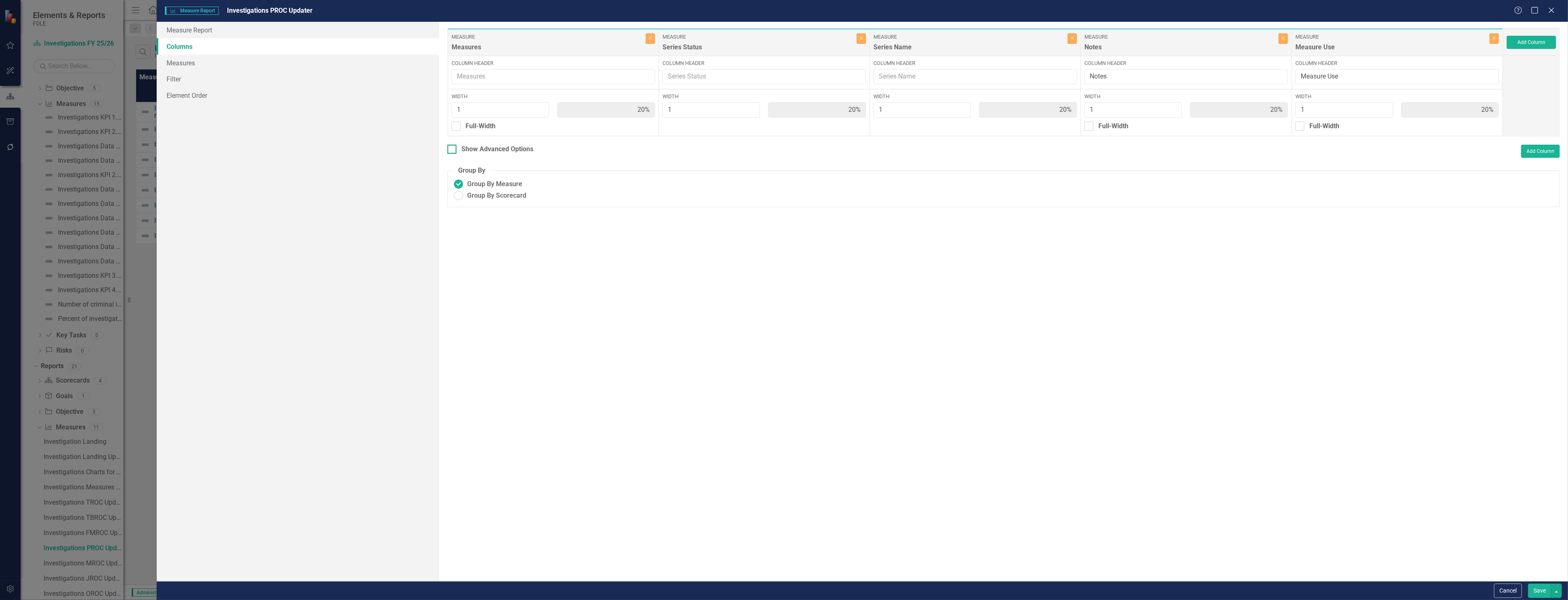
click at [486, 147] on div "Show Advanced Options" at bounding box center [497, 149] width 72 height 9
click at [453, 147] on input "Show Advanced Options" at bounding box center [450, 147] width 5 height 5
checkbox input "true"
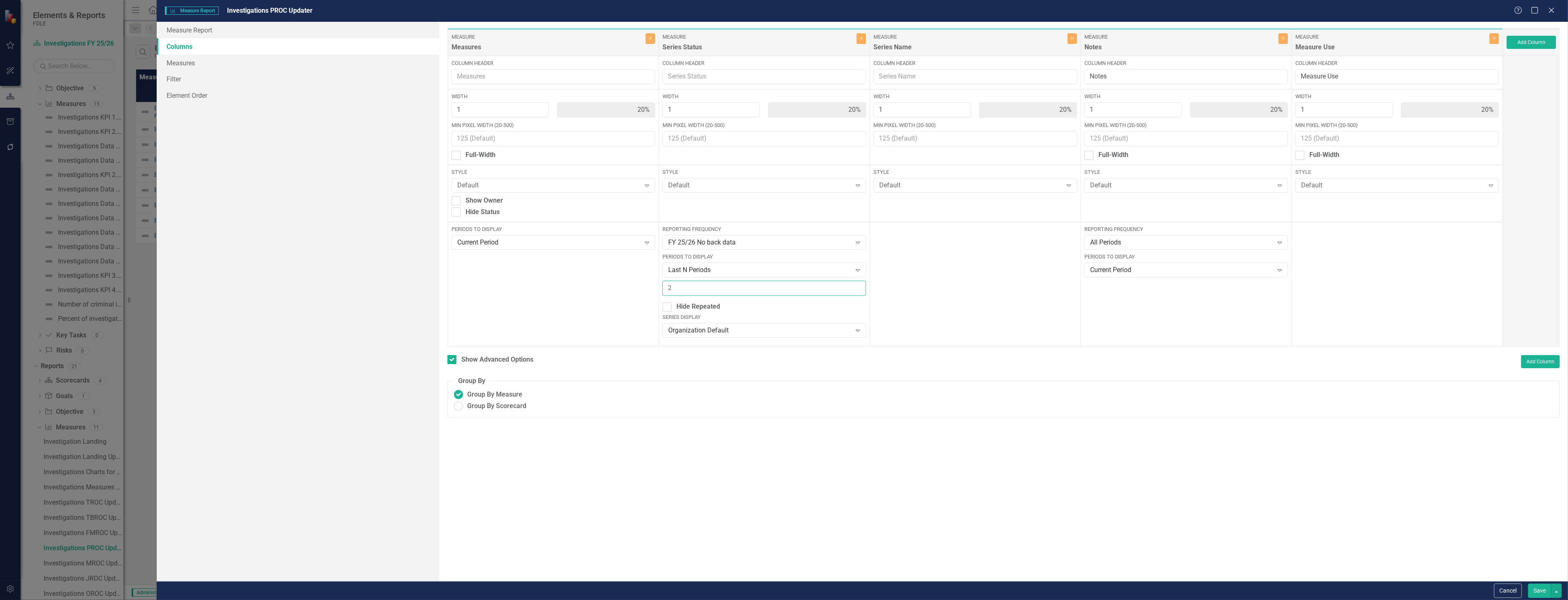
click at [719, 290] on input "2" at bounding box center [764, 288] width 203 height 15
type input "3"
click at [1528, 584] on button "Save" at bounding box center [1540, 591] width 23 height 14
checkbox input "false"
radio input "false"
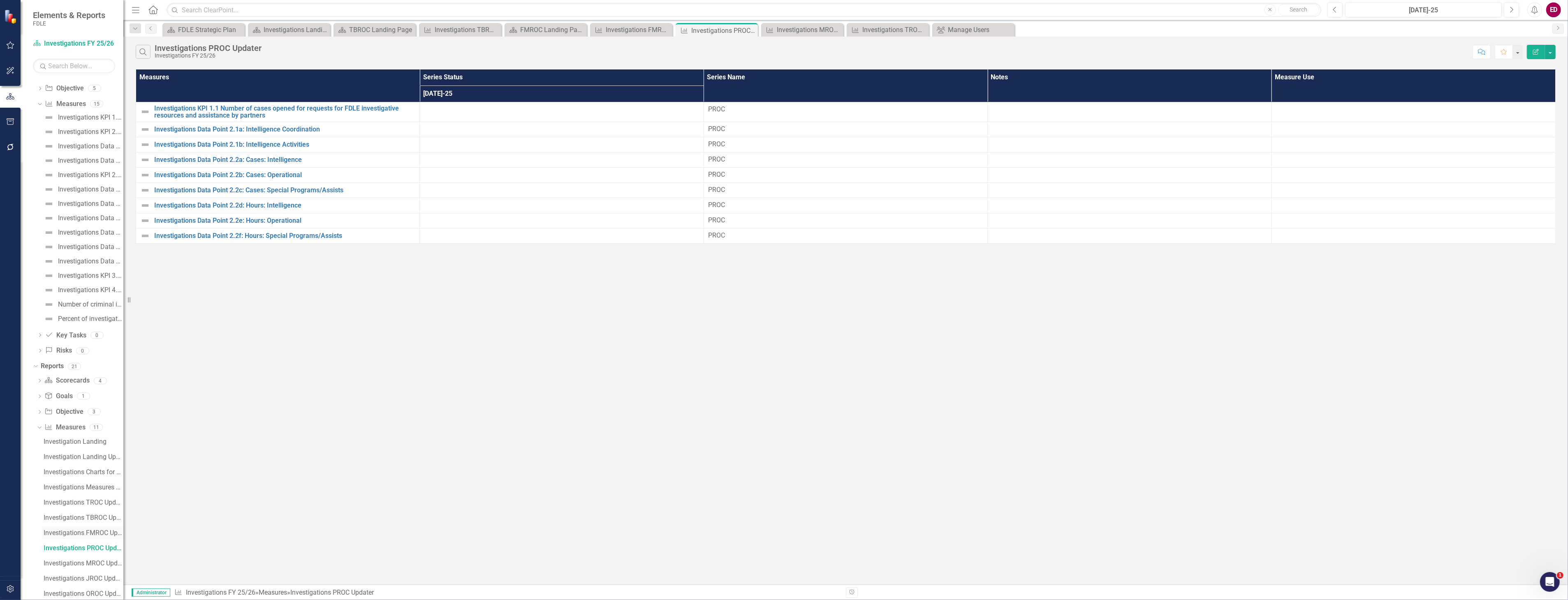
scroll to position [463, 0]
click at [78, 504] on div "Investigations MROC Updater" at bounding box center [83, 502] width 80 height 7
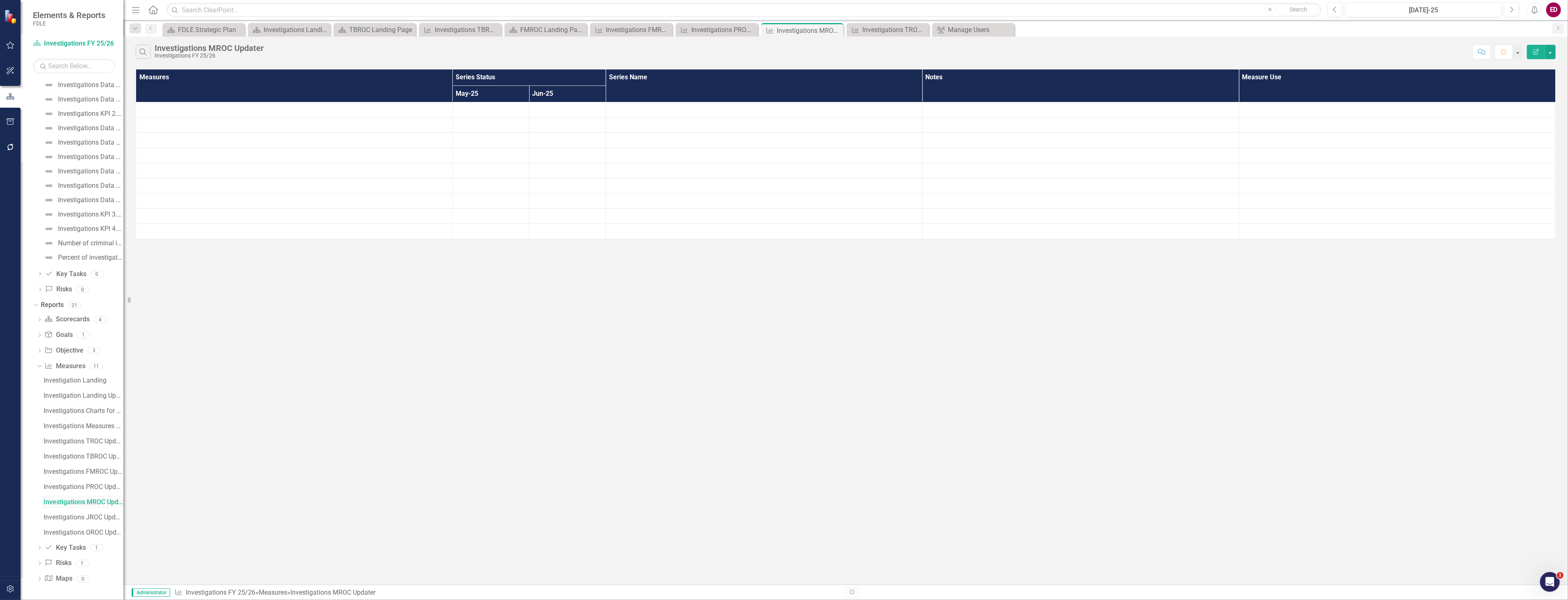
scroll to position [372, 0]
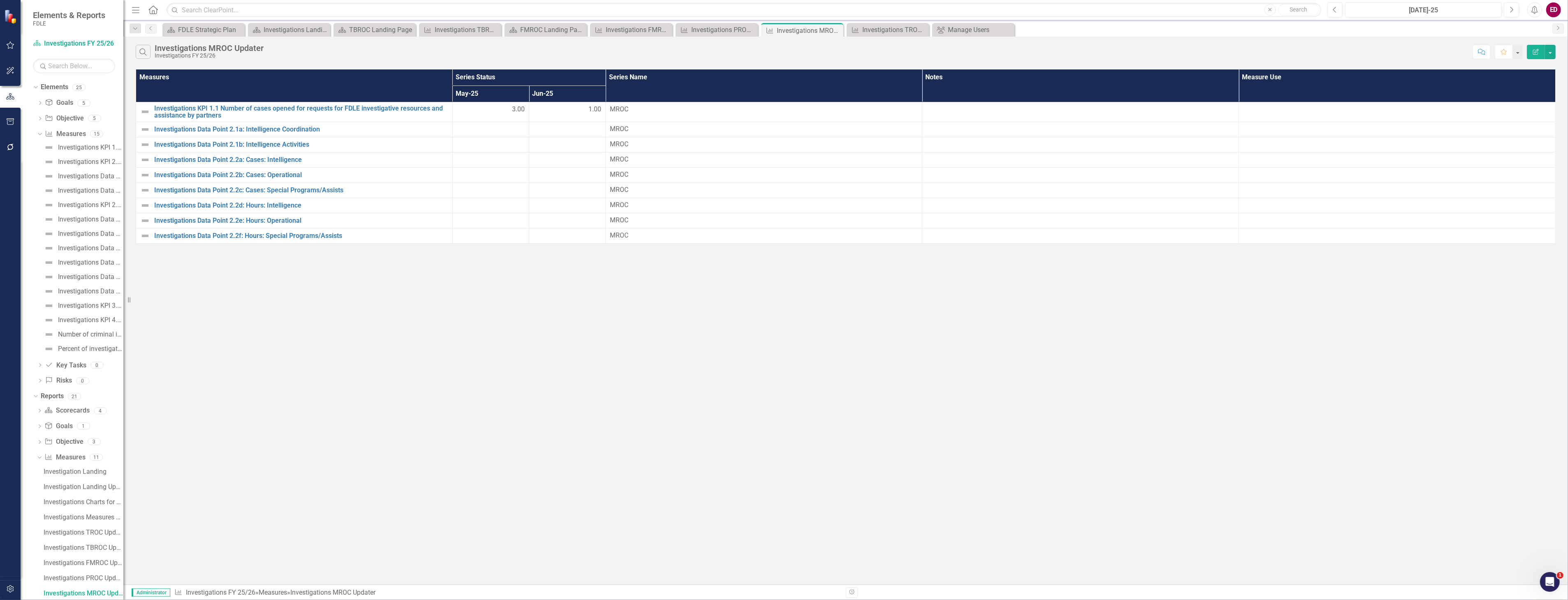
click at [1539, 50] on icon "Edit Report" at bounding box center [1536, 52] width 7 height 6
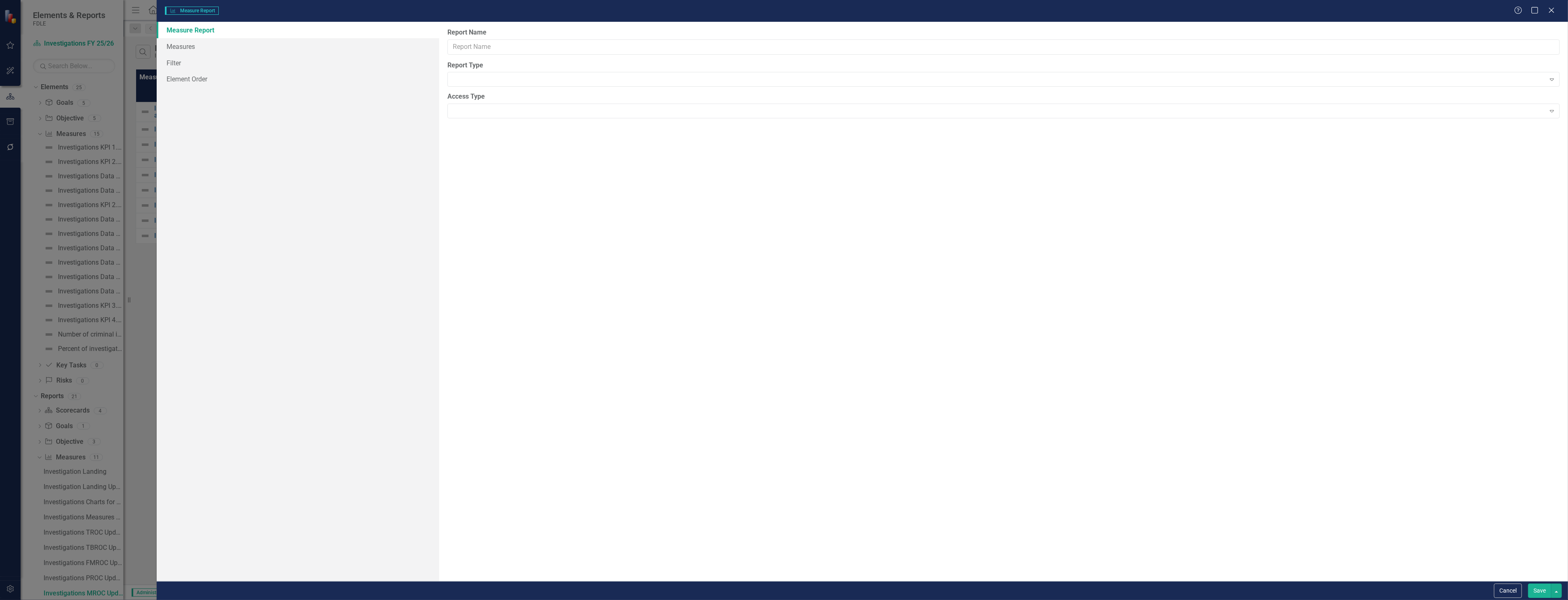
type input "Investigations MROC Updater"
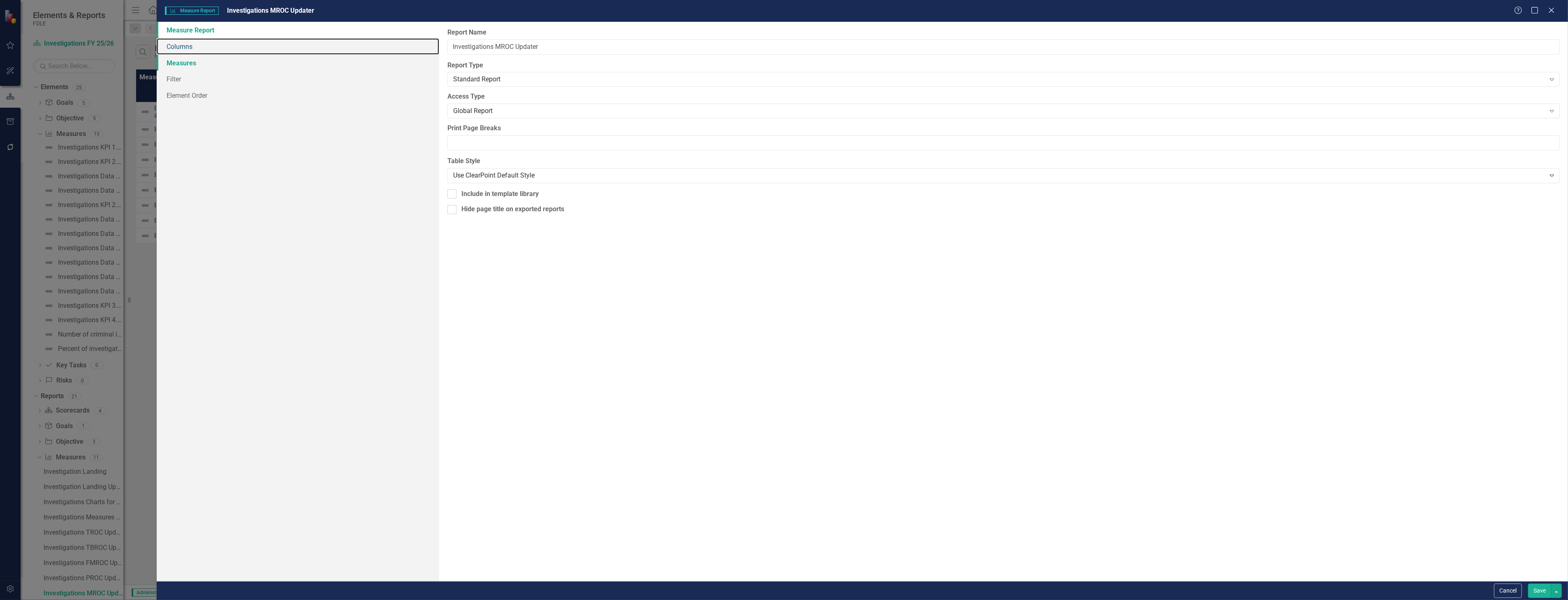
click at [224, 50] on link "Columns" at bounding box center [297, 46] width 282 height 16
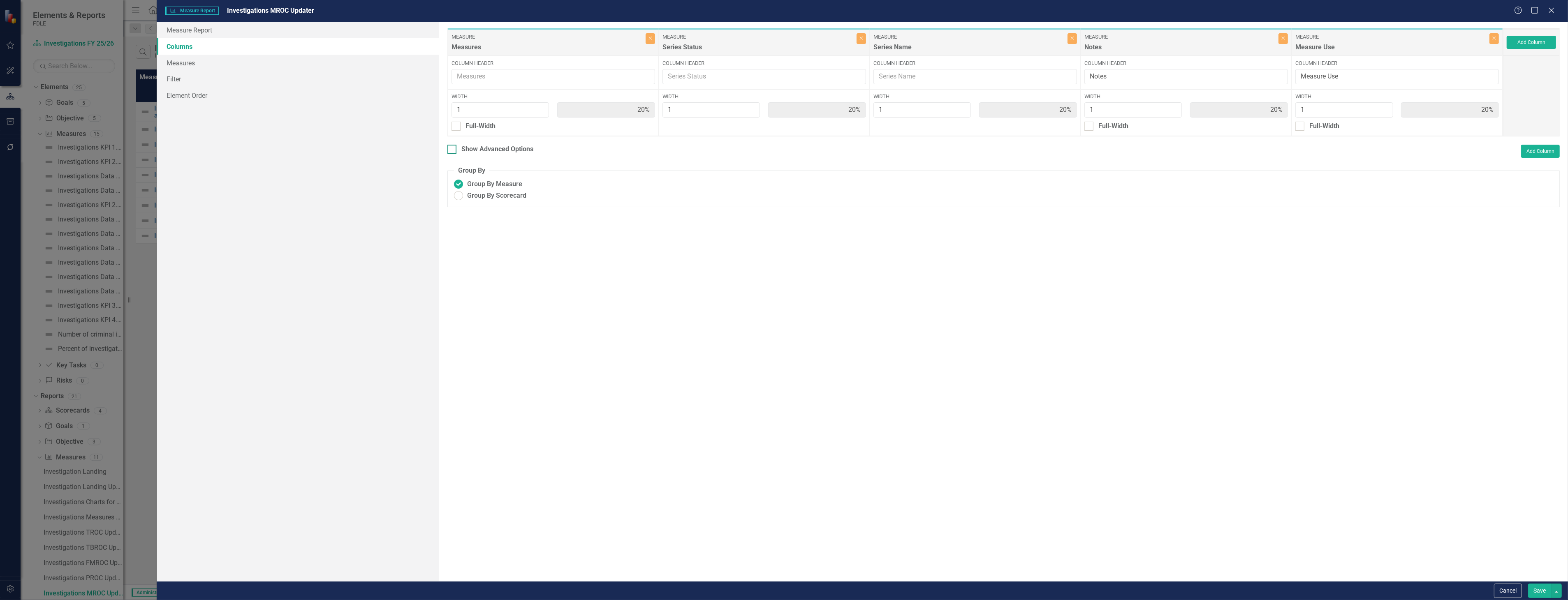
click at [493, 149] on div "Show Advanced Options" at bounding box center [497, 149] width 72 height 9
click at [453, 149] on input "Show Advanced Options" at bounding box center [450, 147] width 5 height 5
checkbox input "true"
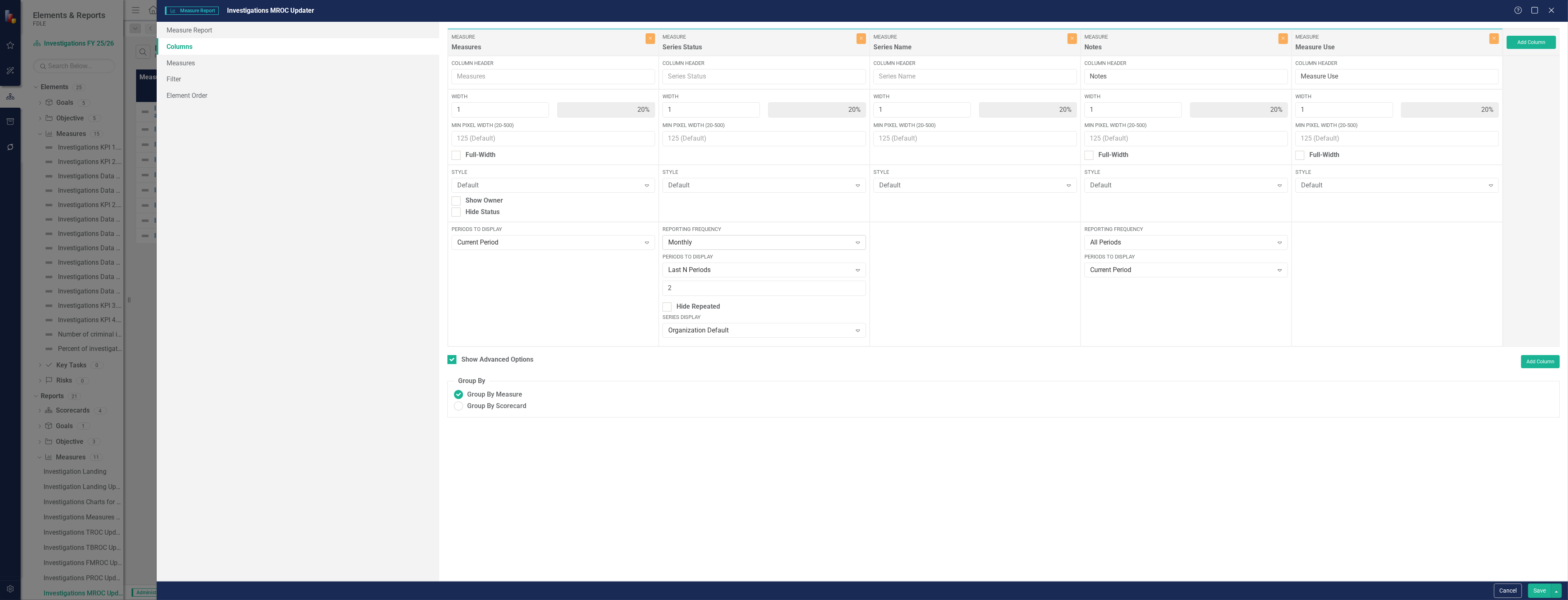
click at [737, 240] on div "Monthly" at bounding box center [760, 243] width 184 height 9
click at [743, 268] on div "FY 25/26 No back data" at bounding box center [766, 272] width 190 height 9
click at [1553, 592] on button "button" at bounding box center [1557, 591] width 11 height 14
click at [1548, 592] on button "Save" at bounding box center [1540, 591] width 23 height 14
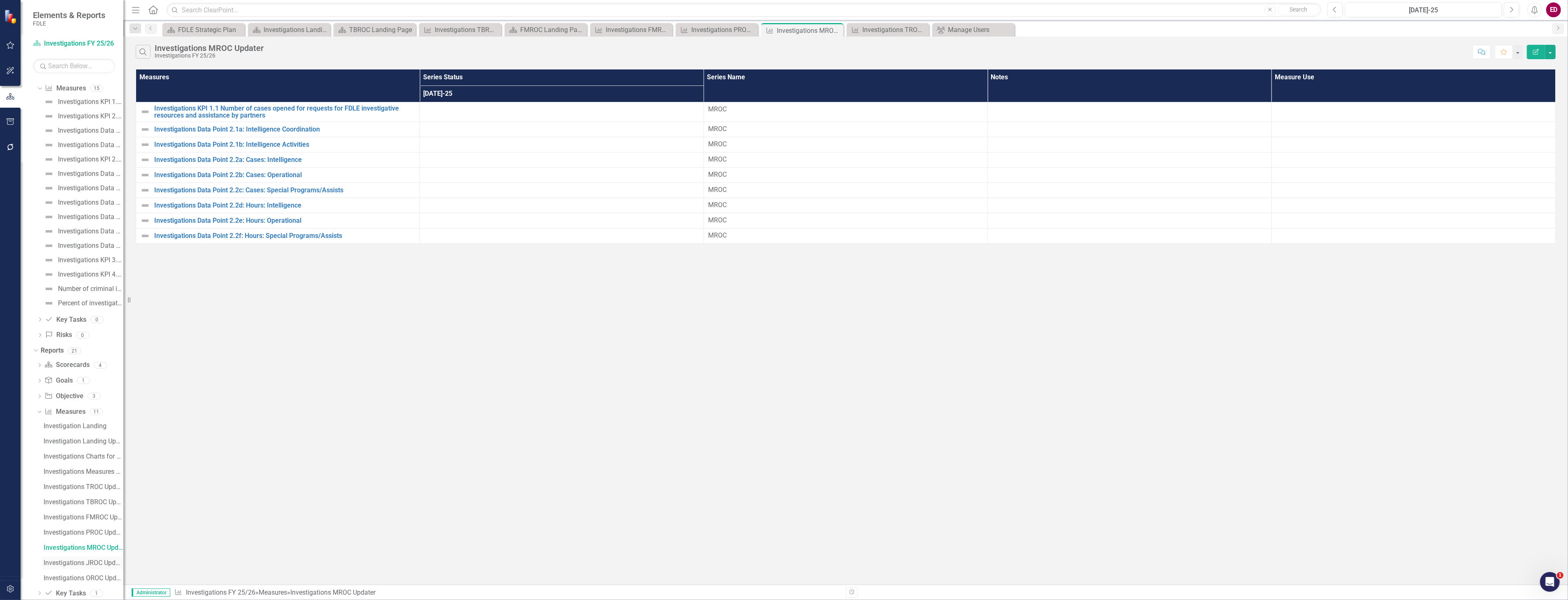
click at [97, 562] on div "Investigations JROC Updater" at bounding box center [83, 563] width 80 height 7
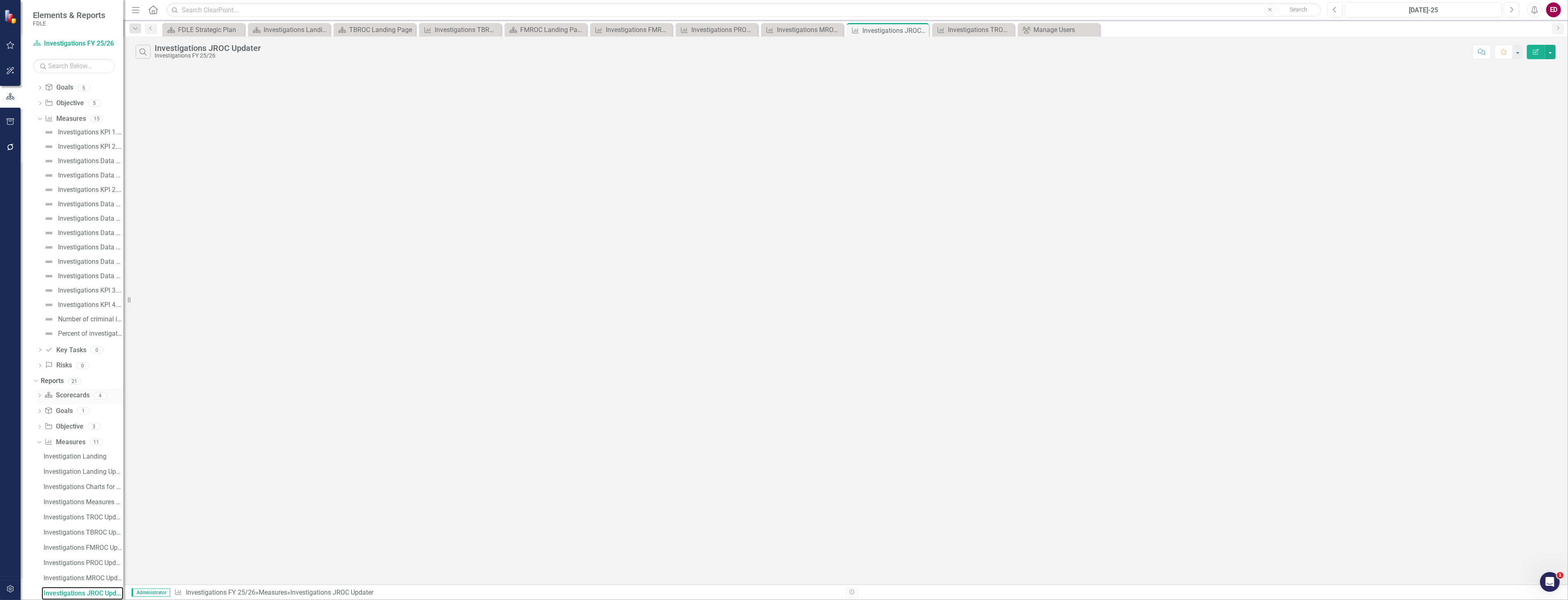
scroll to position [463, 0]
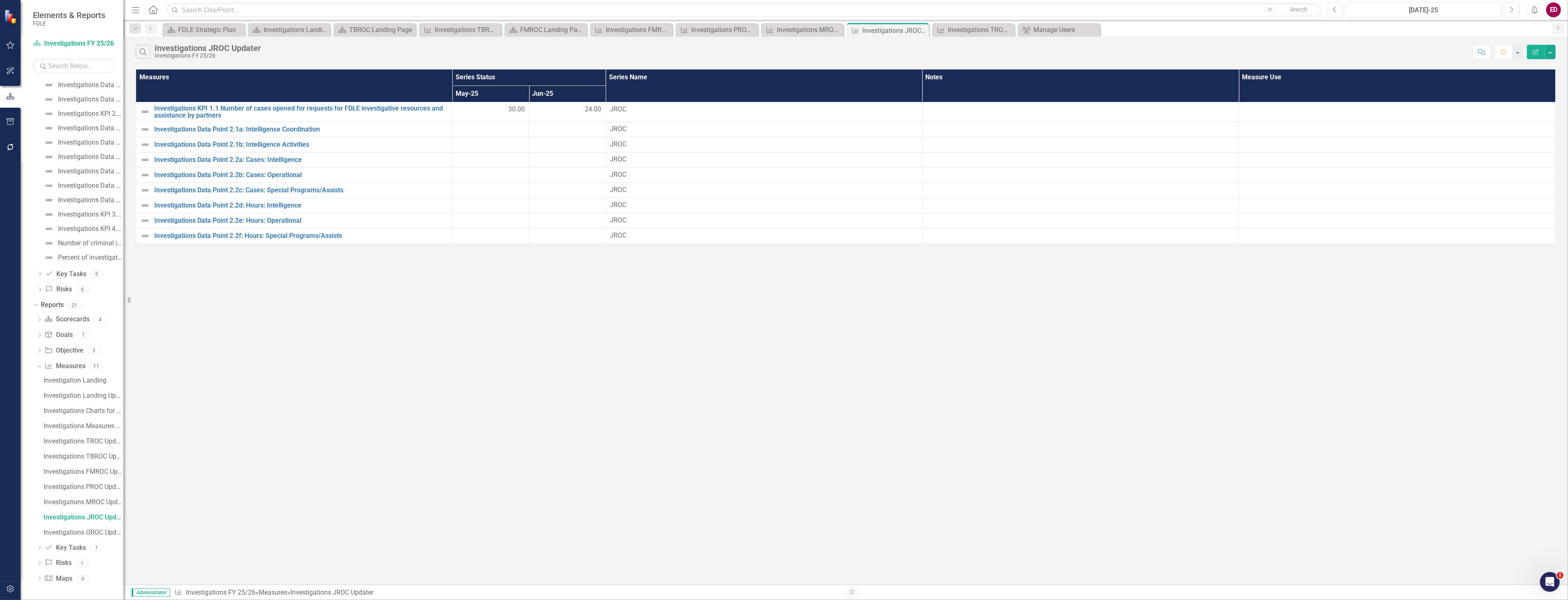
click at [1536, 52] on icon "Edit Report" at bounding box center [1536, 52] width 7 height 6
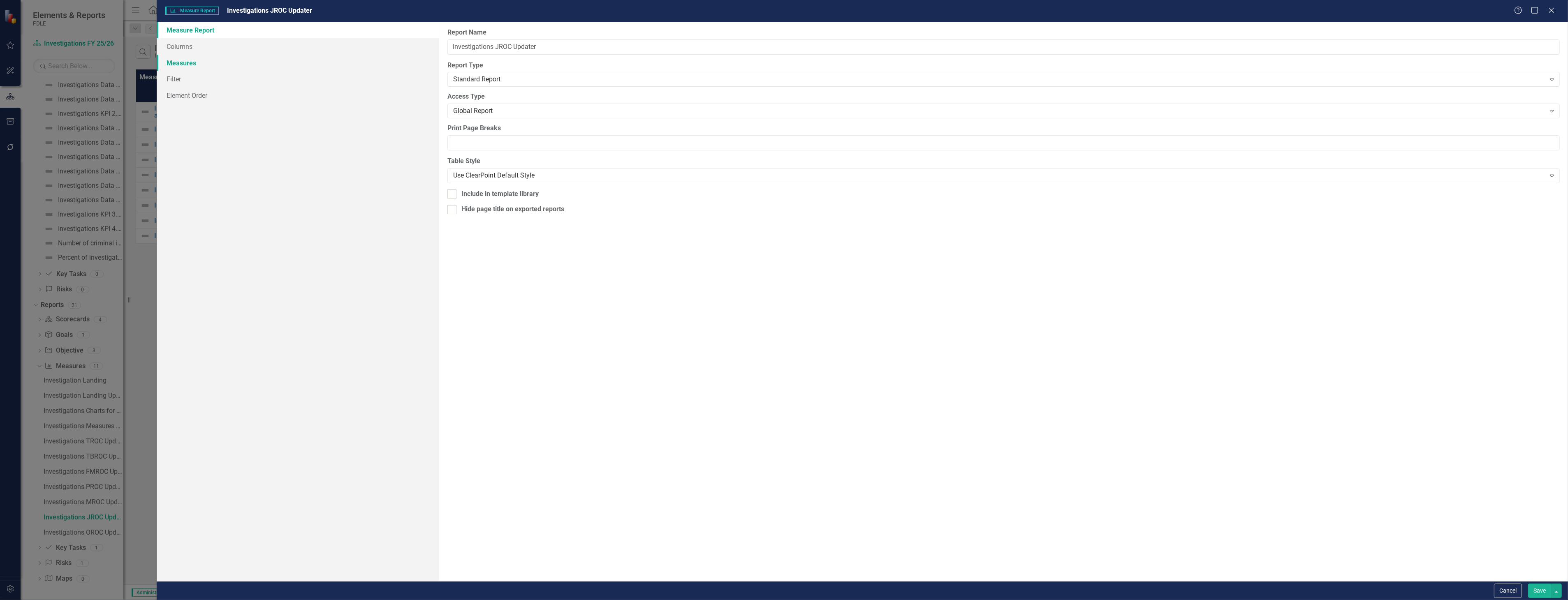
click at [346, 67] on link "Measures" at bounding box center [297, 63] width 282 height 16
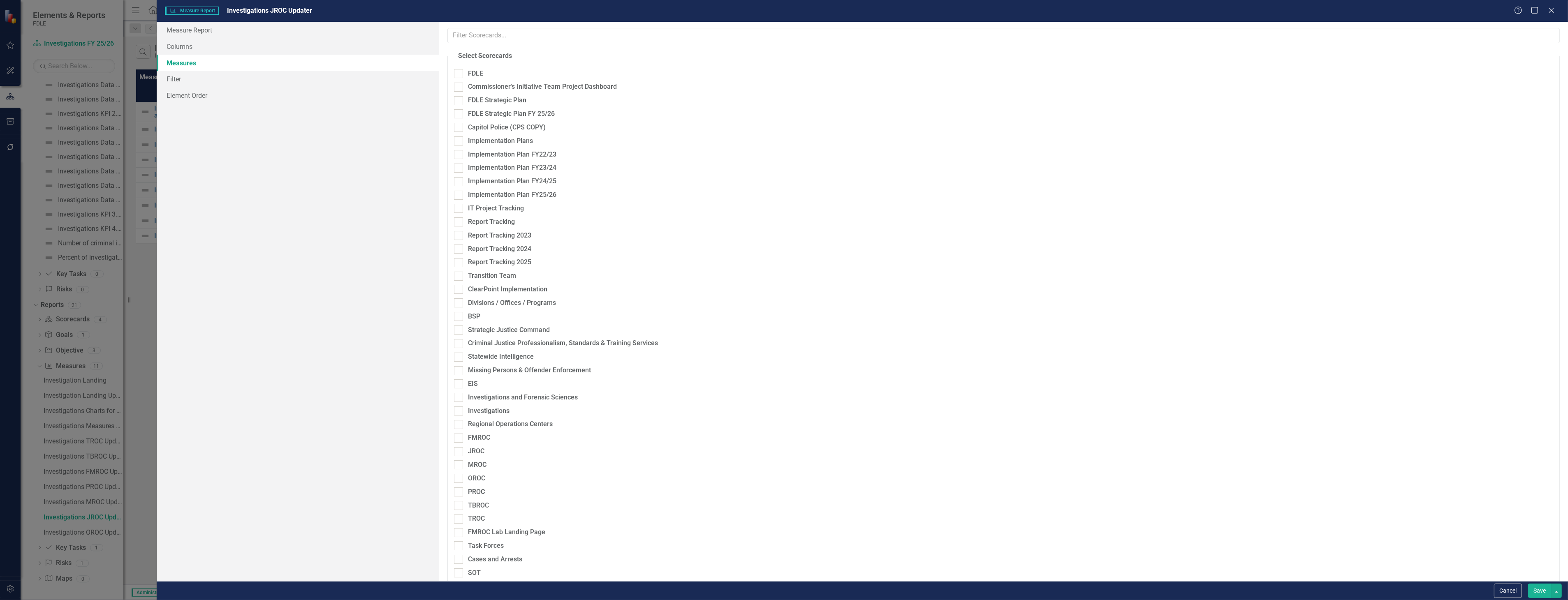
click at [349, 56] on link "Measures" at bounding box center [297, 63] width 282 height 16
click at [345, 47] on link "Columns" at bounding box center [297, 46] width 282 height 16
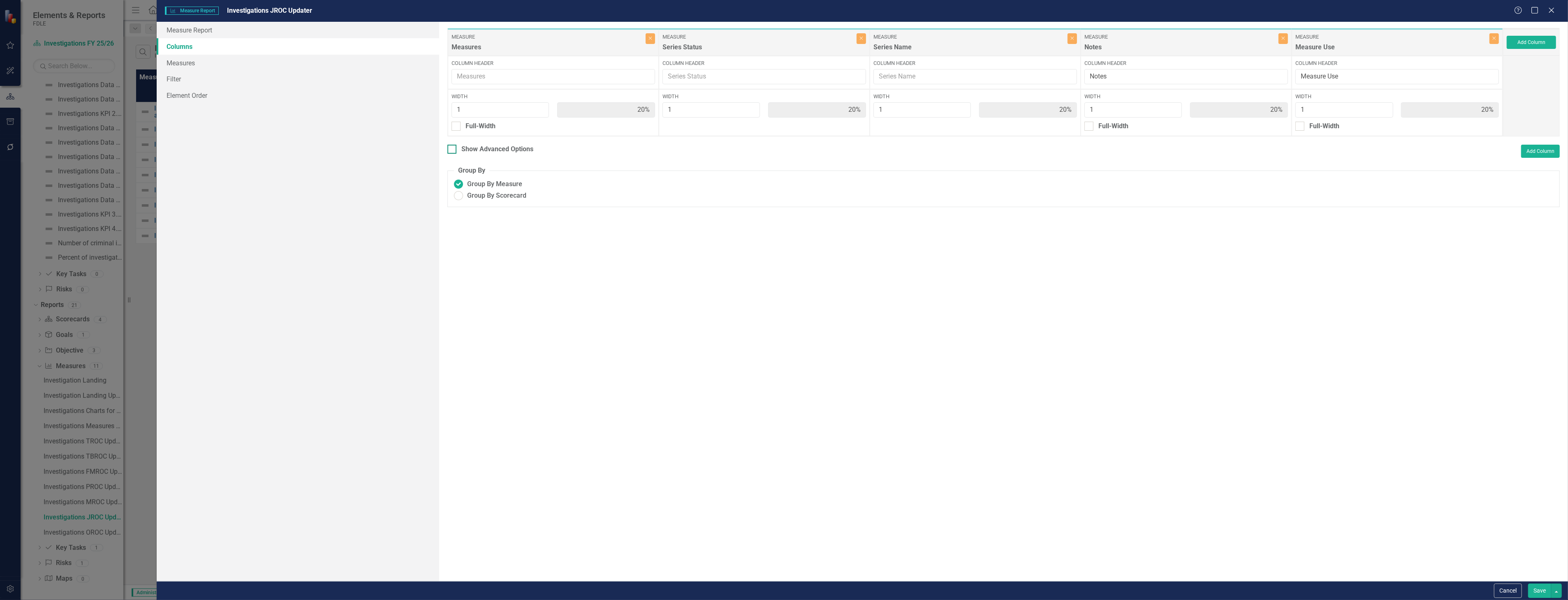
click at [486, 145] on div "Show Advanced Options" at bounding box center [497, 149] width 72 height 9
click at [453, 145] on input "Show Advanced Options" at bounding box center [450, 147] width 5 height 5
checkbox input "true"
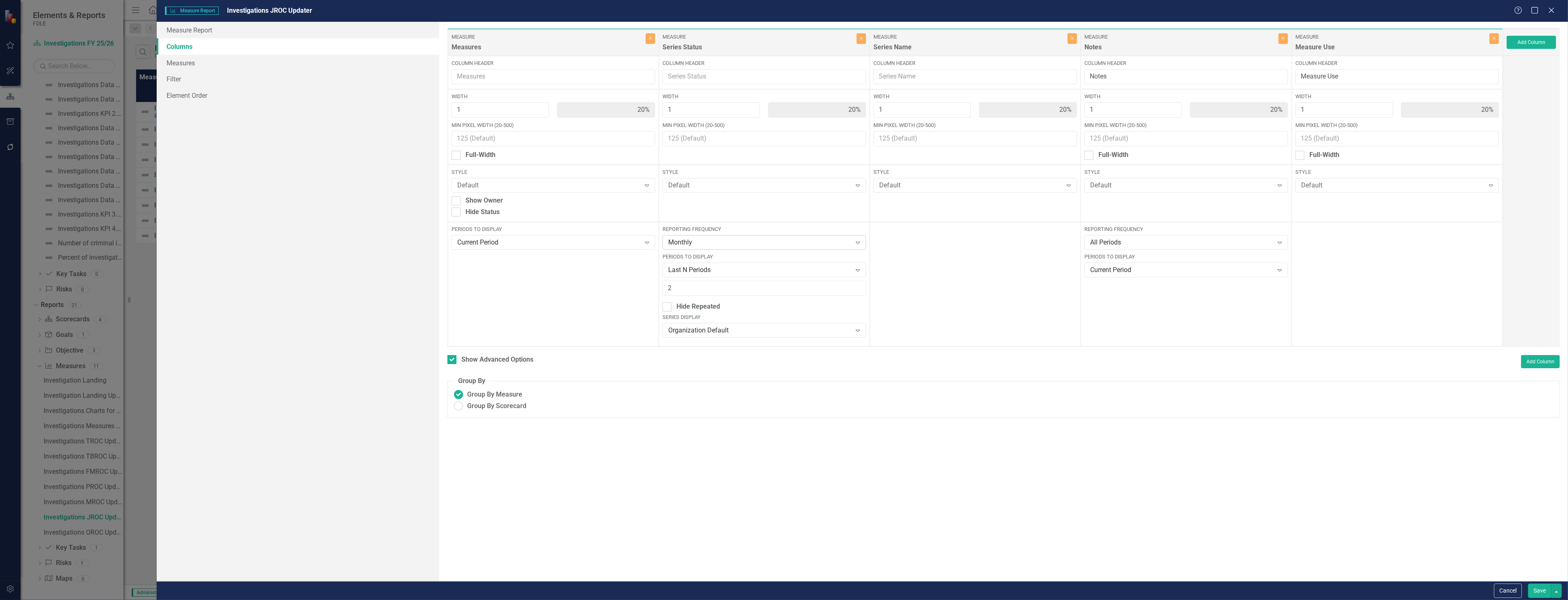
click at [734, 236] on div "Monthly Expand" at bounding box center [764, 243] width 203 height 15
click at [750, 271] on div "FY 25/26 No back data" at bounding box center [766, 272] width 190 height 9
click at [743, 272] on div "Last N Periods" at bounding box center [760, 270] width 184 height 9
click at [1542, 593] on button "Save" at bounding box center [1540, 591] width 23 height 14
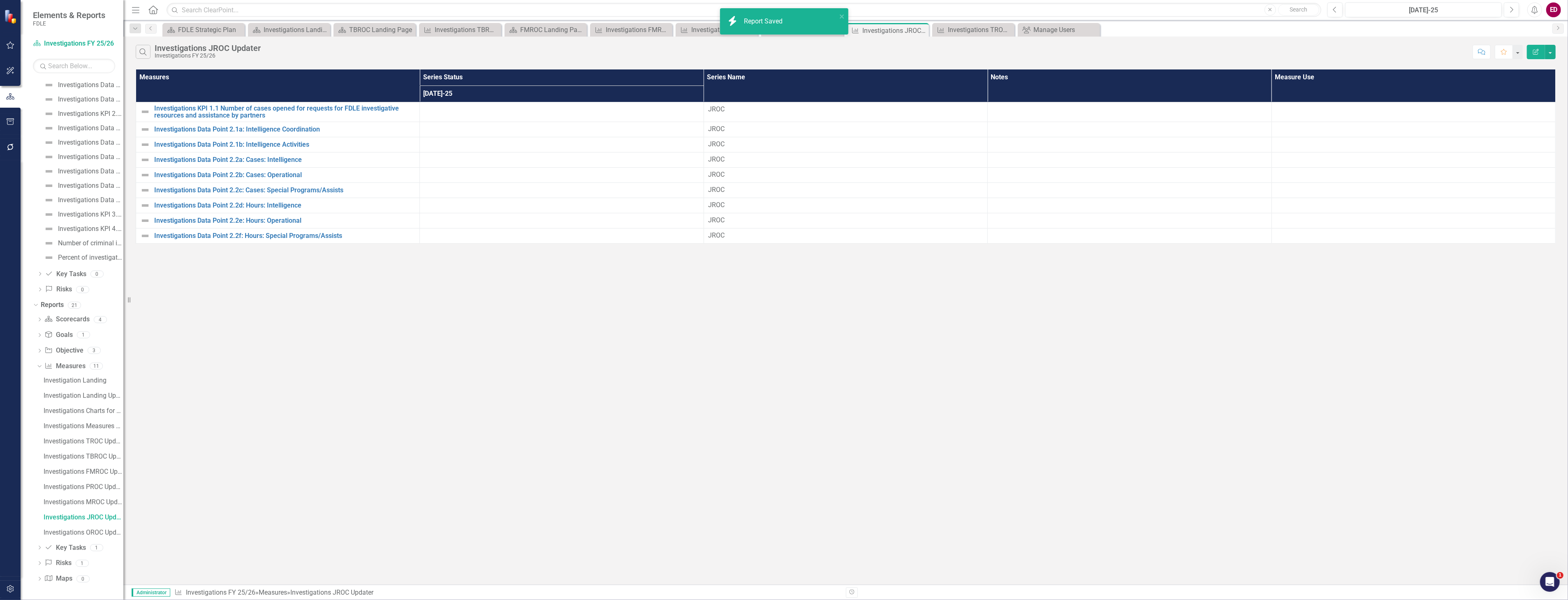
click at [99, 525] on div "Investigation Landing Investigation Landing Updater Investigations Charts for K…" at bounding box center [79, 457] width 87 height 165
click at [106, 537] on link "Investigations OROC Updater" at bounding box center [83, 533] width 82 height 13
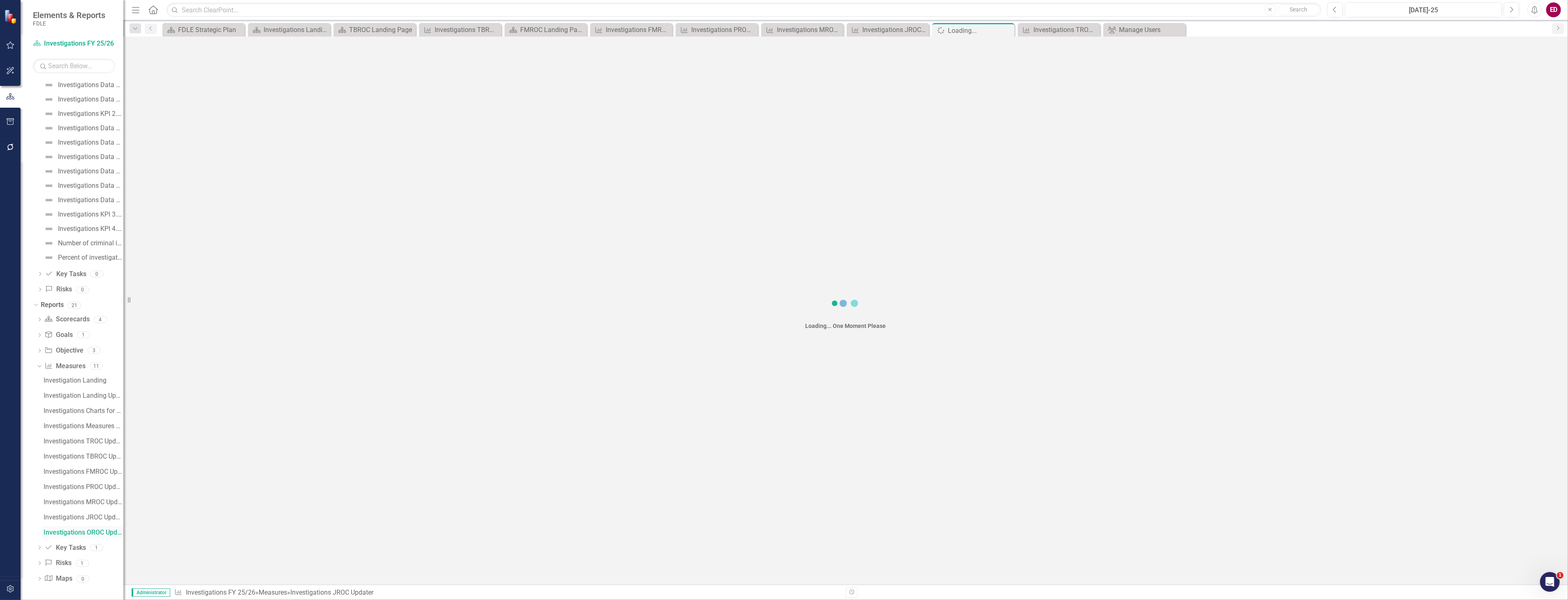
scroll to position [402, 0]
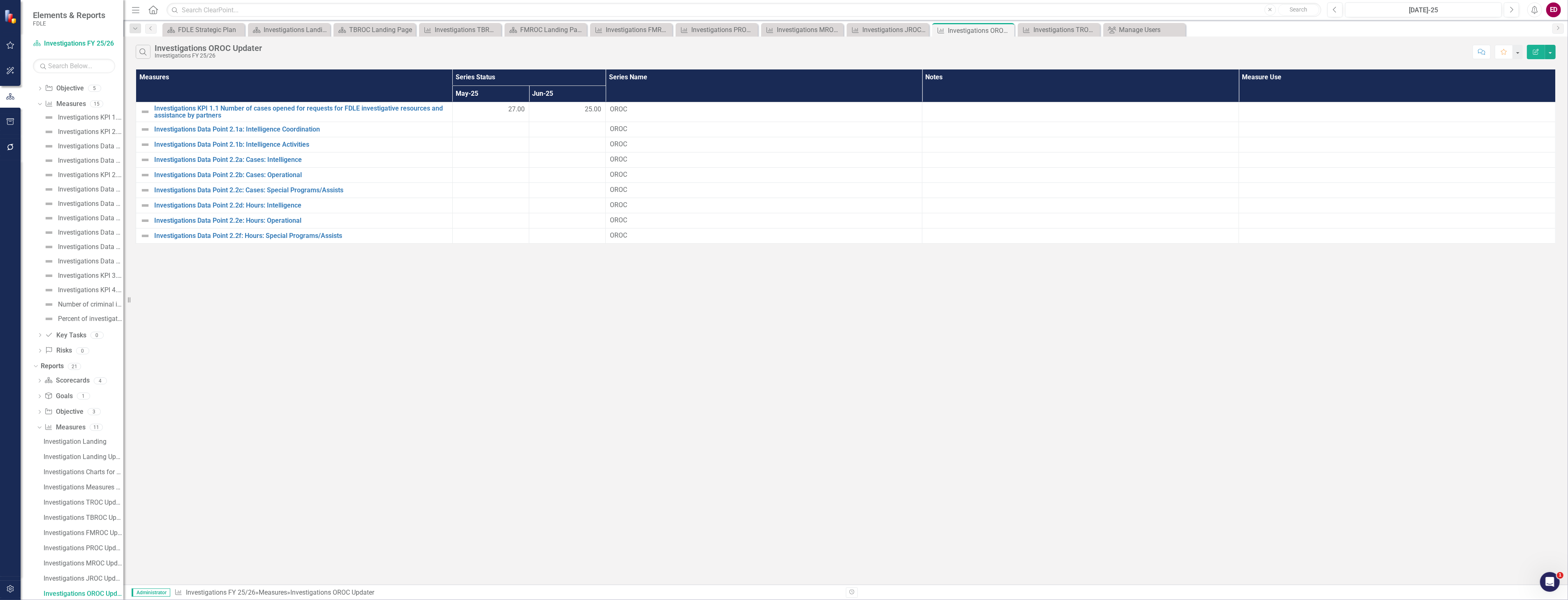
click at [1539, 50] on icon "Edit Report" at bounding box center [1536, 52] width 7 height 6
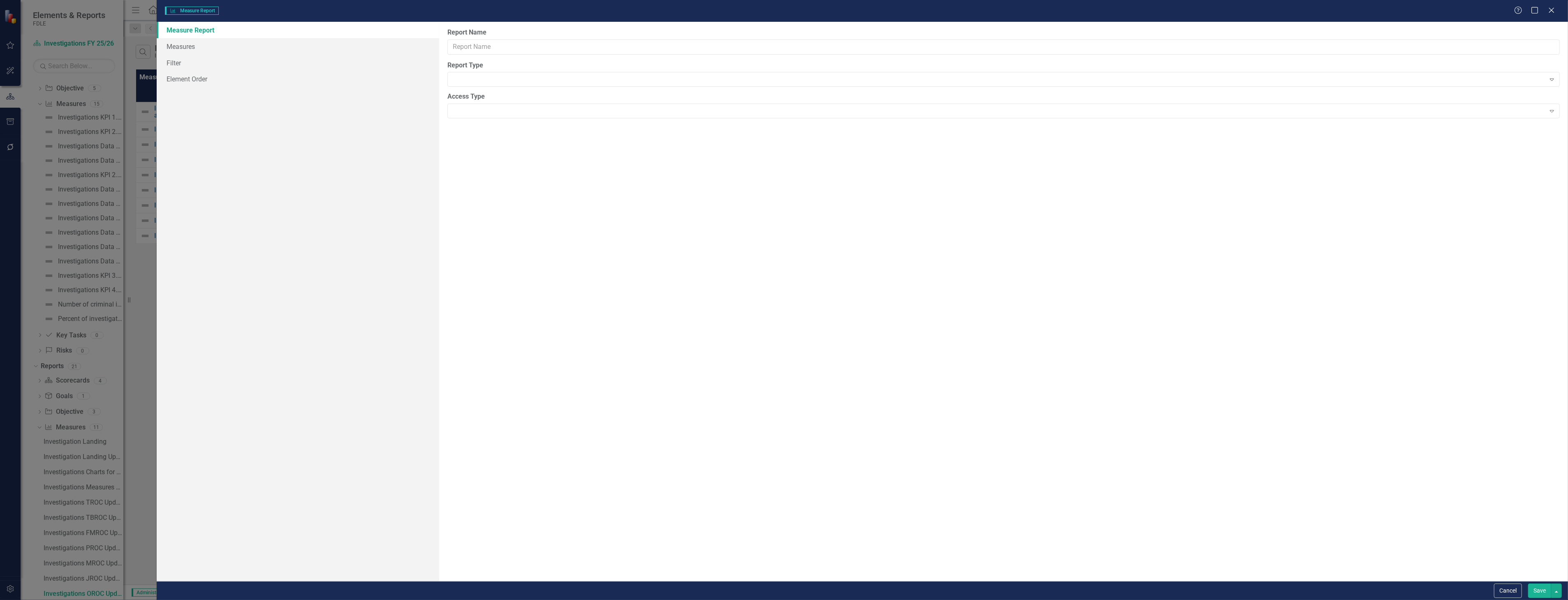
type input "Investigations OROC Updater"
click at [310, 64] on link "Measures" at bounding box center [297, 63] width 282 height 16
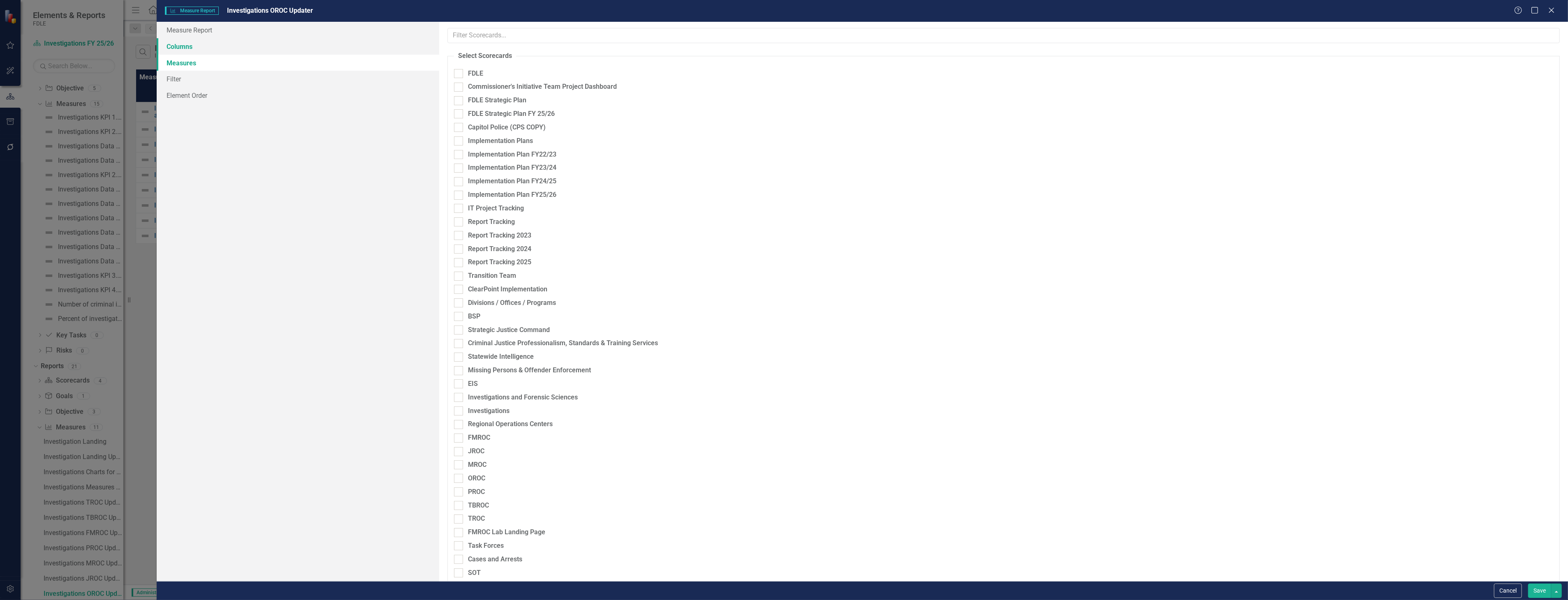
click at [314, 46] on link "Columns" at bounding box center [297, 46] width 282 height 16
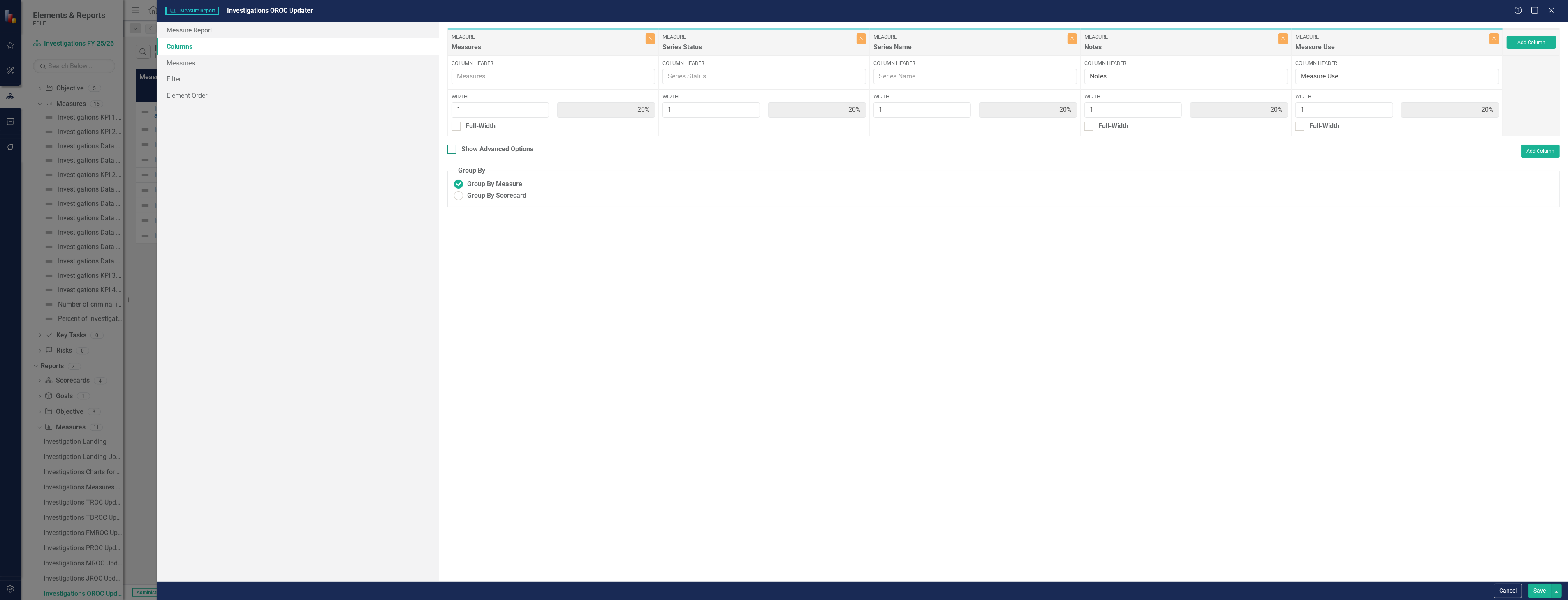
click at [497, 152] on div "Show Advanced Options" at bounding box center [497, 149] width 72 height 9
click at [453, 150] on input "Show Advanced Options" at bounding box center [450, 147] width 5 height 5
checkbox input "true"
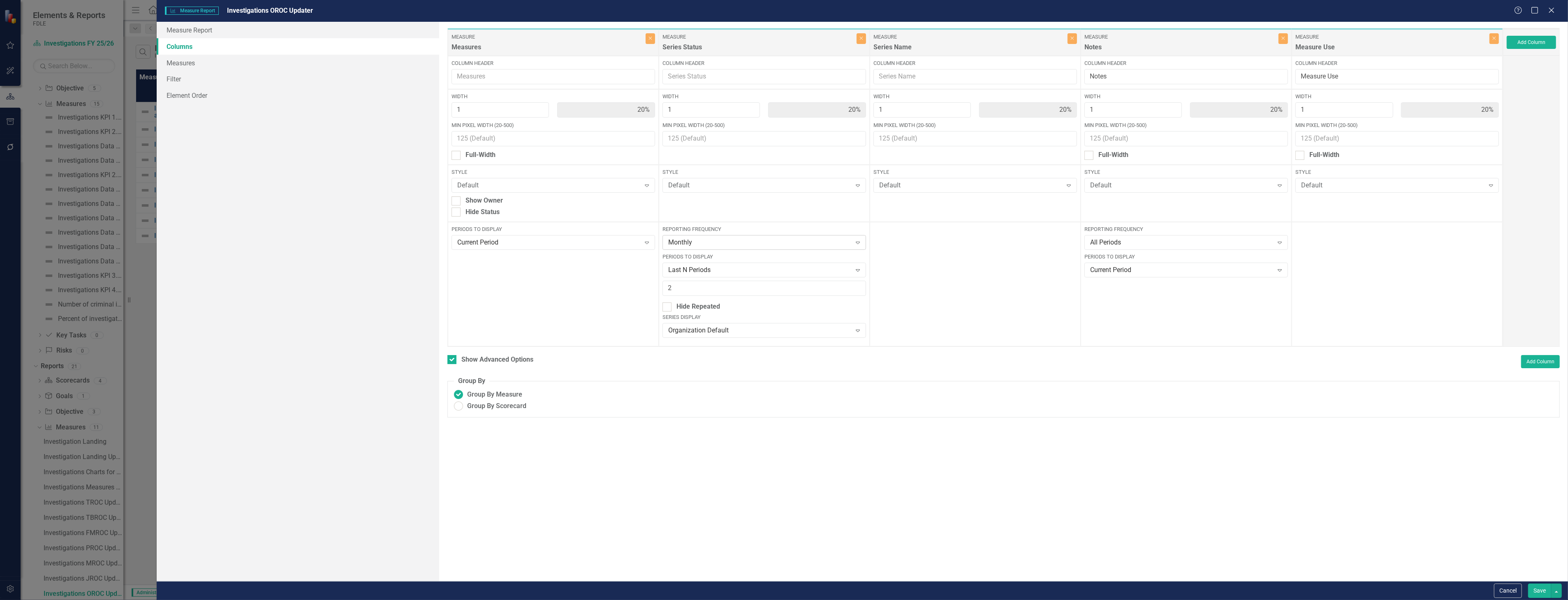
click at [750, 244] on div "Monthly" at bounding box center [760, 243] width 184 height 9
click at [762, 269] on div "FY 25/26 No back data" at bounding box center [766, 272] width 190 height 9
click at [1553, 592] on button "button" at bounding box center [1557, 591] width 11 height 14
click at [1539, 589] on button "Save" at bounding box center [1540, 591] width 23 height 14
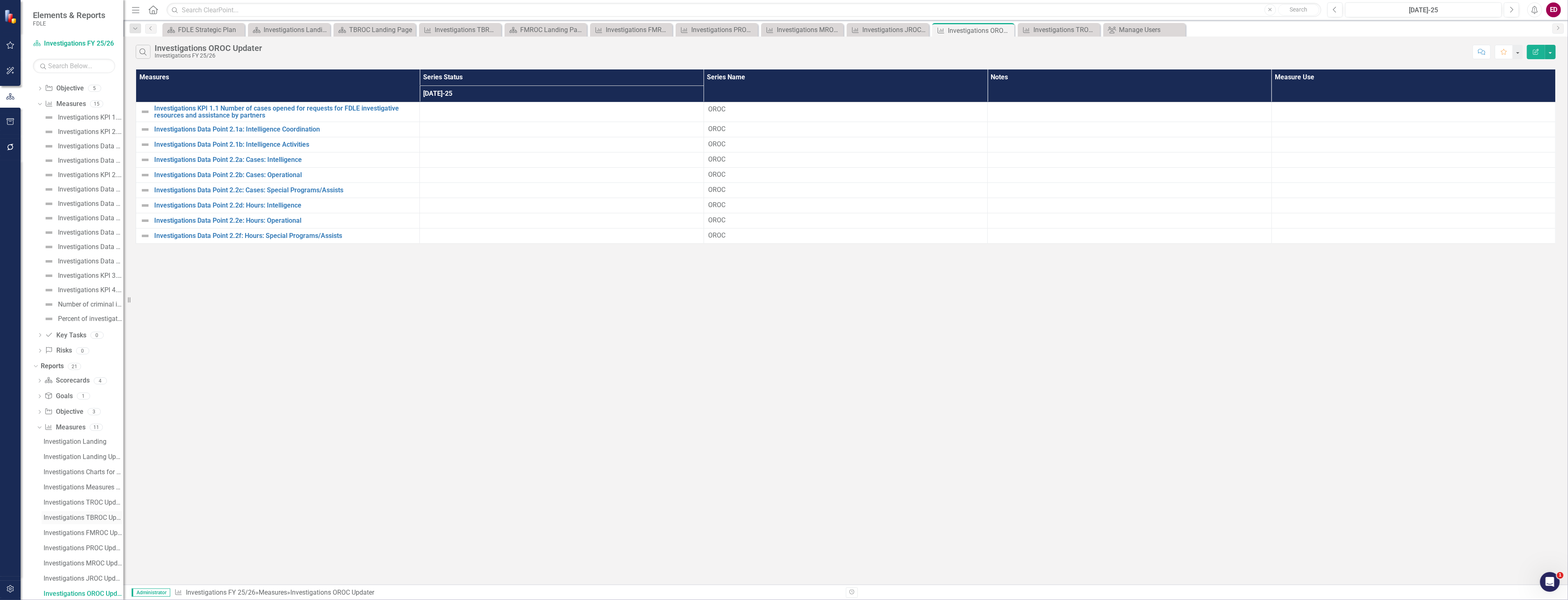
click at [105, 519] on div "Investigations TBROC Updater" at bounding box center [83, 517] width 80 height 7
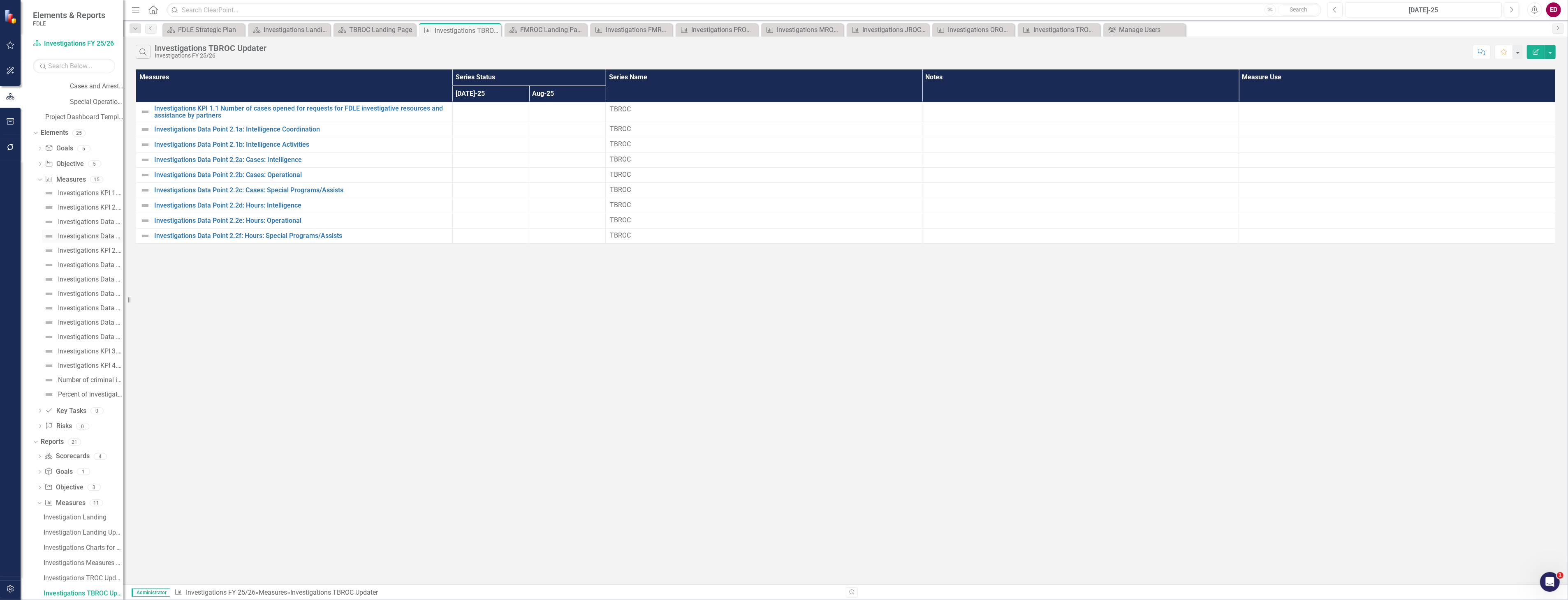
scroll to position [98, 0]
click at [102, 266] on link "TBROC FY 25/26" at bounding box center [100, 268] width 45 height 9
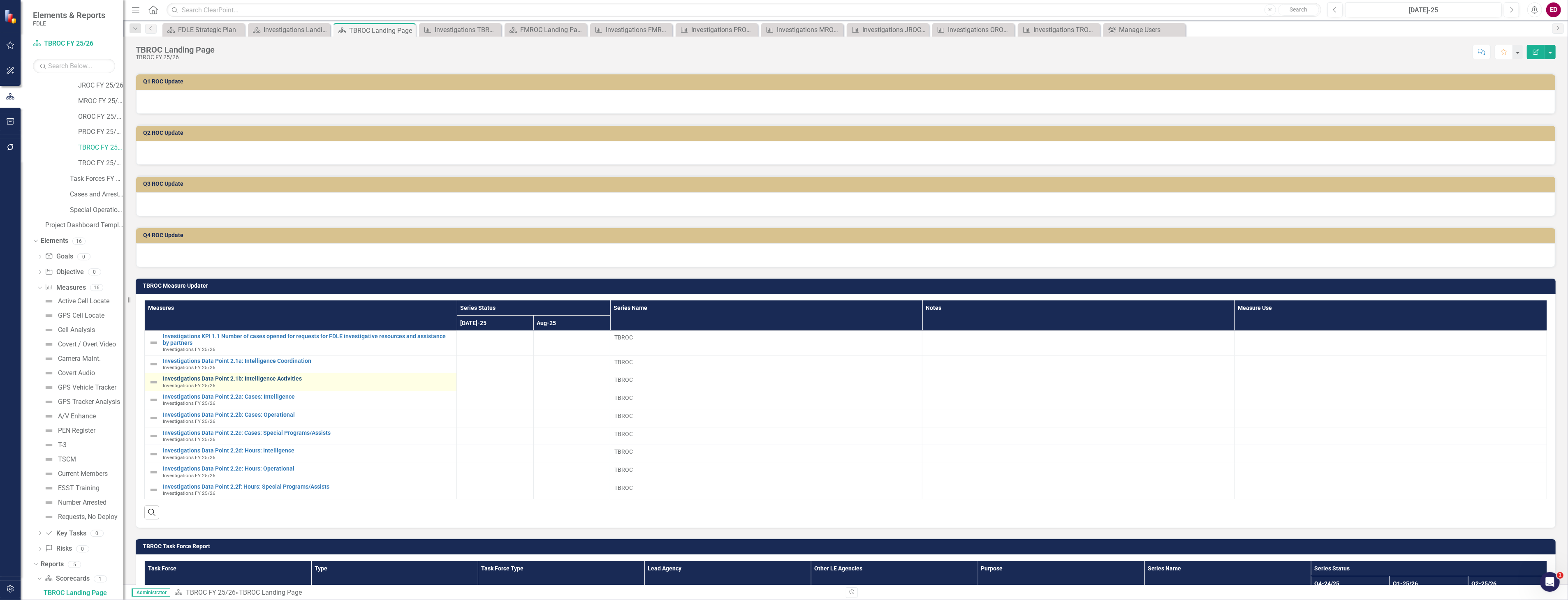
click at [245, 380] on link "Investigations Data Point 2.1b: Intelligence Activities" at bounding box center [308, 379] width 289 height 6
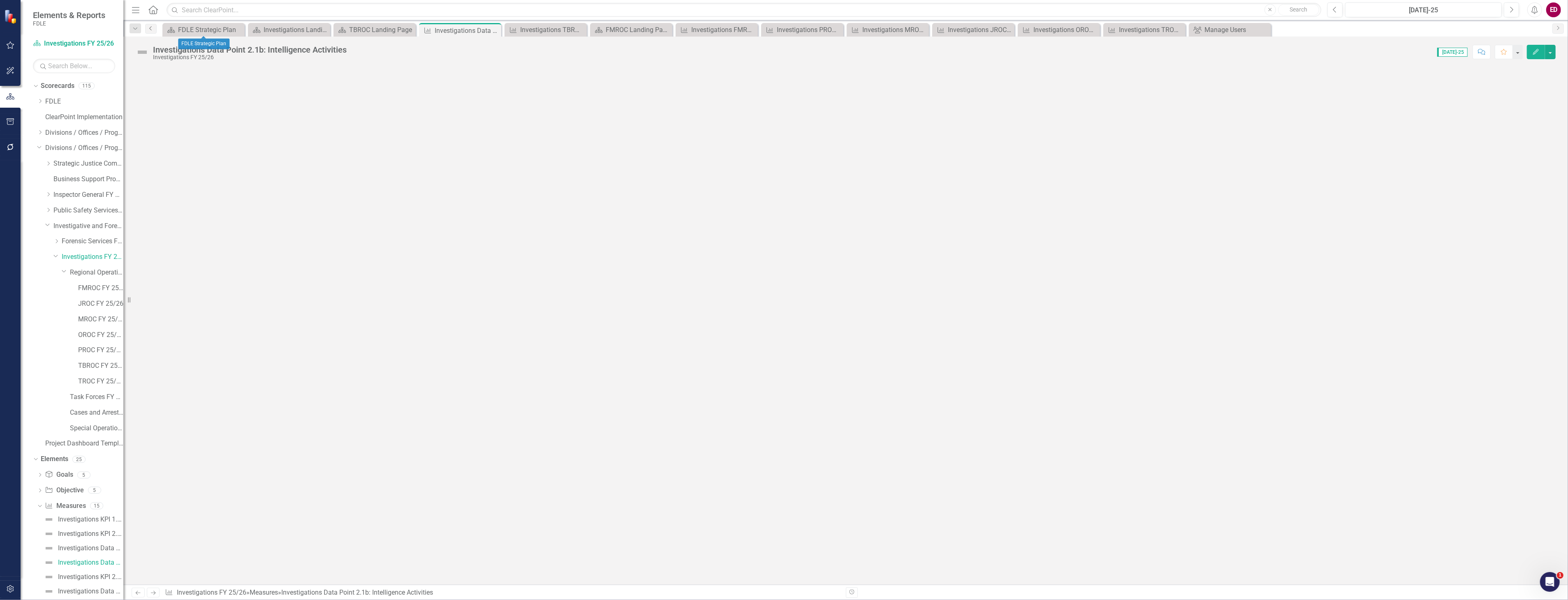
click at [153, 26] on icon "Previous" at bounding box center [151, 28] width 7 height 5
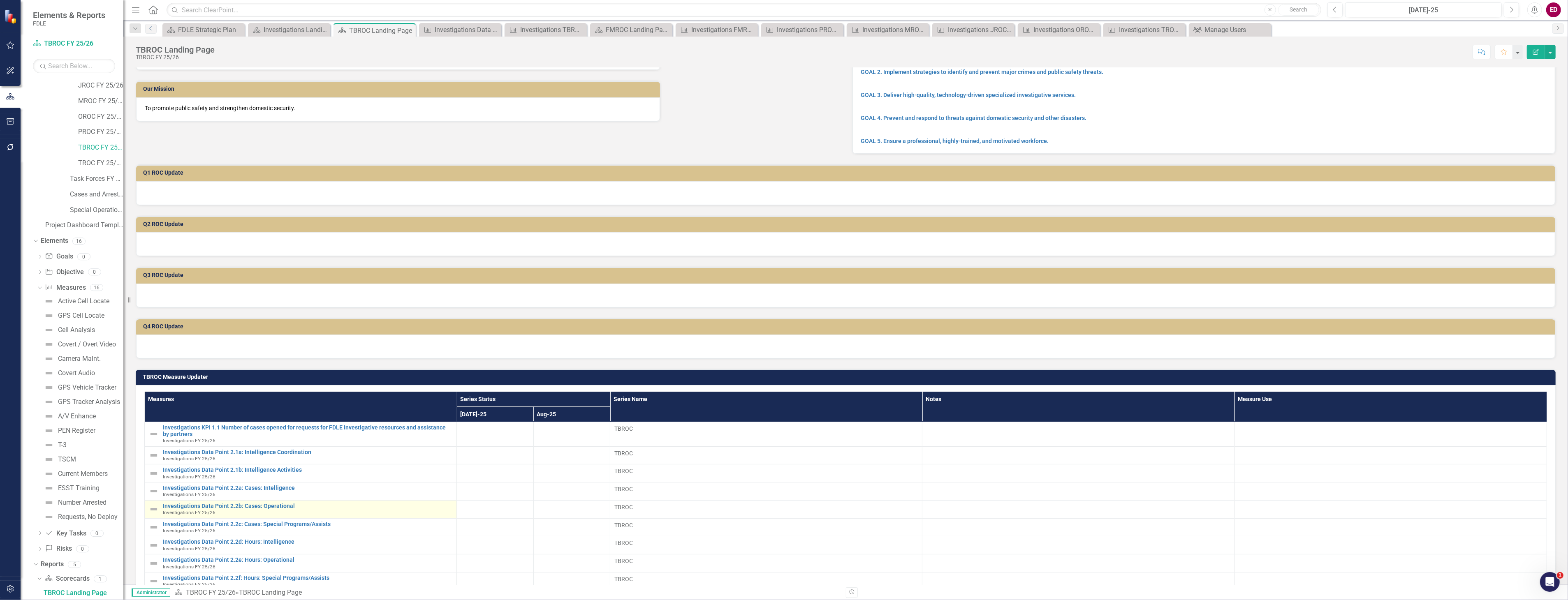
scroll to position [137, 0]
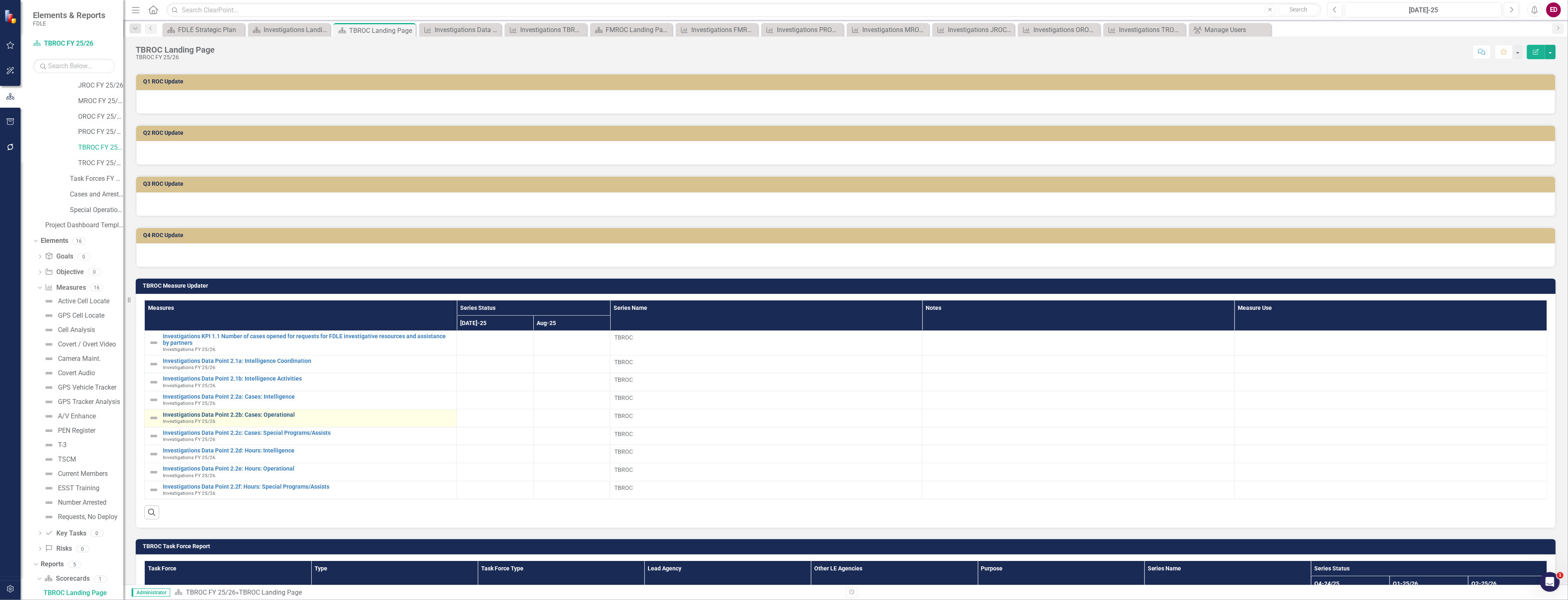
click at [275, 412] on link "Investigations Data Point 2.2b: Cases: Operational" at bounding box center [308, 414] width 289 height 6
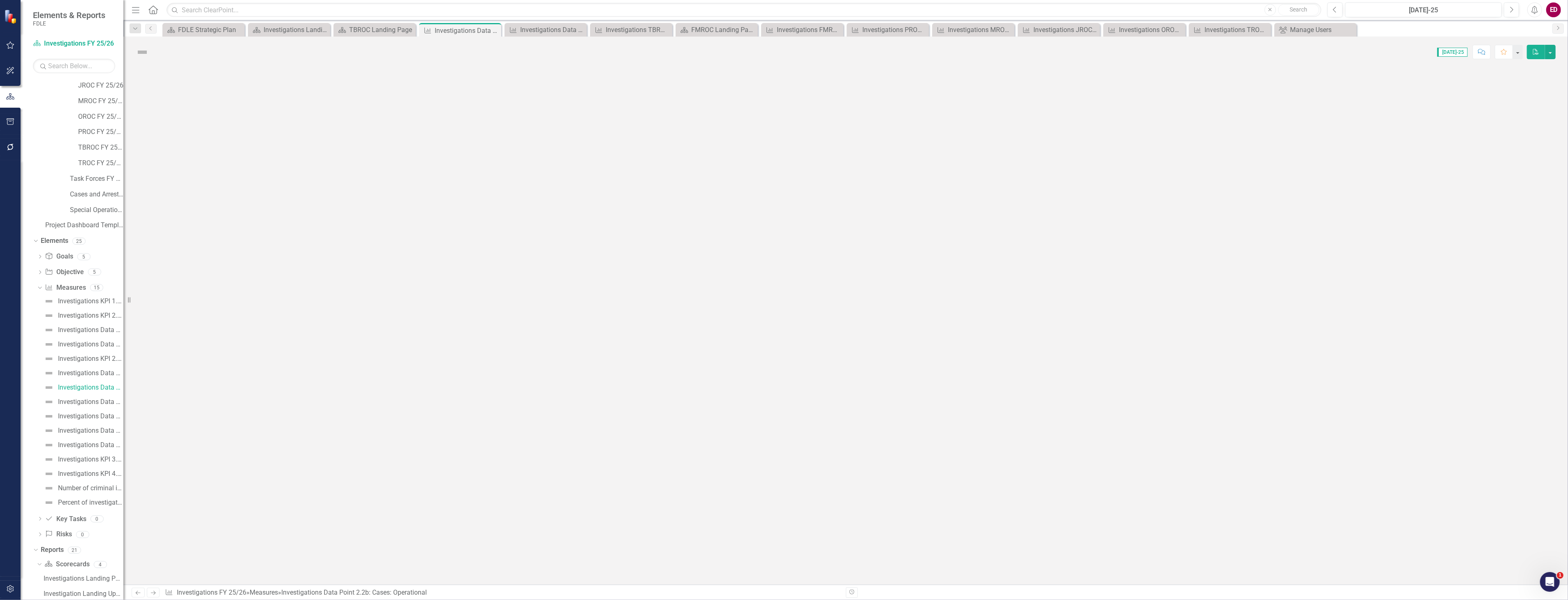
scroll to position [12, 0]
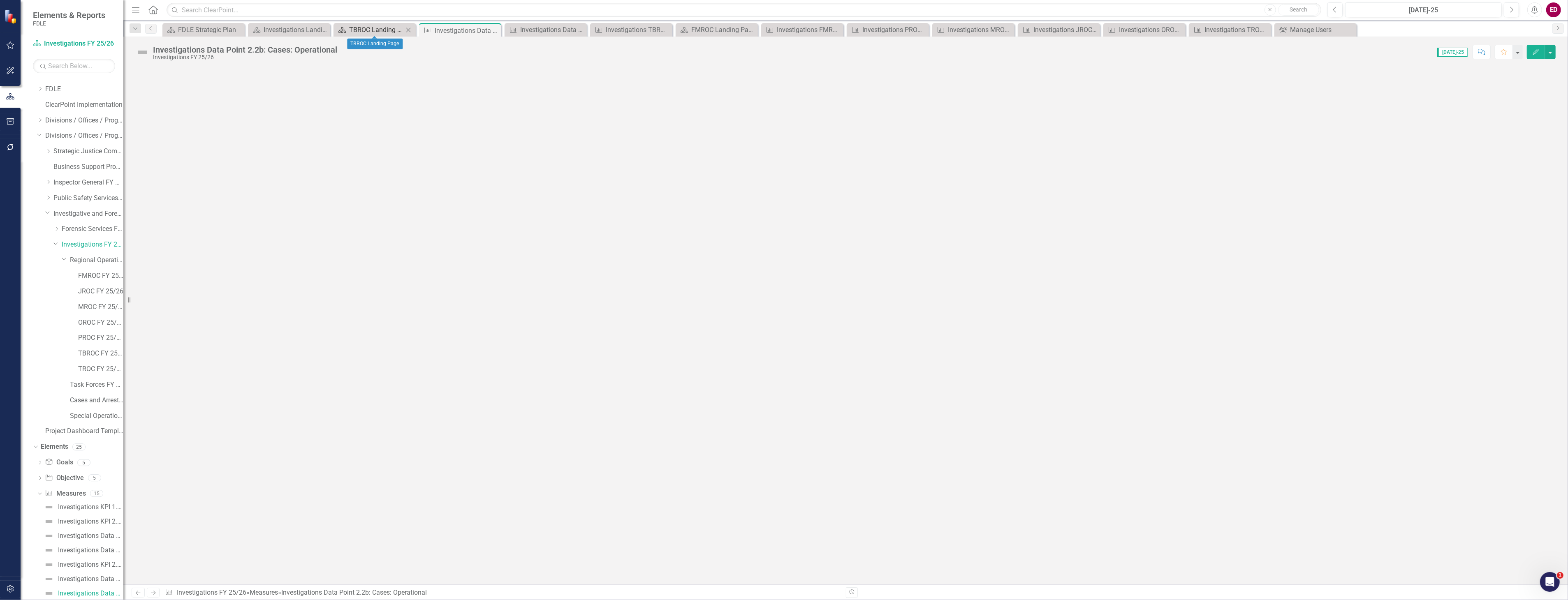
click at [388, 25] on div "TBROC Landing Page" at bounding box center [376, 30] width 55 height 10
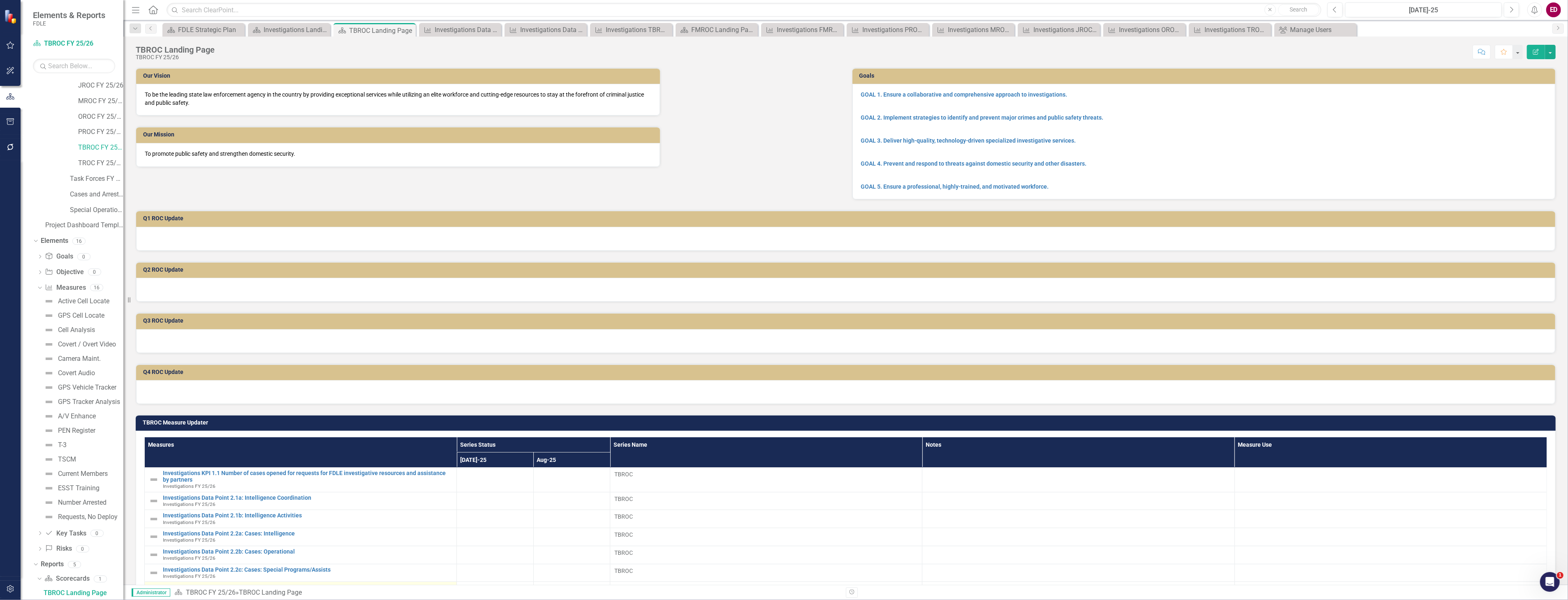
scroll to position [228, 0]
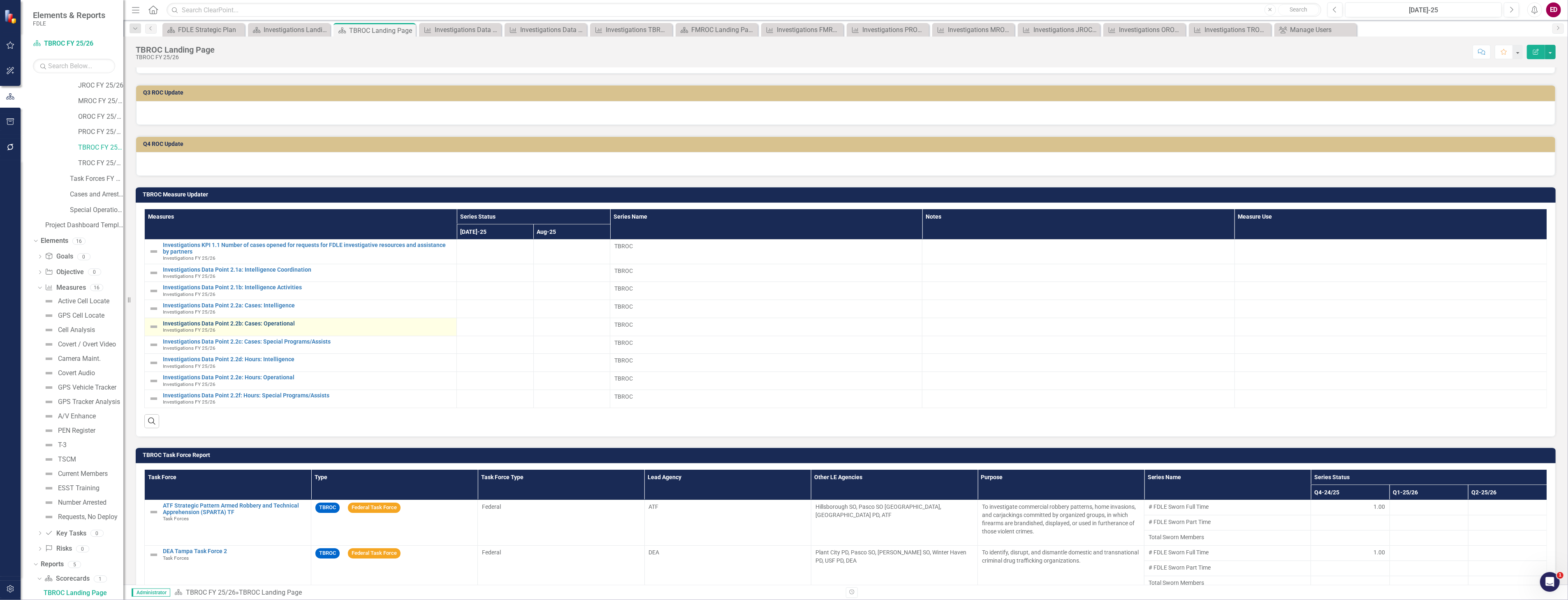
click at [248, 322] on link "Investigations Data Point 2.2b: Cases: Operational" at bounding box center [308, 324] width 289 height 6
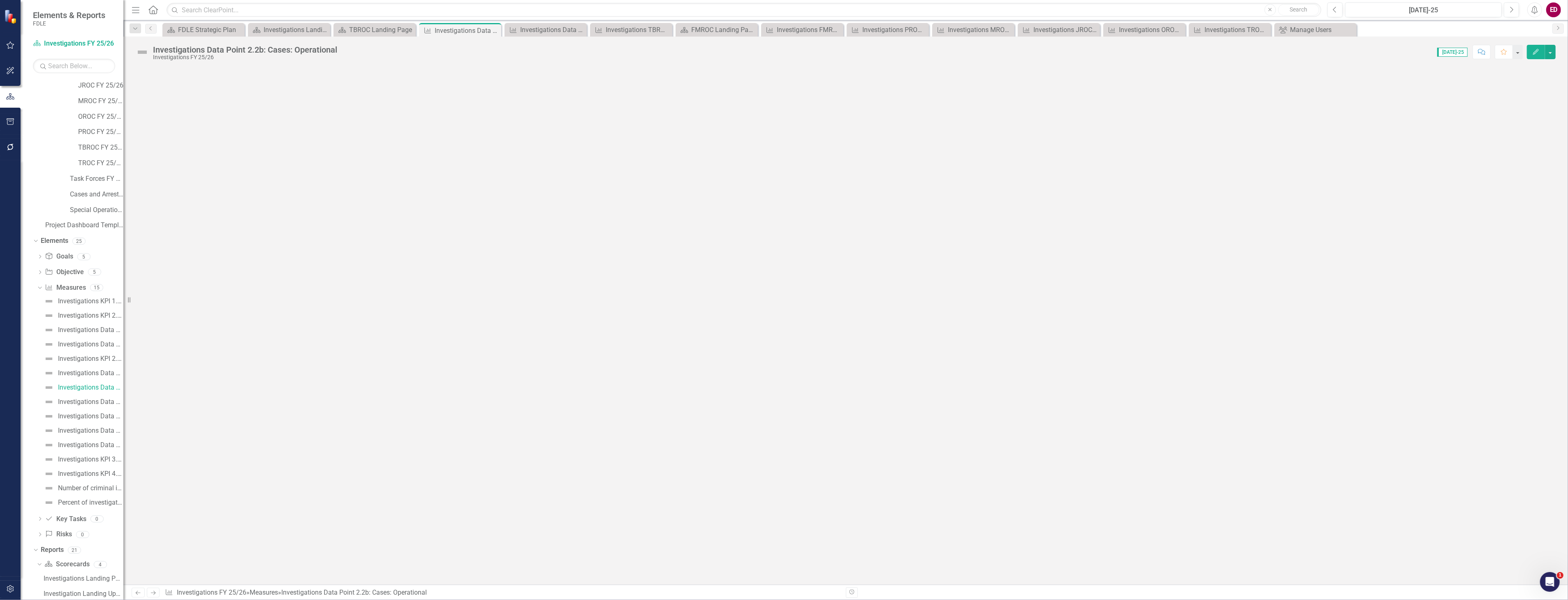
scroll to position [12, 0]
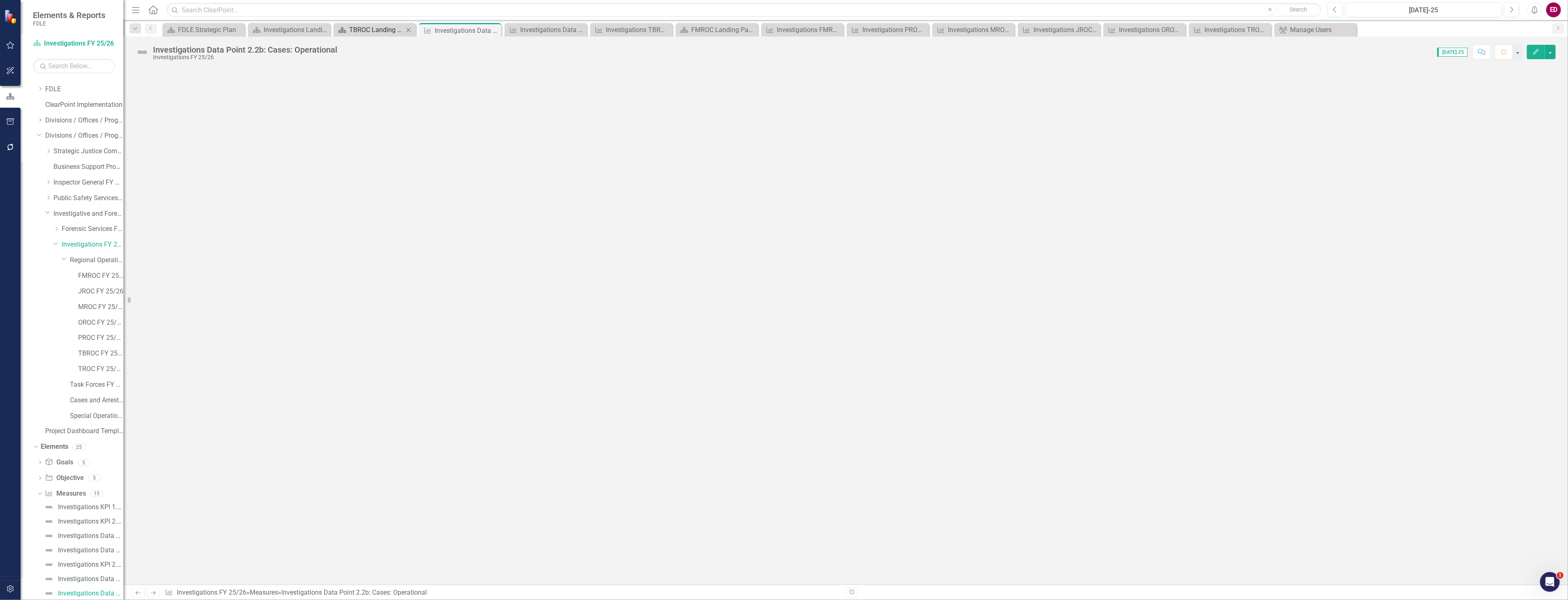
click at [386, 25] on div "TBROC Landing Page" at bounding box center [376, 30] width 55 height 10
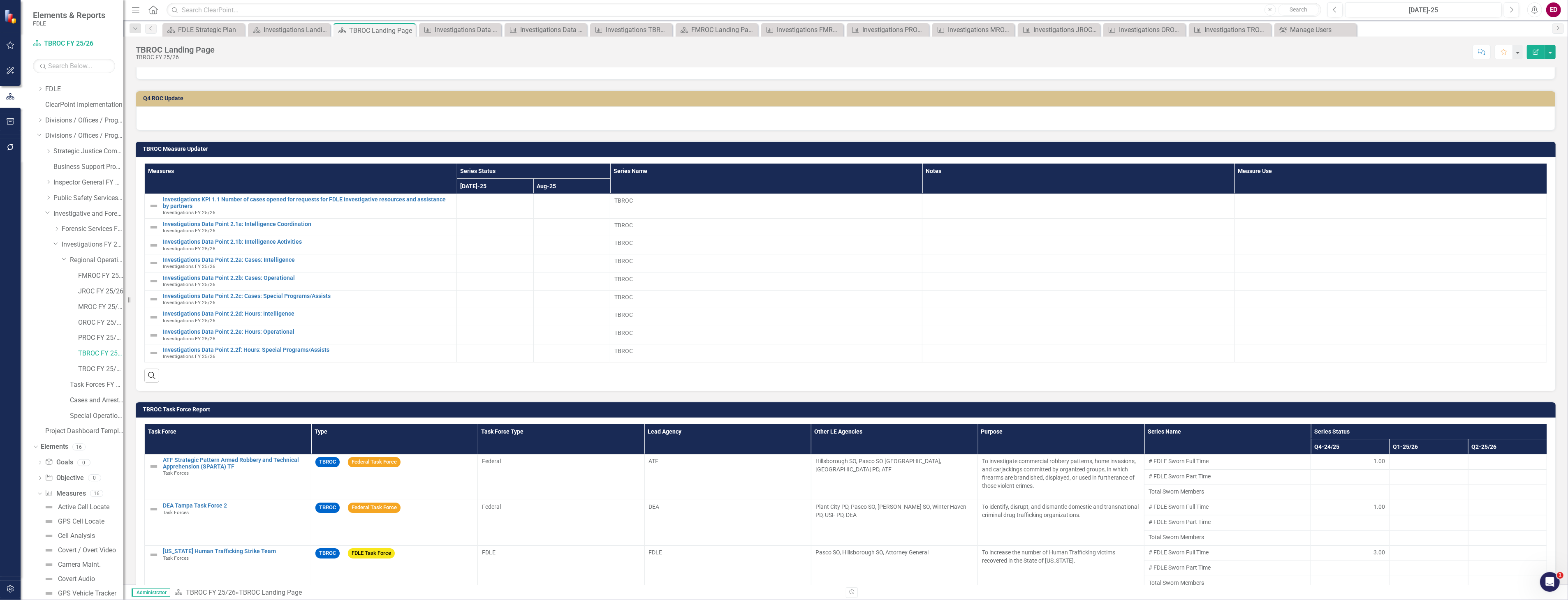
scroll to position [218, 0]
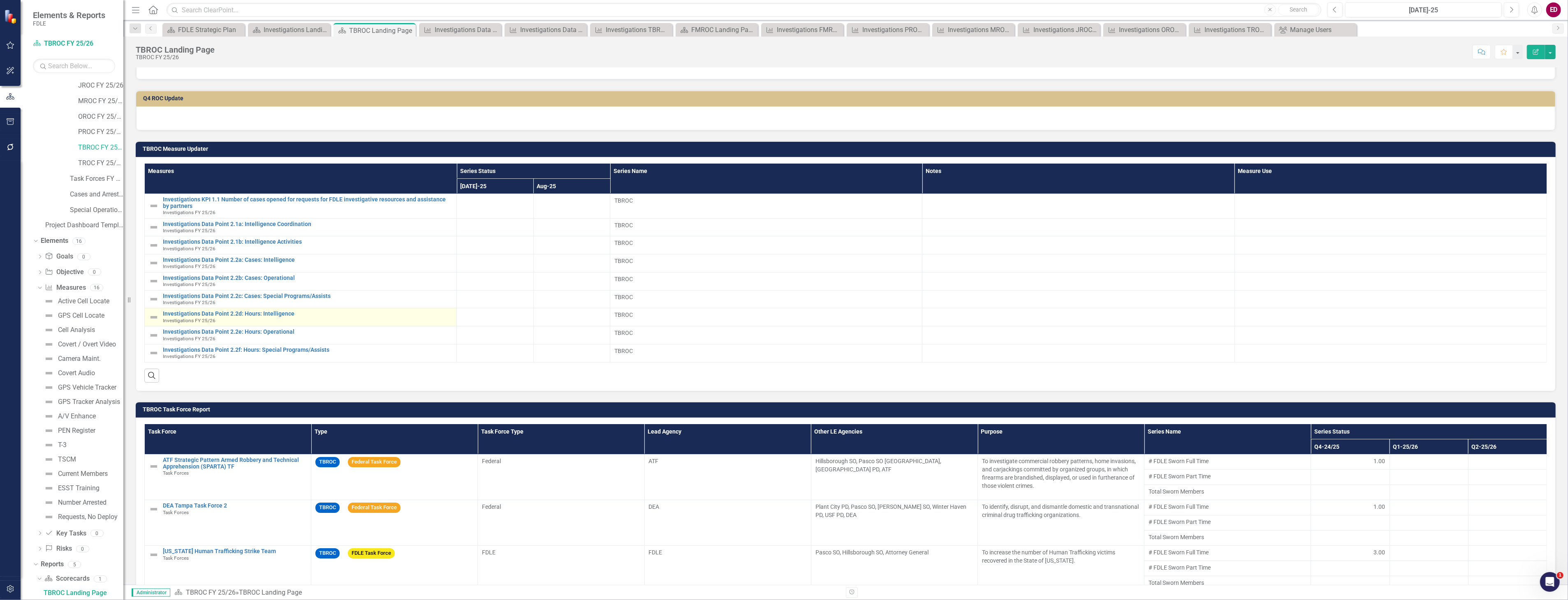
click at [272, 308] on td "Investigations Data Point 2.2d: Hours: Intelligence Investigations FY 25/26 Lin…" at bounding box center [301, 317] width 312 height 18
click at [272, 313] on link "Investigations Data Point 2.2d: Hours: Intelligence" at bounding box center [308, 313] width 289 height 6
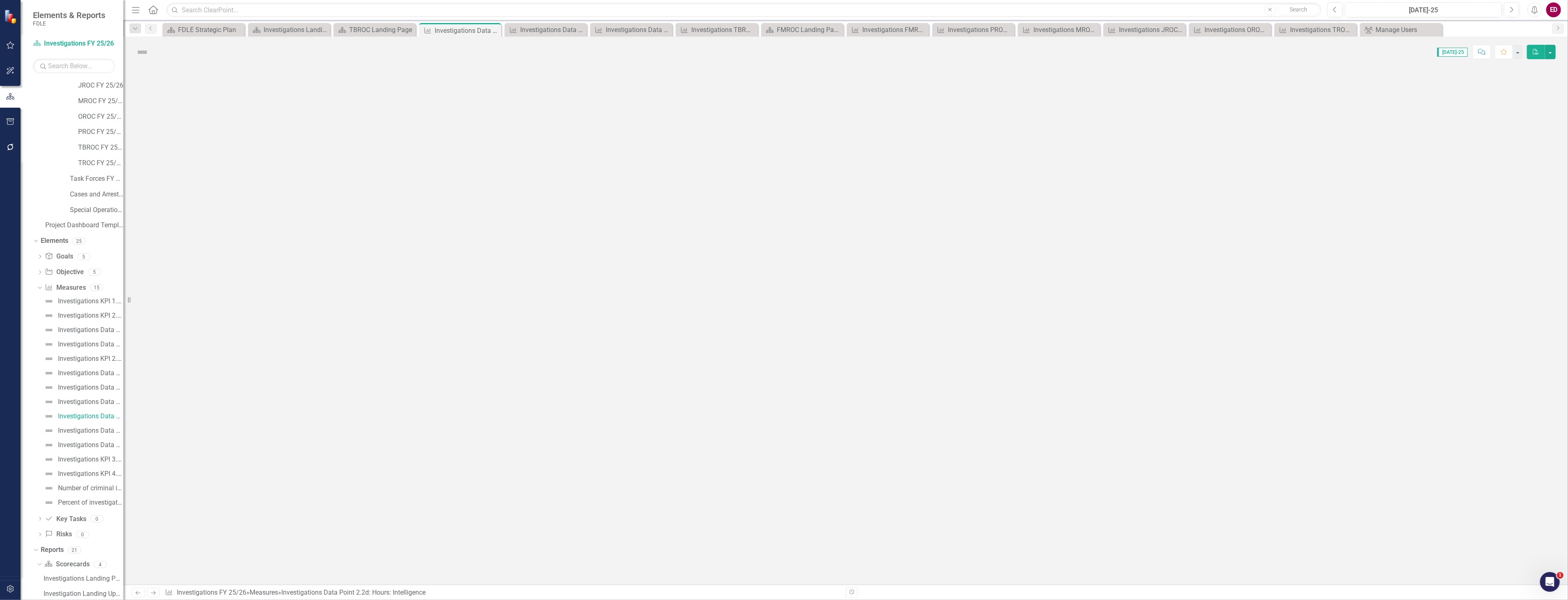
scroll to position [41, 0]
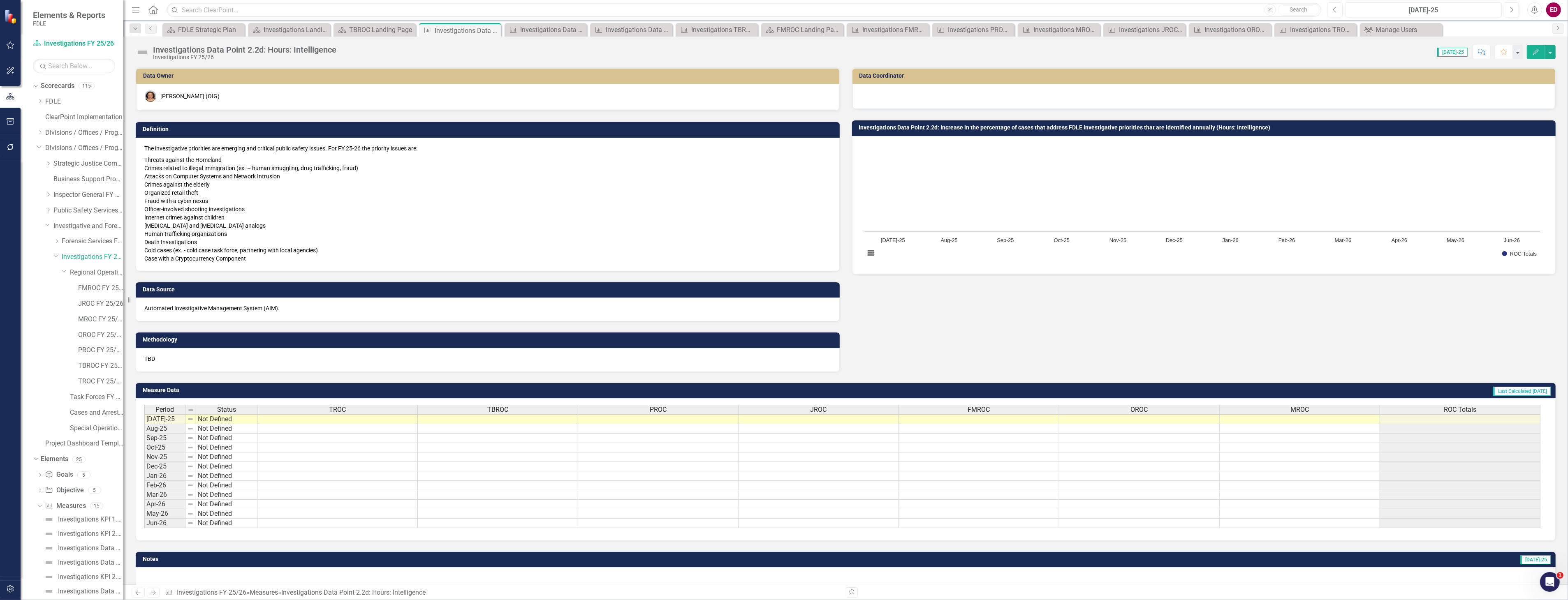
scroll to position [315, 0]
click at [79, 187] on link "Measure Measures" at bounding box center [65, 191] width 40 height 9
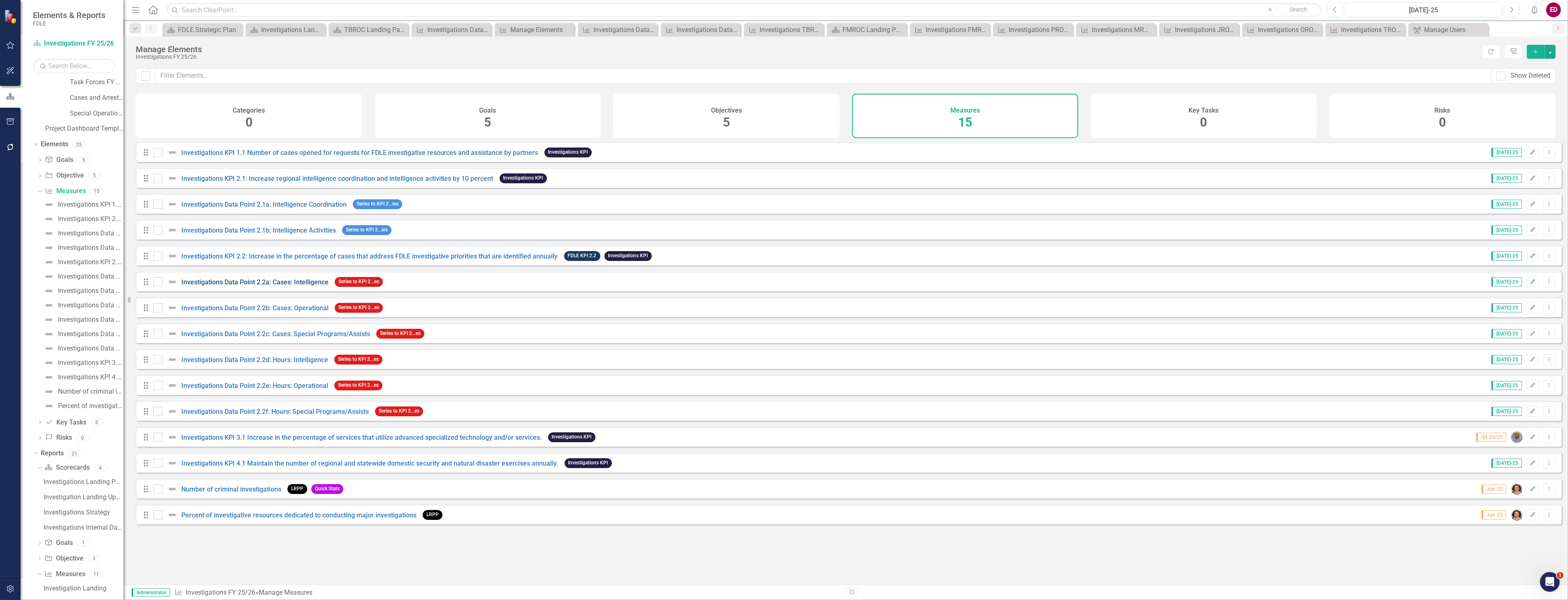
click at [233, 286] on link "Investigations Data Point 2.2a: Cases: Intelligence" at bounding box center [254, 283] width 147 height 8
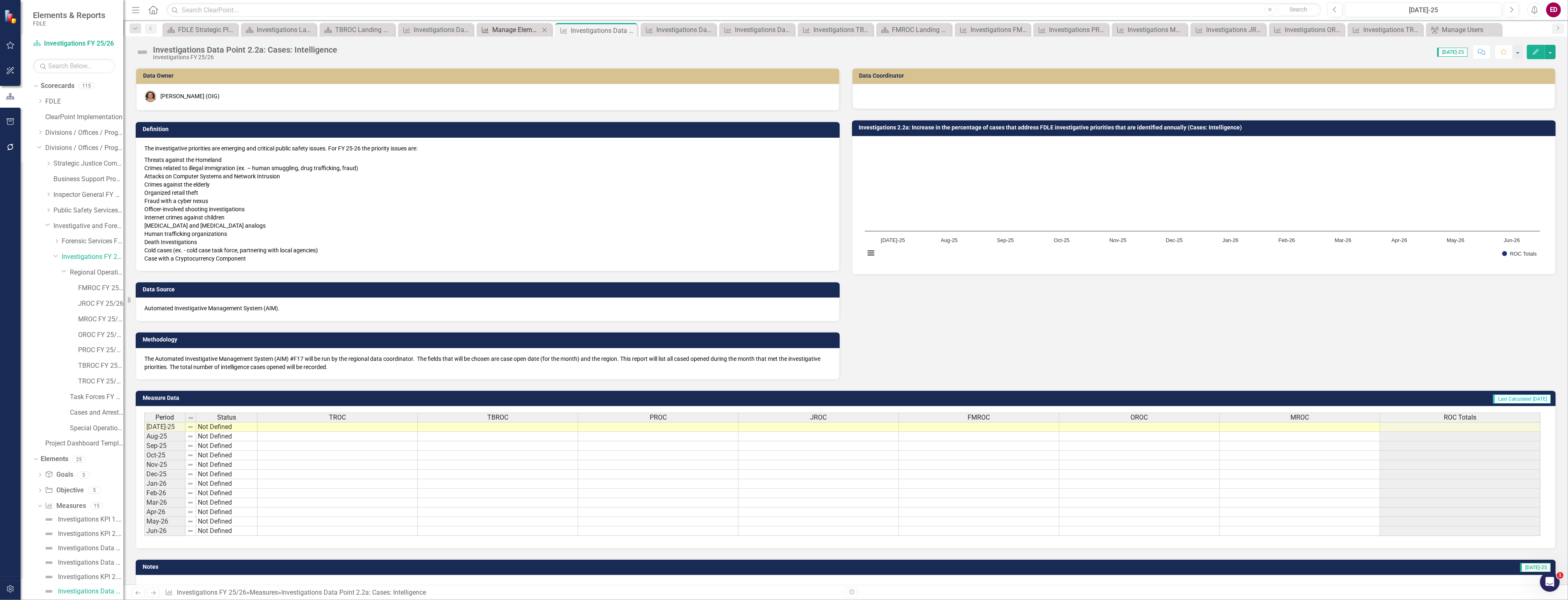
click at [526, 31] on div "Manage Elements" at bounding box center [515, 30] width 47 height 10
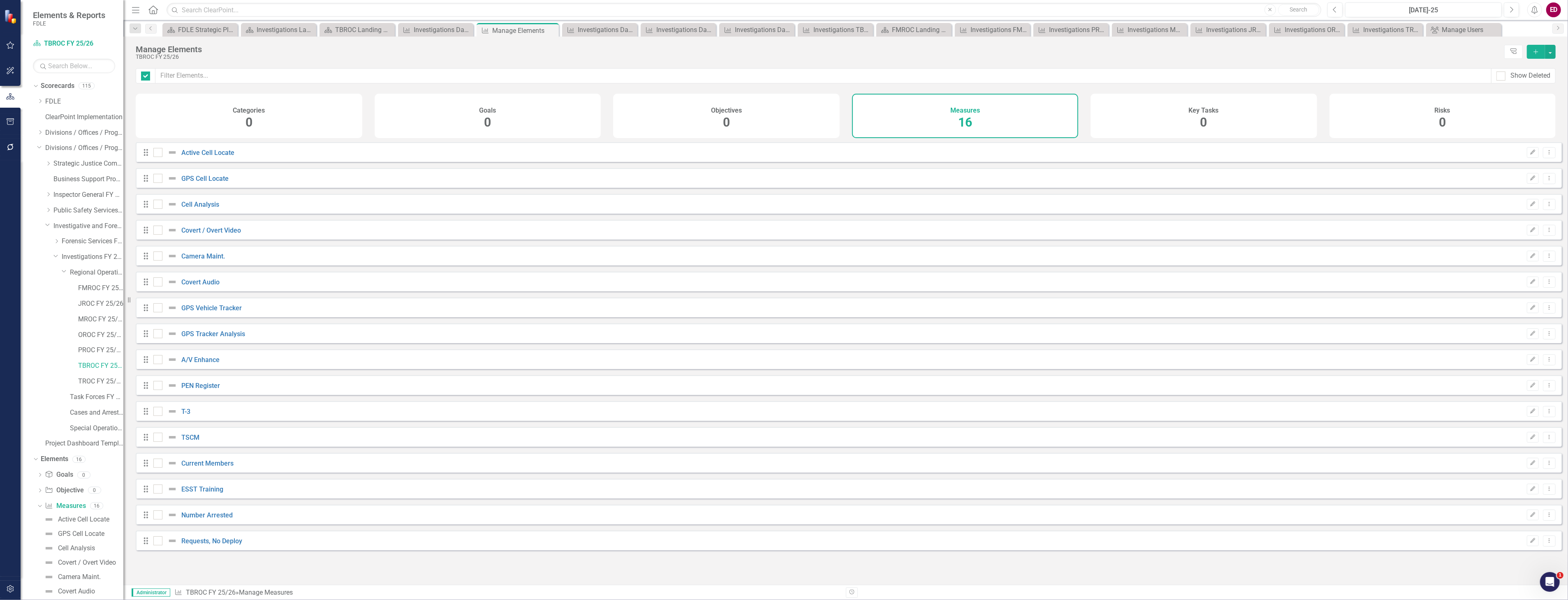
checkbox input "false"
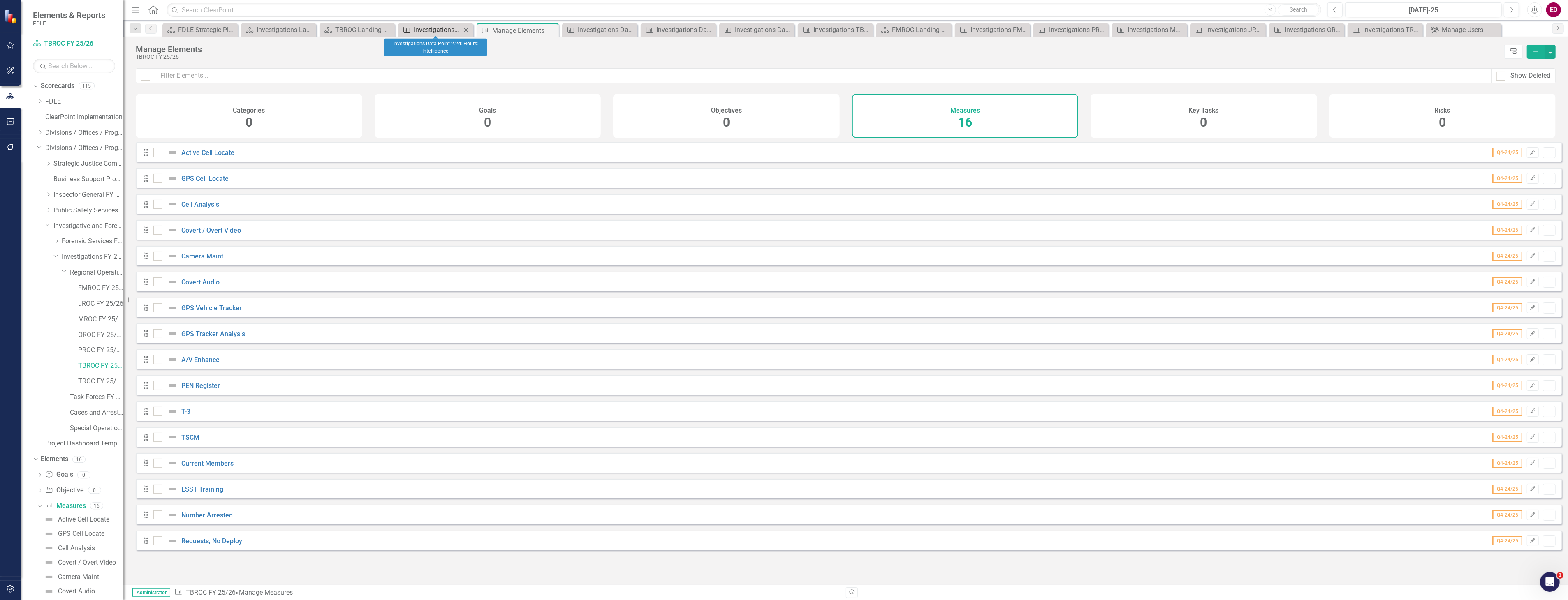
click at [414, 28] on div "Investigations Data Point 2.2d: Hours: Intelligence" at bounding box center [437, 30] width 47 height 10
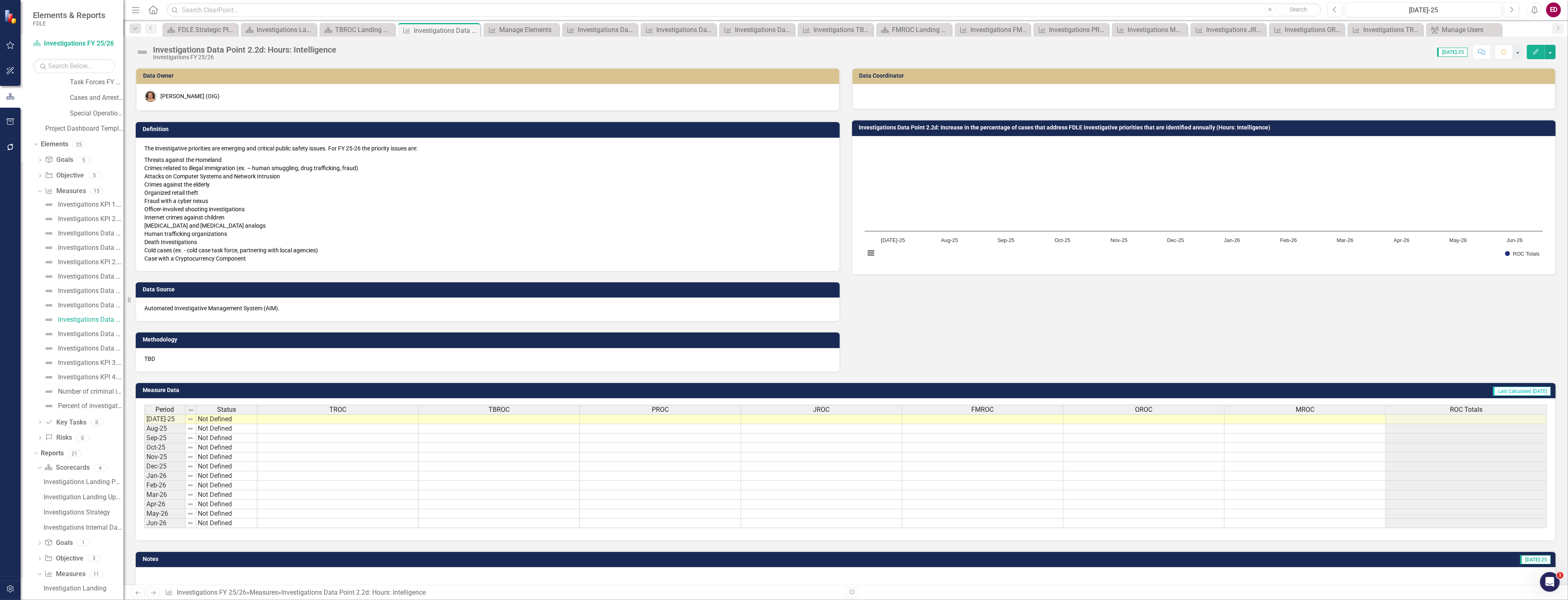
scroll to position [41, 0]
click at [63, 459] on div "Measure Measures" at bounding box center [65, 465] width 40 height 13
click at [73, 467] on link "Measure Measures" at bounding box center [65, 465] width 40 height 9
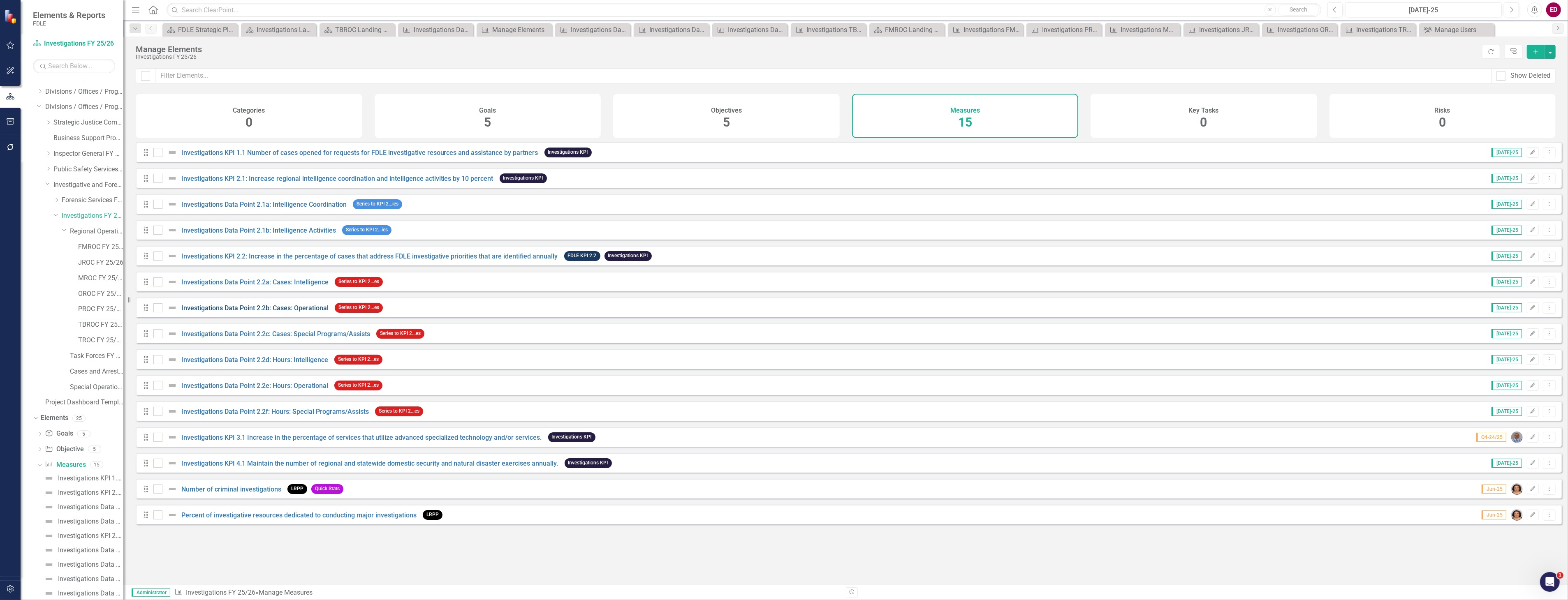
click at [251, 312] on link "Investigations Data Point 2.2b: Cases: Operational" at bounding box center [254, 308] width 147 height 8
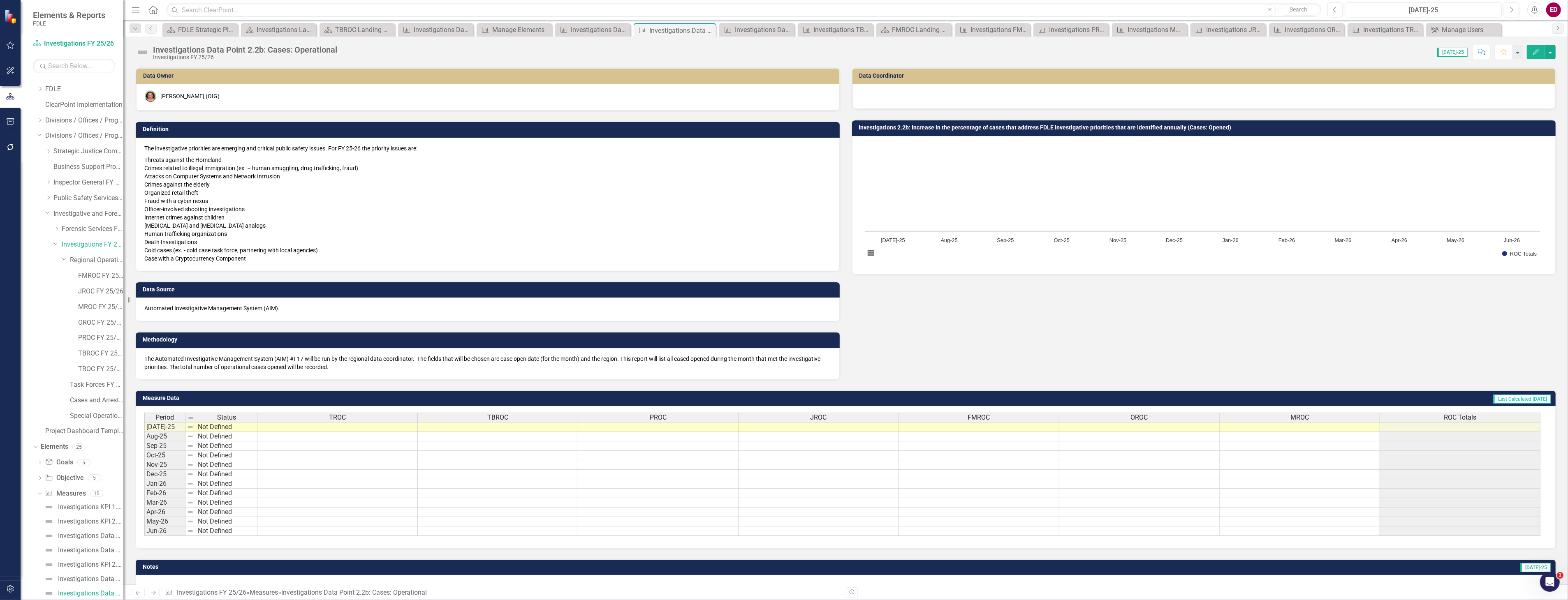
scroll to position [286, 0]
click at [87, 217] on div "Measure Measures 15" at bounding box center [84, 221] width 79 height 15
click at [74, 221] on link "Measure Measures" at bounding box center [65, 220] width 40 height 9
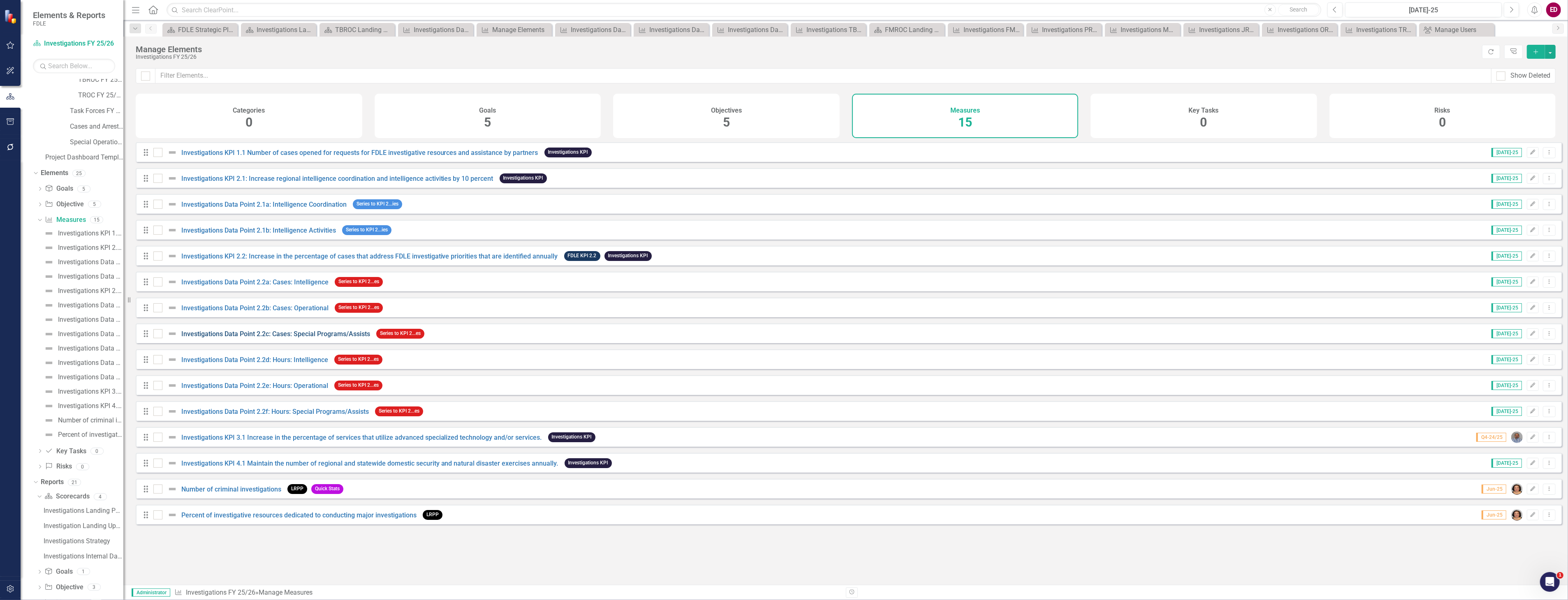
click at [242, 338] on link "Investigations Data Point 2.2c: Cases: Special Programs/Assists" at bounding box center [275, 334] width 188 height 8
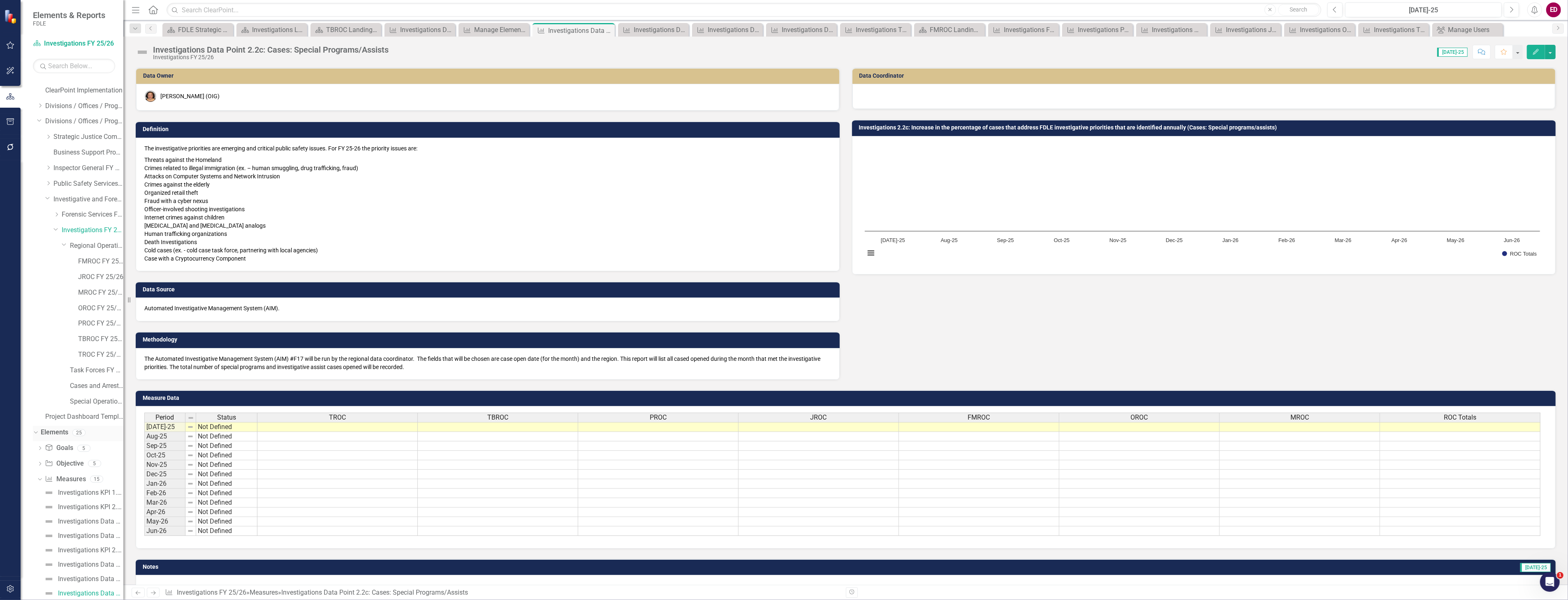
scroll to position [163, 0]
click at [77, 343] on link "Measure Measures" at bounding box center [65, 342] width 40 height 9
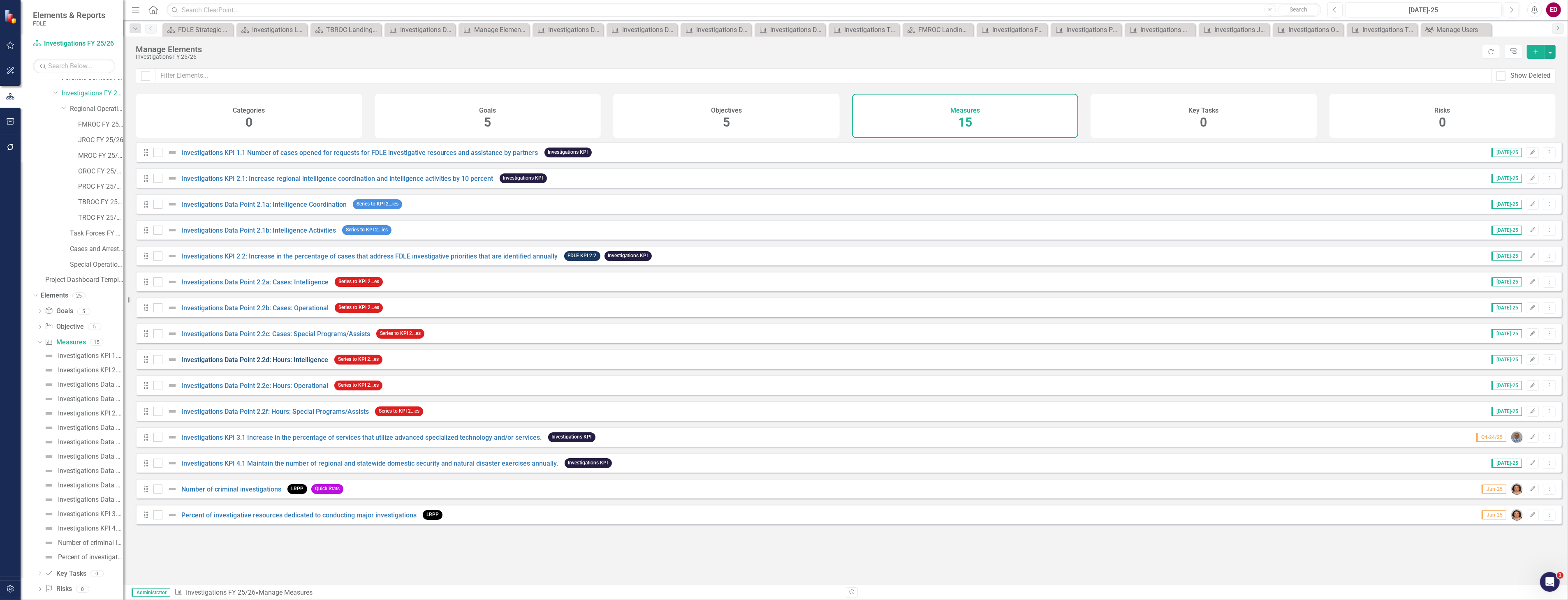
click at [310, 364] on link "Investigations Data Point 2.2d: Hours: Intelligence" at bounding box center [254, 360] width 147 height 8
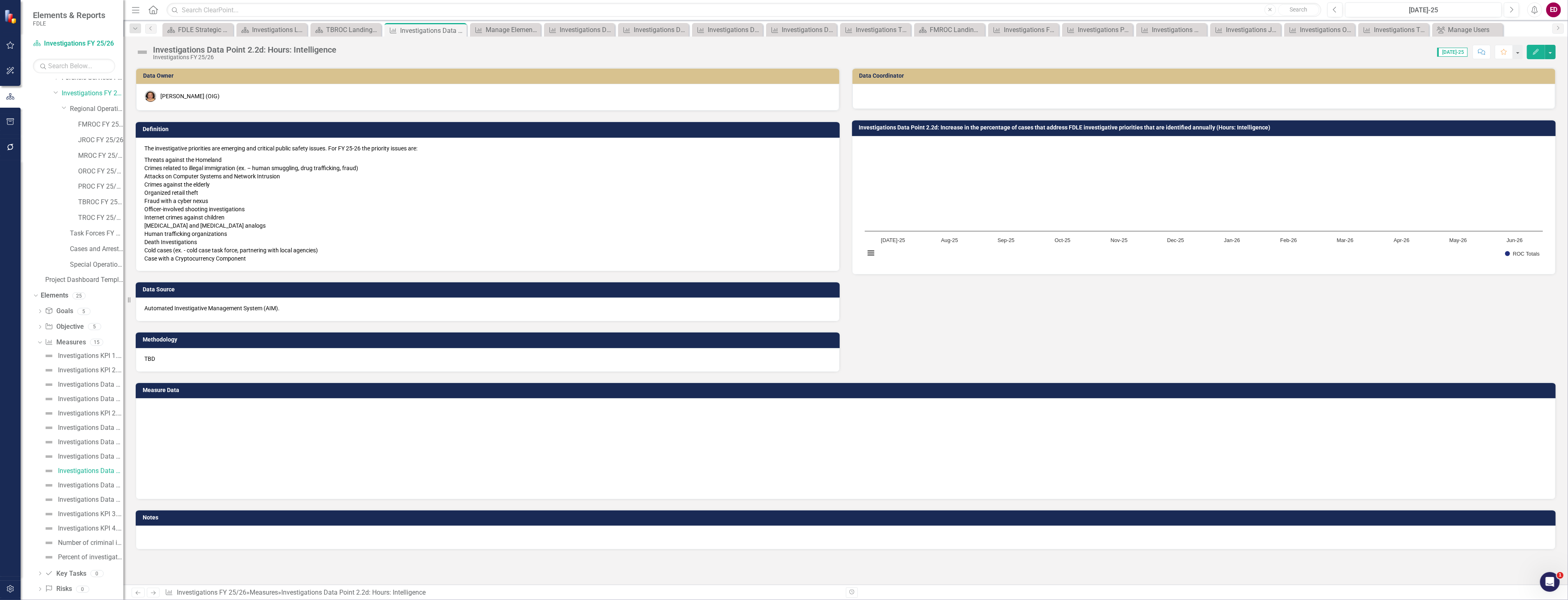
scroll to position [41, 0]
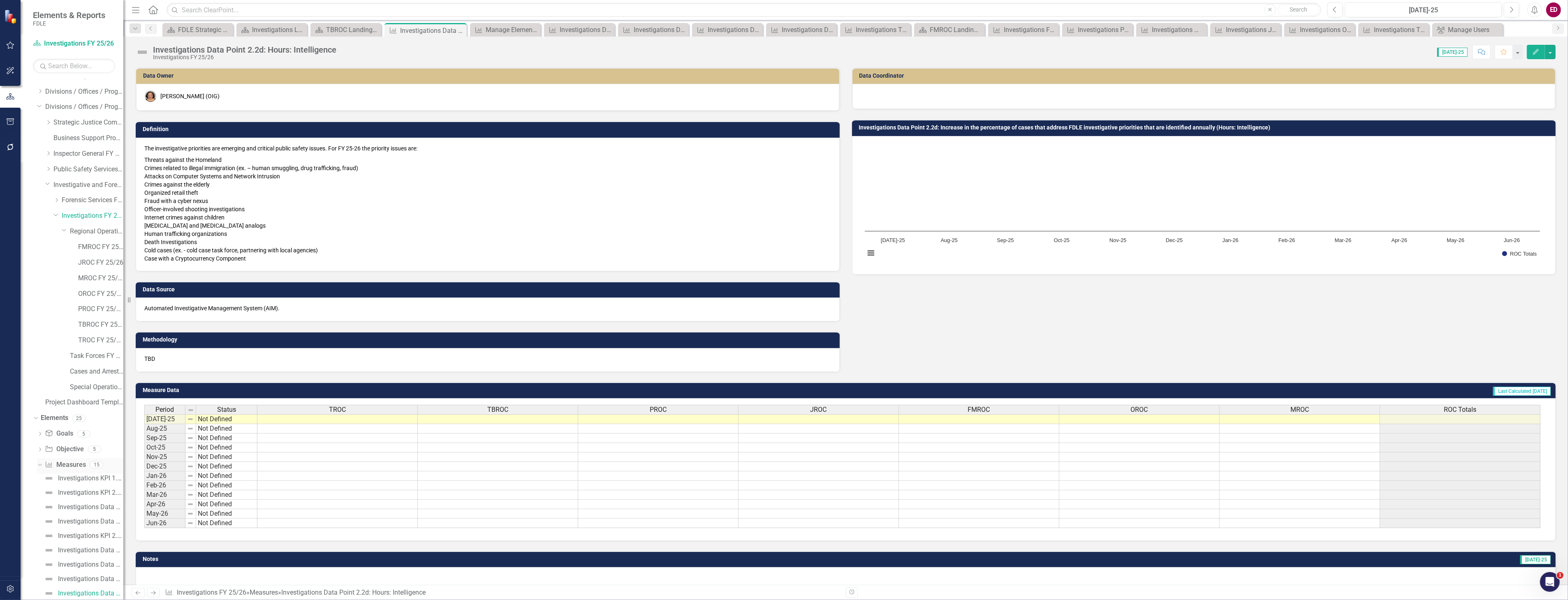
click at [78, 465] on link "Measure Measures" at bounding box center [65, 465] width 40 height 9
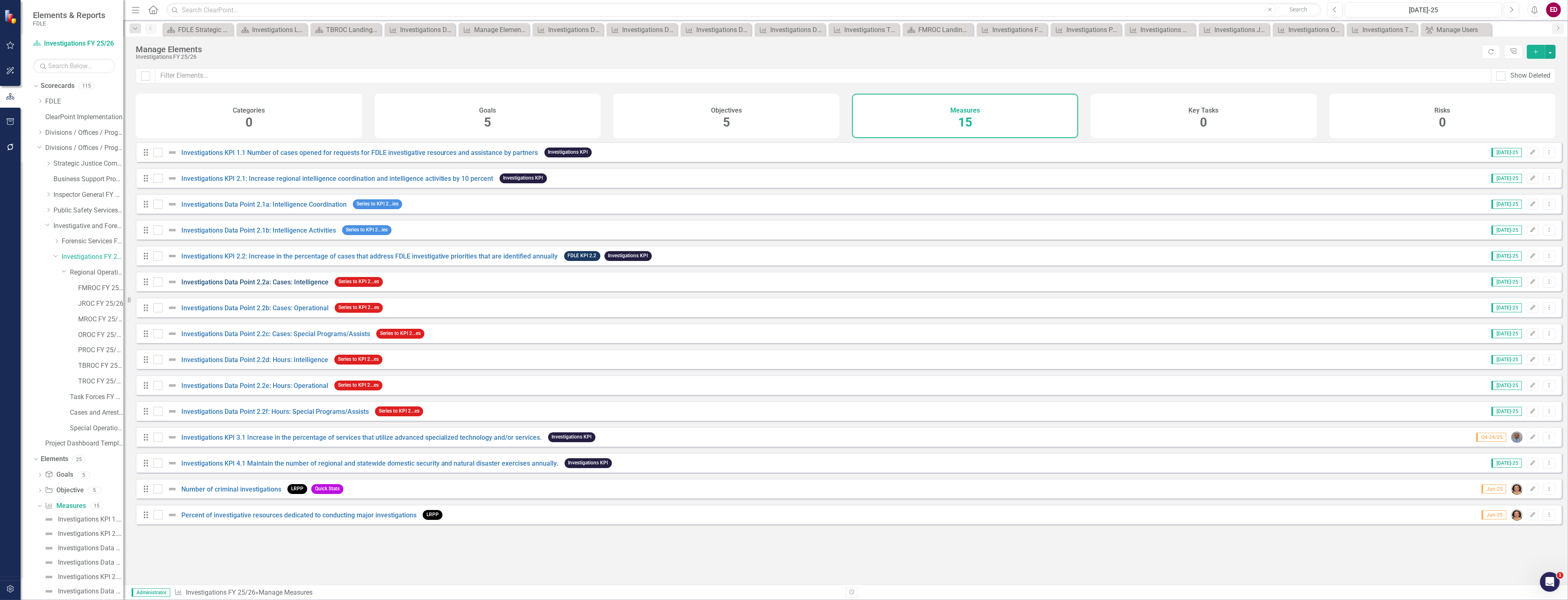
click at [247, 286] on link "Investigations Data Point 2.2a: Cases: Intelligence" at bounding box center [254, 283] width 147 height 8
